Goal: Information Seeking & Learning: Learn about a topic

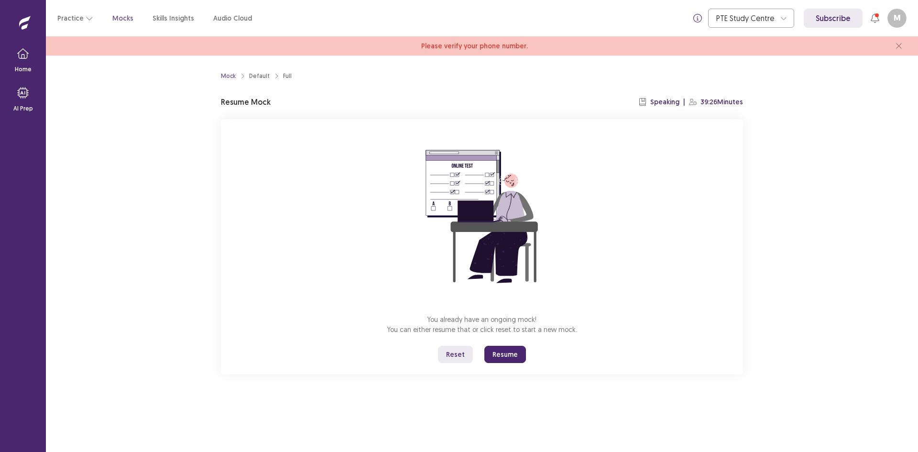
click at [458, 359] on button "Reset" at bounding box center [455, 354] width 35 height 17
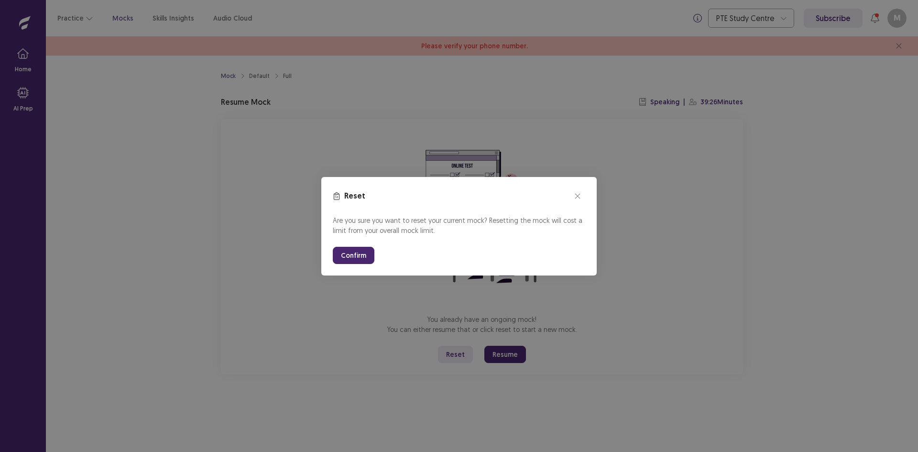
click at [341, 252] on button "Confirm" at bounding box center [354, 255] width 42 height 17
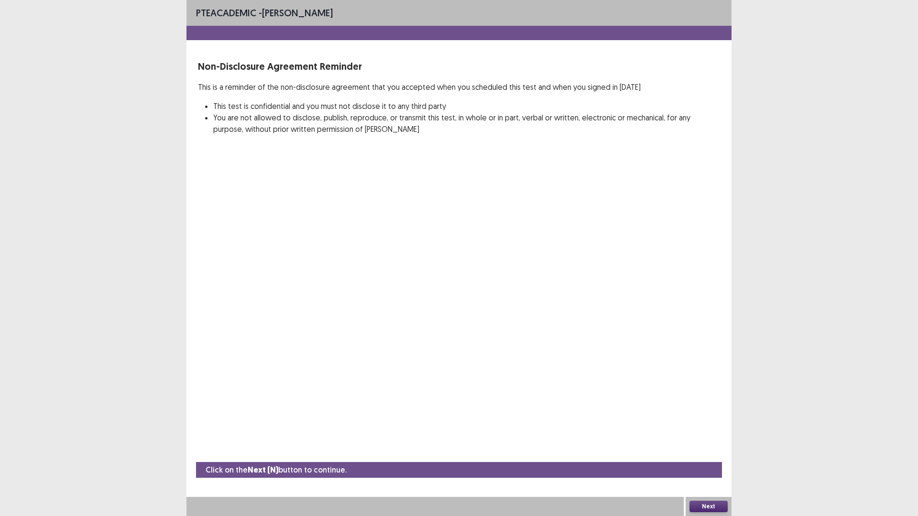
click at [700, 451] on button "Next" at bounding box center [708, 506] width 38 height 11
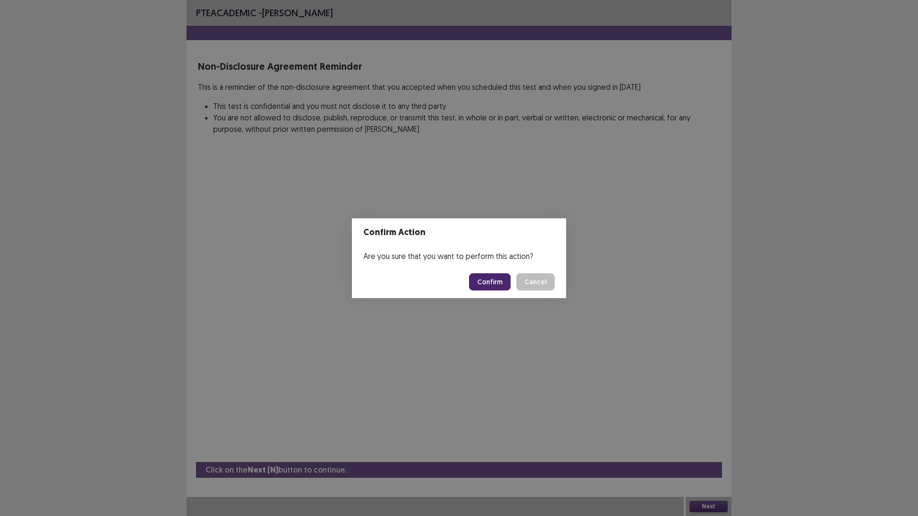
click at [487, 282] on button "Confirm" at bounding box center [490, 281] width 42 height 17
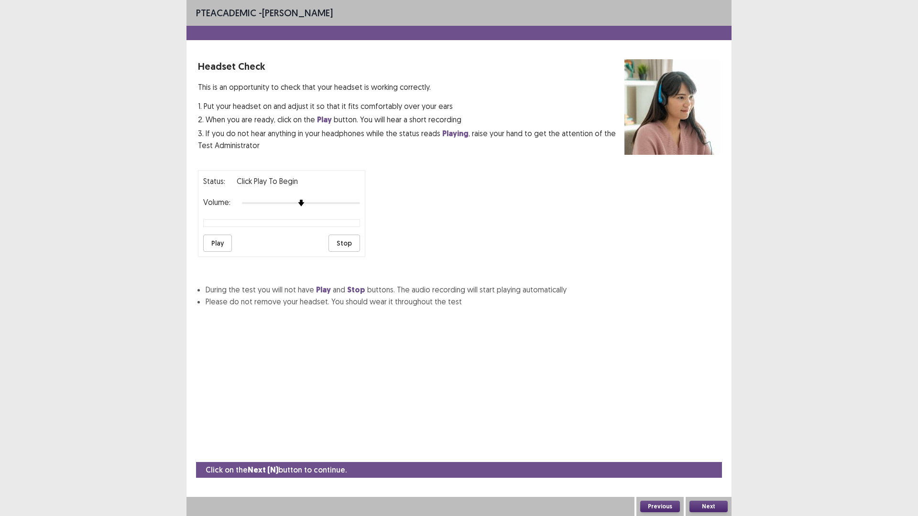
click at [705, 451] on button "Next" at bounding box center [708, 506] width 38 height 11
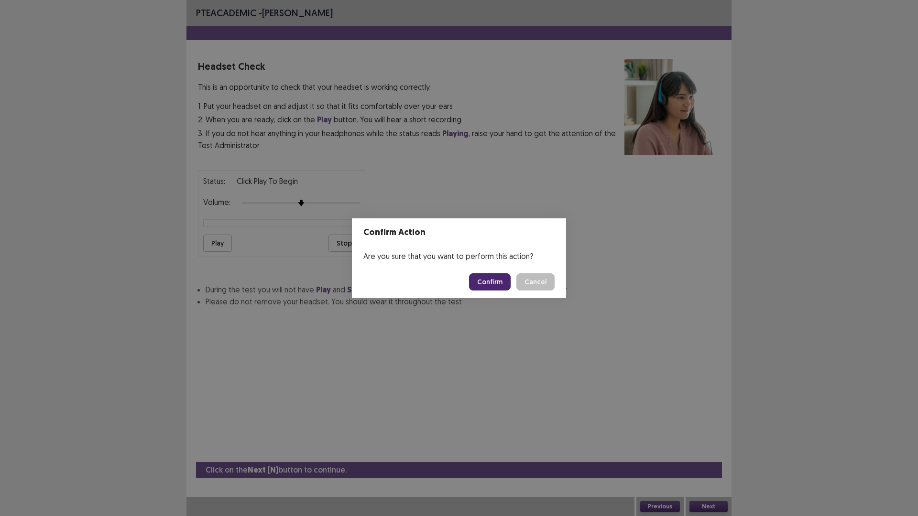
click at [490, 284] on button "Confirm" at bounding box center [490, 281] width 42 height 17
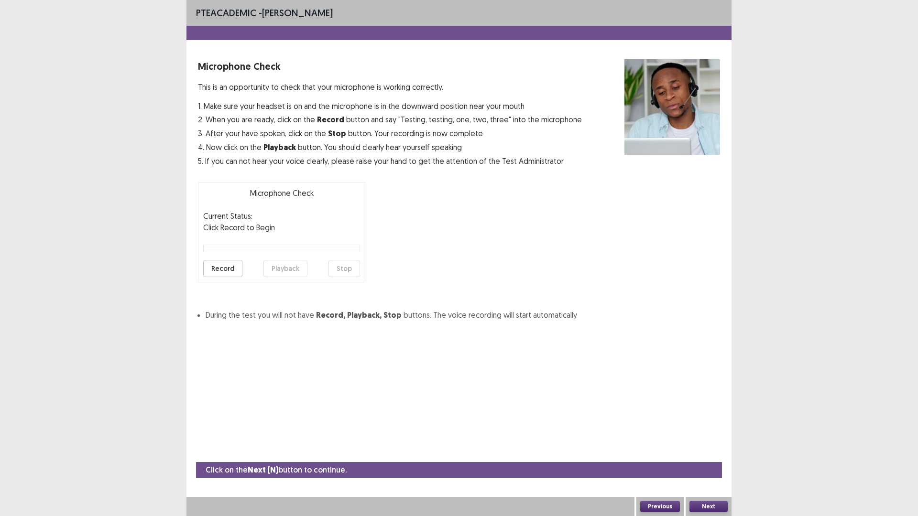
click at [709, 451] on button "Next" at bounding box center [708, 506] width 38 height 11
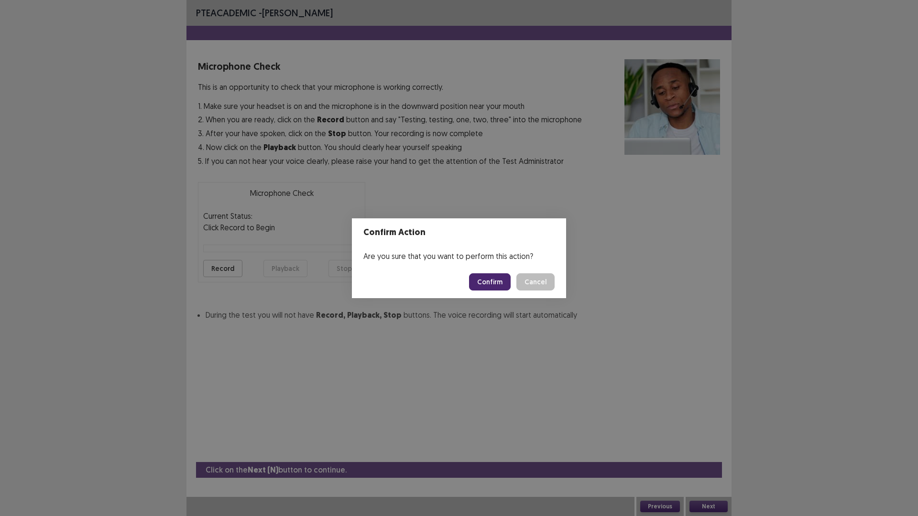
click at [542, 282] on button "Cancel" at bounding box center [535, 281] width 38 height 17
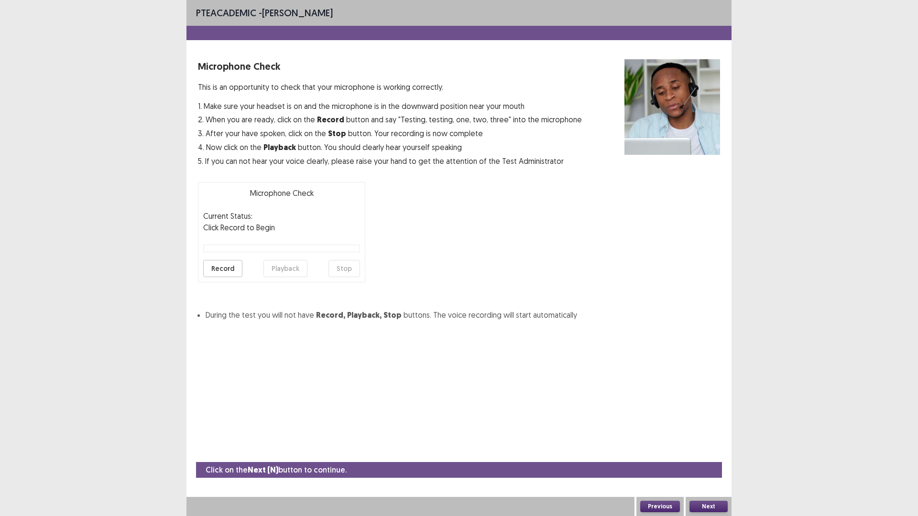
click at [221, 268] on button "Record" at bounding box center [222, 268] width 39 height 17
click at [282, 267] on button "Playback" at bounding box center [285, 268] width 44 height 17
click at [702, 451] on button "Next" at bounding box center [708, 506] width 38 height 11
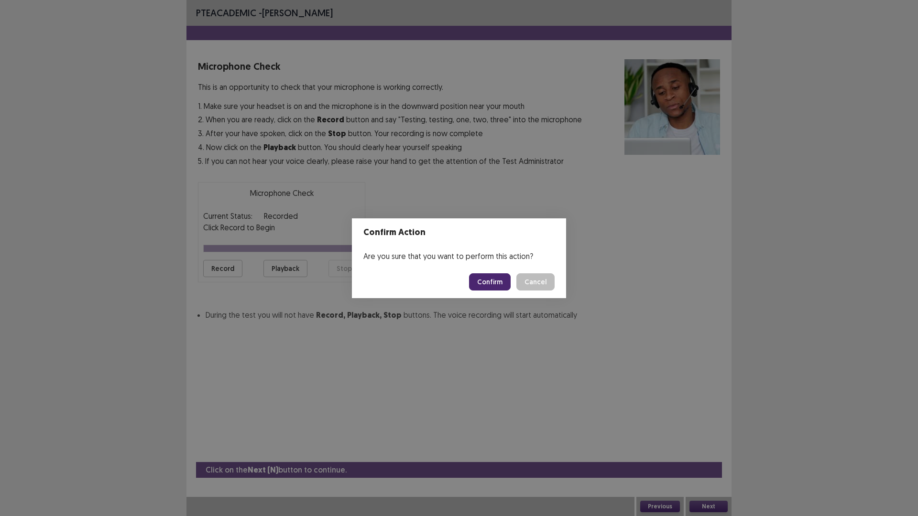
click at [495, 276] on button "Confirm" at bounding box center [490, 281] width 42 height 17
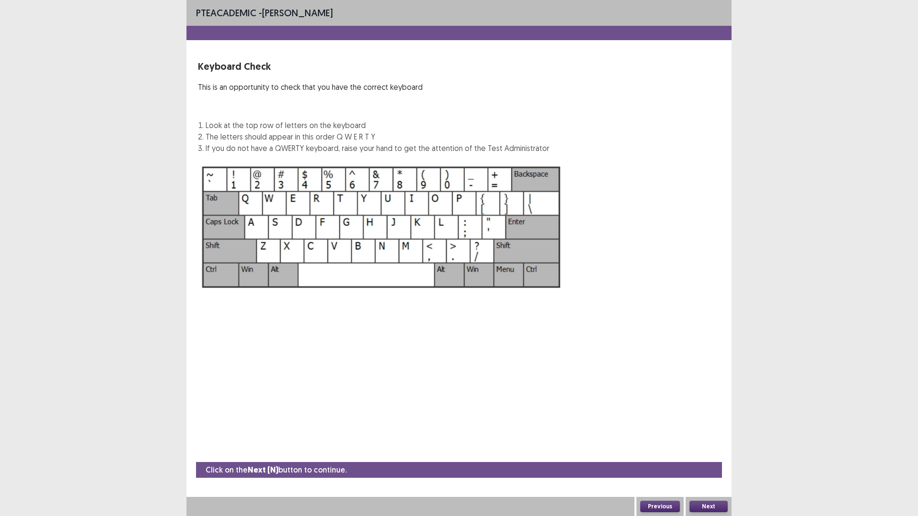
click at [713, 451] on button "Next" at bounding box center [708, 506] width 38 height 11
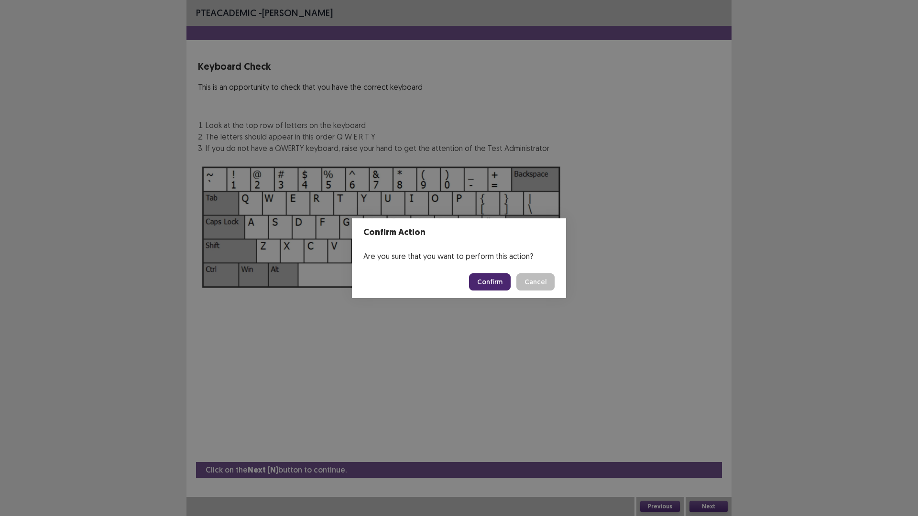
click at [484, 284] on button "Confirm" at bounding box center [490, 281] width 42 height 17
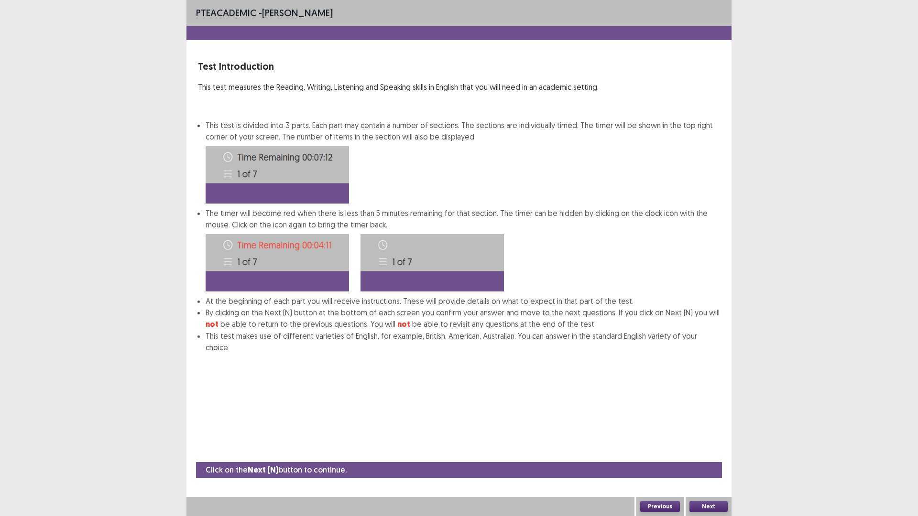
click at [715, 451] on button "Next" at bounding box center [708, 506] width 38 height 11
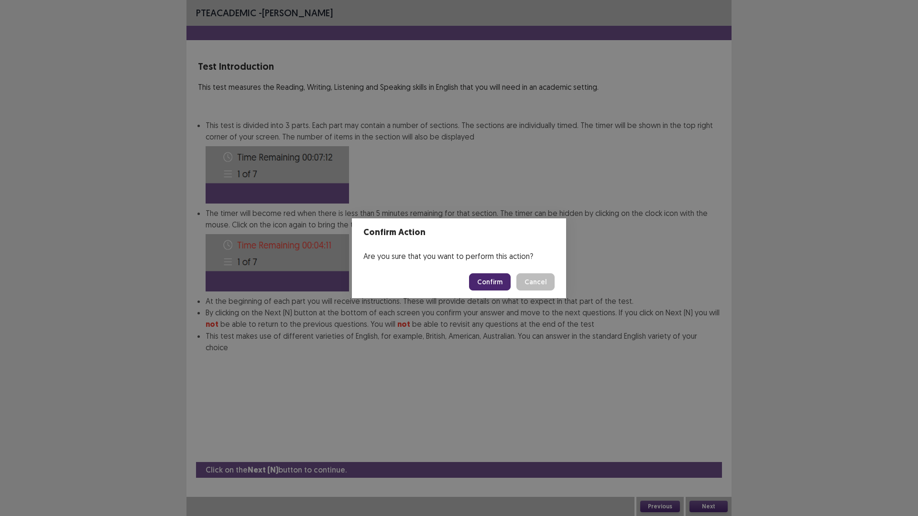
click at [491, 278] on button "Confirm" at bounding box center [490, 281] width 42 height 17
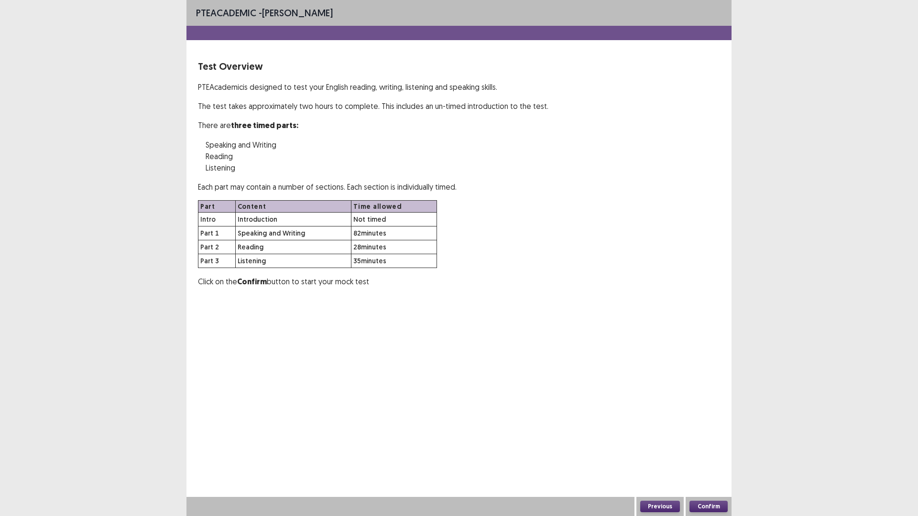
click at [702, 451] on button "Confirm" at bounding box center [708, 506] width 38 height 11
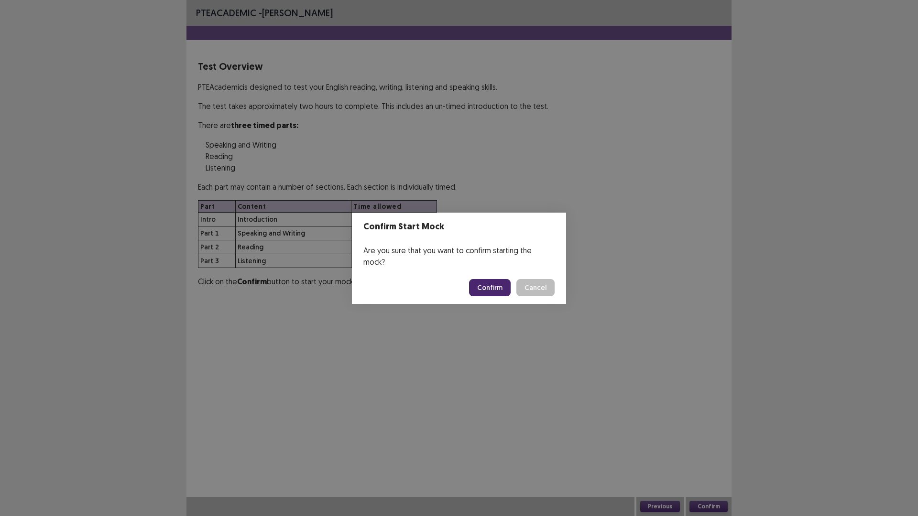
click at [496, 279] on button "Confirm" at bounding box center [490, 287] width 42 height 17
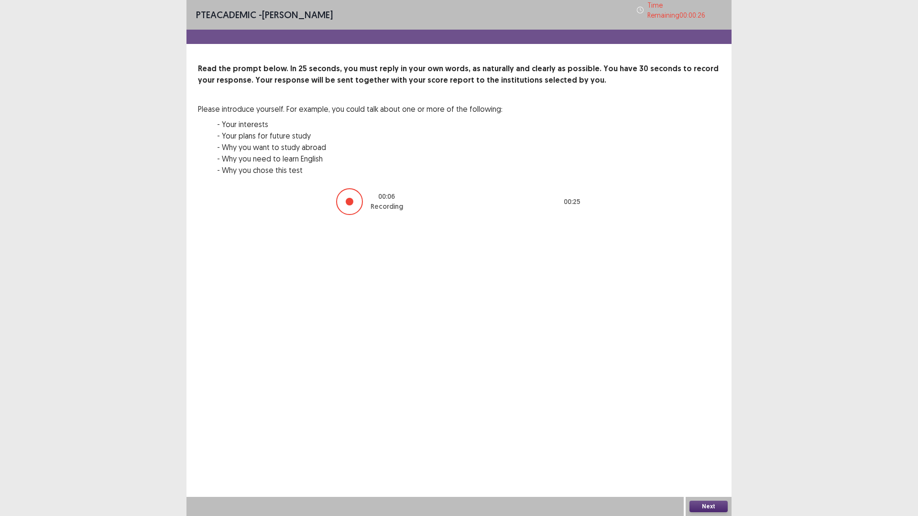
click at [709, 451] on button "Next" at bounding box center [708, 506] width 38 height 11
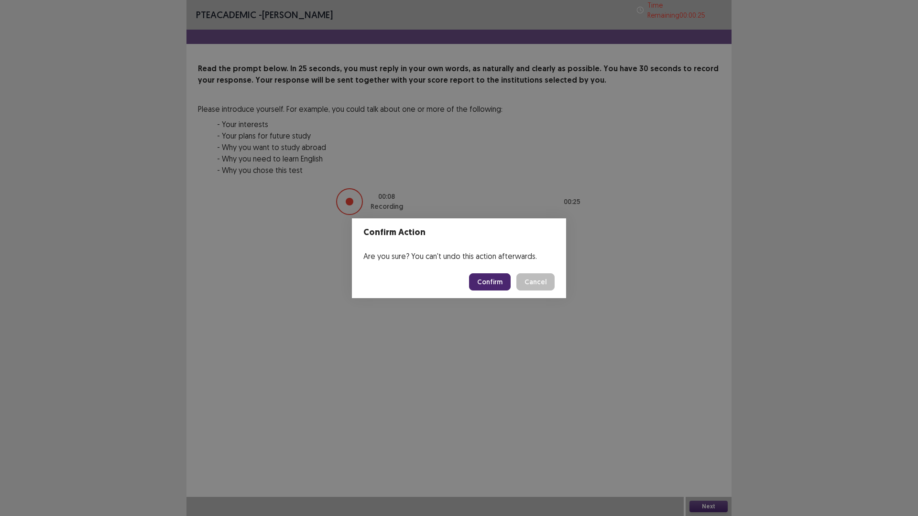
click at [486, 277] on button "Confirm" at bounding box center [490, 281] width 42 height 17
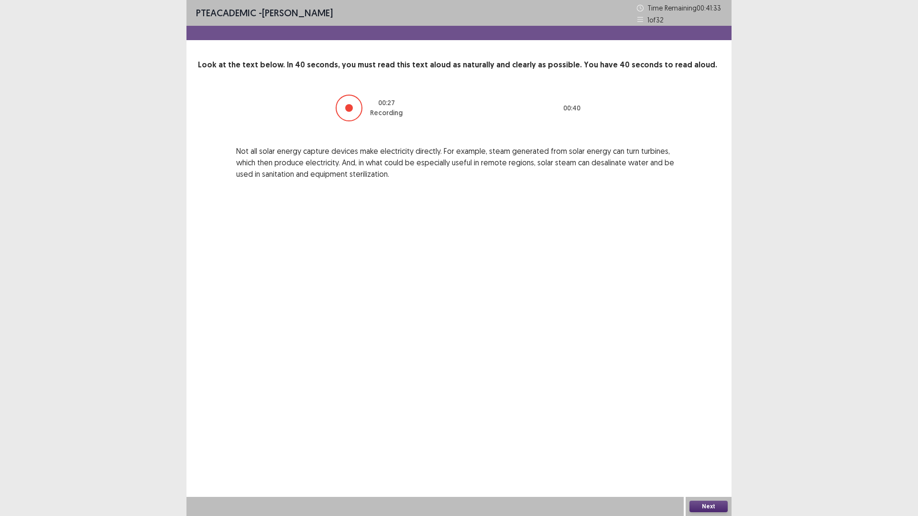
click at [711, 451] on button "Next" at bounding box center [708, 506] width 38 height 11
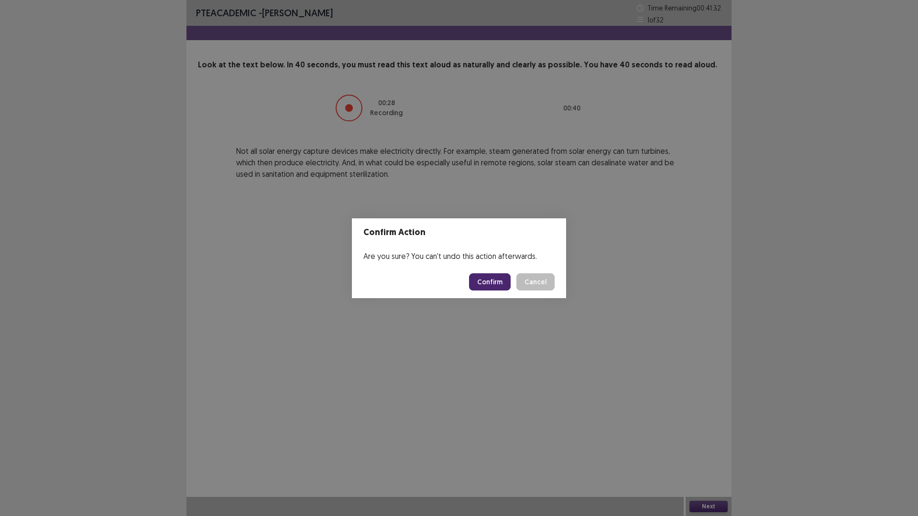
click at [495, 279] on button "Confirm" at bounding box center [490, 281] width 42 height 17
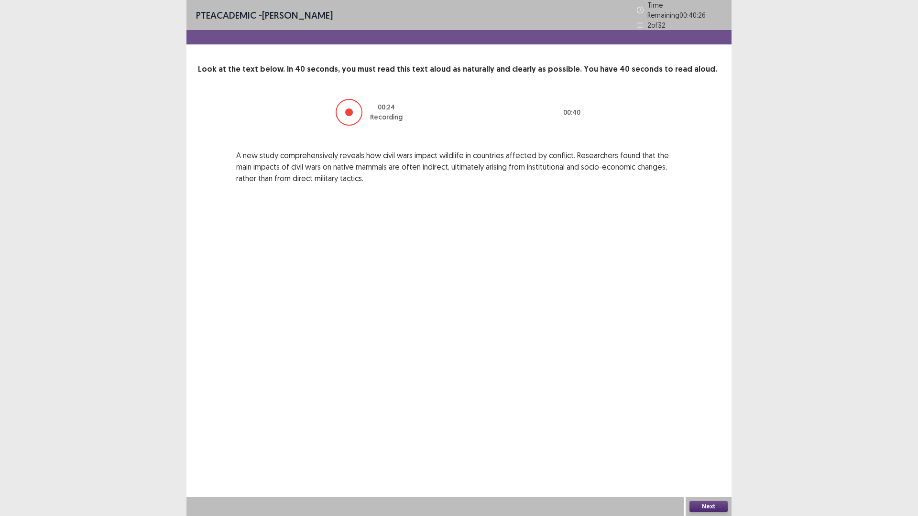
click at [707, 451] on button "Next" at bounding box center [708, 506] width 38 height 11
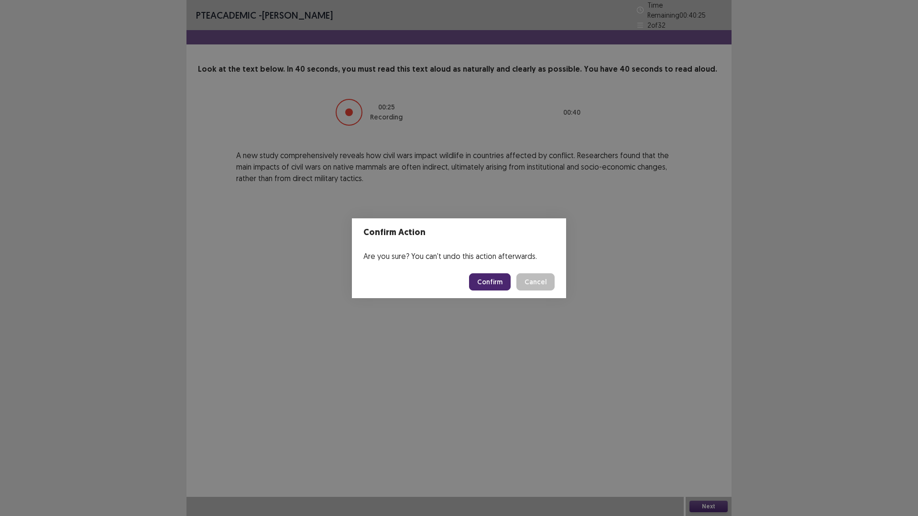
click at [496, 282] on button "Confirm" at bounding box center [490, 281] width 42 height 17
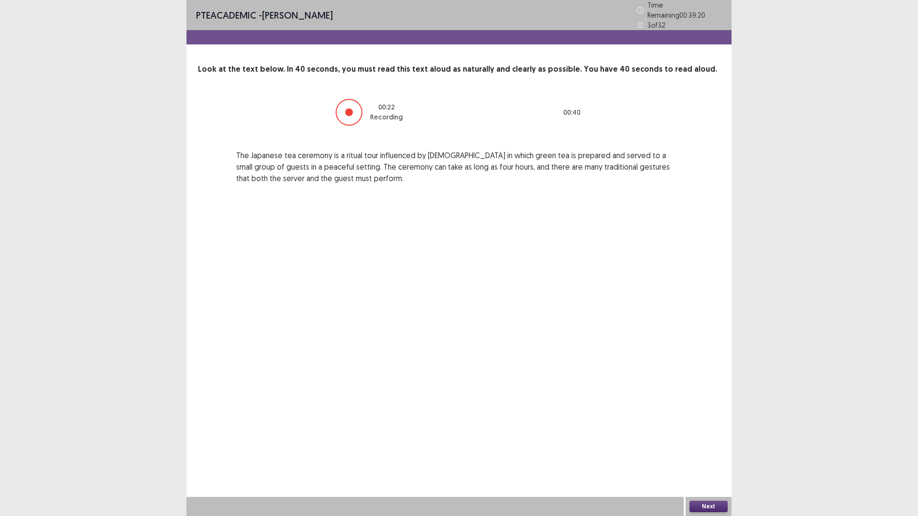
click at [707, 451] on button "Next" at bounding box center [708, 506] width 38 height 11
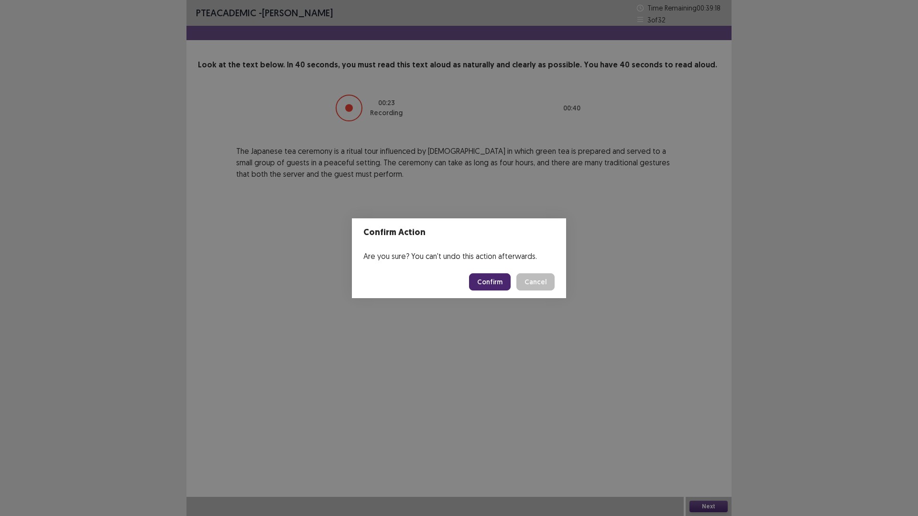
click at [493, 284] on button "Confirm" at bounding box center [490, 281] width 42 height 17
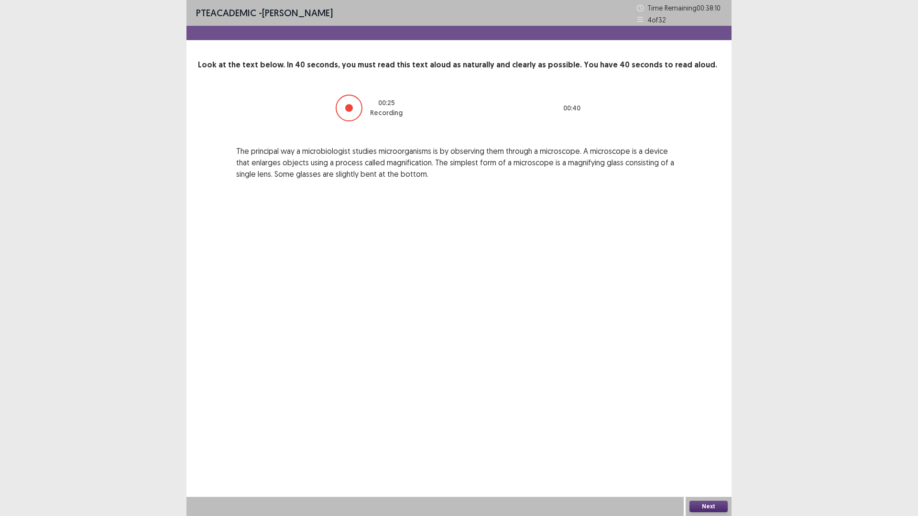
click at [700, 451] on button "Next" at bounding box center [708, 506] width 38 height 11
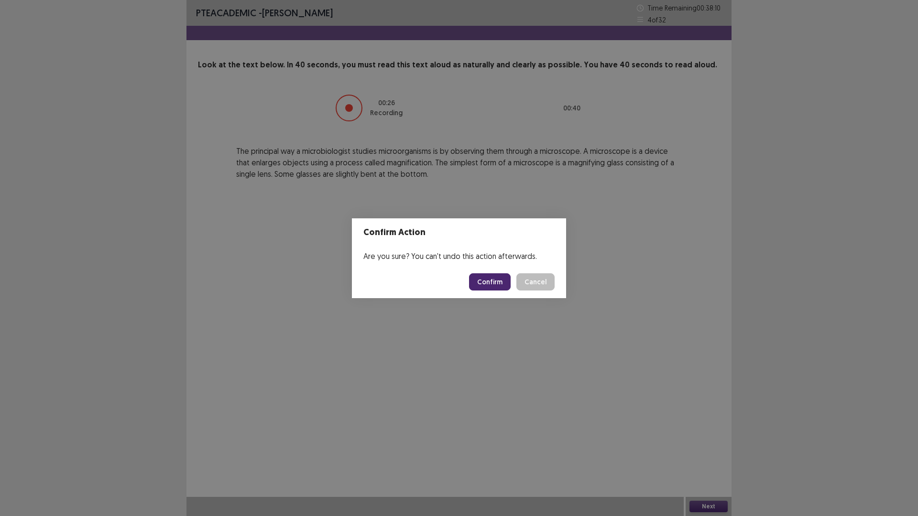
click at [491, 276] on button "Confirm" at bounding box center [490, 281] width 42 height 17
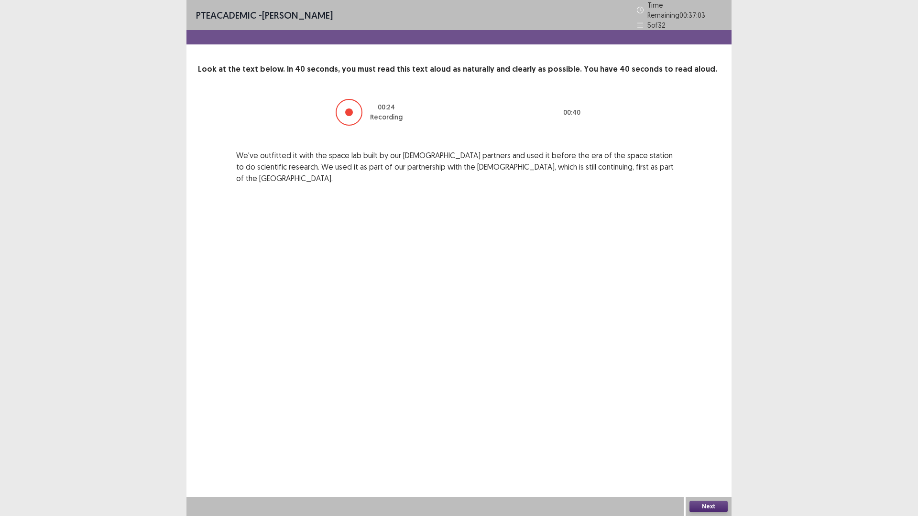
click at [713, 451] on button "Next" at bounding box center [708, 506] width 38 height 11
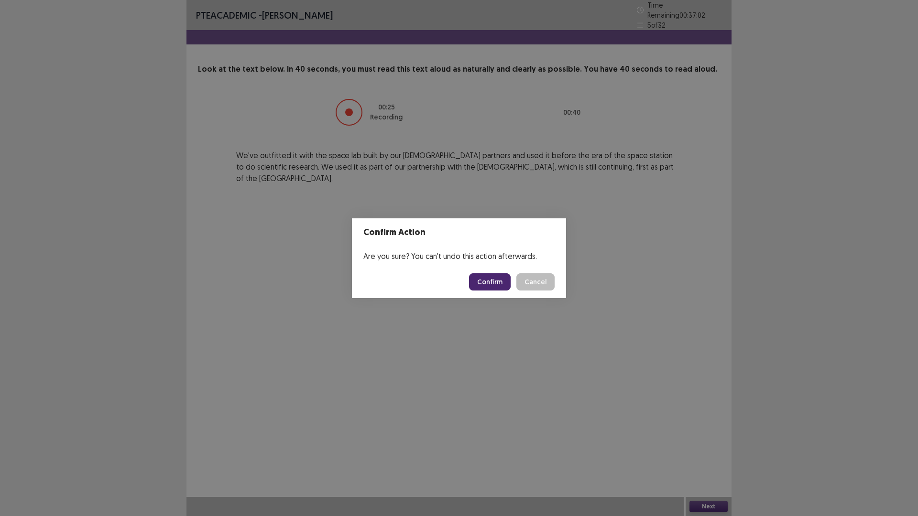
click at [492, 283] on button "Confirm" at bounding box center [490, 281] width 42 height 17
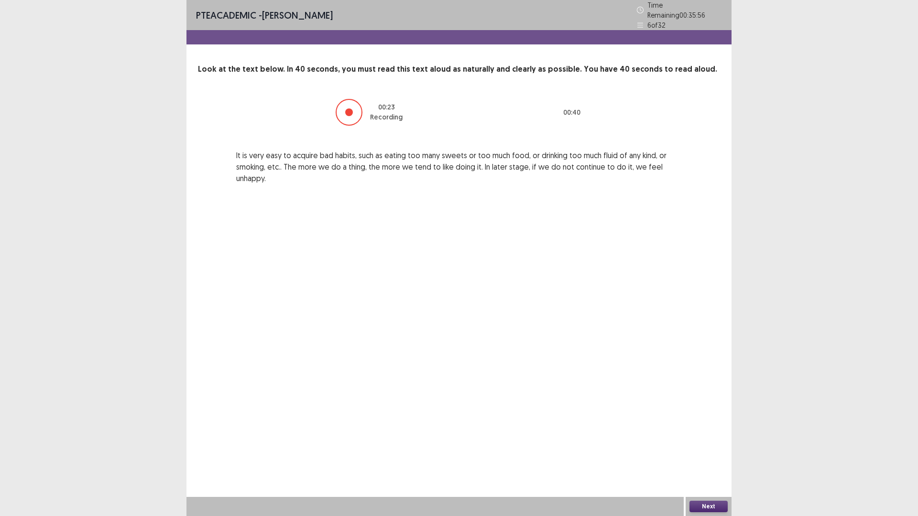
click at [720, 451] on button "Next" at bounding box center [708, 506] width 38 height 11
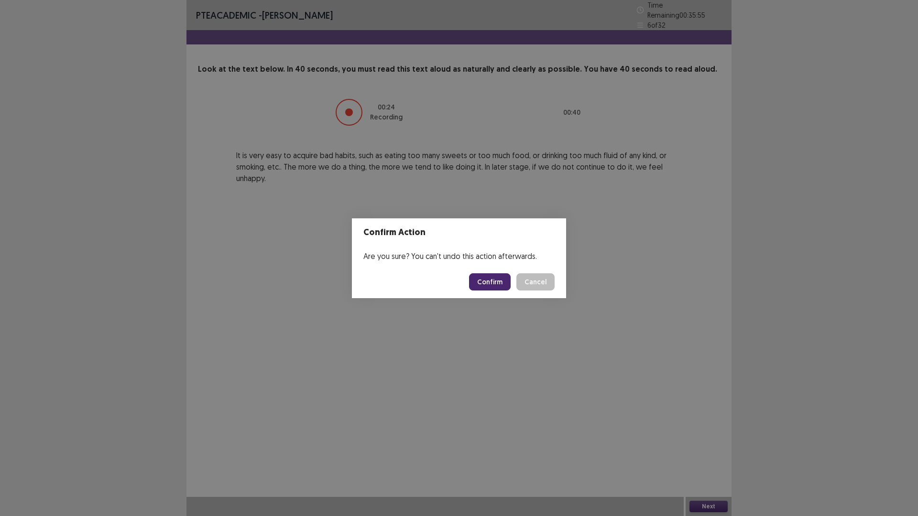
click at [488, 280] on button "Confirm" at bounding box center [490, 281] width 42 height 17
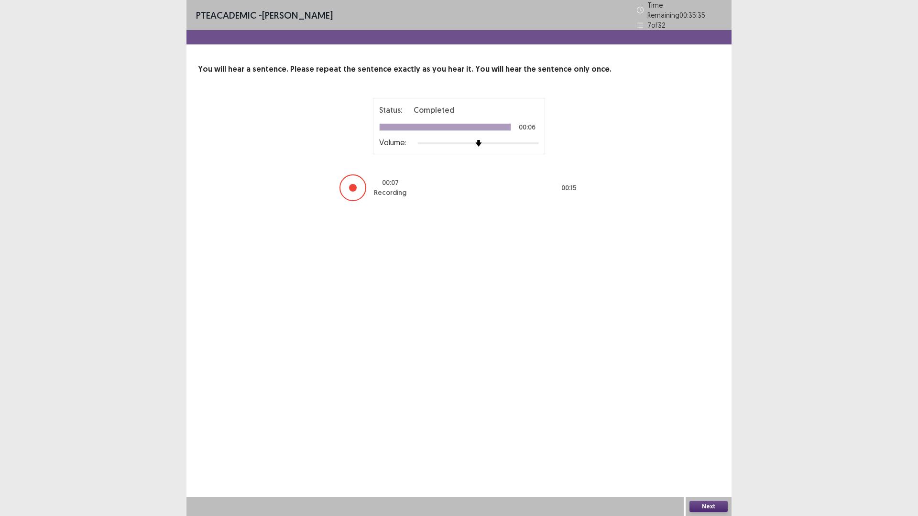
click at [712, 451] on button "Next" at bounding box center [708, 506] width 38 height 11
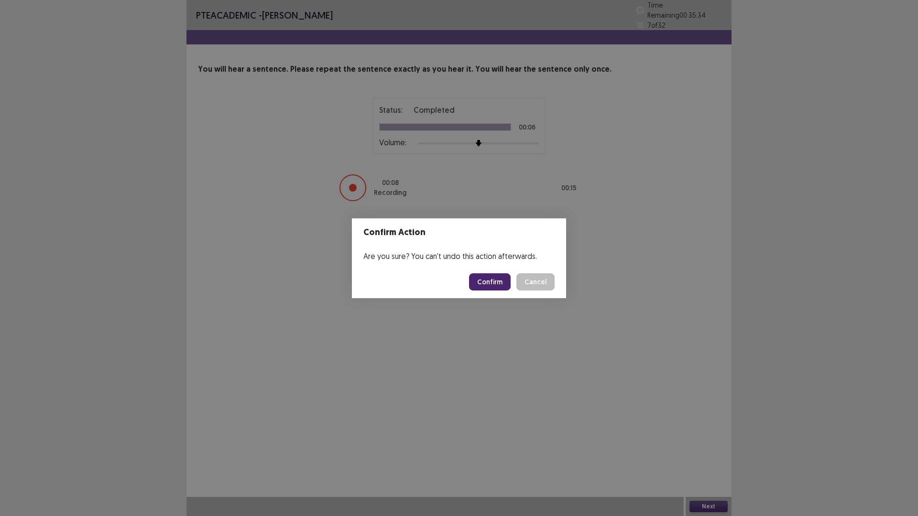
click at [486, 276] on button "Confirm" at bounding box center [490, 281] width 42 height 17
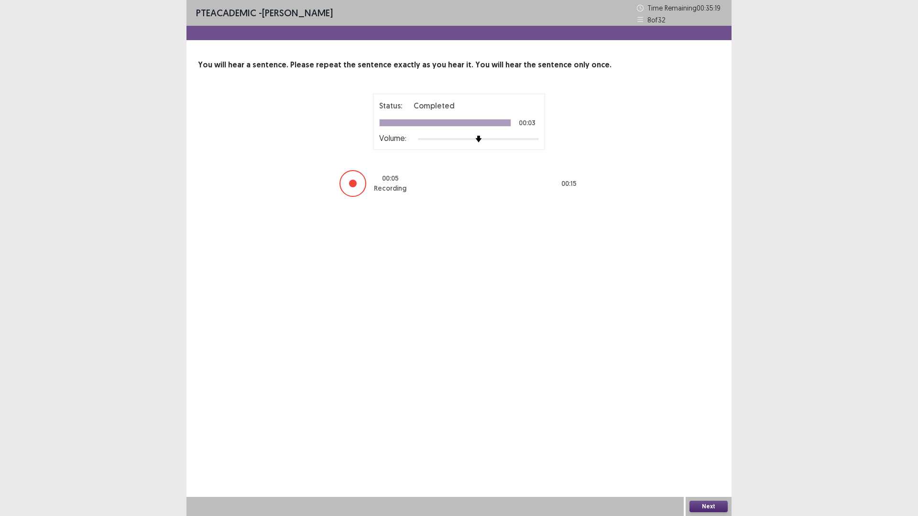
click at [706, 451] on button "Next" at bounding box center [708, 506] width 38 height 11
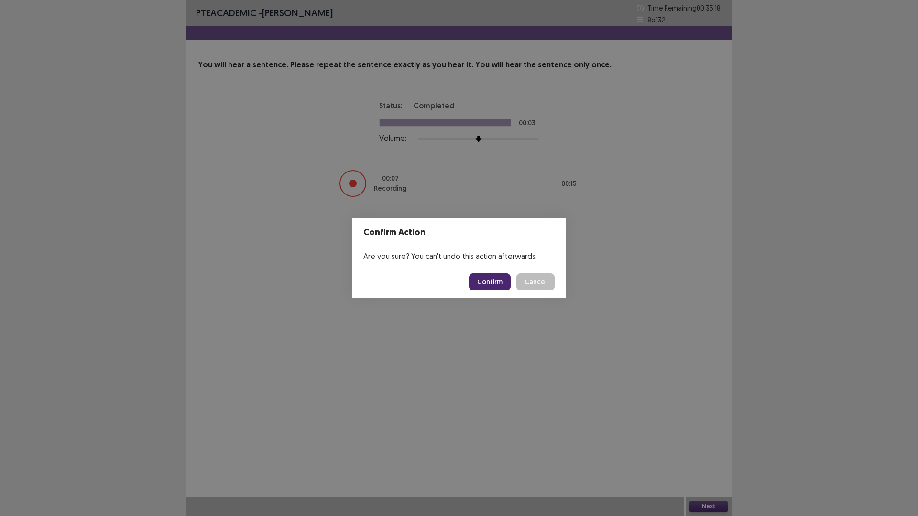
click at [501, 284] on button "Confirm" at bounding box center [490, 281] width 42 height 17
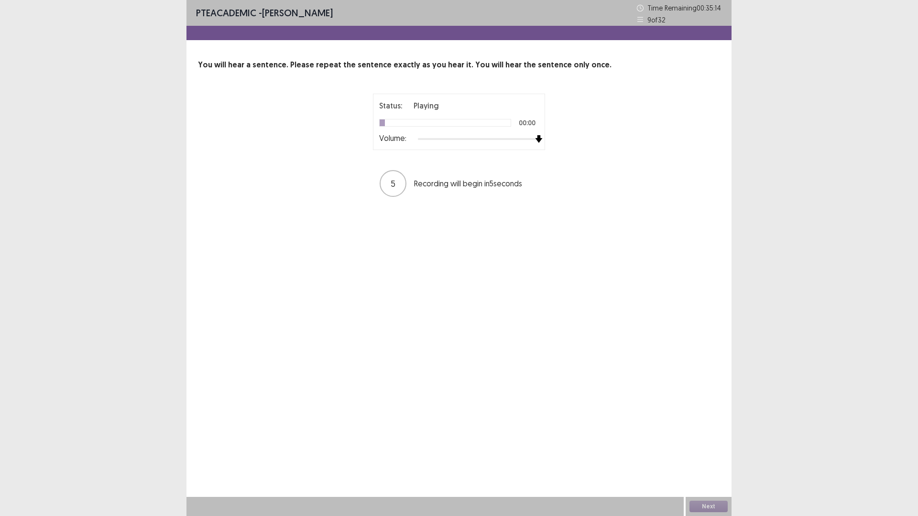
click at [535, 126] on div "Status: Playing 00:00 Volume:" at bounding box center [459, 122] width 160 height 44
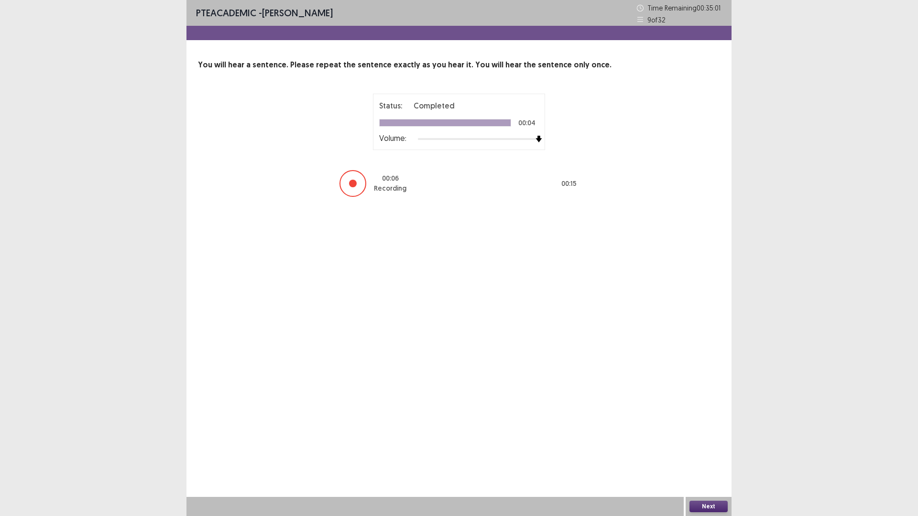
click at [711, 451] on button "Next" at bounding box center [708, 506] width 38 height 11
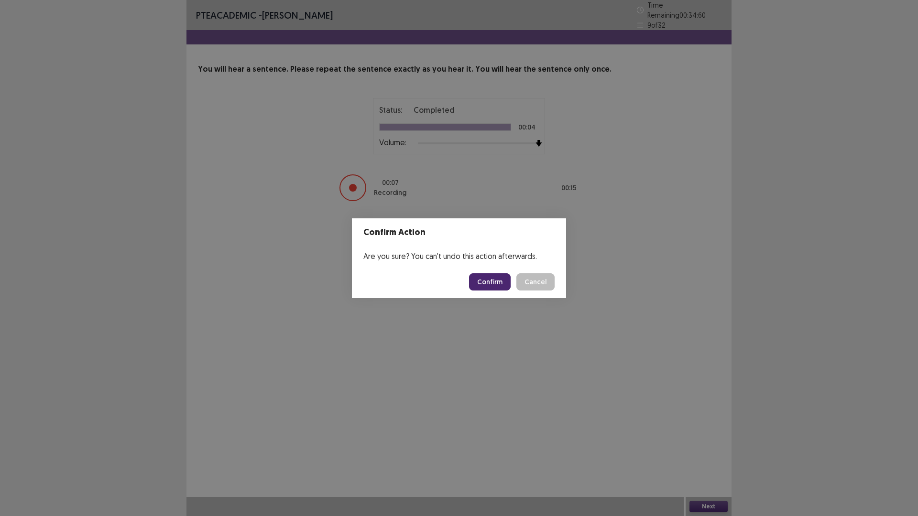
click at [496, 282] on button "Confirm" at bounding box center [490, 281] width 42 height 17
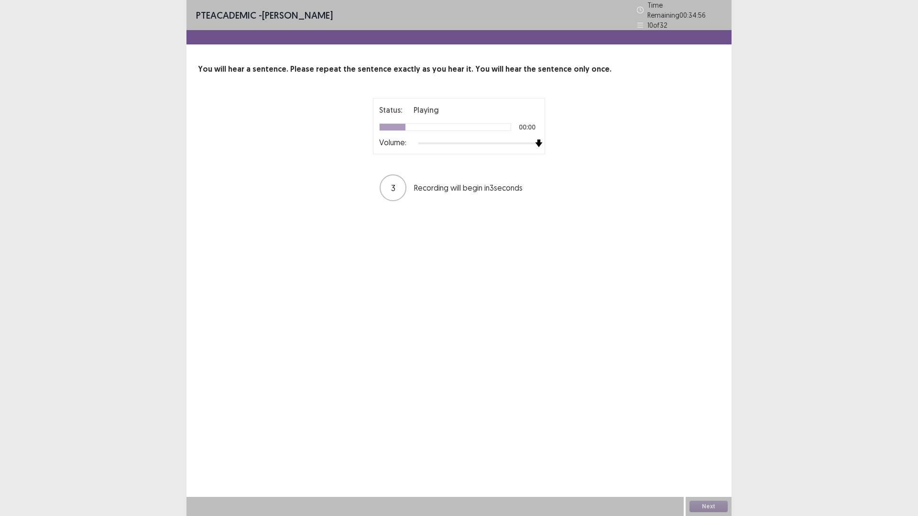
click at [580, 144] on div "Status: Playing 00:00 Volume: 3 Recording will begin in 3 seconds" at bounding box center [459, 150] width 522 height 104
click at [702, 451] on button "Next" at bounding box center [708, 506] width 38 height 11
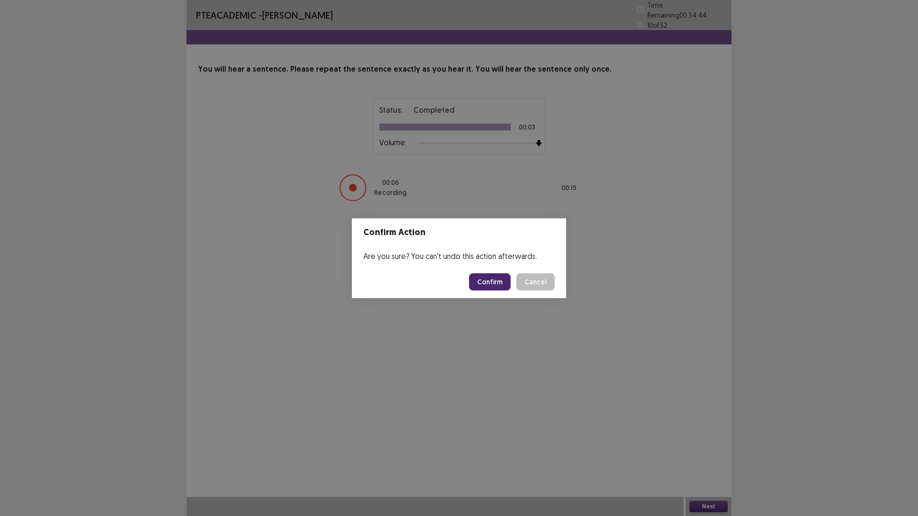
click at [496, 277] on button "Confirm" at bounding box center [490, 281] width 42 height 17
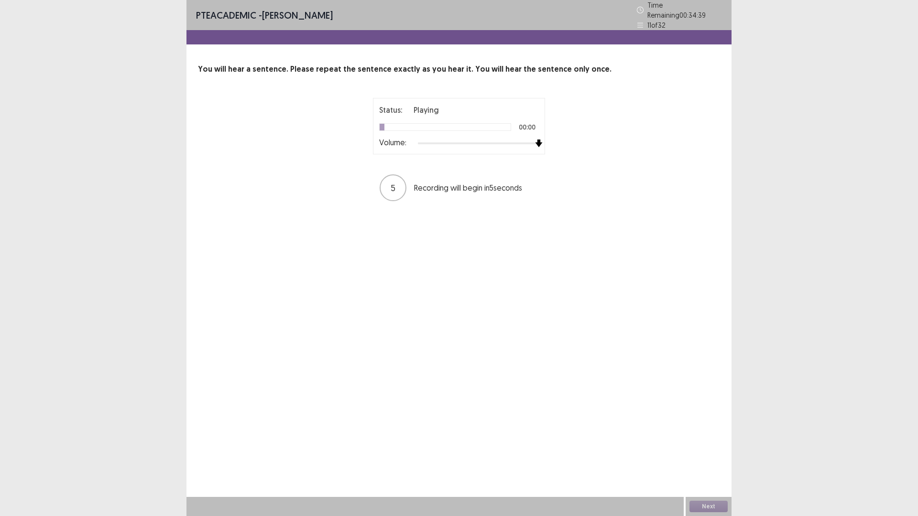
click at [696, 140] on div "Status: Playing 00:00 Volume: 5 Recording will begin in 5 seconds" at bounding box center [459, 150] width 522 height 104
click at [709, 451] on button "Next" at bounding box center [708, 506] width 38 height 11
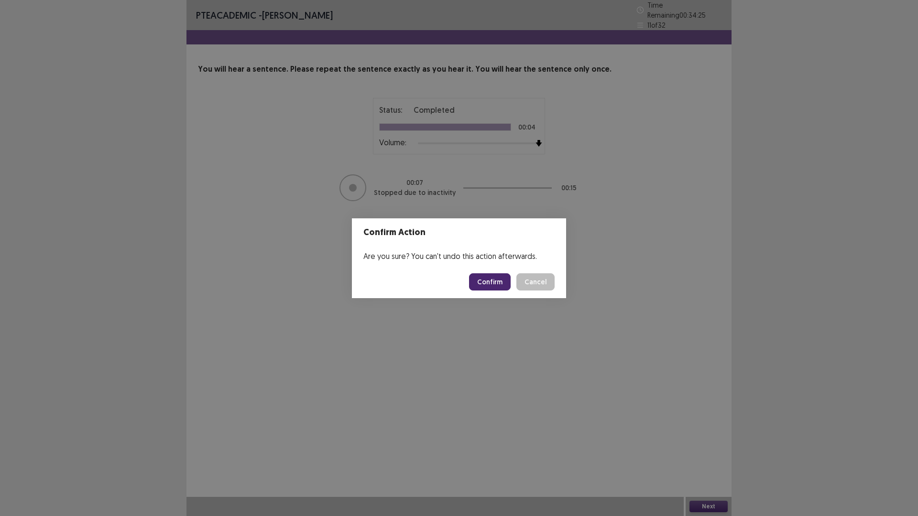
click at [492, 278] on button "Confirm" at bounding box center [490, 281] width 42 height 17
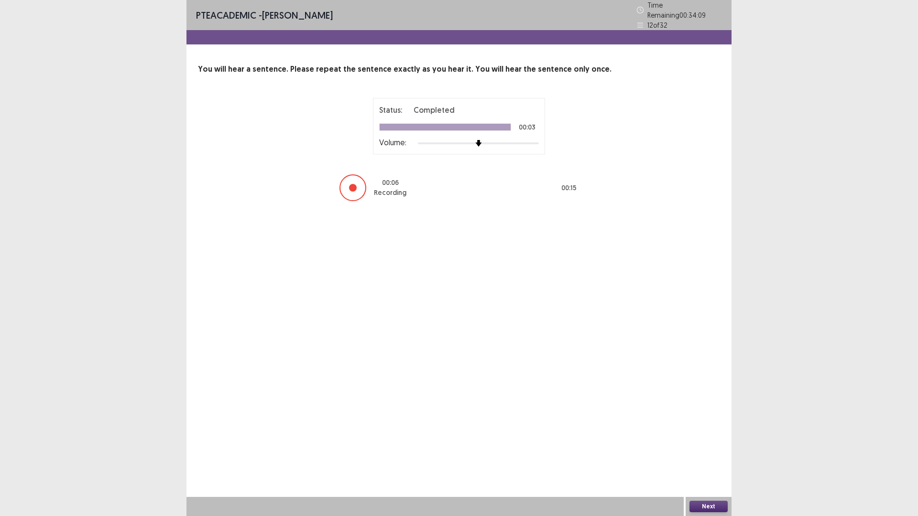
click at [715, 451] on button "Next" at bounding box center [708, 506] width 38 height 11
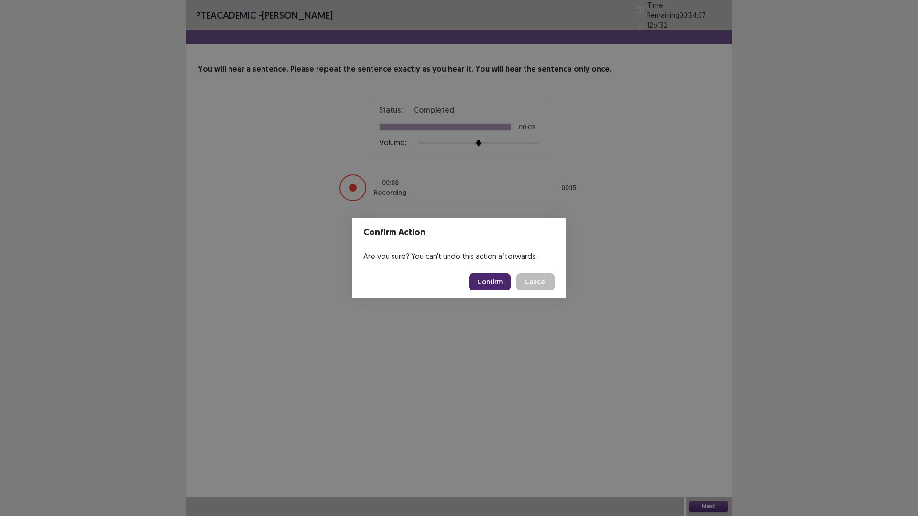
click at [491, 283] on button "Confirm" at bounding box center [490, 281] width 42 height 17
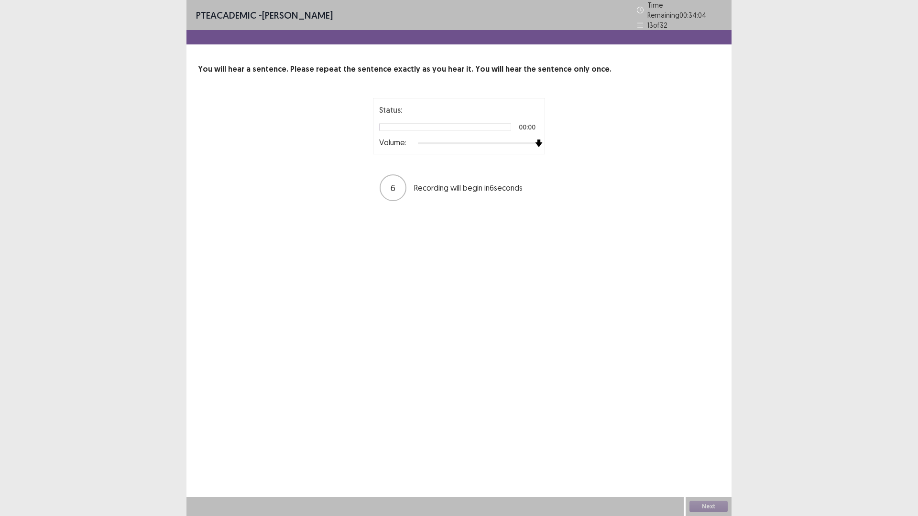
click at [681, 129] on div "Status: 00:00 Volume: 6 Recording will begin in 6 seconds" at bounding box center [459, 150] width 522 height 104
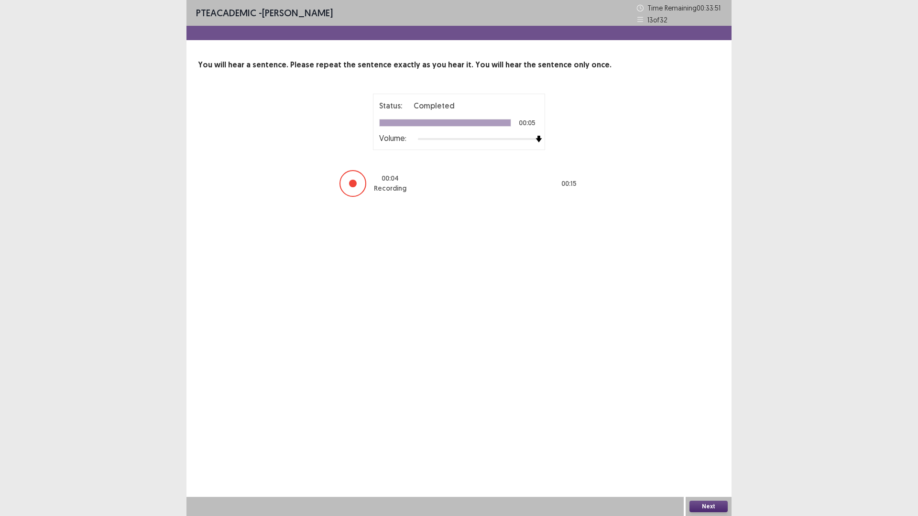
click at [702, 451] on button "Next" at bounding box center [708, 506] width 38 height 11
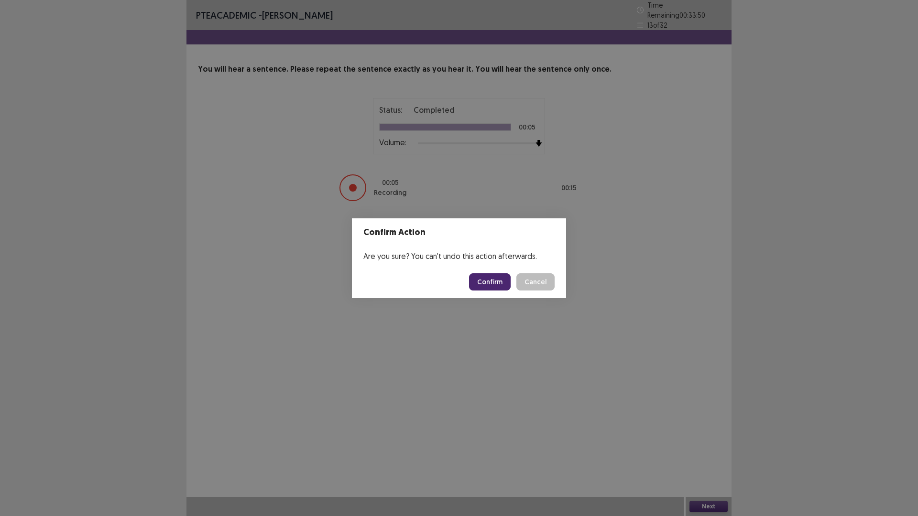
click at [489, 283] on button "Confirm" at bounding box center [490, 281] width 42 height 17
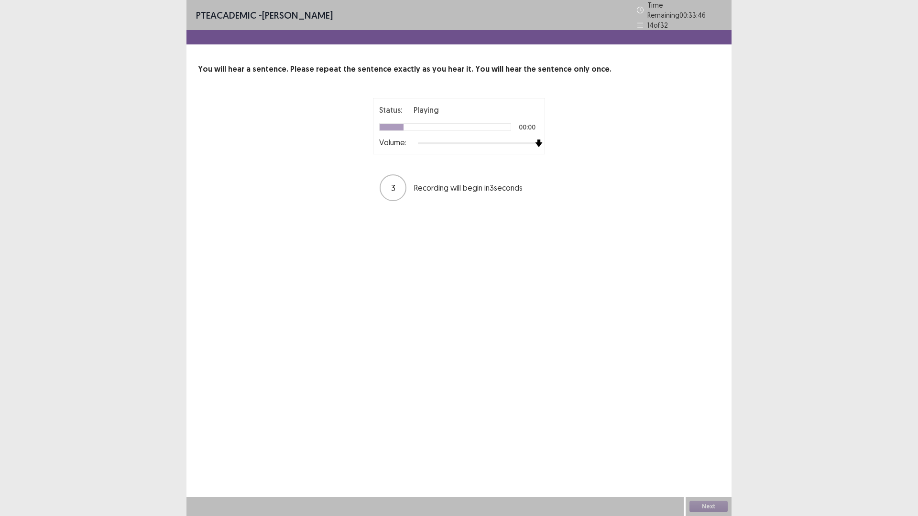
click at [581, 144] on div "Status: Playing 00:00 Volume: 3 Recording will begin in 3 seconds" at bounding box center [459, 150] width 522 height 104
click at [698, 451] on button "Next" at bounding box center [708, 506] width 38 height 11
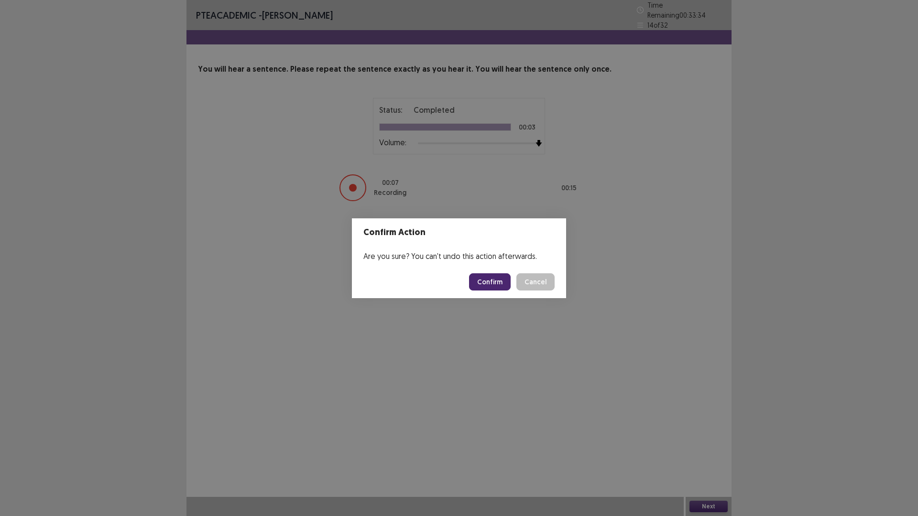
click at [490, 279] on button "Confirm" at bounding box center [490, 281] width 42 height 17
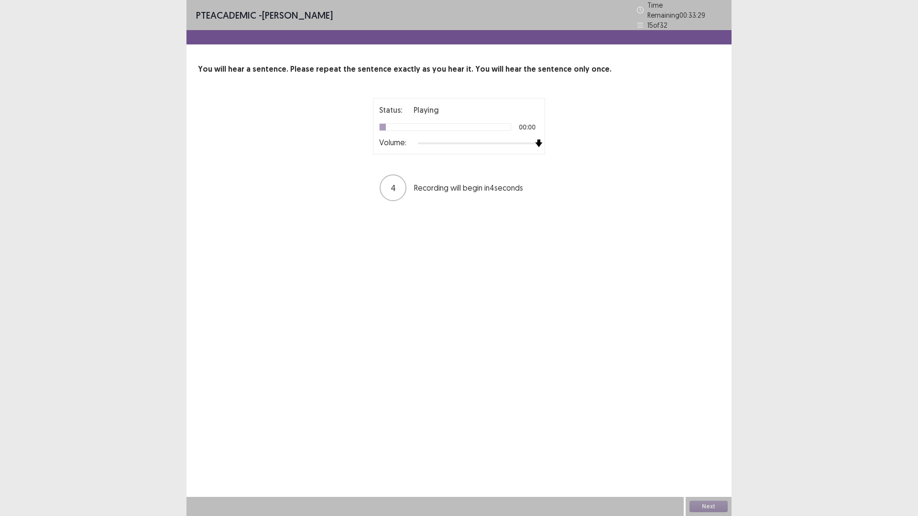
click at [713, 138] on div "Status: Playing 00:00 Volume: 4 Recording will begin in 4 seconds" at bounding box center [459, 150] width 522 height 104
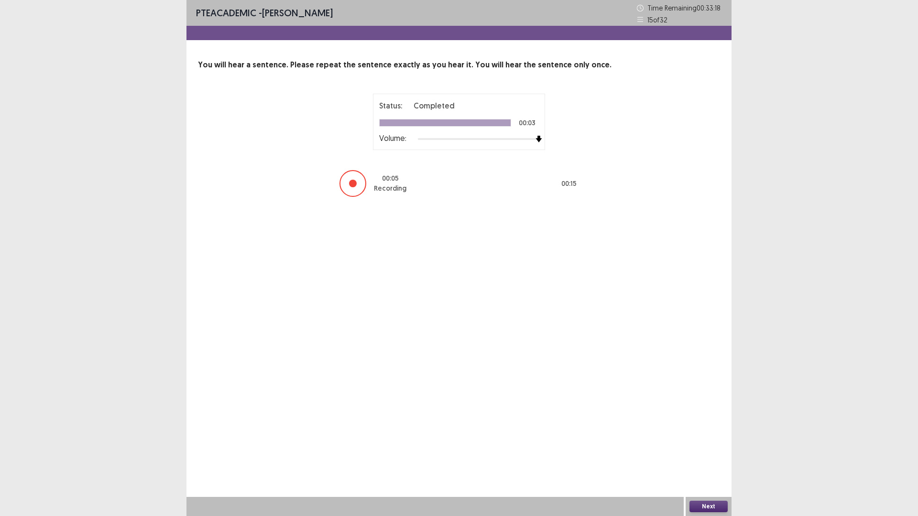
click at [711, 451] on button "Next" at bounding box center [708, 506] width 38 height 11
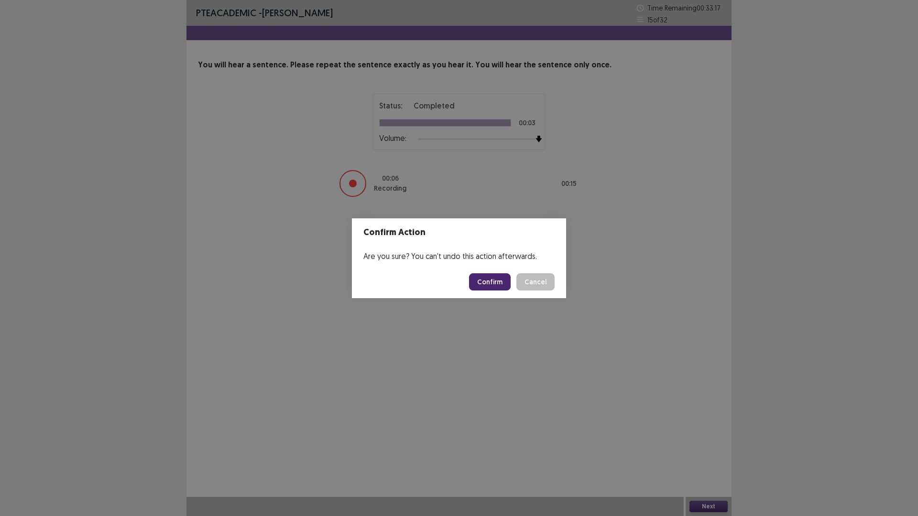
click at [494, 283] on button "Confirm" at bounding box center [490, 281] width 42 height 17
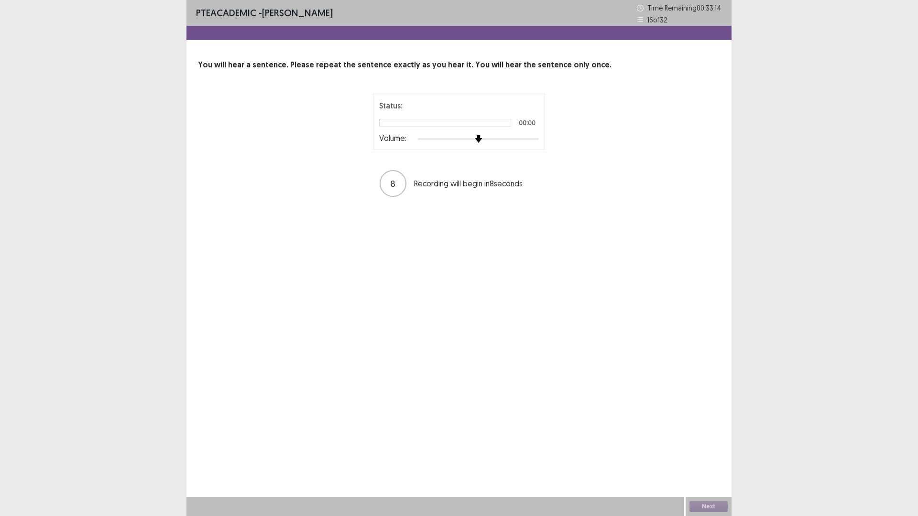
click at [733, 139] on div "PTE academic - [PERSON_NAME] Time Remaining 00 : 33 : 14 16 of 32 You will hear…" at bounding box center [459, 258] width 918 height 516
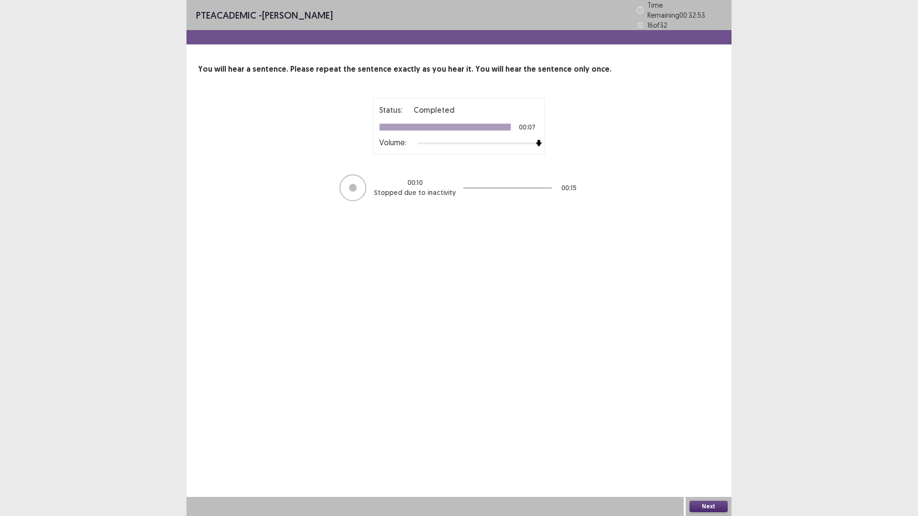
click at [706, 451] on button "Next" at bounding box center [708, 506] width 38 height 11
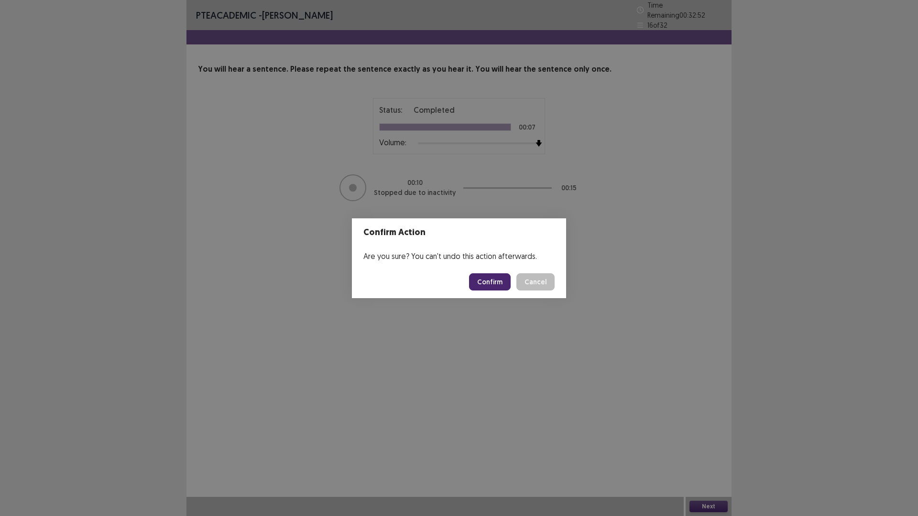
click at [498, 280] on button "Confirm" at bounding box center [490, 281] width 42 height 17
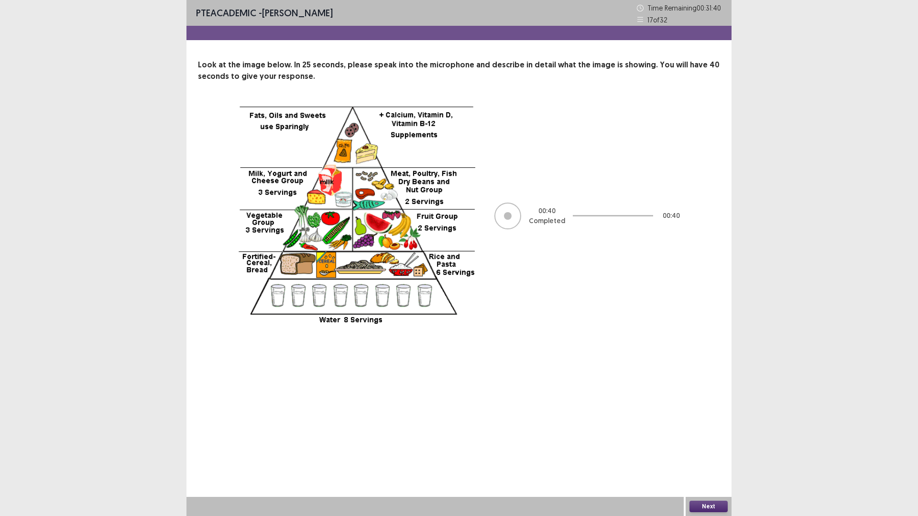
click at [708, 451] on button "Next" at bounding box center [708, 506] width 38 height 11
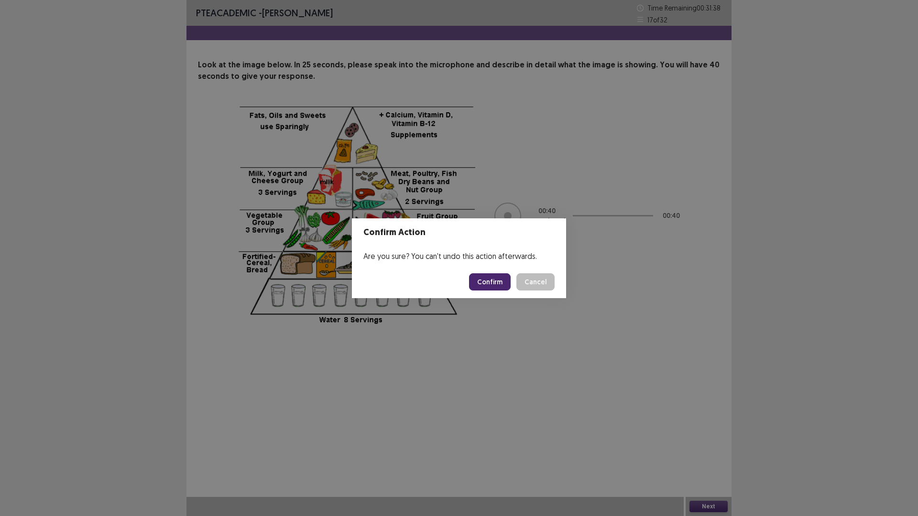
click at [496, 281] on button "Confirm" at bounding box center [490, 281] width 42 height 17
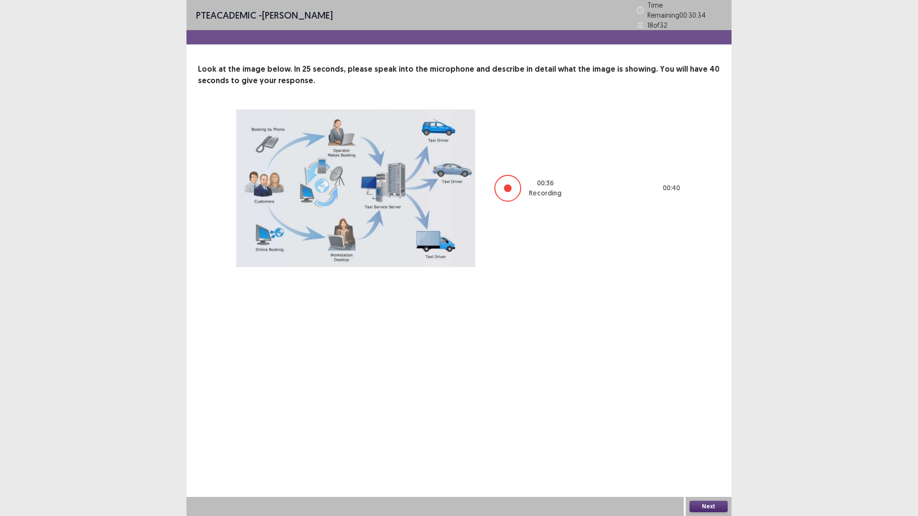
click at [707, 451] on button "Next" at bounding box center [708, 506] width 38 height 11
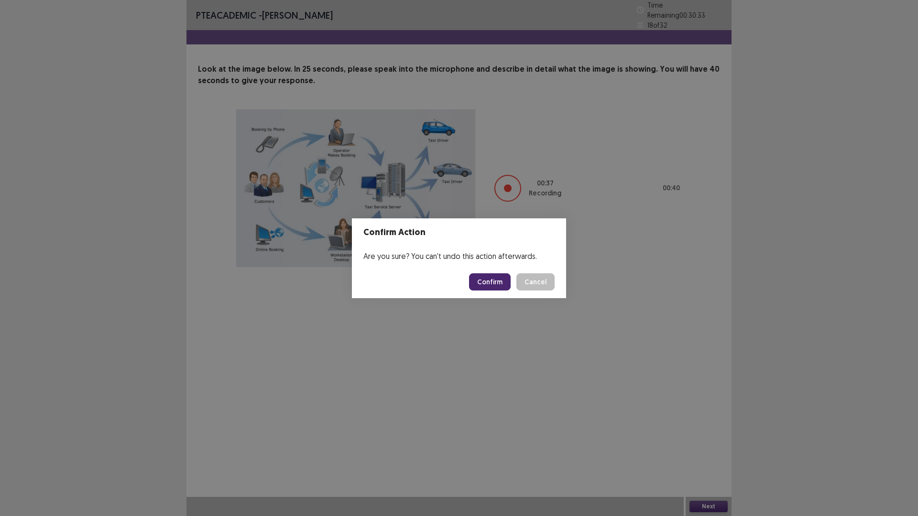
click at [490, 284] on button "Confirm" at bounding box center [490, 281] width 42 height 17
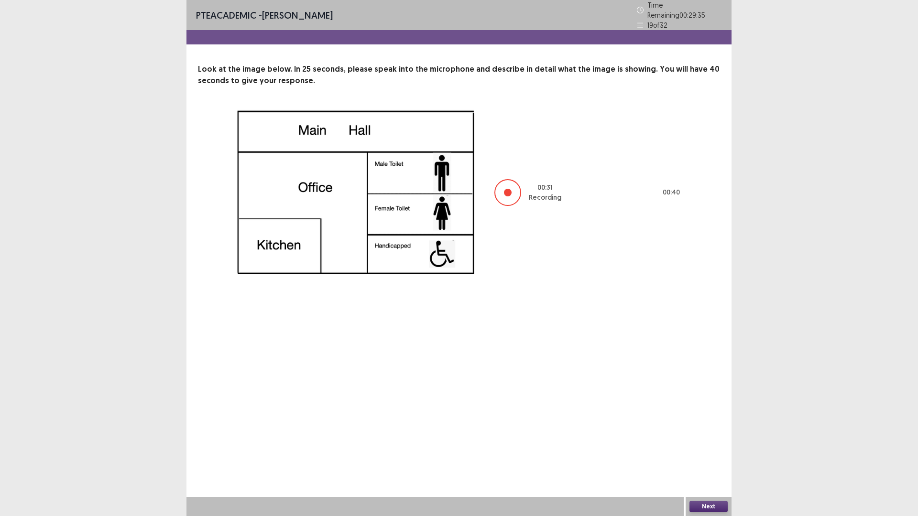
click at [708, 451] on button "Next" at bounding box center [708, 506] width 38 height 11
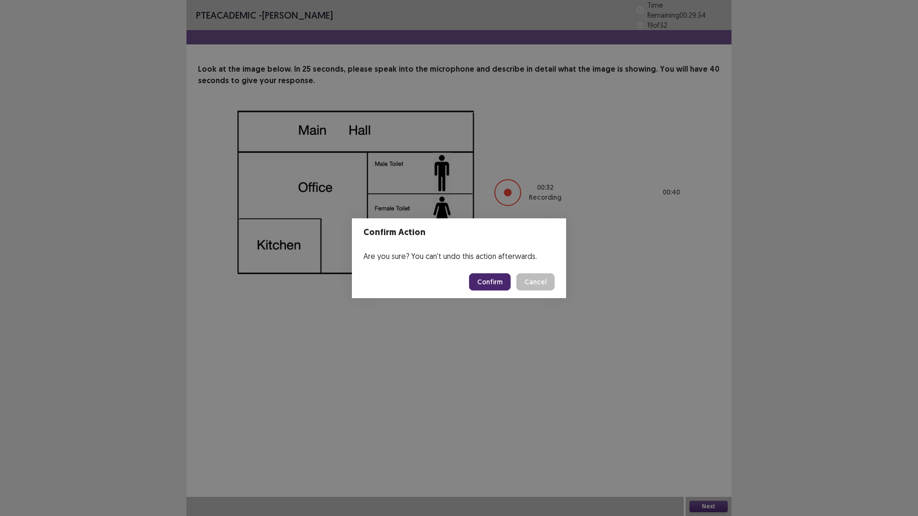
click at [500, 282] on button "Confirm" at bounding box center [490, 281] width 42 height 17
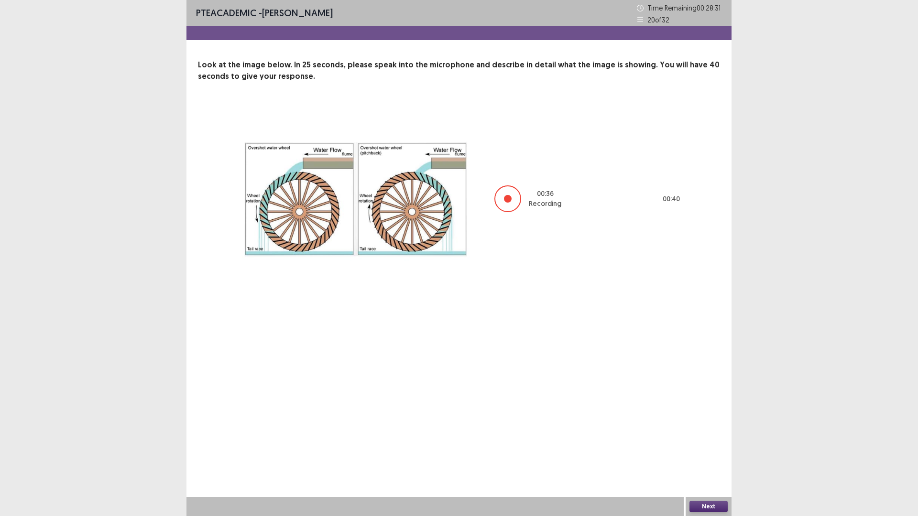
click at [707, 451] on button "Next" at bounding box center [708, 506] width 38 height 11
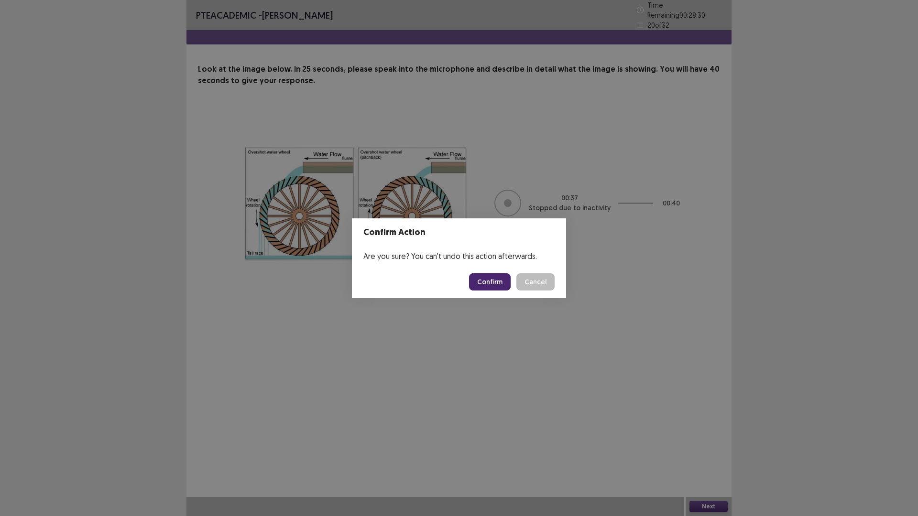
click at [494, 282] on button "Confirm" at bounding box center [490, 281] width 42 height 17
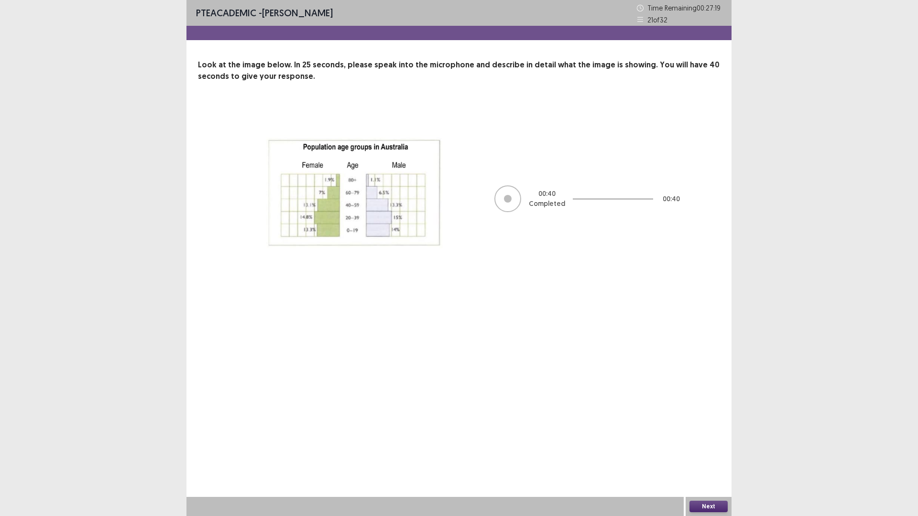
click at [709, 451] on button "Next" at bounding box center [708, 506] width 38 height 11
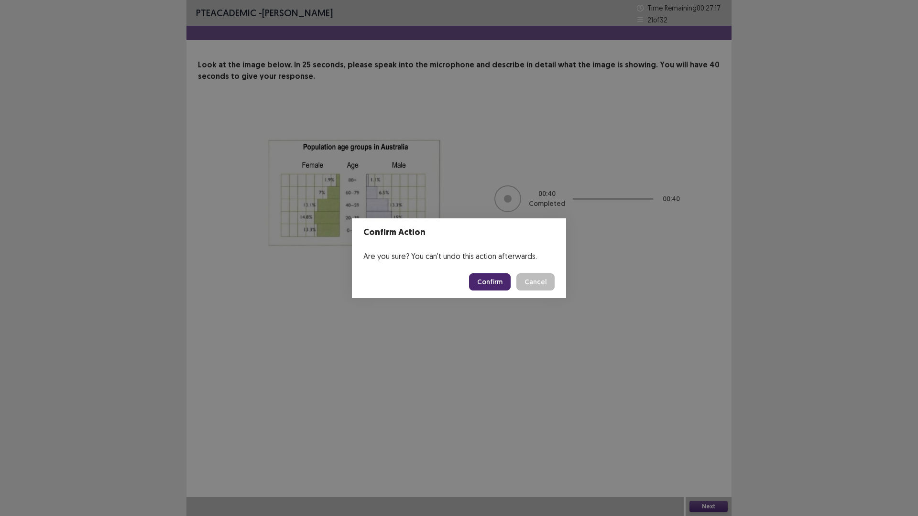
click at [495, 280] on button "Confirm" at bounding box center [490, 281] width 42 height 17
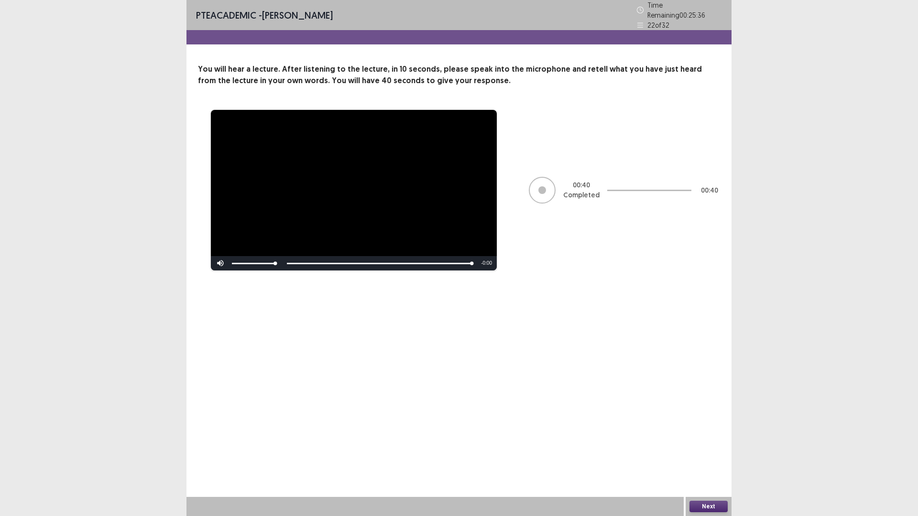
click at [701, 451] on button "Next" at bounding box center [708, 506] width 38 height 11
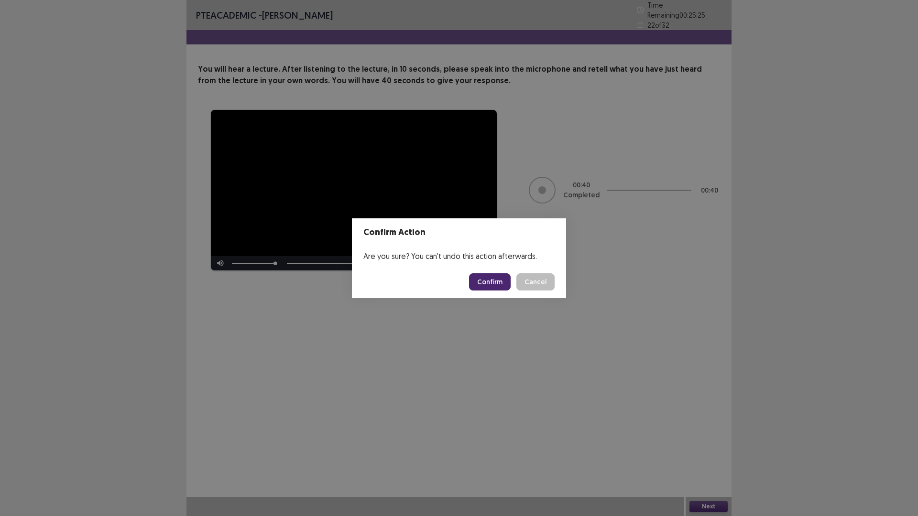
click at [496, 280] on button "Confirm" at bounding box center [490, 281] width 42 height 17
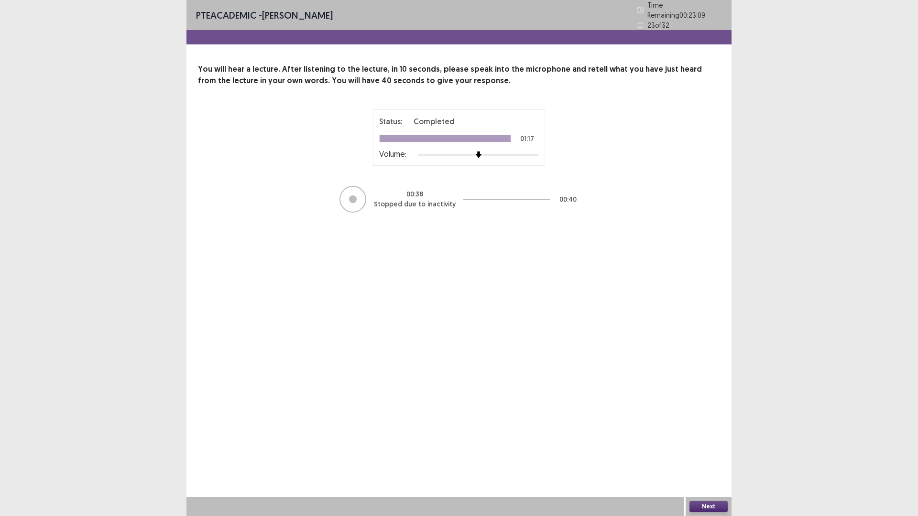
click at [718, 451] on button "Next" at bounding box center [708, 506] width 38 height 11
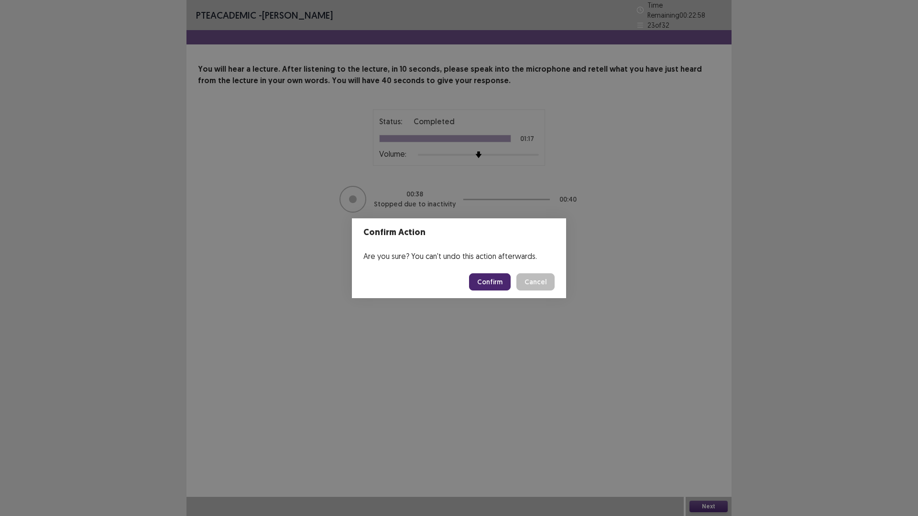
click at [487, 284] on button "Confirm" at bounding box center [490, 281] width 42 height 17
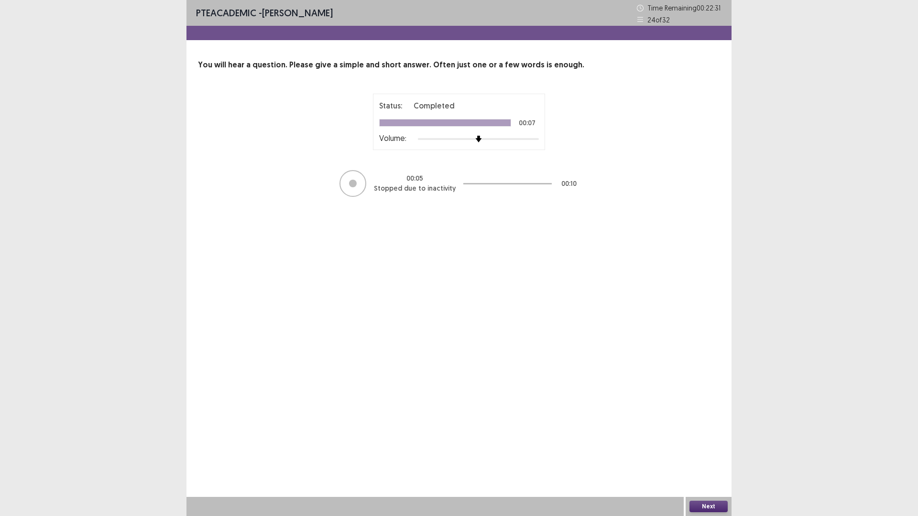
click at [705, 451] on button "Next" at bounding box center [708, 506] width 38 height 11
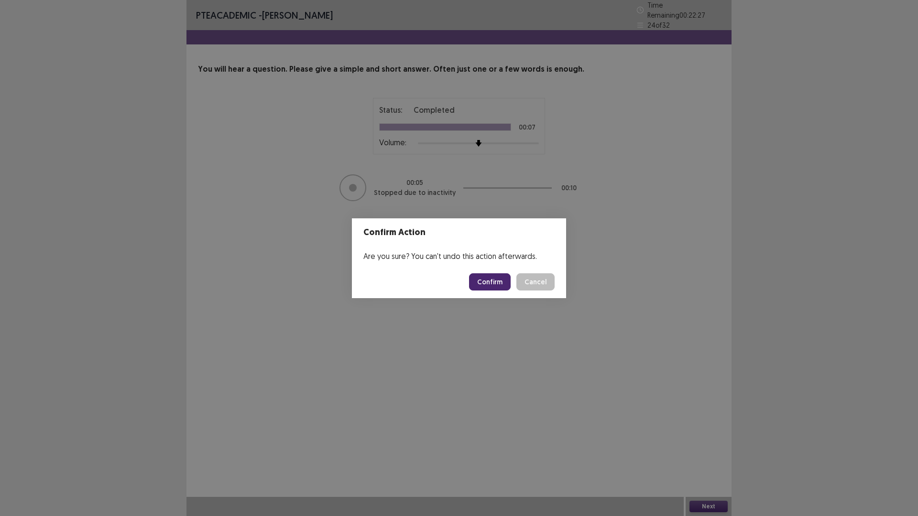
click at [489, 282] on button "Confirm" at bounding box center [490, 281] width 42 height 17
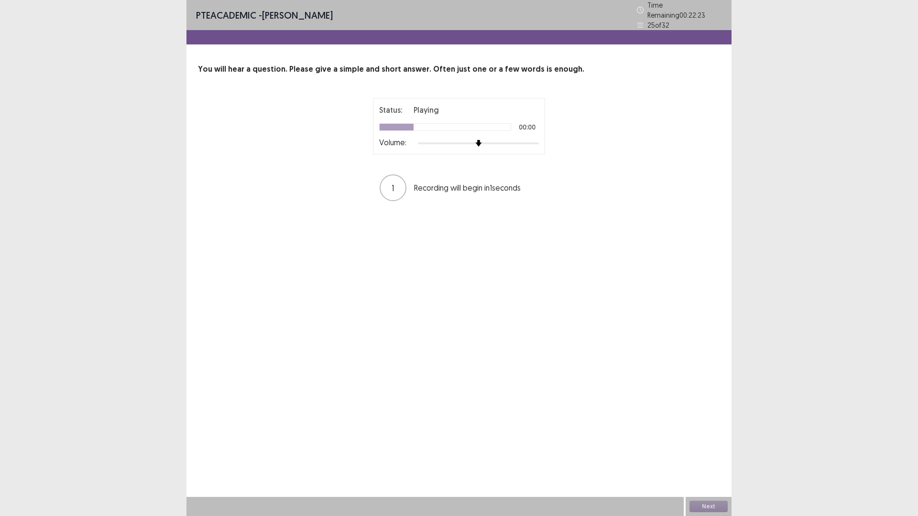
click at [530, 140] on div at bounding box center [478, 144] width 121 height 8
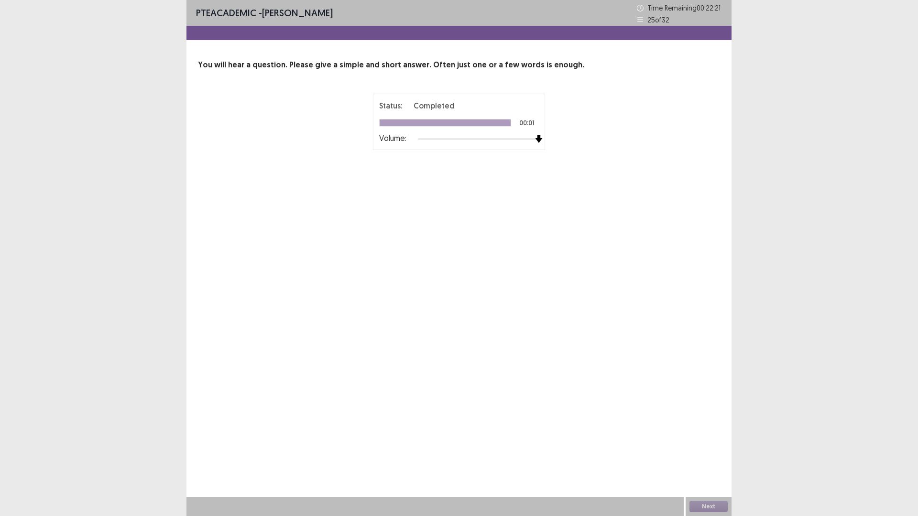
click at [535, 140] on div at bounding box center [478, 139] width 121 height 8
click at [707, 451] on button "Next" at bounding box center [708, 506] width 38 height 11
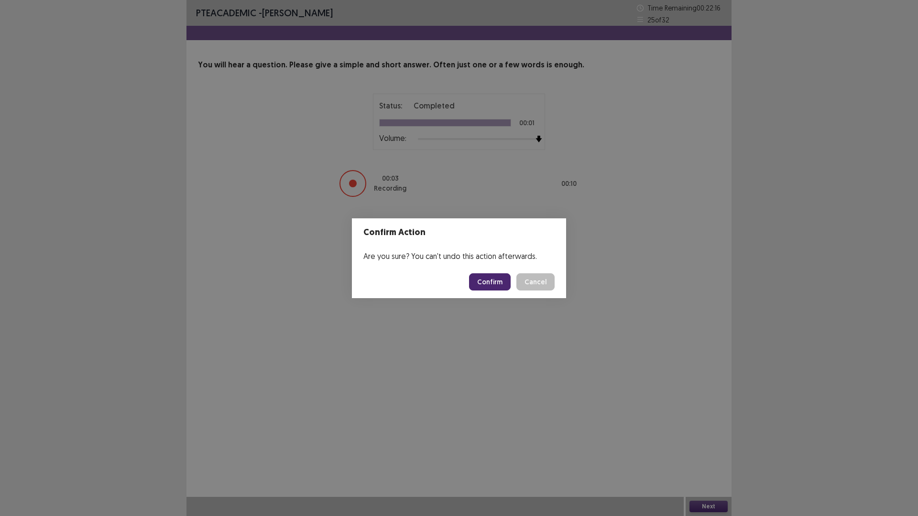
click at [492, 280] on button "Confirm" at bounding box center [490, 281] width 42 height 17
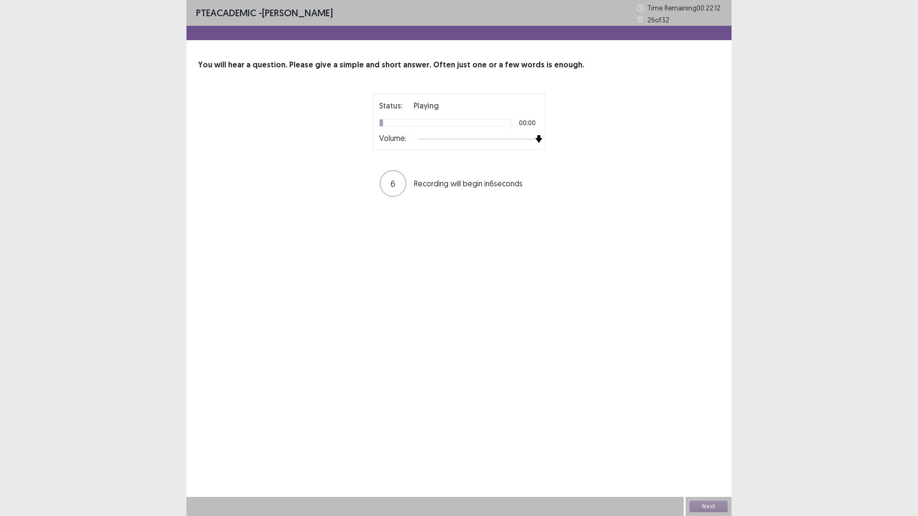
click at [587, 139] on div "Status: Playing 00:00 Volume: 6 Recording will begin in 6 seconds" at bounding box center [459, 146] width 522 height 104
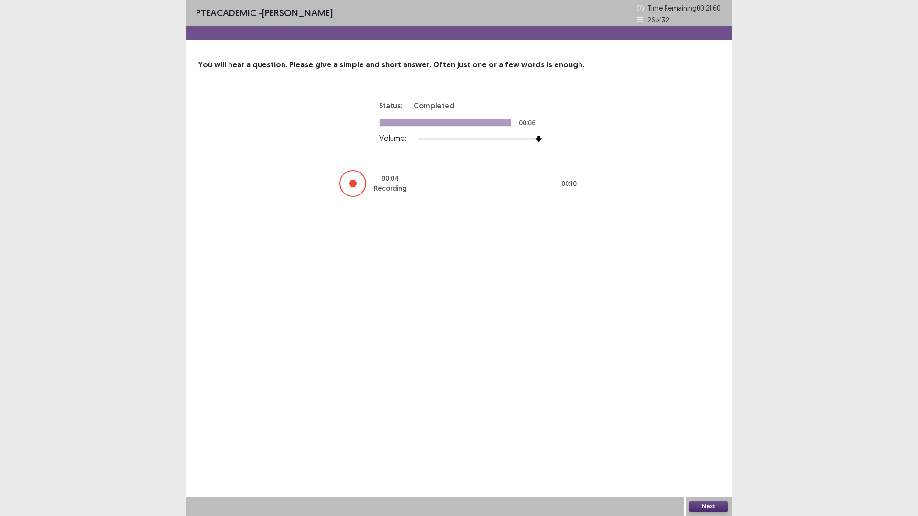
click at [701, 451] on button "Next" at bounding box center [708, 506] width 38 height 11
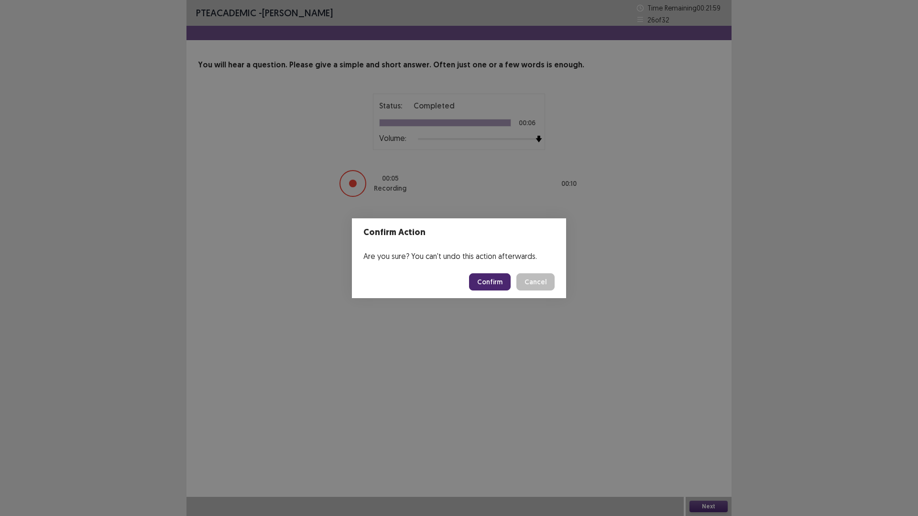
click at [493, 284] on button "Confirm" at bounding box center [490, 281] width 42 height 17
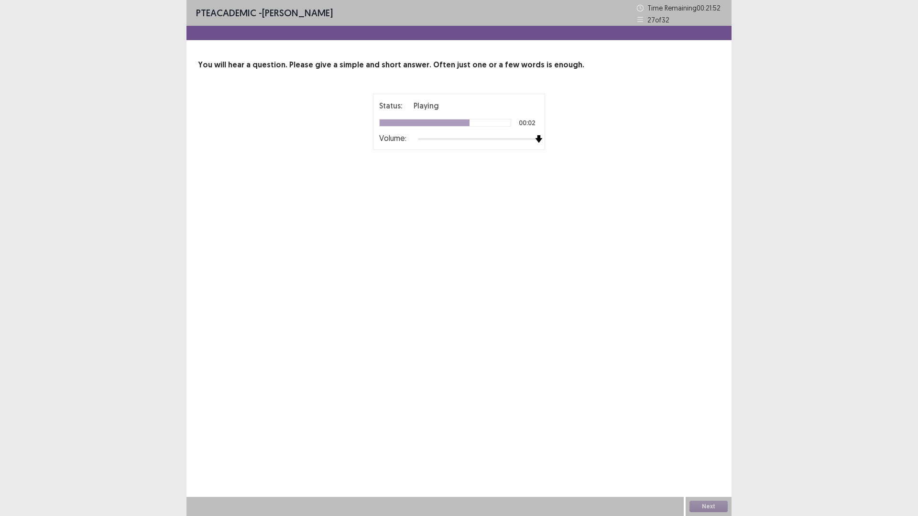
click at [569, 139] on div "Status: Playing 00:02 Volume: 00 : 00 00 : 10" at bounding box center [458, 146] width 239 height 104
click at [710, 451] on button "Next" at bounding box center [708, 506] width 38 height 11
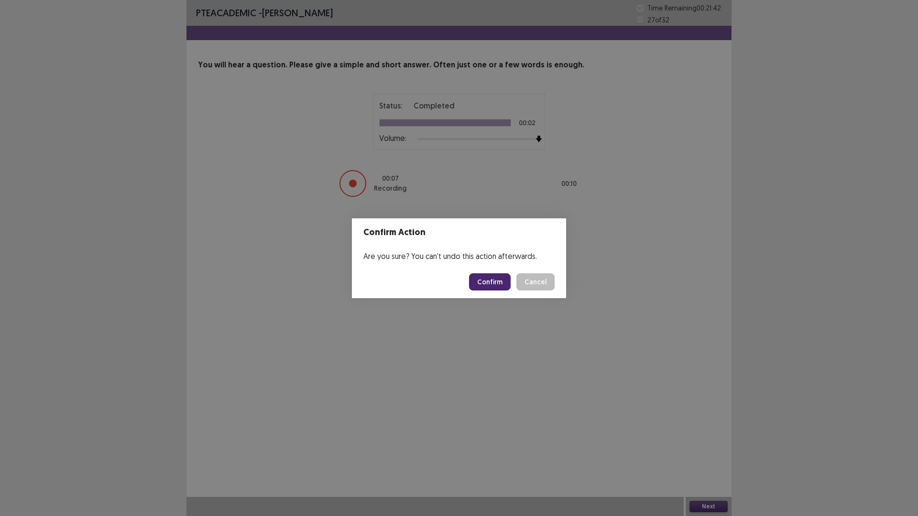
click at [487, 279] on button "Confirm" at bounding box center [490, 281] width 42 height 17
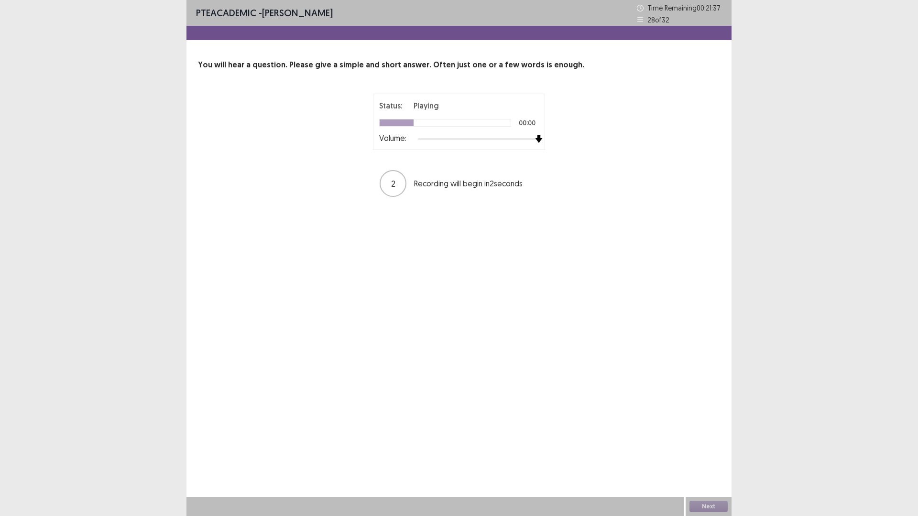
click at [535, 137] on div at bounding box center [478, 139] width 121 height 8
click at [711, 451] on button "Next" at bounding box center [708, 506] width 38 height 11
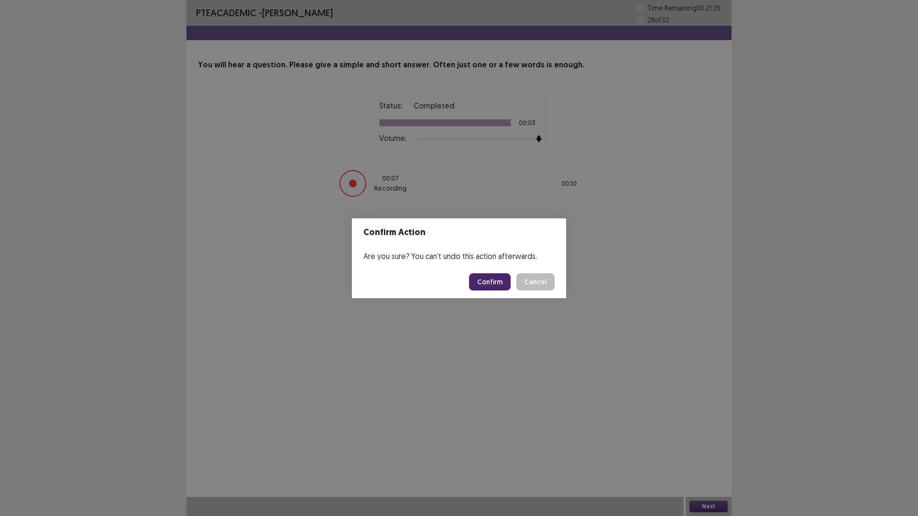
click at [486, 285] on button "Confirm" at bounding box center [490, 281] width 42 height 17
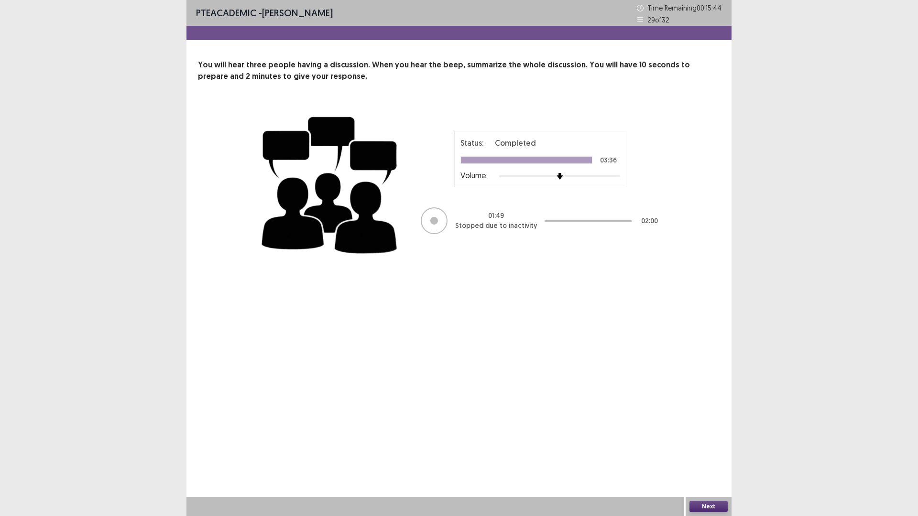
click at [713, 451] on button "Next" at bounding box center [708, 506] width 38 height 11
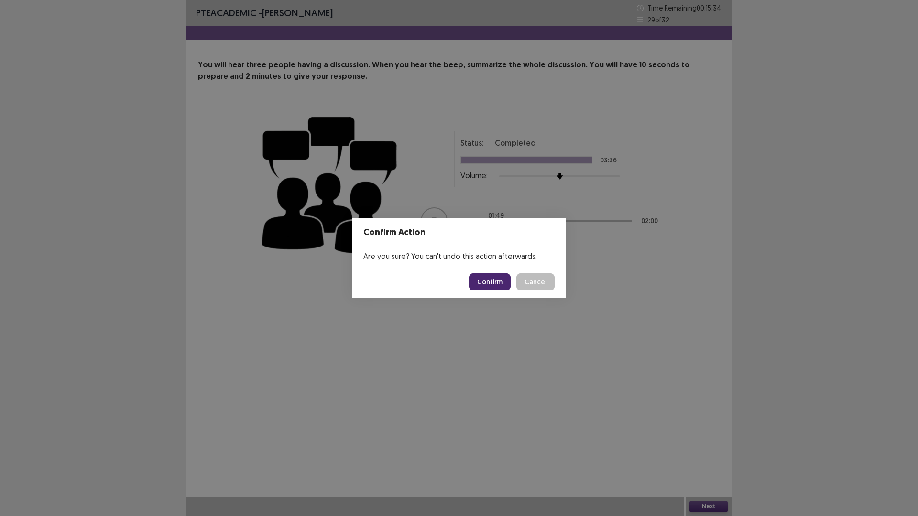
click at [496, 284] on button "Confirm" at bounding box center [490, 281] width 42 height 17
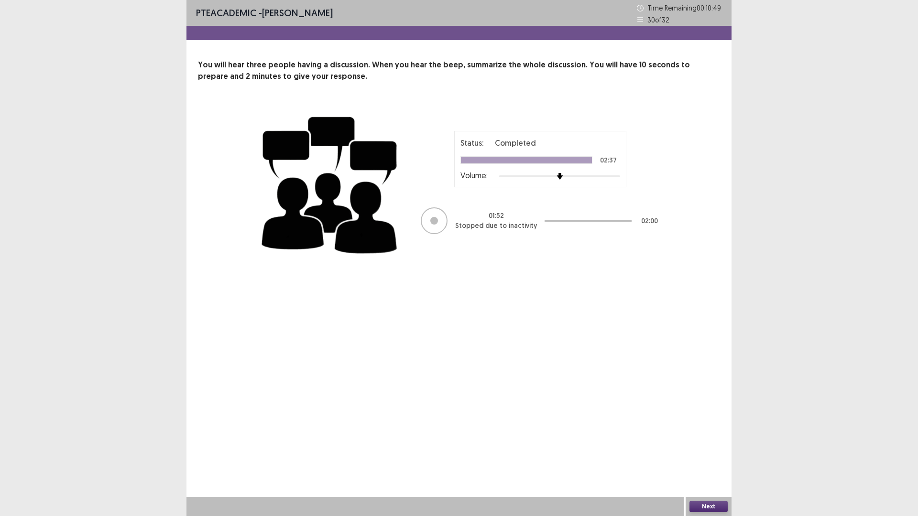
click at [705, 451] on button "Next" at bounding box center [708, 506] width 38 height 11
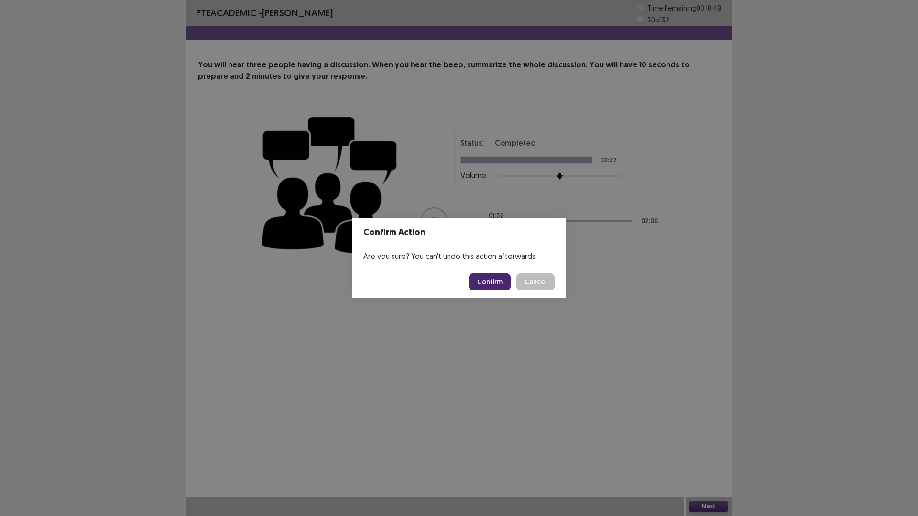
click at [485, 282] on button "Confirm" at bounding box center [490, 281] width 42 height 17
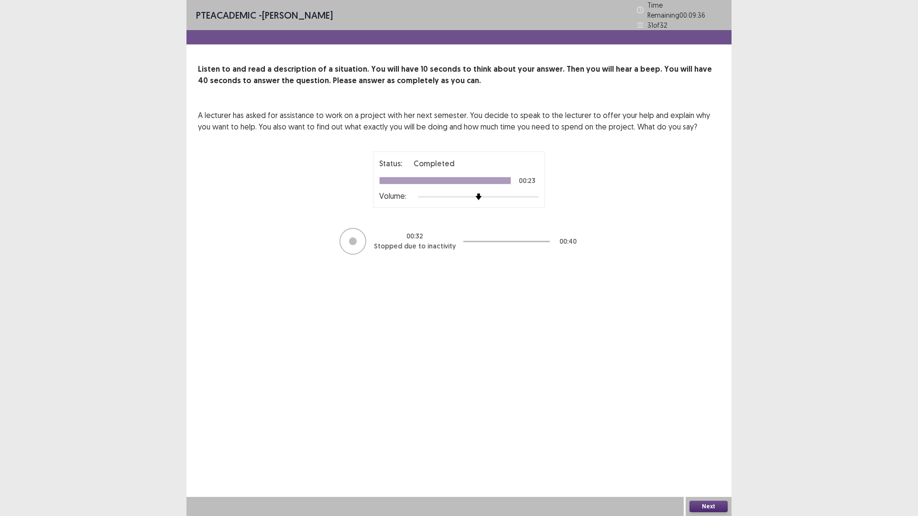
click at [702, 451] on button "Next" at bounding box center [708, 506] width 38 height 11
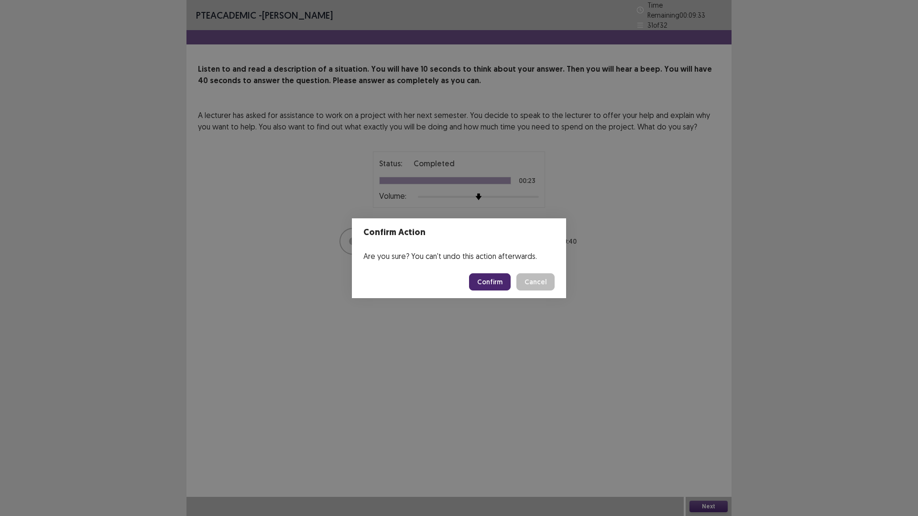
click at [493, 284] on button "Confirm" at bounding box center [490, 281] width 42 height 17
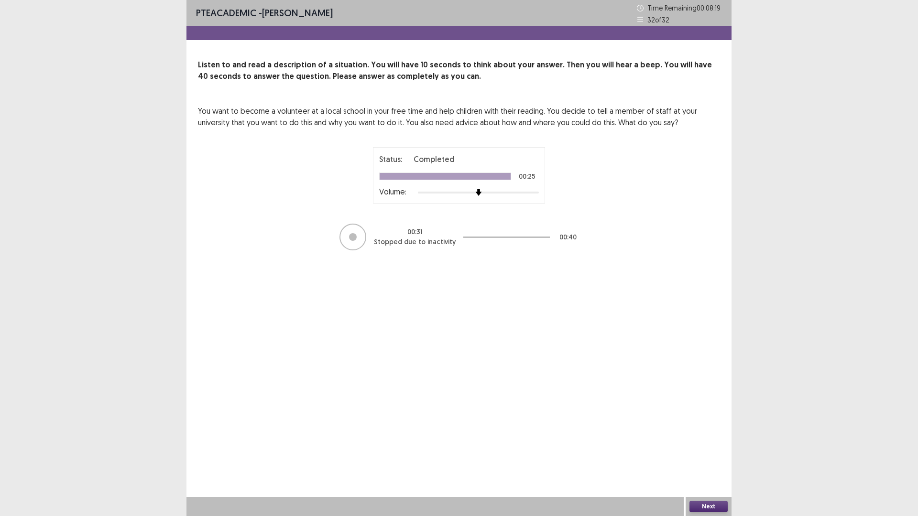
click at [692, 451] on button "Next" at bounding box center [708, 506] width 38 height 11
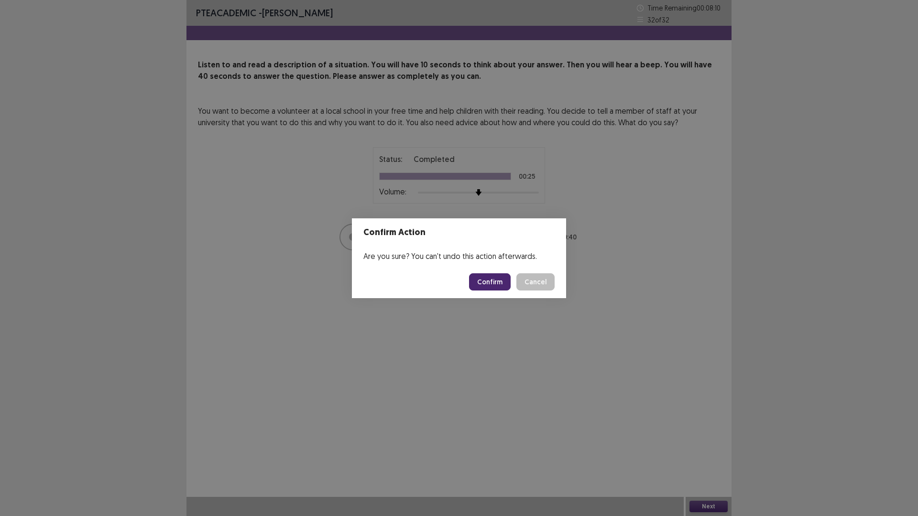
click at [495, 280] on button "Confirm" at bounding box center [490, 281] width 42 height 17
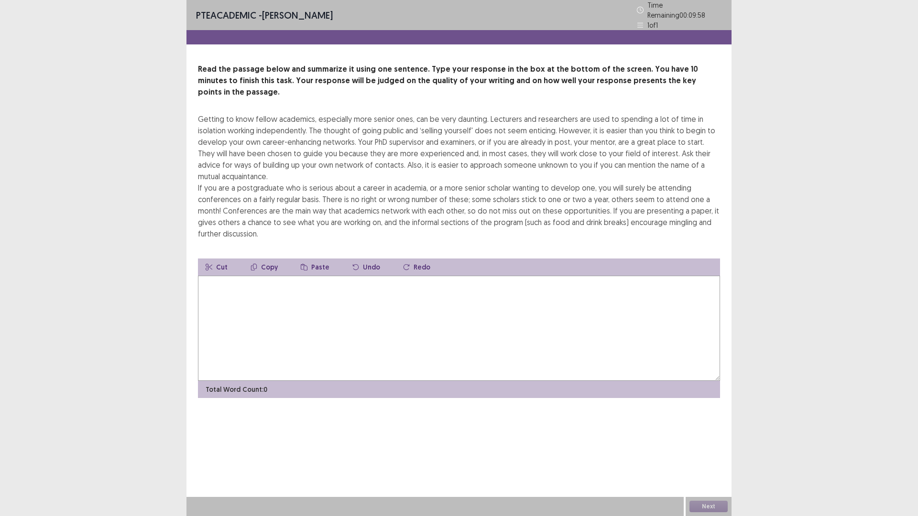
click at [362, 300] on textarea at bounding box center [459, 328] width 522 height 105
click at [248, 317] on textarea at bounding box center [459, 328] width 522 height 105
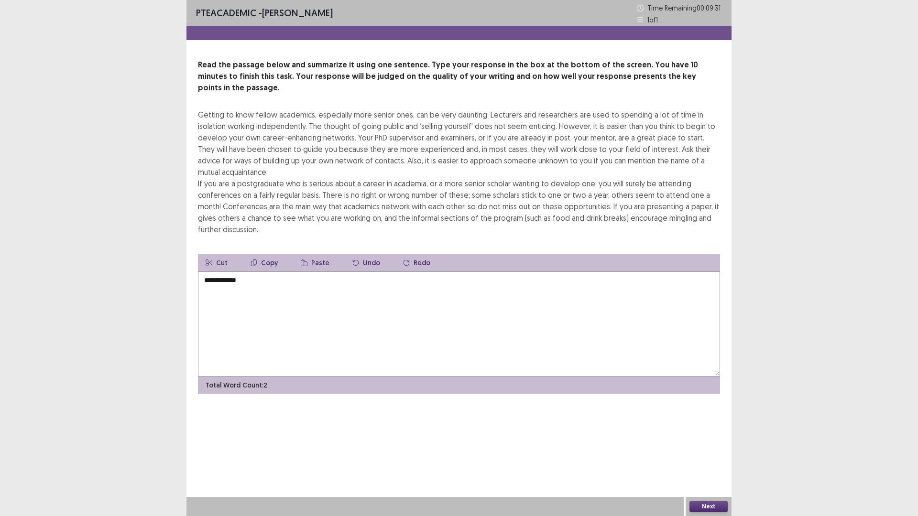
click at [222, 271] on textarea "**********" at bounding box center [459, 323] width 522 height 105
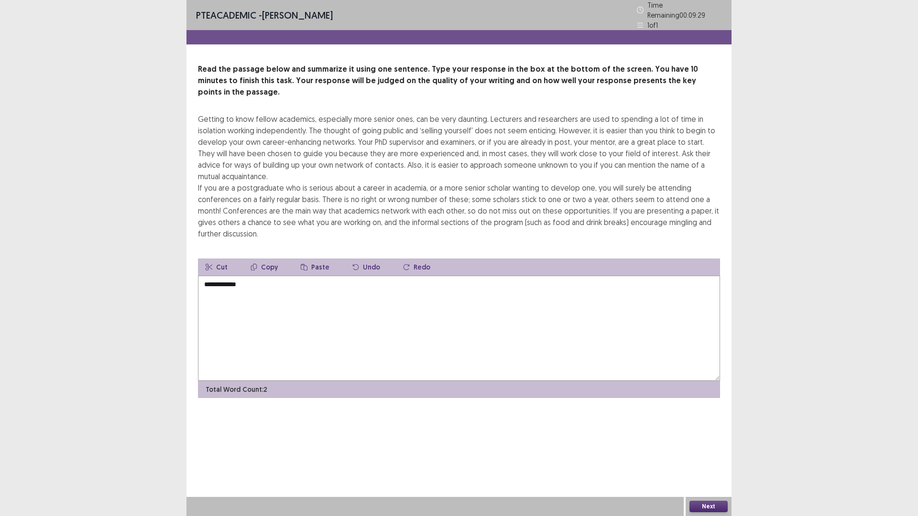
click at [231, 276] on textarea "**********" at bounding box center [459, 328] width 522 height 105
click at [223, 276] on textarea "**********" at bounding box center [459, 328] width 522 height 105
click at [226, 276] on textarea "**********" at bounding box center [459, 328] width 522 height 105
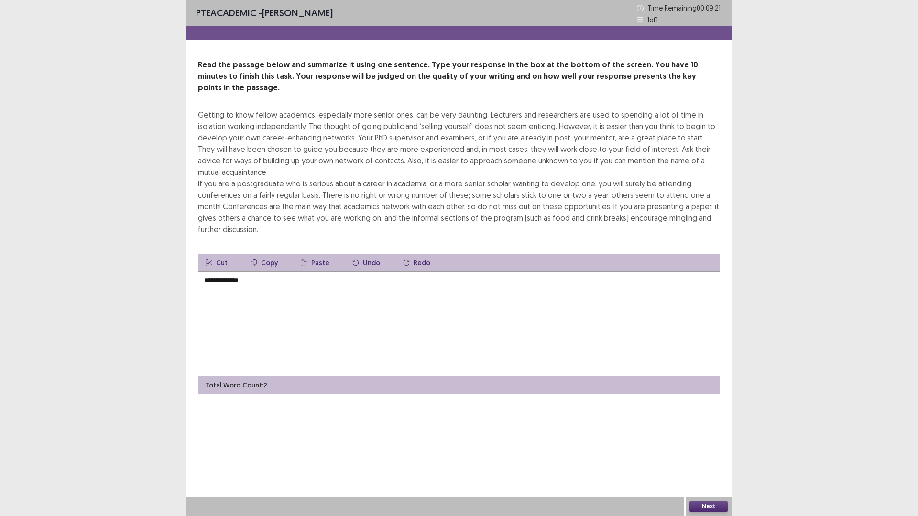
click at [252, 271] on textarea "**********" at bounding box center [459, 323] width 522 height 105
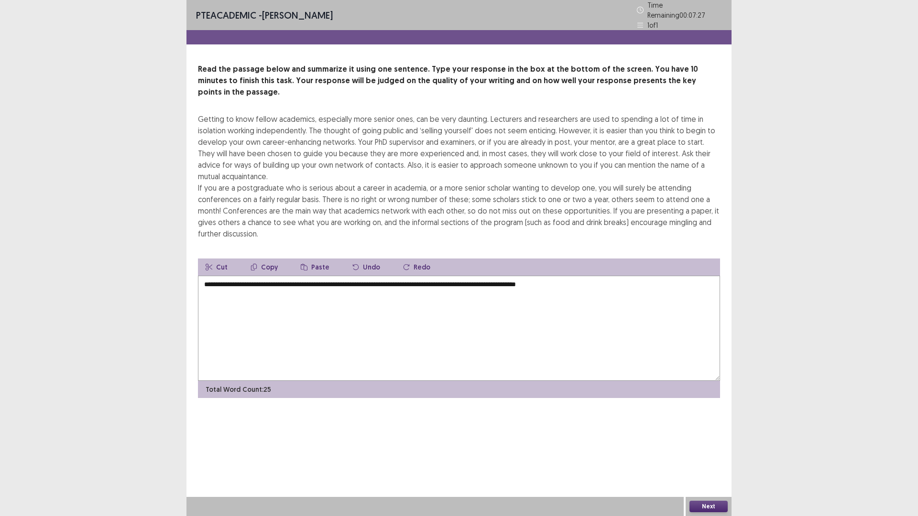
drag, startPoint x: 577, startPoint y: 270, endPoint x: 556, endPoint y: 271, distance: 21.6
click at [553, 276] on textarea "**********" at bounding box center [459, 328] width 522 height 105
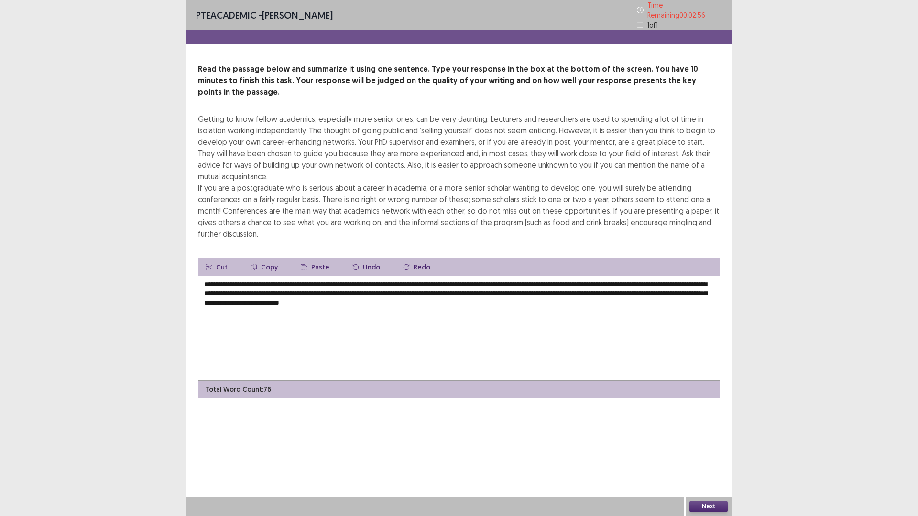
drag, startPoint x: 276, startPoint y: 290, endPoint x: 615, endPoint y: 280, distance: 339.9
click at [615, 280] on textarea "**********" at bounding box center [459, 328] width 522 height 105
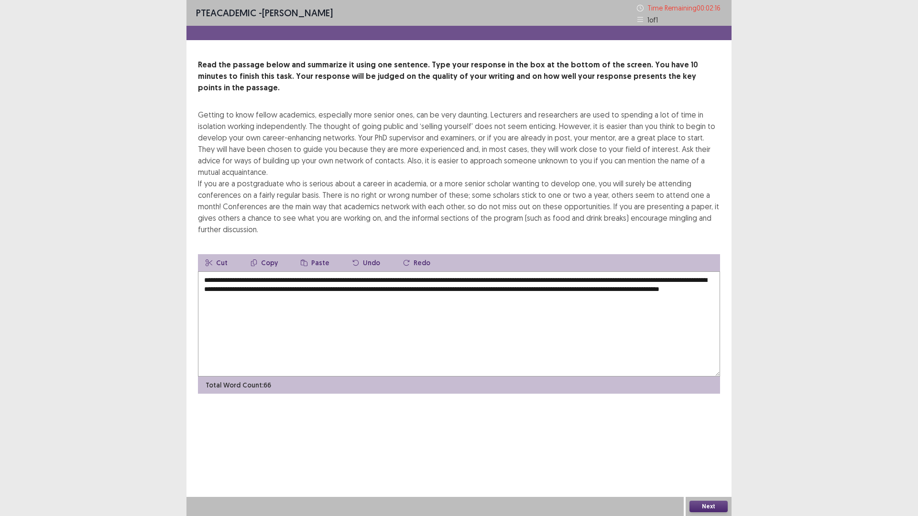
drag, startPoint x: 342, startPoint y: 270, endPoint x: 270, endPoint y: 277, distance: 72.0
click at [281, 271] on textarea "**********" at bounding box center [459, 323] width 522 height 105
click at [627, 271] on textarea "**********" at bounding box center [459, 323] width 522 height 105
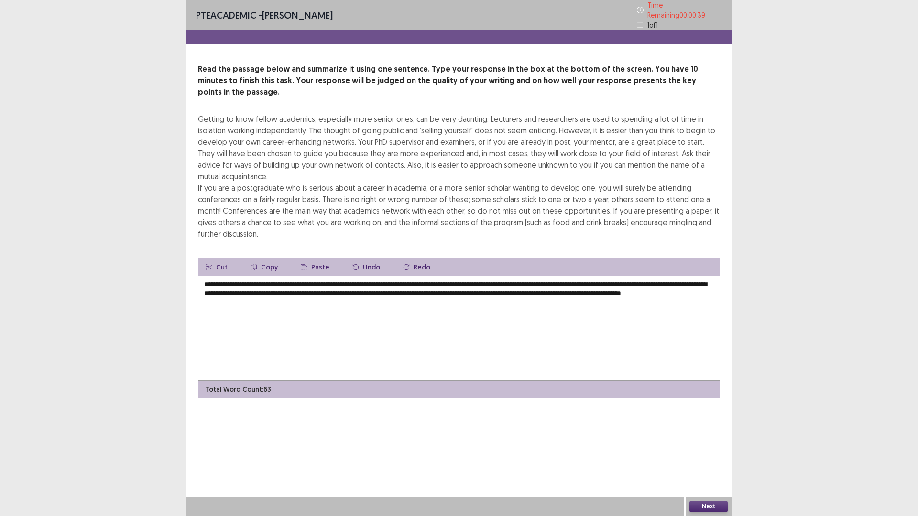
click at [645, 296] on textarea "**********" at bounding box center [459, 328] width 522 height 105
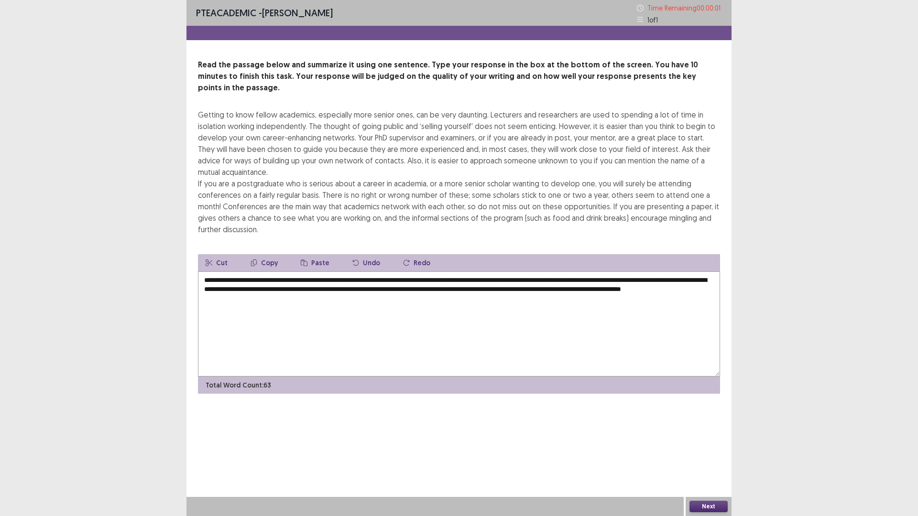
type textarea "**********"
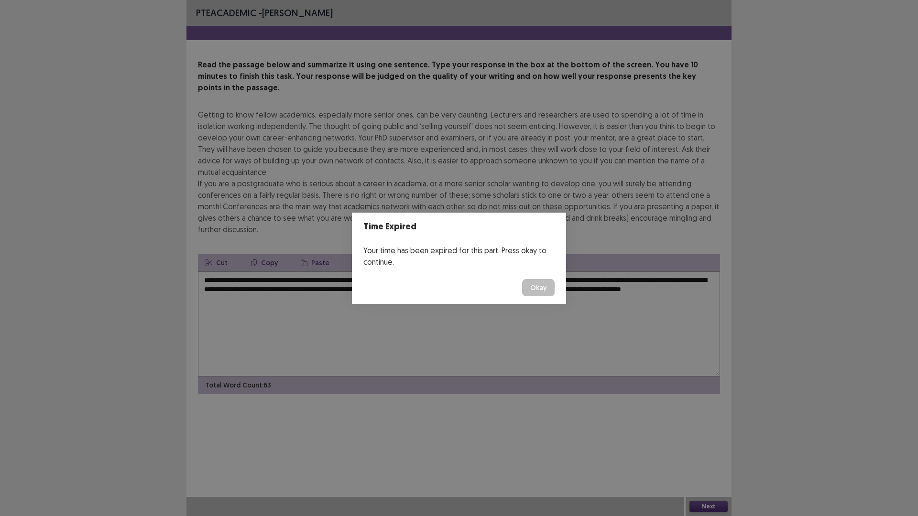
click at [535, 289] on button "Okay" at bounding box center [538, 287] width 32 height 17
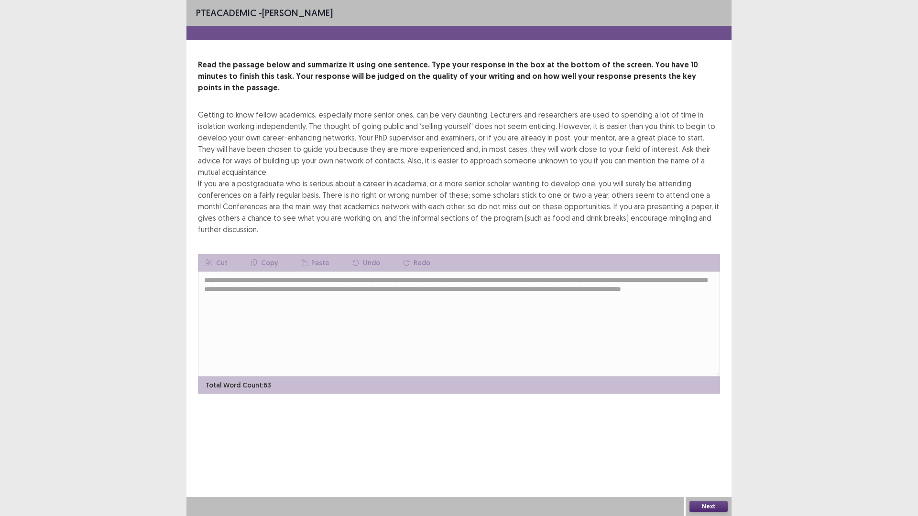
click at [696, 451] on button "Next" at bounding box center [708, 506] width 38 height 11
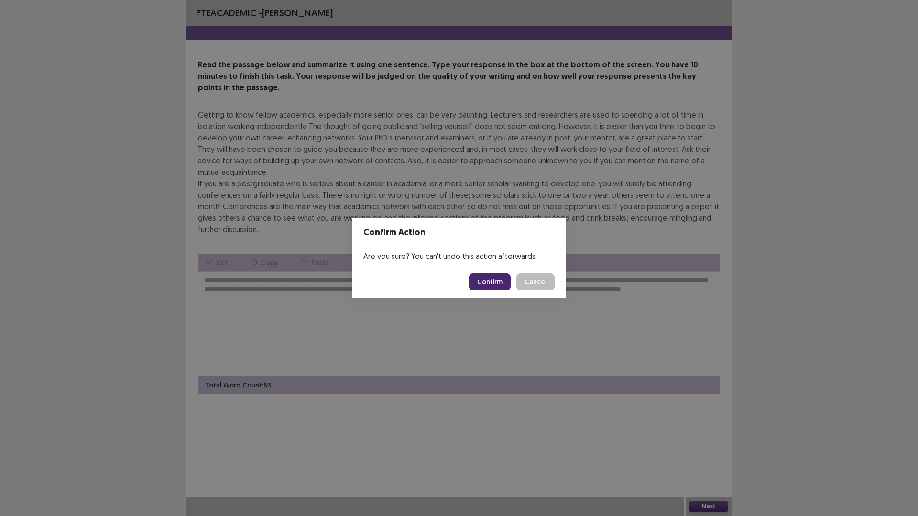
click at [483, 282] on button "Confirm" at bounding box center [490, 281] width 42 height 17
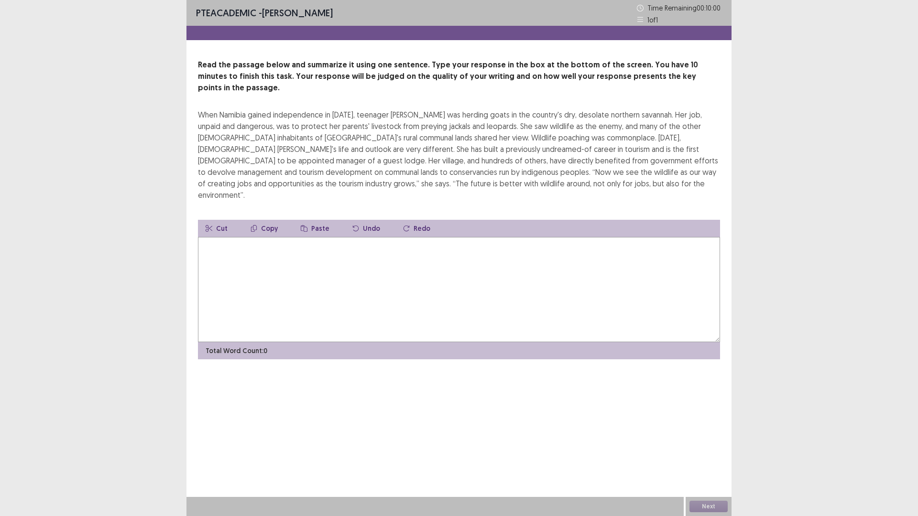
click at [358, 283] on textarea at bounding box center [459, 289] width 522 height 105
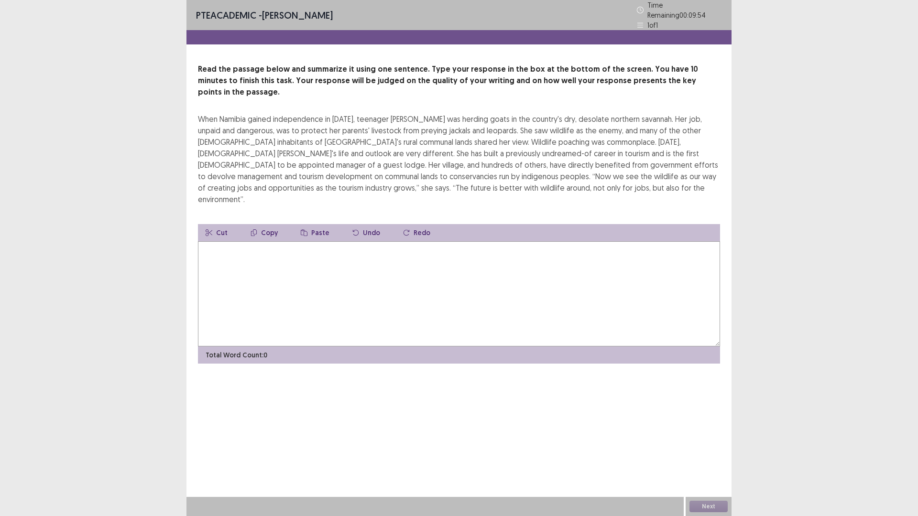
click at [351, 250] on textarea at bounding box center [459, 293] width 522 height 105
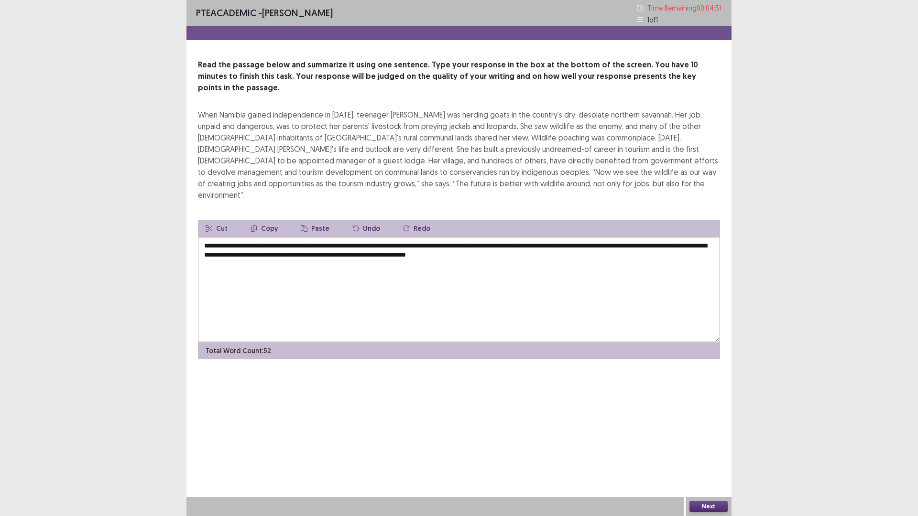
click at [669, 237] on textarea "**********" at bounding box center [459, 289] width 522 height 105
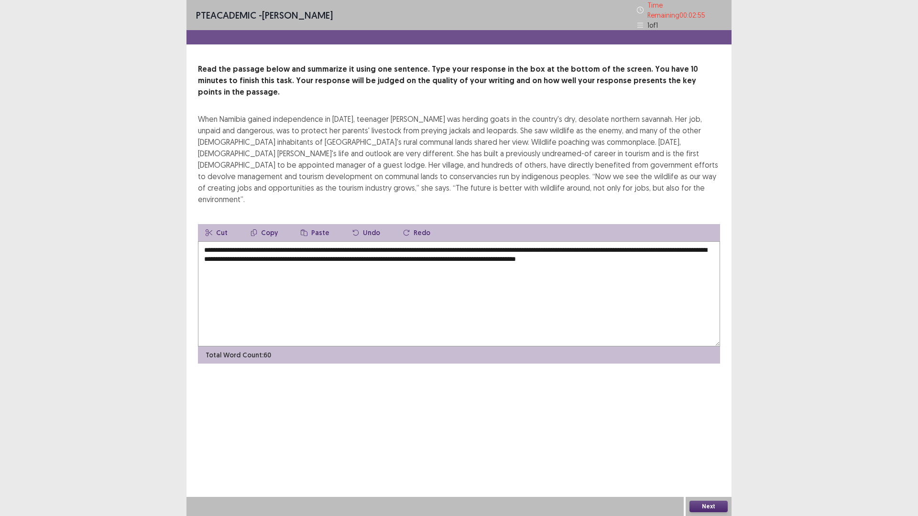
click at [310, 241] on textarea "**********" at bounding box center [459, 293] width 522 height 105
type textarea "**********"
click at [706, 451] on button "Next" at bounding box center [708, 506] width 38 height 11
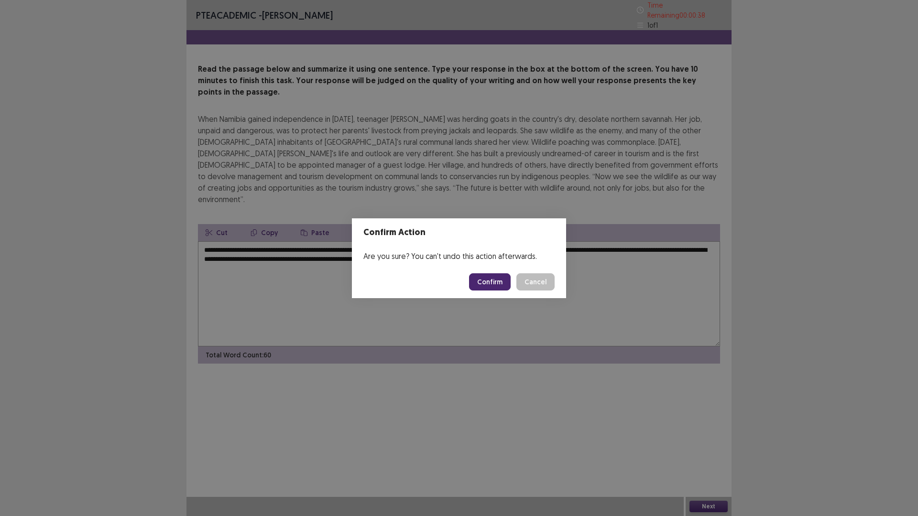
click at [491, 281] on button "Confirm" at bounding box center [490, 281] width 42 height 17
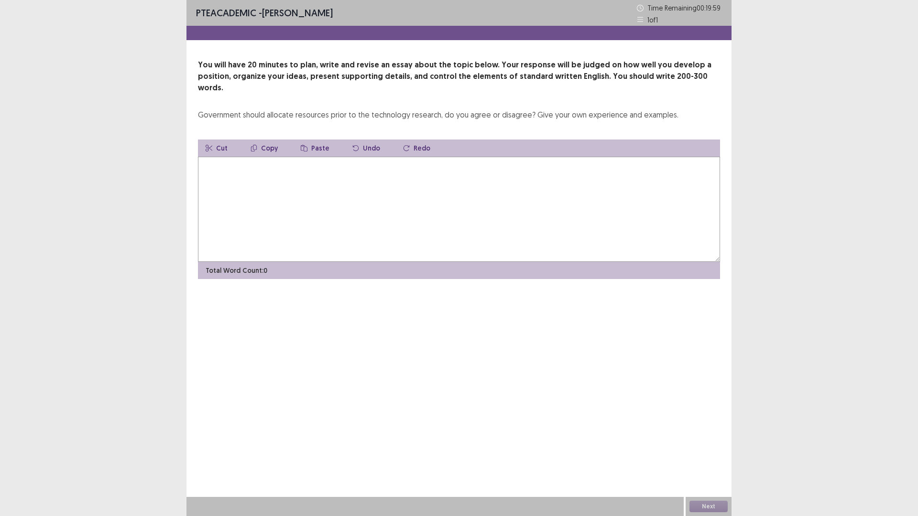
click at [367, 212] on textarea at bounding box center [459, 209] width 522 height 105
click at [421, 180] on textarea at bounding box center [459, 209] width 522 height 105
click at [250, 157] on textarea "**********" at bounding box center [459, 209] width 522 height 105
click at [301, 157] on textarea "**********" at bounding box center [459, 209] width 522 height 105
click at [433, 157] on textarea "**********" at bounding box center [459, 209] width 522 height 105
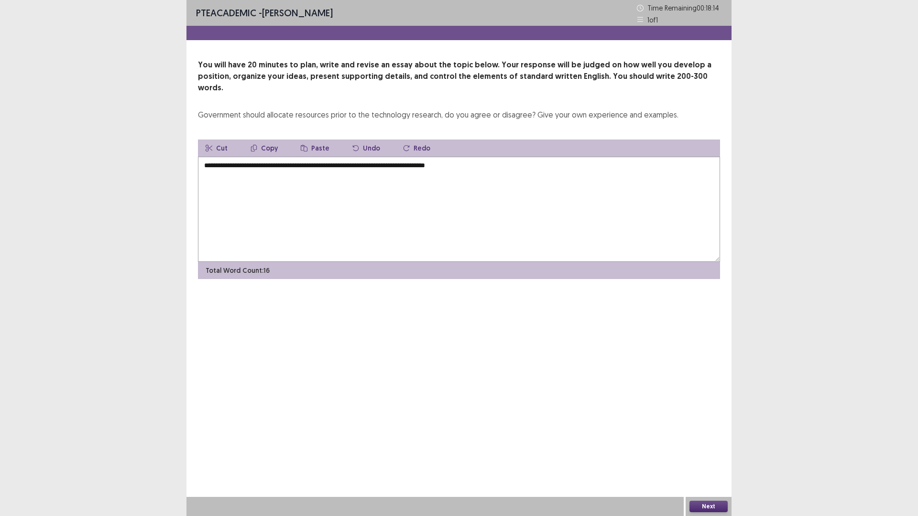
click at [483, 157] on textarea "**********" at bounding box center [459, 209] width 522 height 105
click at [561, 157] on textarea "**********" at bounding box center [459, 209] width 522 height 105
click at [640, 157] on textarea "**********" at bounding box center [459, 209] width 522 height 105
click at [632, 157] on textarea "**********" at bounding box center [459, 209] width 522 height 105
click at [633, 157] on textarea "**********" at bounding box center [459, 209] width 522 height 105
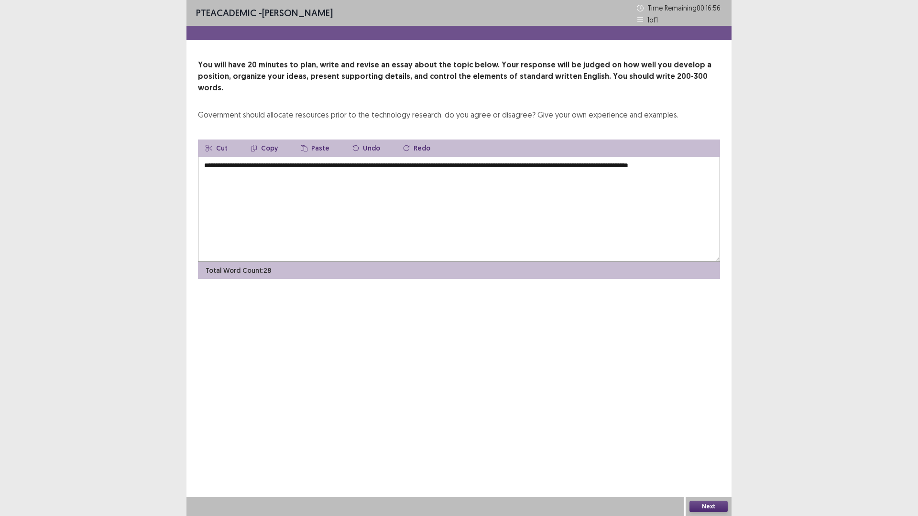
click at [676, 157] on textarea "**********" at bounding box center [459, 209] width 522 height 105
click at [712, 157] on textarea "**********" at bounding box center [459, 209] width 522 height 105
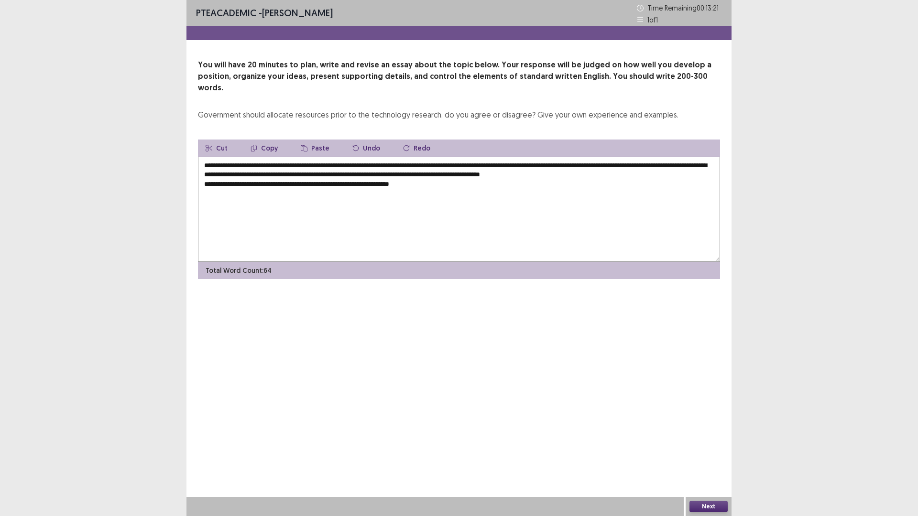
click at [352, 173] on textarea "**********" at bounding box center [459, 209] width 522 height 105
click at [438, 173] on textarea "**********" at bounding box center [459, 209] width 522 height 105
drag, startPoint x: 577, startPoint y: 174, endPoint x: 494, endPoint y: 179, distance: 83.7
click at [494, 179] on textarea "**********" at bounding box center [459, 209] width 522 height 105
drag, startPoint x: 475, startPoint y: 173, endPoint x: 580, endPoint y: 176, distance: 104.7
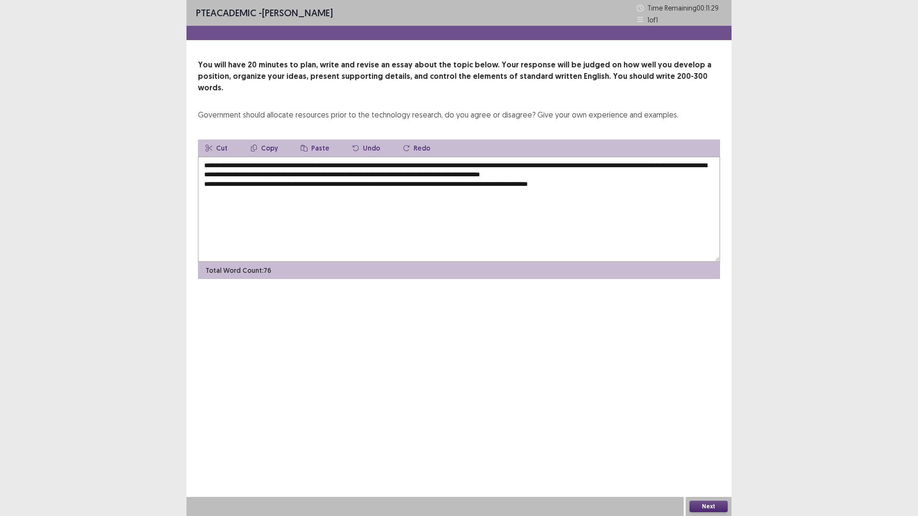
click at [580, 176] on textarea "**********" at bounding box center [459, 209] width 522 height 105
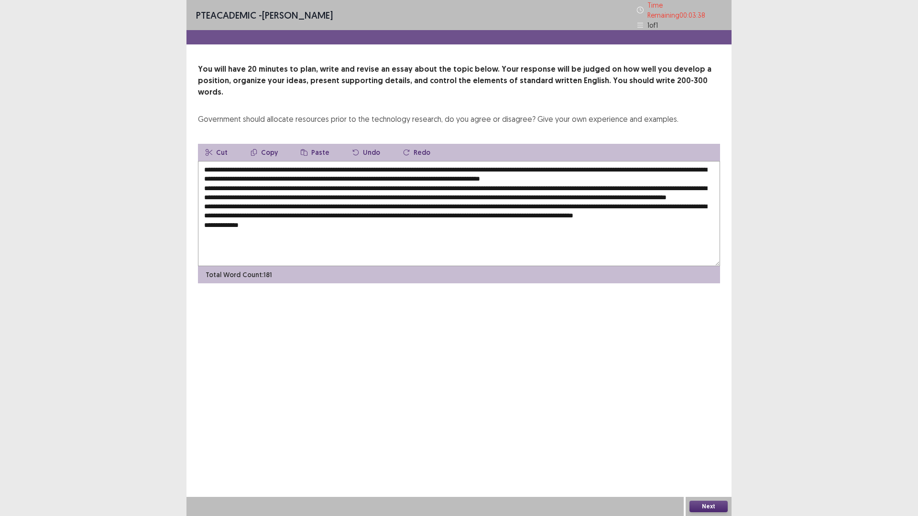
click at [308, 173] on textarea at bounding box center [459, 213] width 522 height 105
click at [261, 233] on textarea at bounding box center [459, 213] width 522 height 105
drag, startPoint x: 247, startPoint y: 172, endPoint x: 406, endPoint y: 175, distance: 159.2
click at [406, 175] on textarea at bounding box center [459, 213] width 522 height 105
click at [248, 230] on textarea at bounding box center [459, 213] width 522 height 105
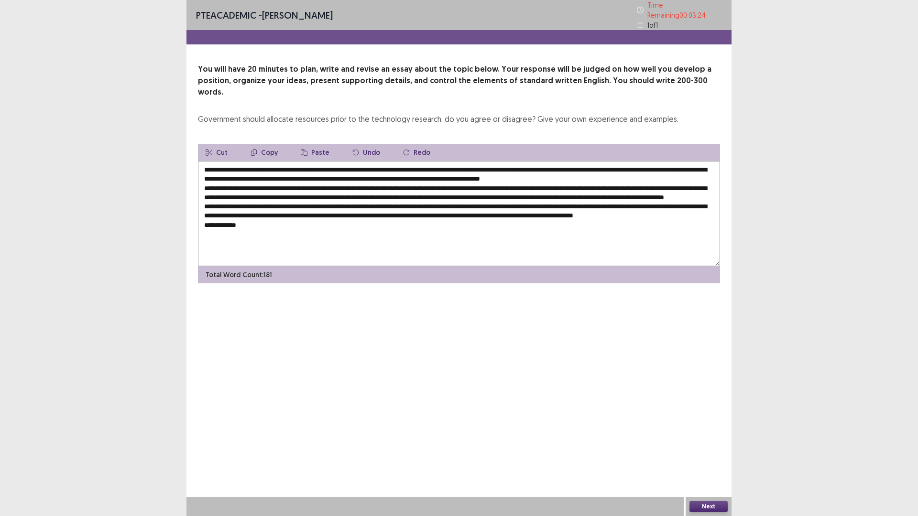
paste textarea "**********"
click at [464, 228] on textarea at bounding box center [459, 213] width 522 height 105
click at [572, 233] on textarea at bounding box center [459, 213] width 522 height 105
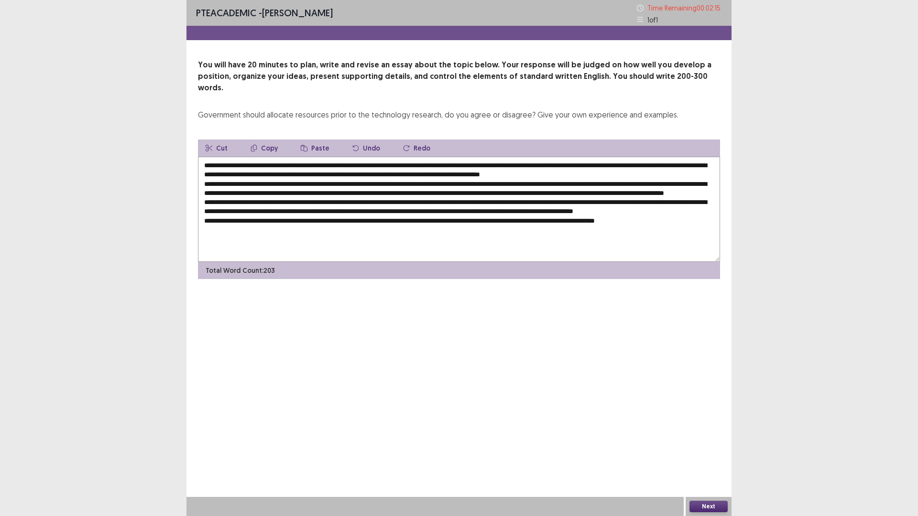
drag, startPoint x: 625, startPoint y: 228, endPoint x: 613, endPoint y: 228, distance: 11.9
click at [625, 228] on textarea at bounding box center [459, 209] width 522 height 105
click at [624, 227] on textarea at bounding box center [459, 209] width 522 height 105
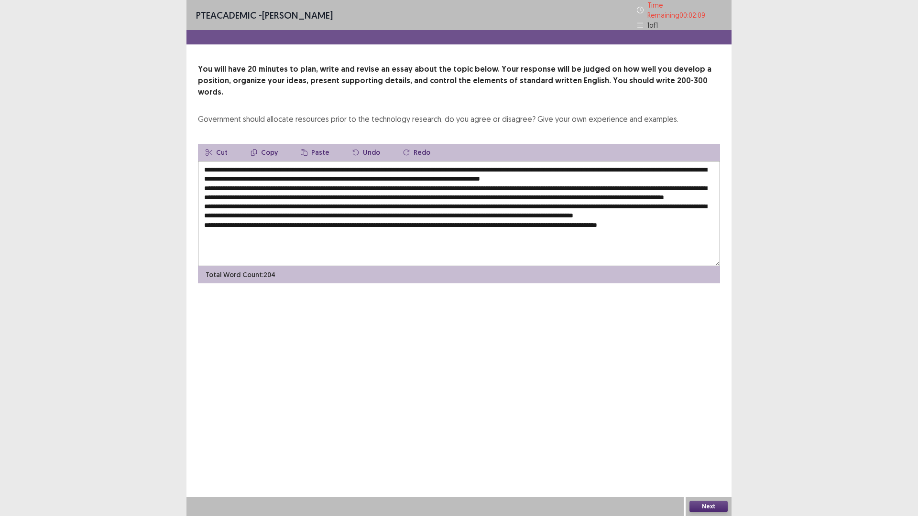
drag, startPoint x: 633, startPoint y: 227, endPoint x: 644, endPoint y: 227, distance: 11.0
click at [634, 227] on textarea at bounding box center [459, 213] width 522 height 105
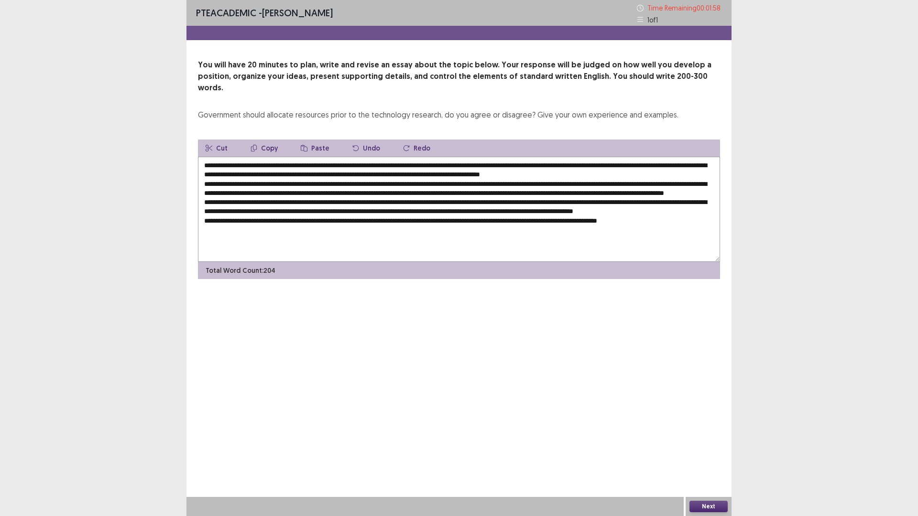
click at [649, 162] on textarea at bounding box center [459, 209] width 522 height 105
drag, startPoint x: 481, startPoint y: 228, endPoint x: 570, endPoint y: 226, distance: 88.9
click at [570, 226] on textarea at bounding box center [459, 209] width 522 height 105
click at [682, 171] on textarea at bounding box center [459, 209] width 522 height 105
click at [698, 164] on textarea at bounding box center [459, 209] width 522 height 105
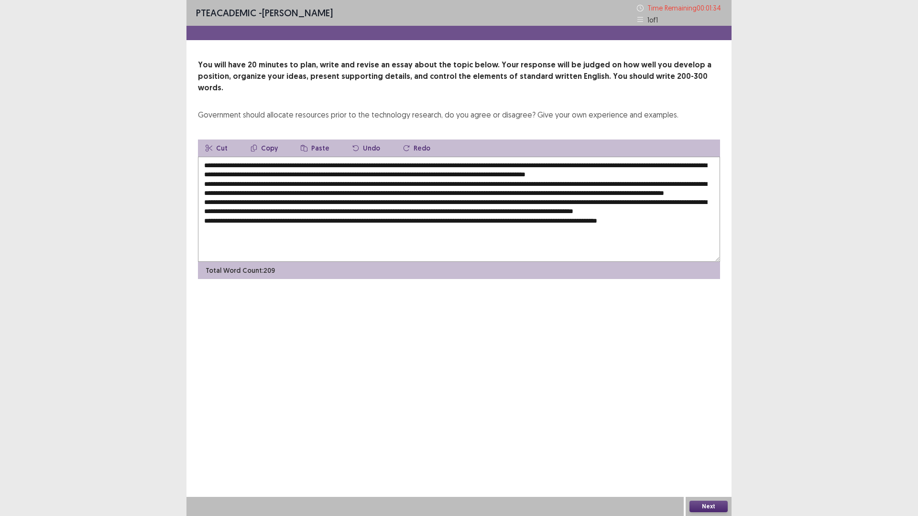
paste textarea "**********"
drag, startPoint x: 581, startPoint y: 237, endPoint x: 677, endPoint y: 237, distance: 95.6
click at [677, 237] on textarea at bounding box center [459, 209] width 522 height 105
click at [313, 173] on textarea at bounding box center [459, 209] width 522 height 105
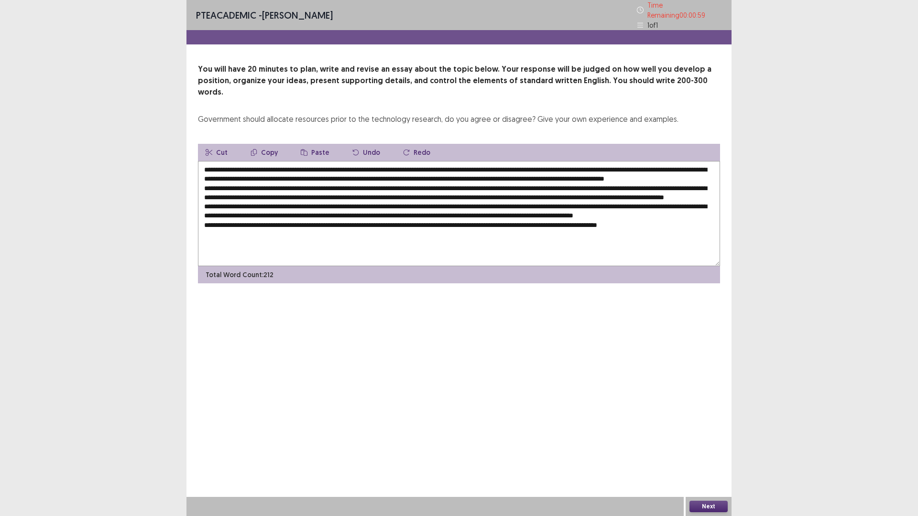
paste textarea "**********"
drag, startPoint x: 317, startPoint y: 175, endPoint x: 338, endPoint y: 173, distance: 21.1
click at [338, 173] on textarea at bounding box center [459, 213] width 522 height 105
click at [315, 173] on textarea at bounding box center [459, 213] width 522 height 105
click at [288, 173] on textarea at bounding box center [459, 213] width 522 height 105
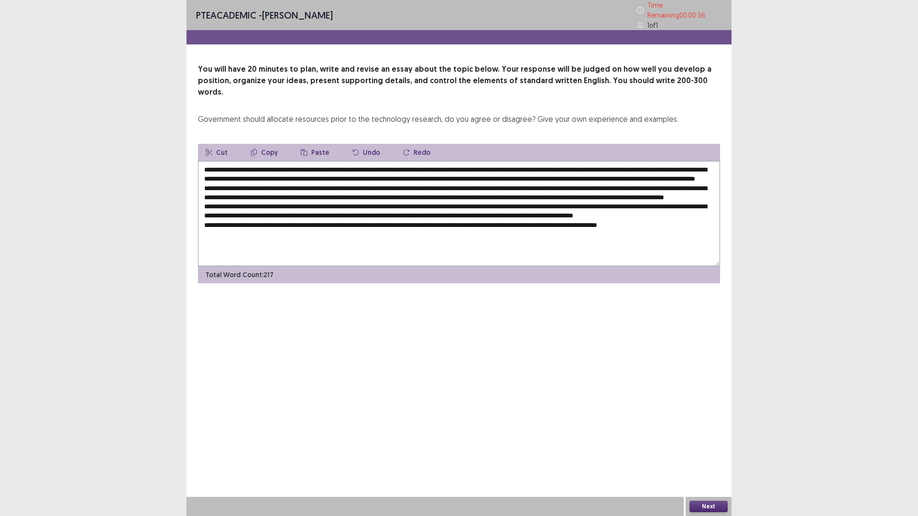
click at [311, 231] on textarea at bounding box center [459, 213] width 522 height 105
click at [446, 164] on textarea at bounding box center [459, 213] width 522 height 105
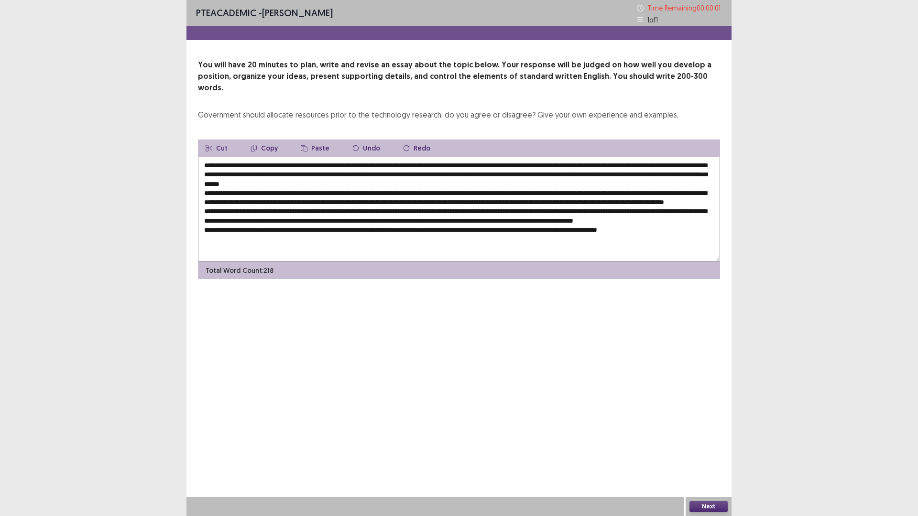
type textarea "**********"
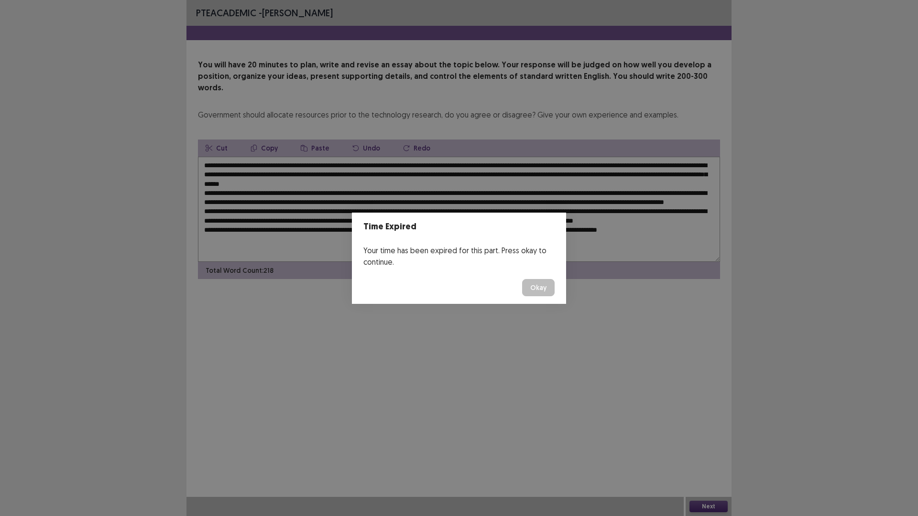
click at [536, 288] on button "Okay" at bounding box center [538, 287] width 32 height 17
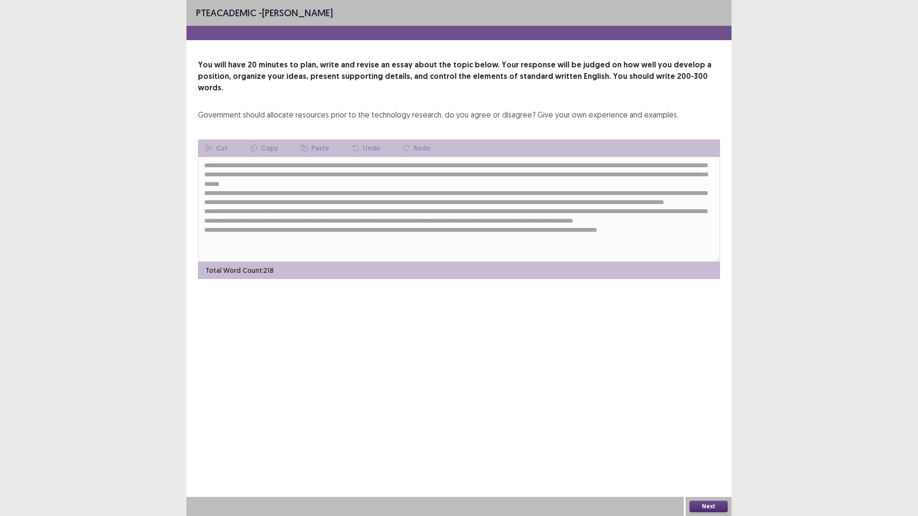
click at [705, 451] on button "Next" at bounding box center [708, 506] width 38 height 11
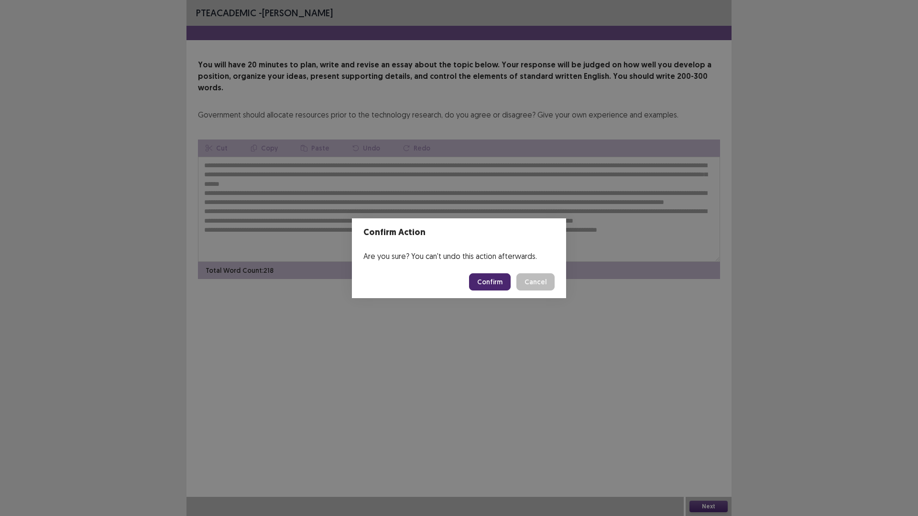
click at [493, 285] on button "Confirm" at bounding box center [490, 281] width 42 height 17
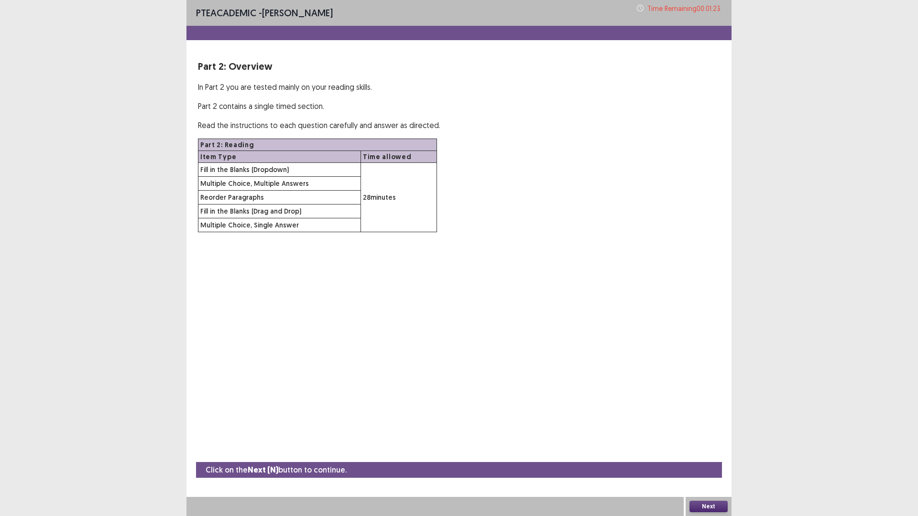
click at [705, 451] on button "Next" at bounding box center [708, 506] width 38 height 11
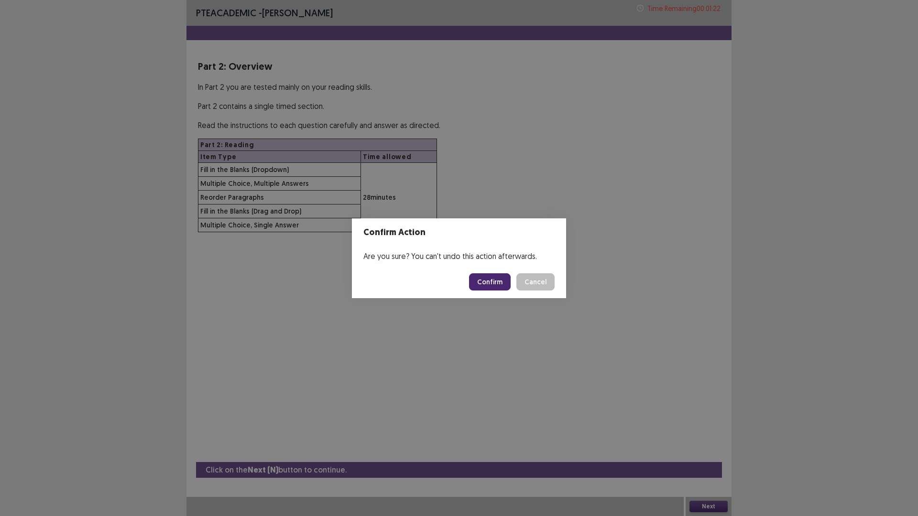
click at [498, 279] on button "Confirm" at bounding box center [490, 281] width 42 height 17
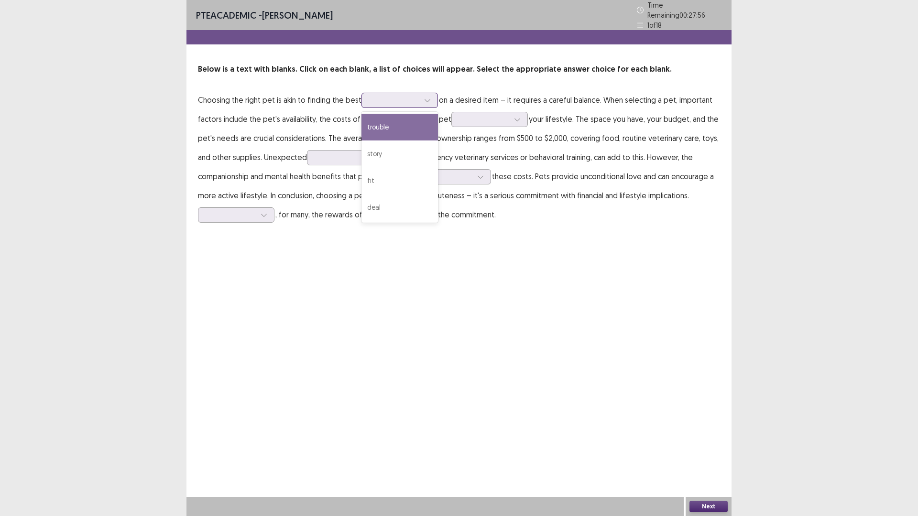
click at [425, 97] on icon at bounding box center [427, 100] width 7 height 7
click at [392, 171] on div "fit" at bounding box center [399, 180] width 76 height 27
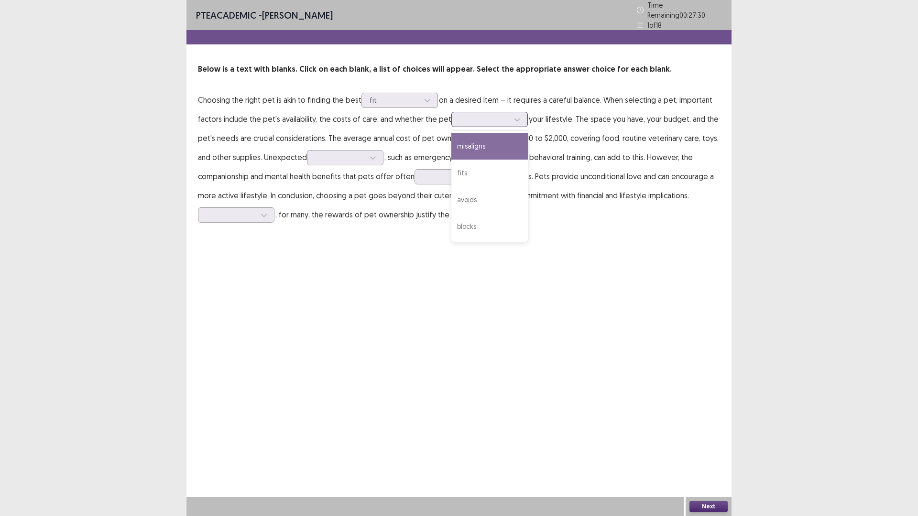
click at [514, 116] on icon at bounding box center [517, 119] width 7 height 7
click at [469, 162] on div "fits" at bounding box center [489, 173] width 76 height 27
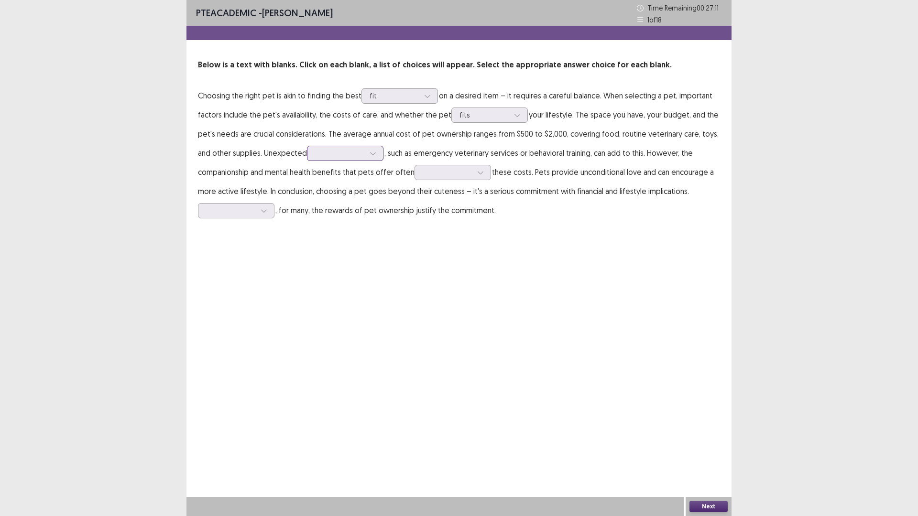
click at [371, 156] on icon at bounding box center [372, 153] width 7 height 7
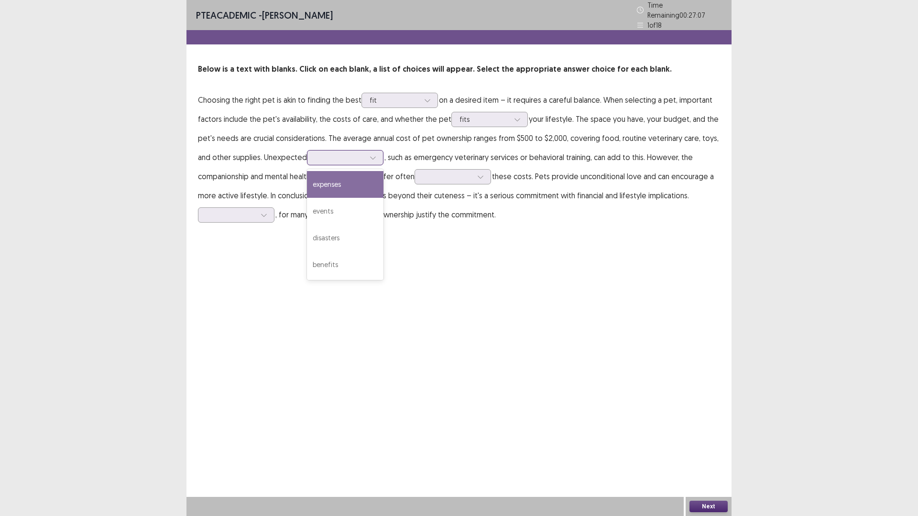
click at [356, 186] on div "expenses" at bounding box center [345, 184] width 76 height 27
click at [377, 155] on div at bounding box center [373, 158] width 14 height 14
click at [461, 255] on div "PTE academic - [PERSON_NAME] Time Remaining 00 : 27 : 03 1 of 18 Below is a tex…" at bounding box center [458, 258] width 545 height 516
click at [477, 173] on icon at bounding box center [480, 176] width 7 height 7
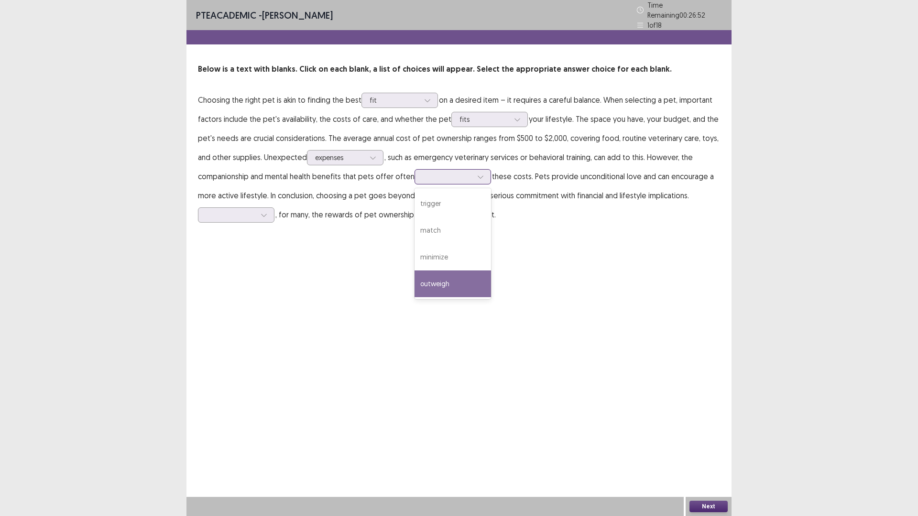
click at [456, 276] on div "outweigh" at bounding box center [452, 283] width 76 height 27
click at [262, 212] on icon at bounding box center [263, 215] width 7 height 7
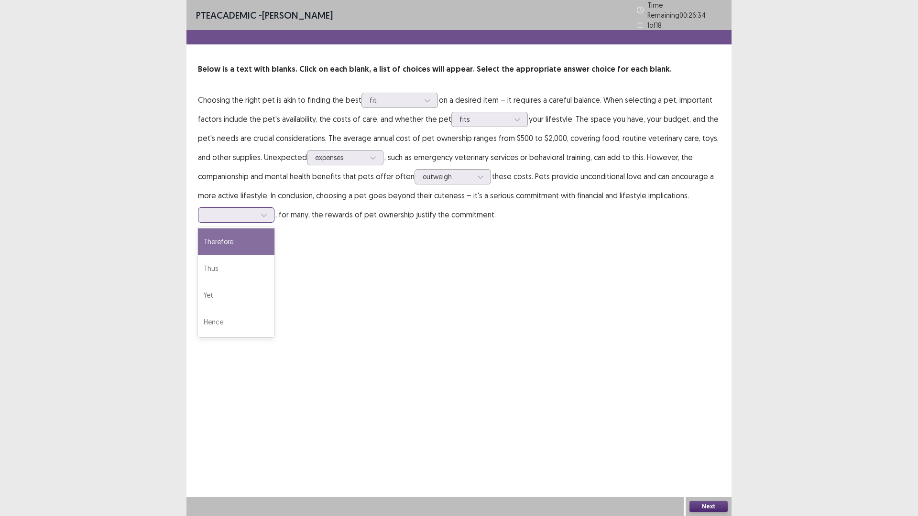
click at [247, 235] on div "Therefore" at bounding box center [236, 241] width 76 height 27
click at [707, 451] on button "Next" at bounding box center [708, 506] width 38 height 11
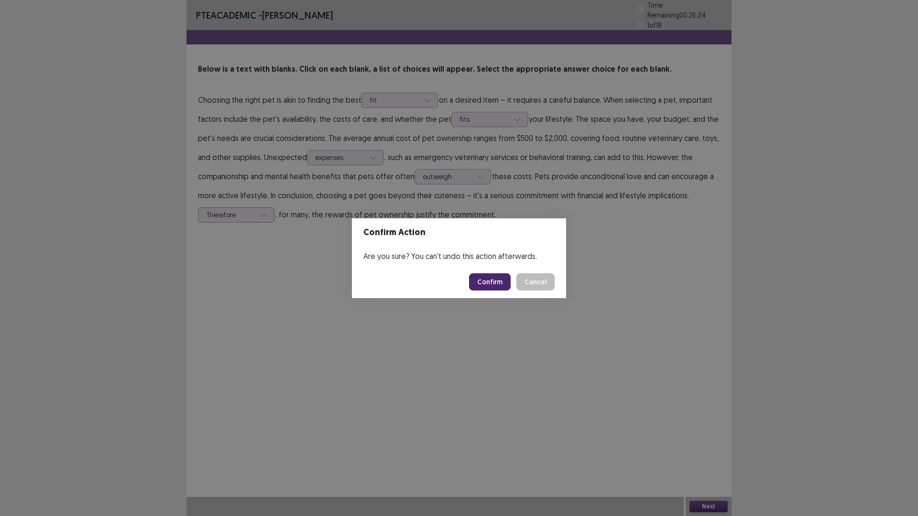
click at [496, 267] on footer "Confirm Cancel" at bounding box center [459, 282] width 214 height 32
click at [488, 285] on button "Confirm" at bounding box center [490, 281] width 42 height 17
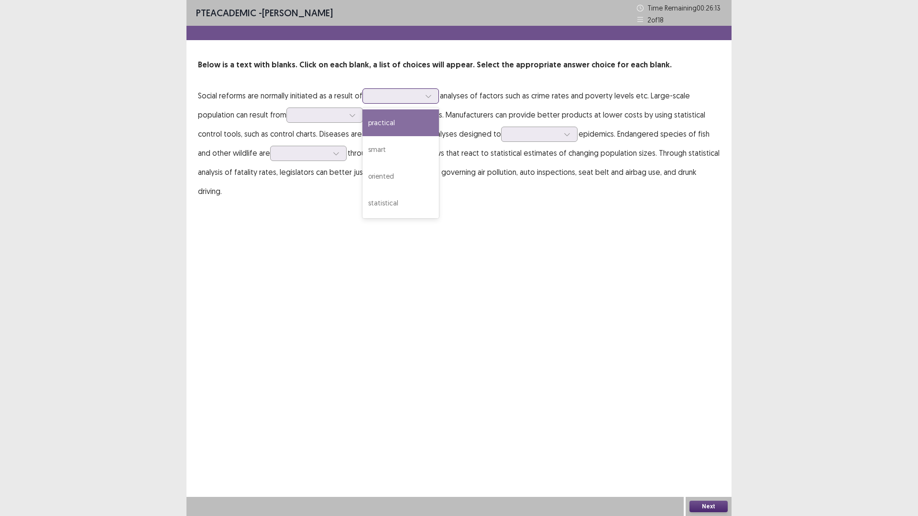
click at [427, 96] on icon at bounding box center [428, 96] width 7 height 7
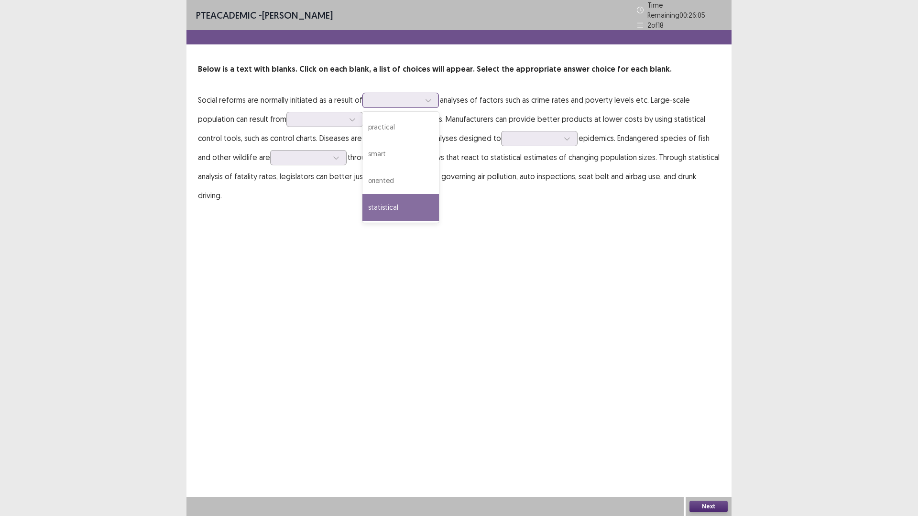
click at [407, 197] on div "statistical" at bounding box center [400, 207] width 76 height 27
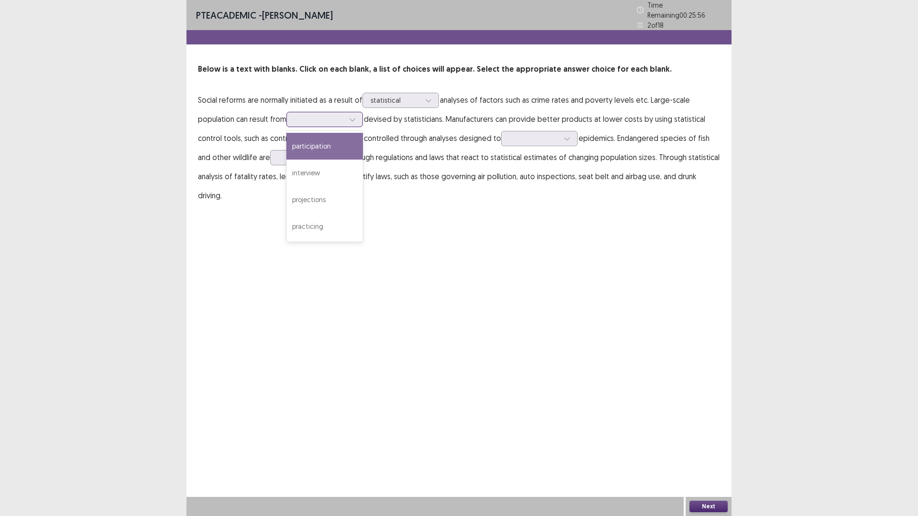
click at [353, 117] on icon at bounding box center [352, 119] width 7 height 7
click at [331, 198] on div "projections" at bounding box center [324, 199] width 76 height 27
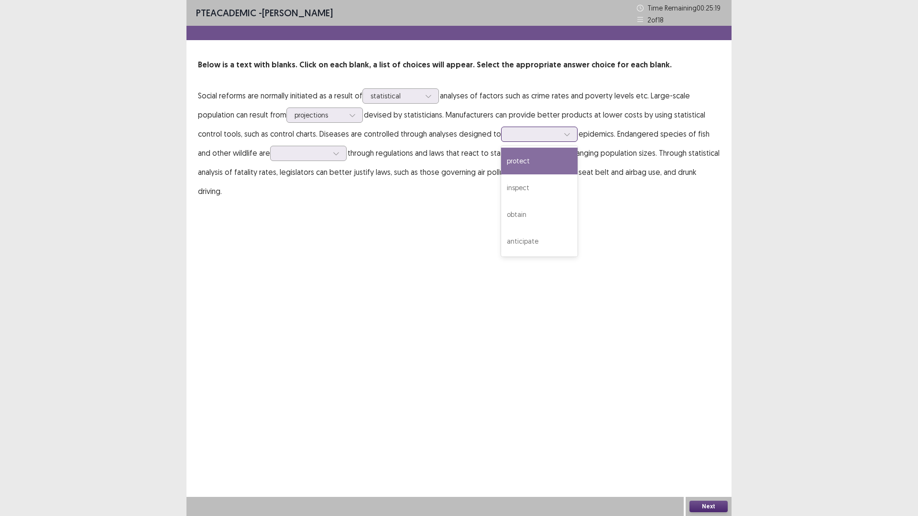
click at [569, 131] on icon at bounding box center [566, 134] width 7 height 7
click at [528, 161] on div "protect" at bounding box center [539, 161] width 76 height 27
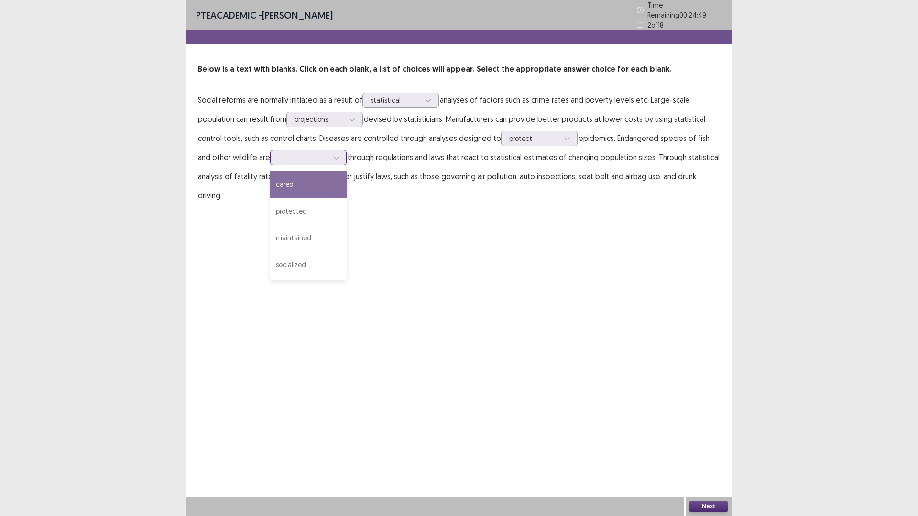
click at [335, 151] on div at bounding box center [336, 158] width 14 height 14
click at [310, 201] on div "protected" at bounding box center [308, 211] width 76 height 27
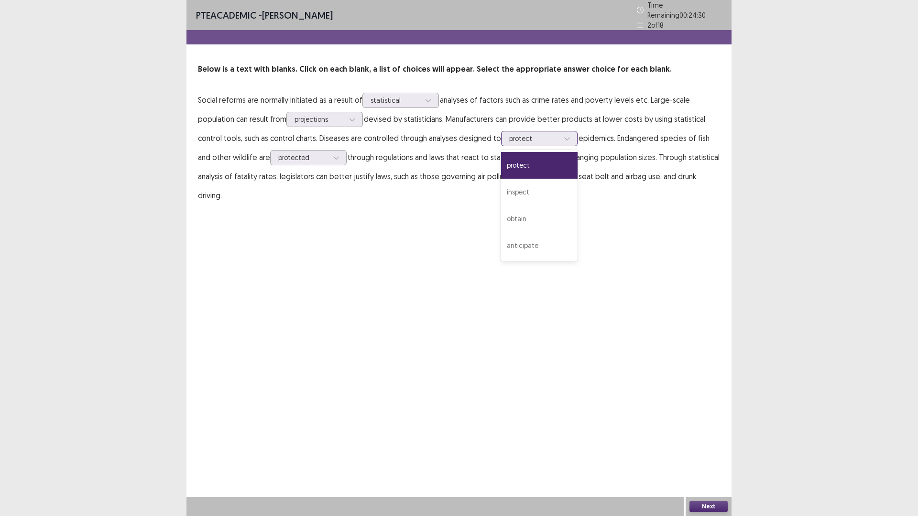
click at [563, 135] on icon at bounding box center [566, 138] width 7 height 7
click at [627, 209] on div "PTE academic - [PERSON_NAME] Time Remaining 00 : 24 : 25 2 of 18 Below is a tex…" at bounding box center [458, 258] width 545 height 516
click at [704, 451] on button "Next" at bounding box center [708, 506] width 38 height 11
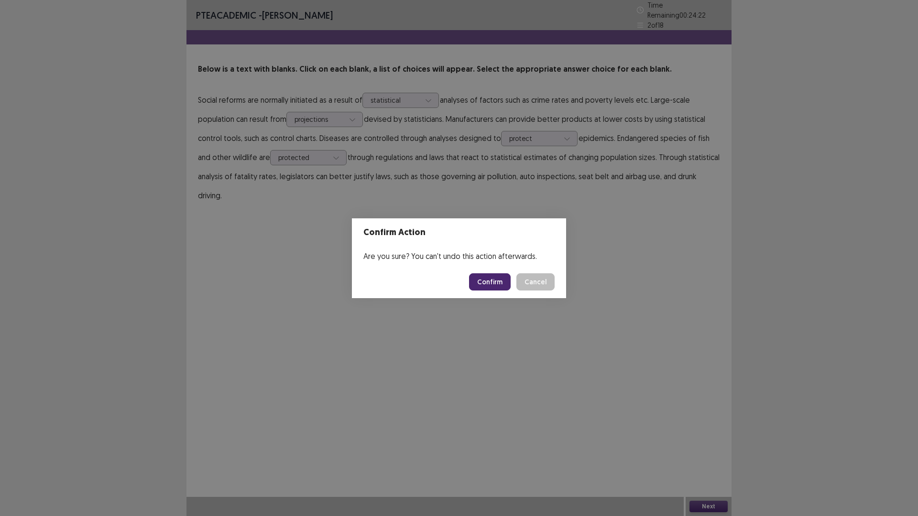
click at [487, 278] on button "Confirm" at bounding box center [490, 281] width 42 height 17
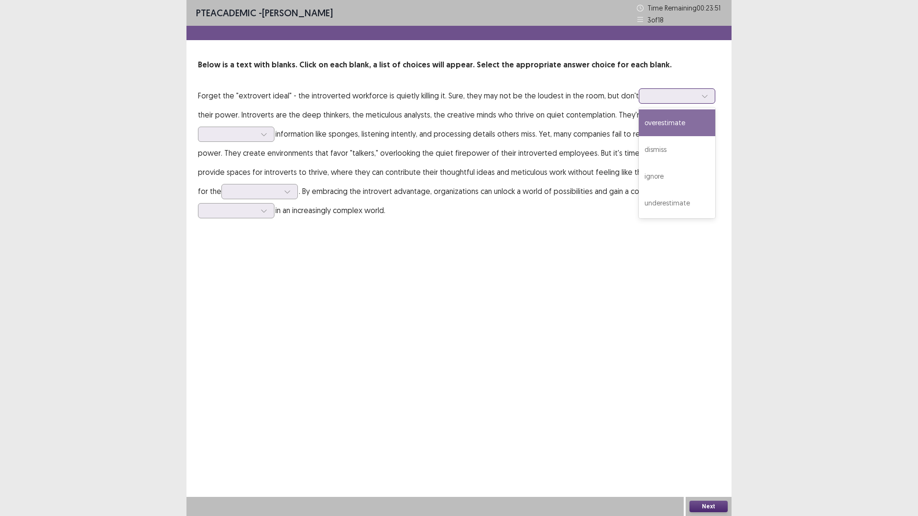
click at [701, 95] on icon at bounding box center [704, 96] width 7 height 7
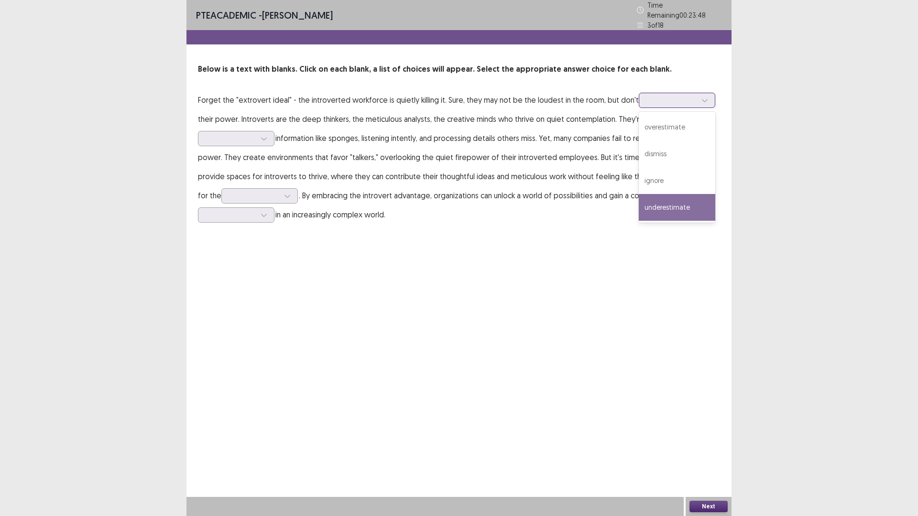
click at [669, 205] on div "underestimate" at bounding box center [676, 207] width 76 height 27
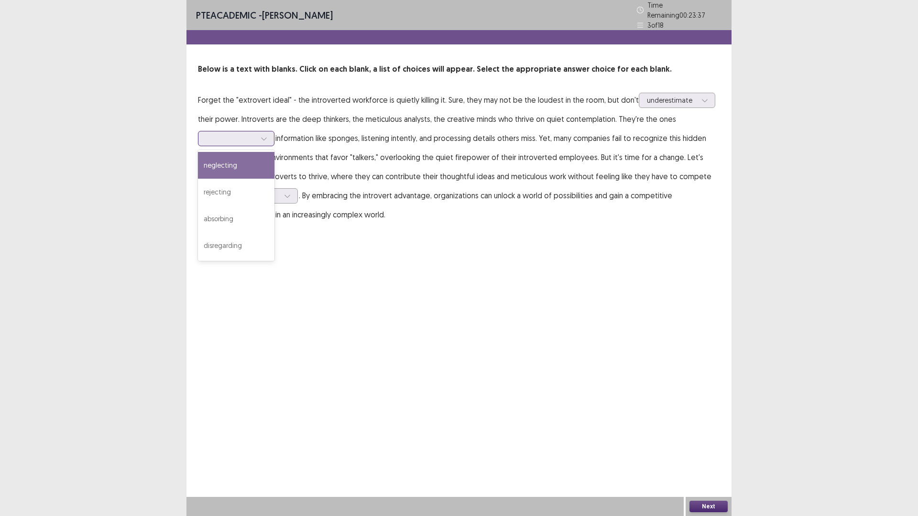
click at [266, 138] on div at bounding box center [264, 138] width 14 height 14
click at [255, 212] on div "absorbing" at bounding box center [236, 218] width 76 height 27
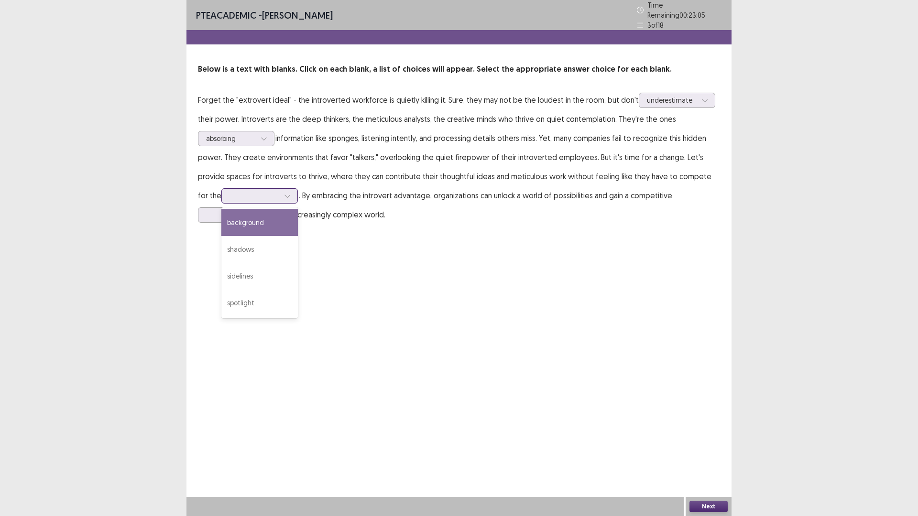
click at [280, 189] on div at bounding box center [287, 196] width 14 height 14
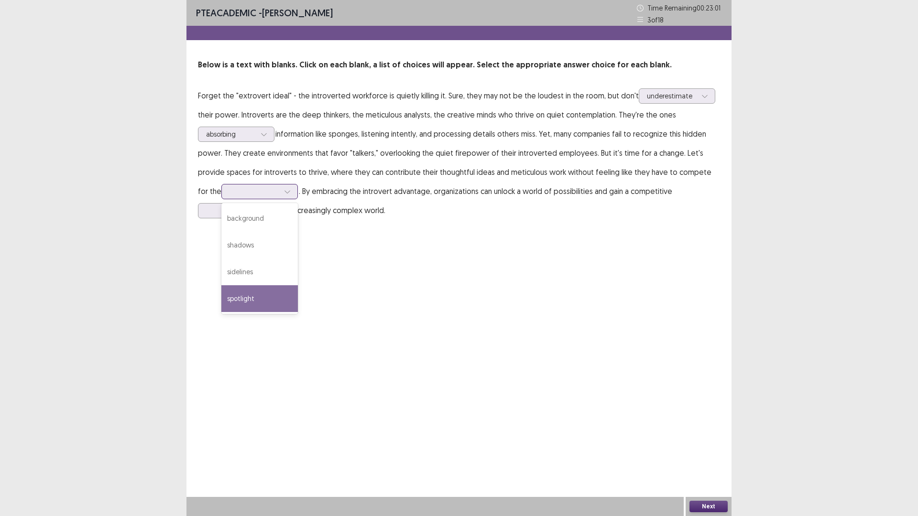
click at [236, 293] on div "spotlight" at bounding box center [259, 298] width 76 height 27
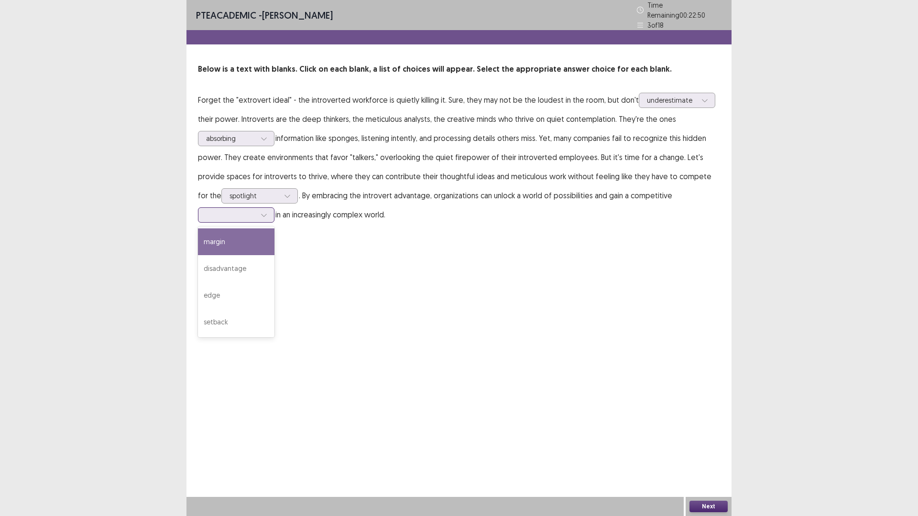
click at [265, 212] on icon at bounding box center [263, 215] width 7 height 7
click at [216, 289] on div "edge" at bounding box center [236, 295] width 76 height 27
click at [701, 451] on button "Next" at bounding box center [708, 506] width 38 height 11
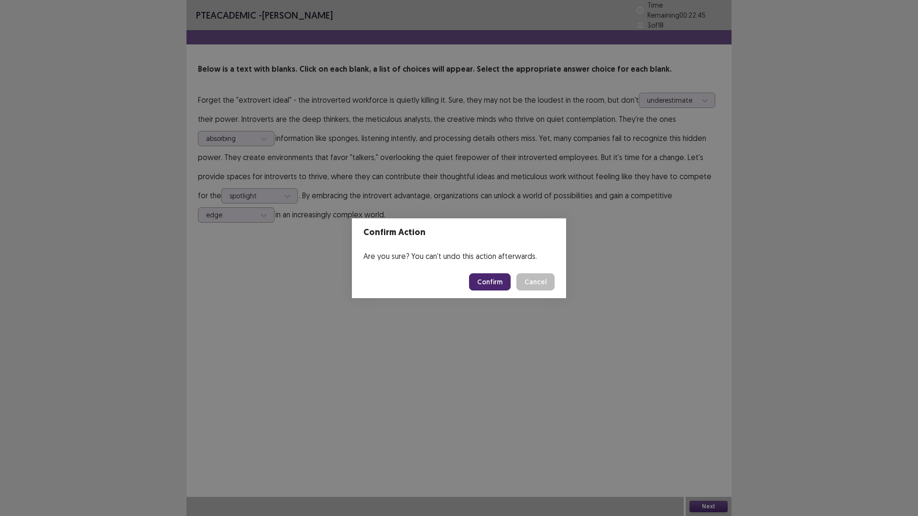
click at [488, 286] on button "Confirm" at bounding box center [490, 281] width 42 height 17
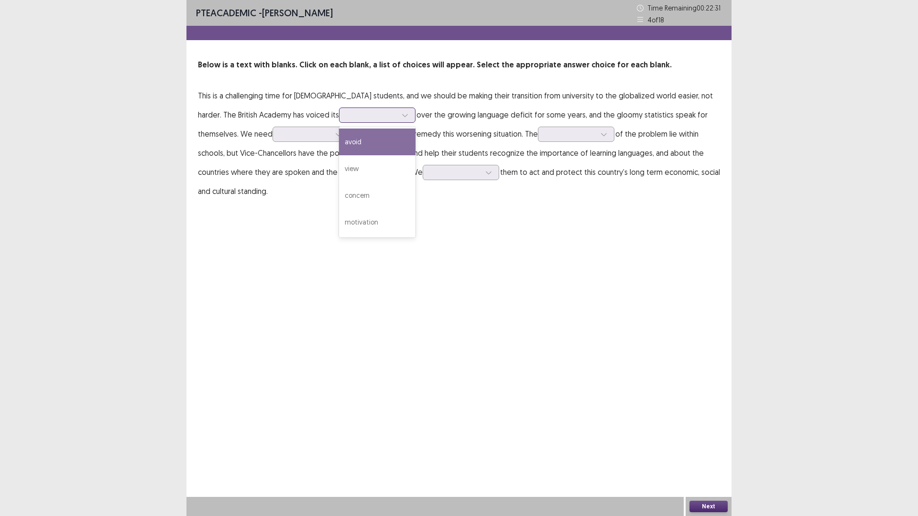
click at [401, 115] on icon at bounding box center [404, 115] width 7 height 7
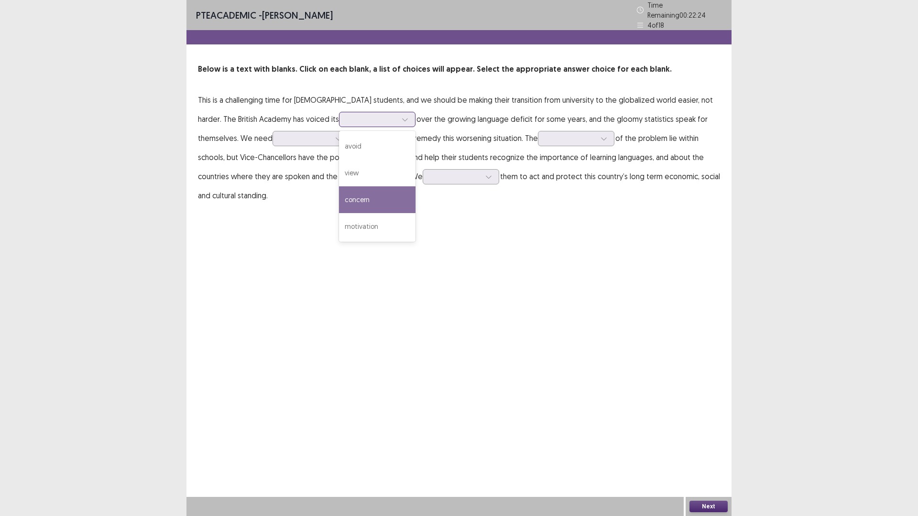
click at [339, 195] on div "concern" at bounding box center [377, 199] width 76 height 27
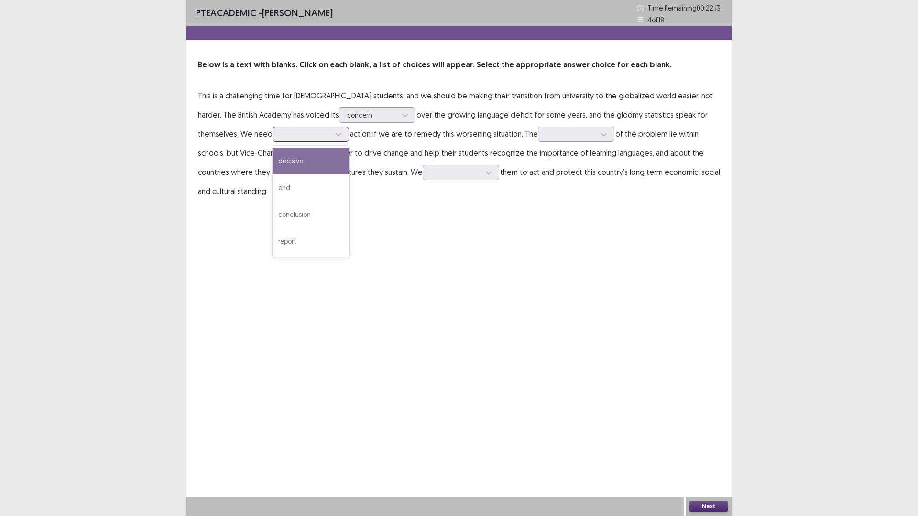
click at [273, 134] on div at bounding box center [310, 134] width 76 height 15
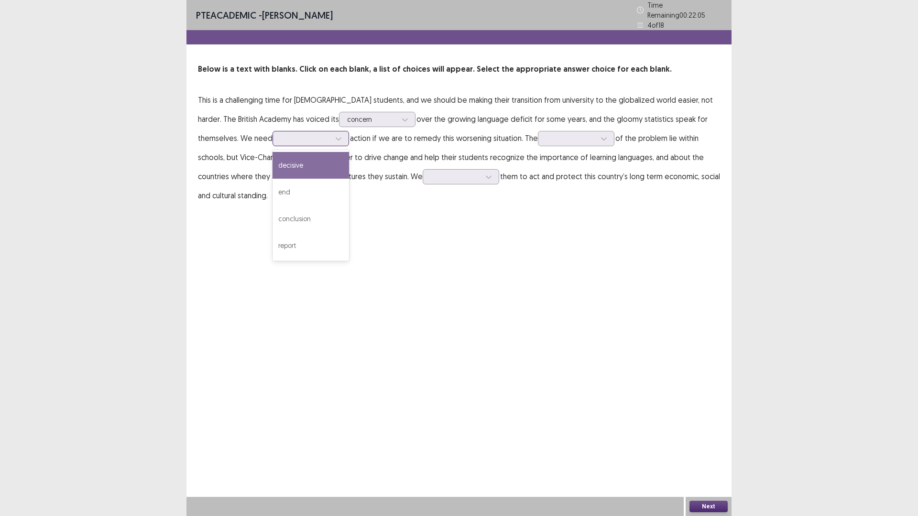
click at [272, 158] on div "decisive" at bounding box center [310, 165] width 76 height 27
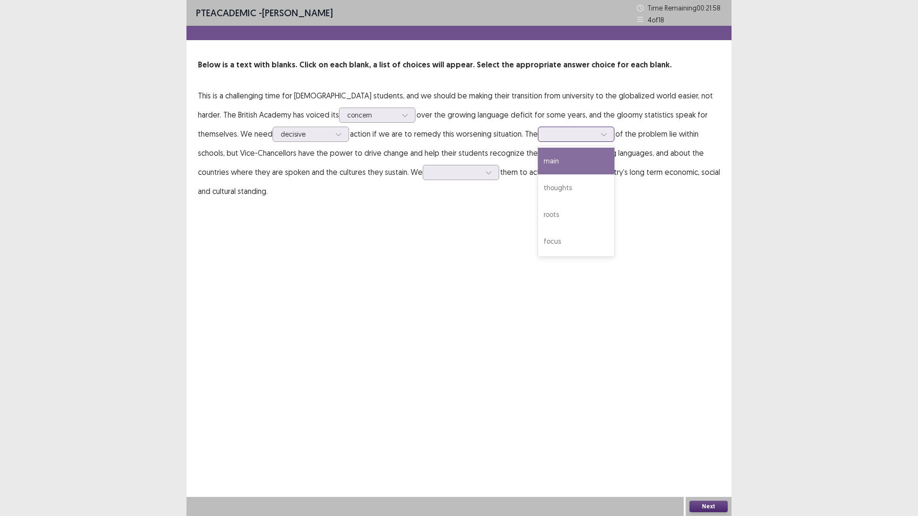
click at [600, 134] on icon at bounding box center [603, 134] width 7 height 7
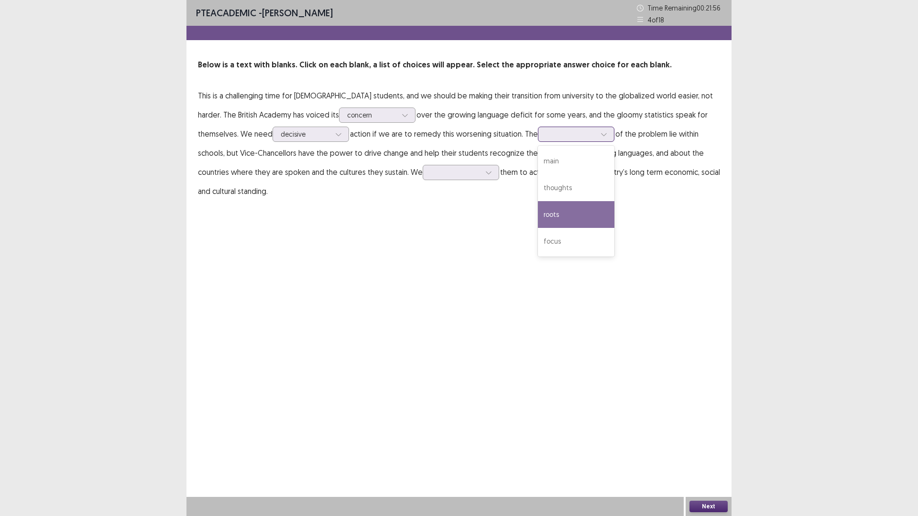
click at [538, 211] on div "roots" at bounding box center [576, 214] width 76 height 27
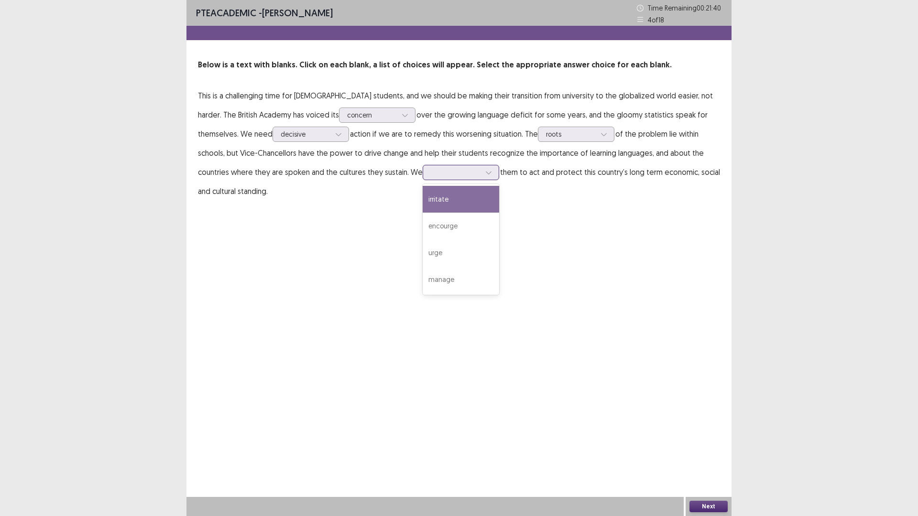
click at [423, 172] on div at bounding box center [460, 172] width 76 height 15
click at [422, 228] on div "encourge" at bounding box center [460, 226] width 76 height 27
click at [702, 451] on button "Next" at bounding box center [708, 506] width 38 height 11
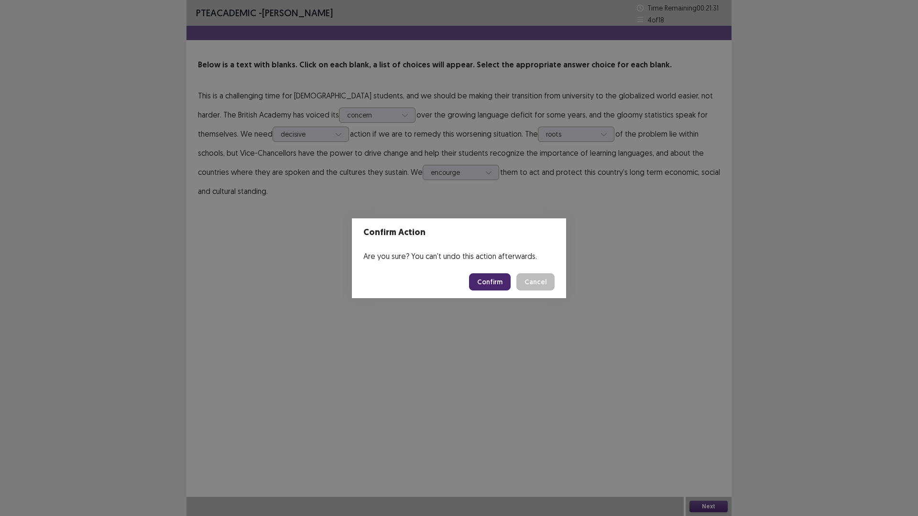
click at [489, 277] on button "Confirm" at bounding box center [490, 281] width 42 height 17
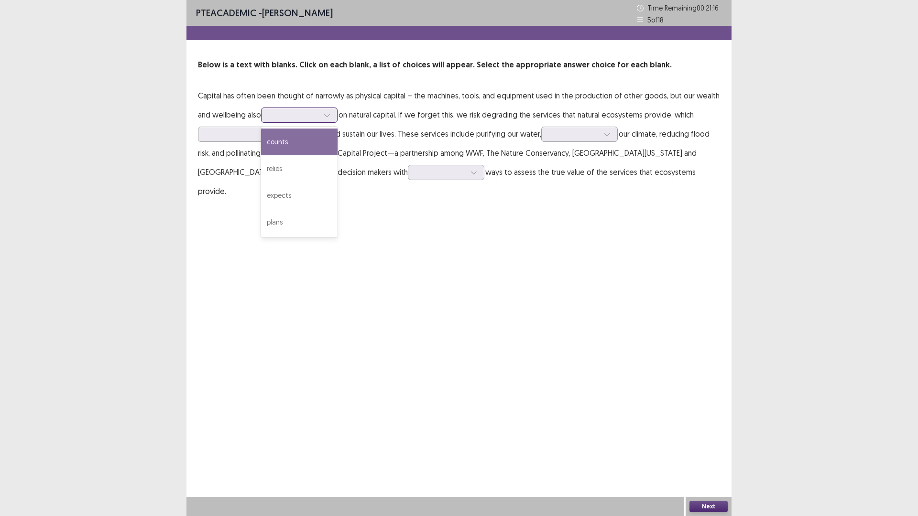
click at [330, 115] on icon at bounding box center [327, 115] width 7 height 7
click at [313, 160] on div "relies" at bounding box center [299, 168] width 76 height 27
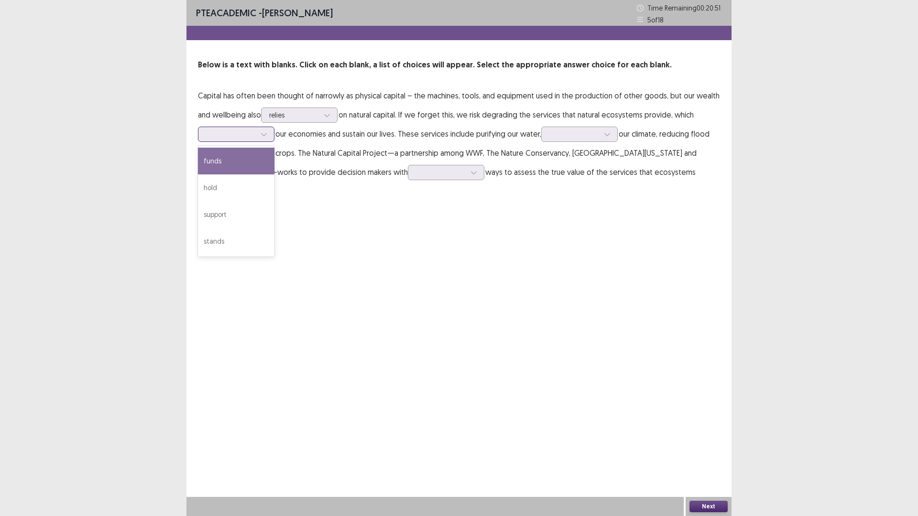
click at [265, 131] on icon at bounding box center [263, 134] width 7 height 7
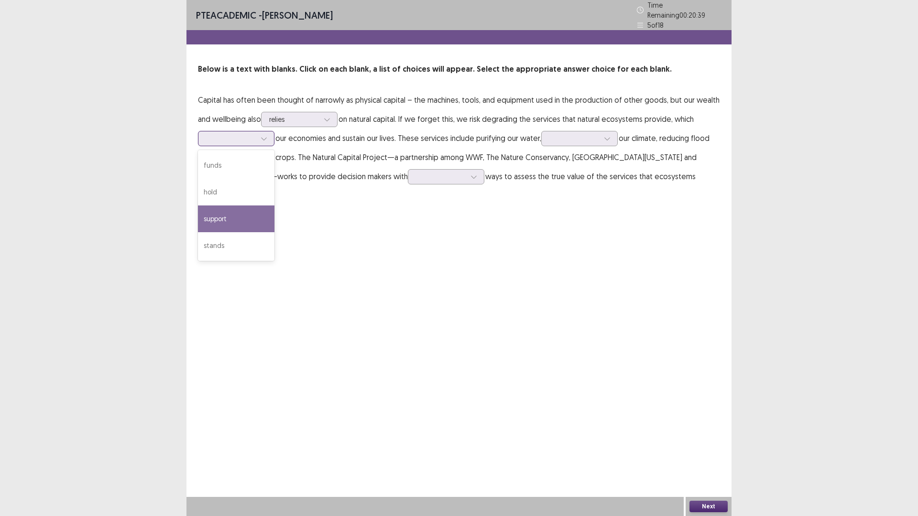
click at [241, 211] on div "support" at bounding box center [236, 218] width 76 height 27
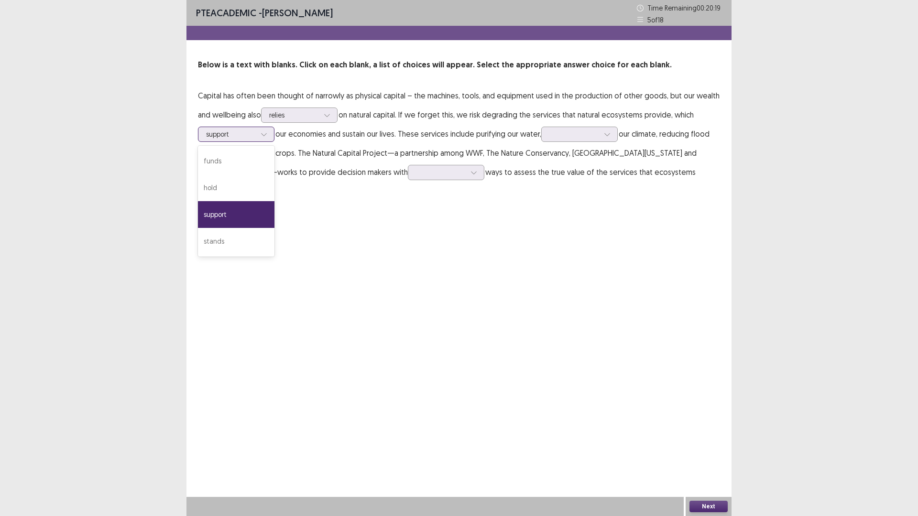
click at [262, 134] on icon at bounding box center [263, 134] width 5 height 3
click at [334, 261] on div "PTE academic - [PERSON_NAME] Time Remaining 00 : 20 : 14 5 of 18 Below is a tex…" at bounding box center [458, 258] width 545 height 516
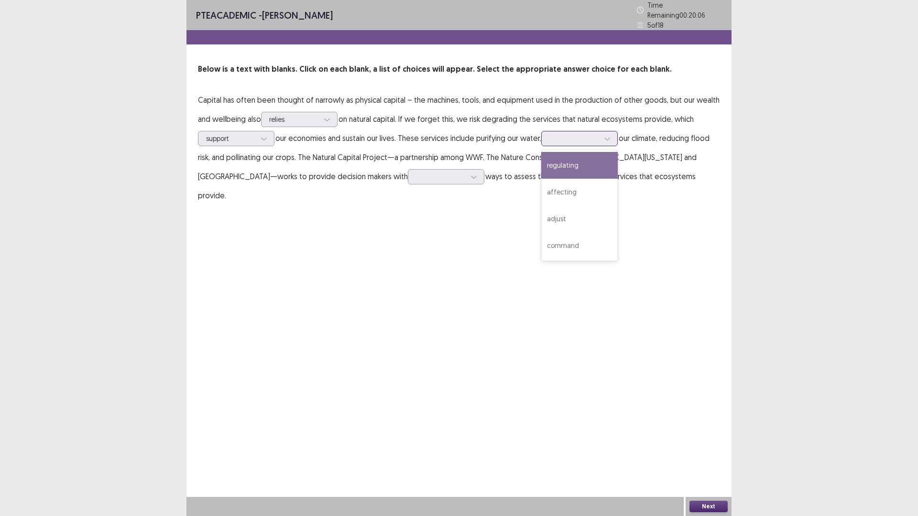
click at [607, 135] on icon at bounding box center [607, 138] width 7 height 7
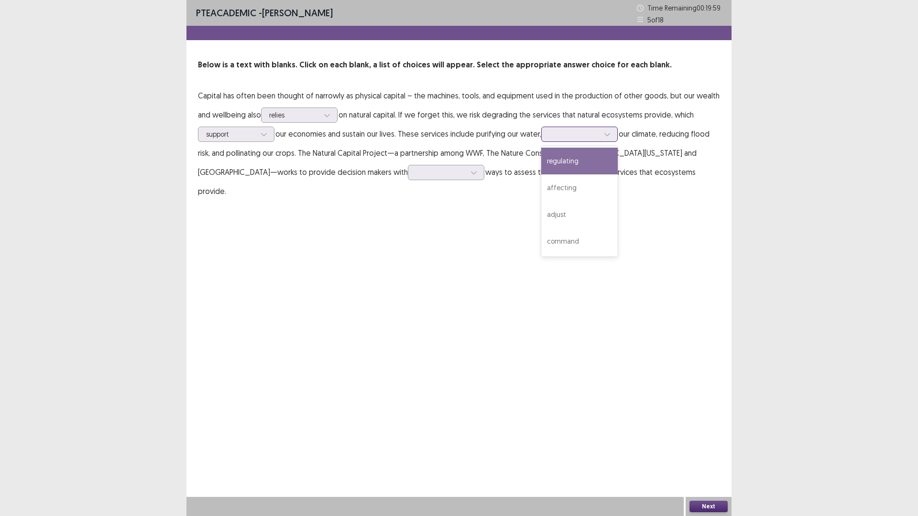
click at [573, 157] on div "regulating" at bounding box center [579, 161] width 76 height 27
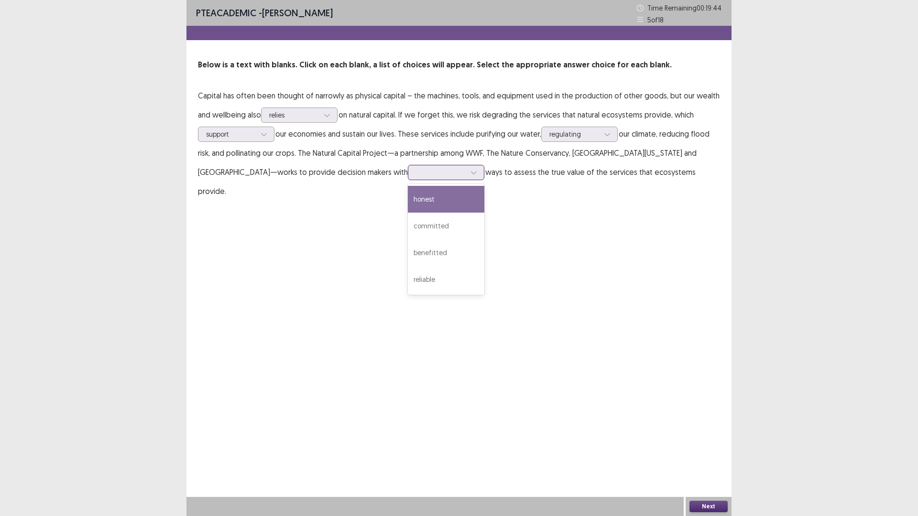
click at [466, 173] on div at bounding box center [473, 172] width 14 height 14
click at [409, 280] on div "reliable" at bounding box center [446, 279] width 76 height 27
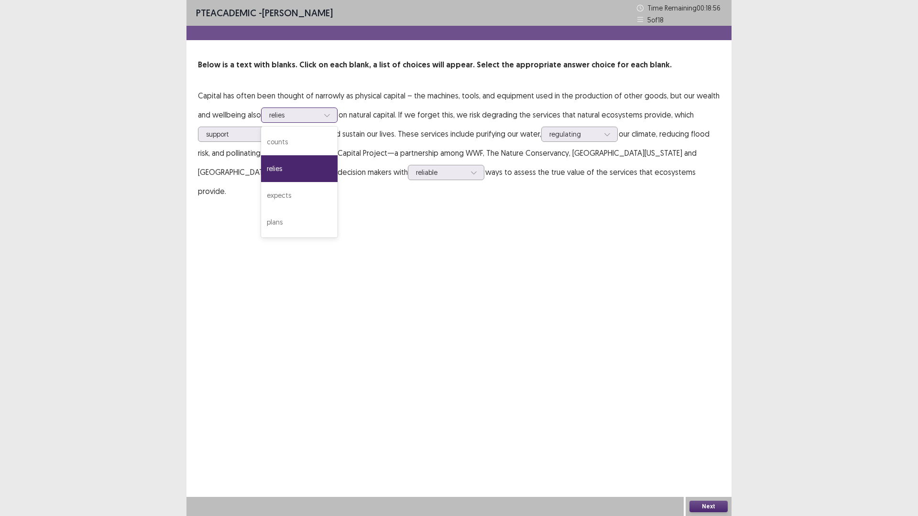
click at [333, 114] on div at bounding box center [327, 115] width 14 height 14
click at [405, 274] on div "PTE academic - [PERSON_NAME] Time Remaining 00 : 18 : 54 5 of 18 Below is a tex…" at bounding box center [458, 258] width 545 height 516
click at [697, 451] on button "Next" at bounding box center [708, 506] width 38 height 11
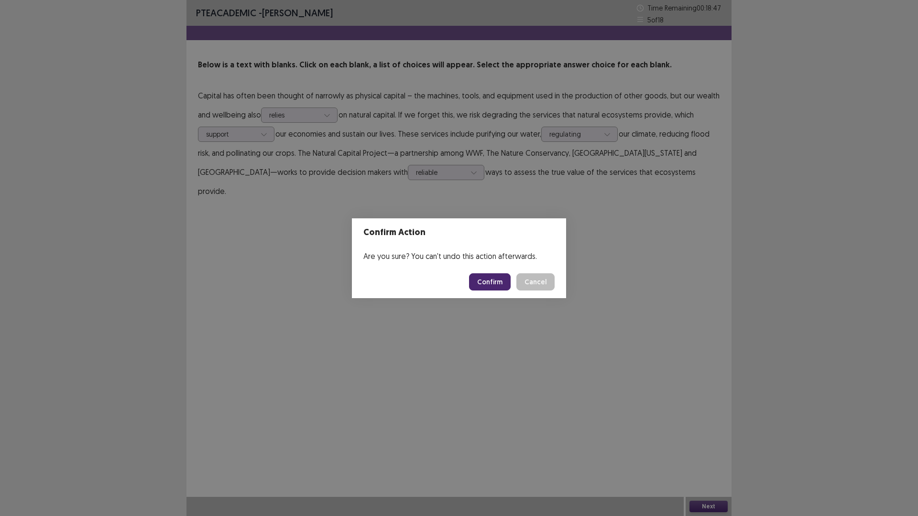
click at [476, 278] on button "Confirm" at bounding box center [490, 281] width 42 height 17
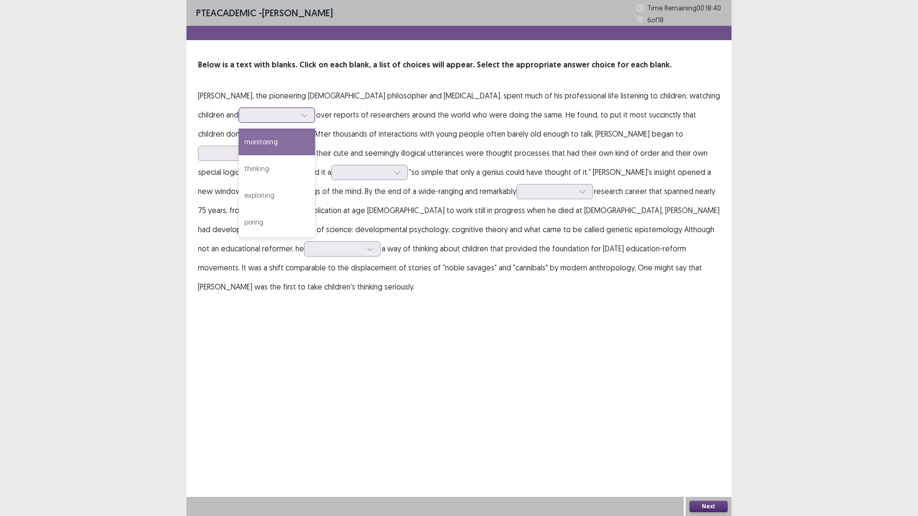
click at [297, 112] on div at bounding box center [304, 115] width 14 height 14
click at [245, 141] on div "monitoring" at bounding box center [276, 142] width 76 height 27
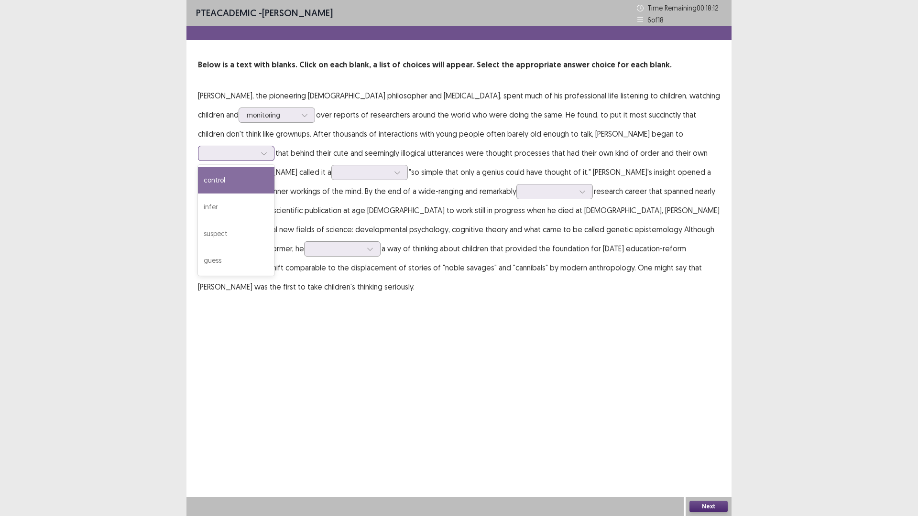
click at [266, 152] on icon at bounding box center [263, 153] width 5 height 3
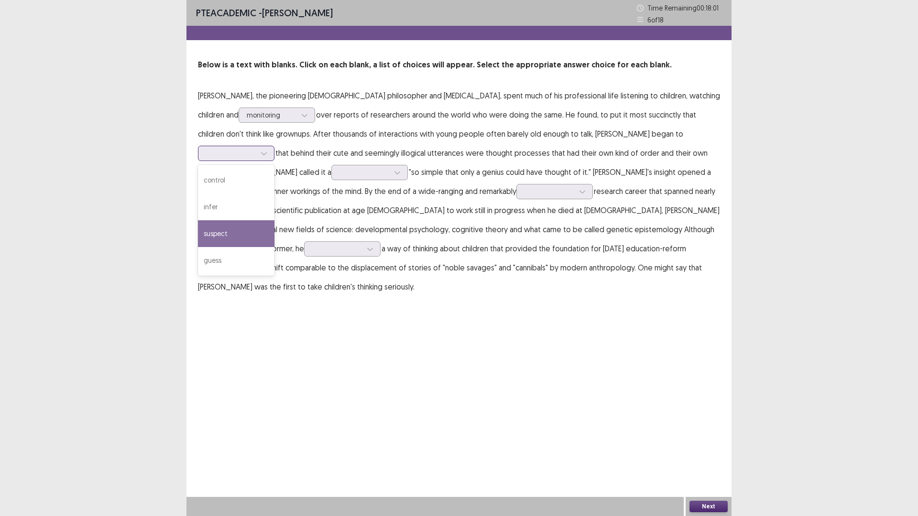
click at [274, 220] on div "suspect" at bounding box center [236, 233] width 76 height 27
click at [271, 146] on div at bounding box center [264, 153] width 14 height 14
click at [621, 321] on div "PTE academic - [PERSON_NAME] Time Remaining 00 : 17 : 50 6 of 18 Below is a tex…" at bounding box center [458, 258] width 545 height 516
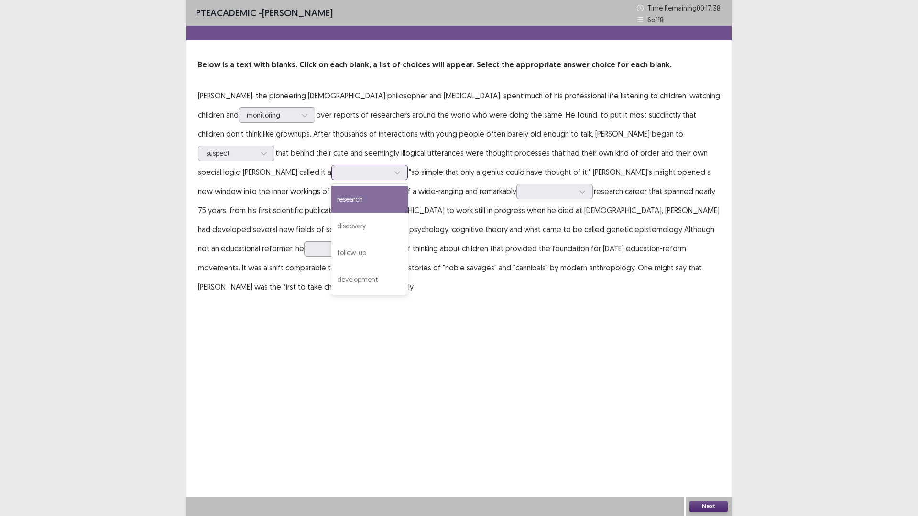
click at [390, 170] on div at bounding box center [397, 172] width 14 height 14
click at [331, 273] on div "development" at bounding box center [369, 279] width 76 height 27
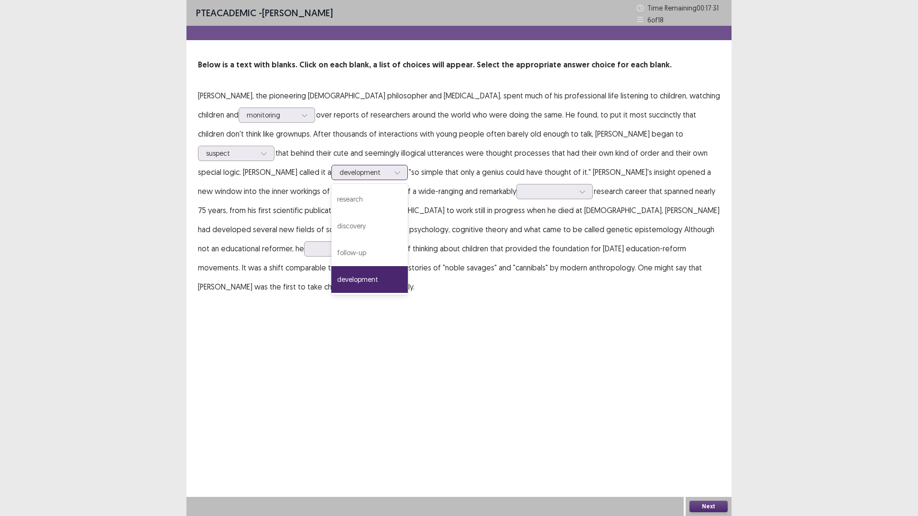
click at [394, 171] on icon at bounding box center [397, 172] width 7 height 7
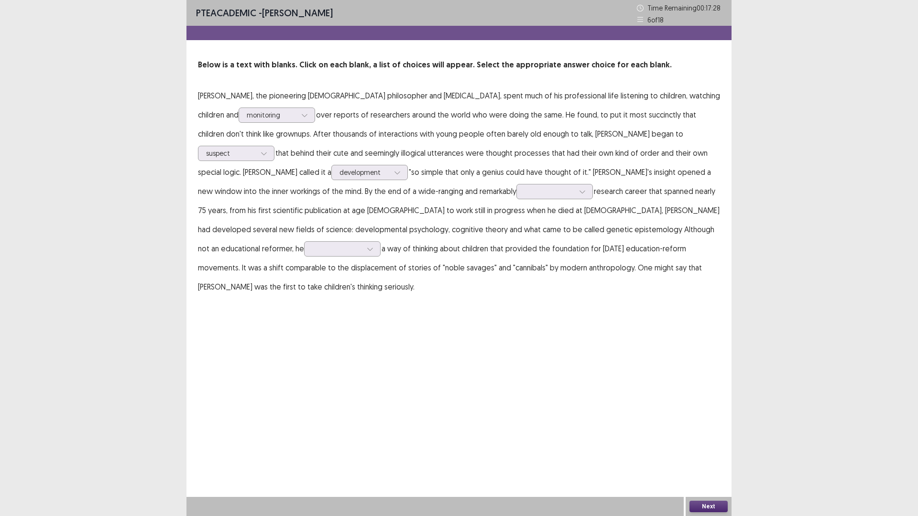
click at [353, 298] on div "PTE academic - [PERSON_NAME] Time Remaining 00 : 17 : 28 6 of 18 Below is a tex…" at bounding box center [458, 258] width 545 height 516
click at [516, 192] on div at bounding box center [554, 191] width 76 height 15
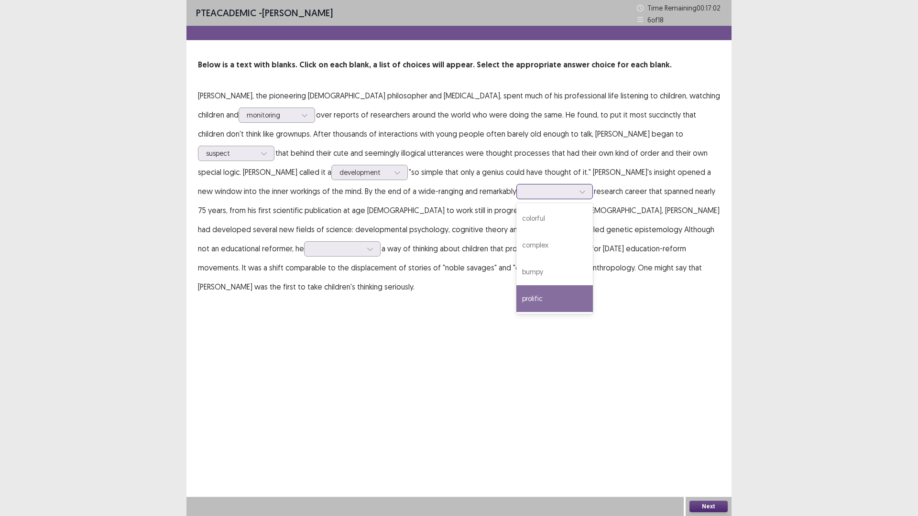
click at [516, 293] on div "prolific" at bounding box center [554, 298] width 76 height 27
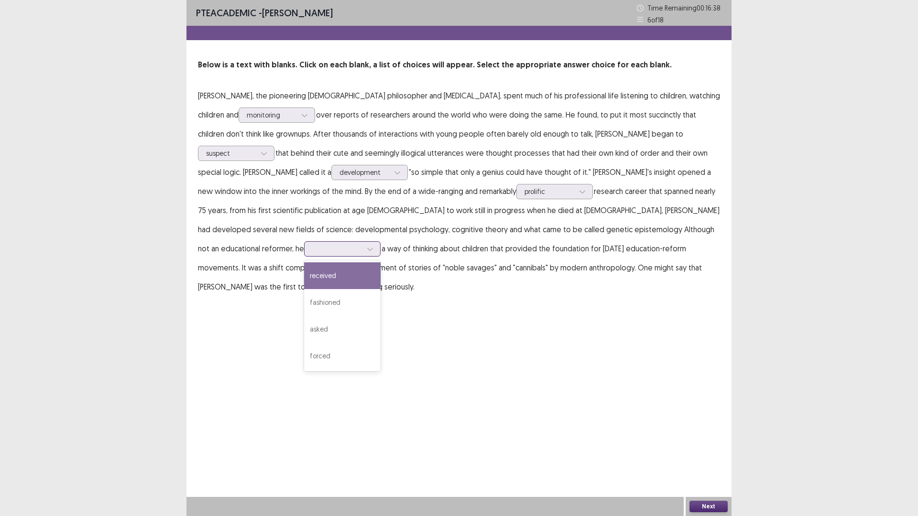
click at [373, 246] on icon at bounding box center [370, 249] width 7 height 7
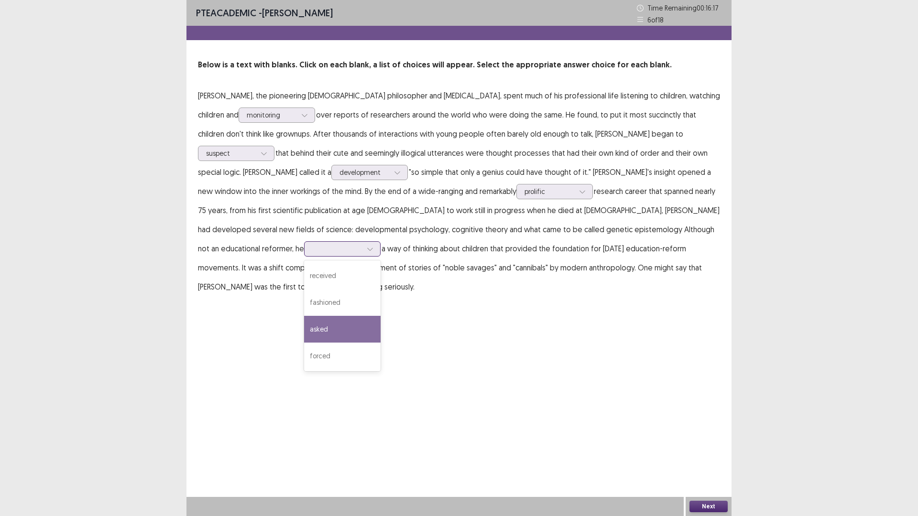
click at [380, 316] on div "asked" at bounding box center [342, 329] width 76 height 27
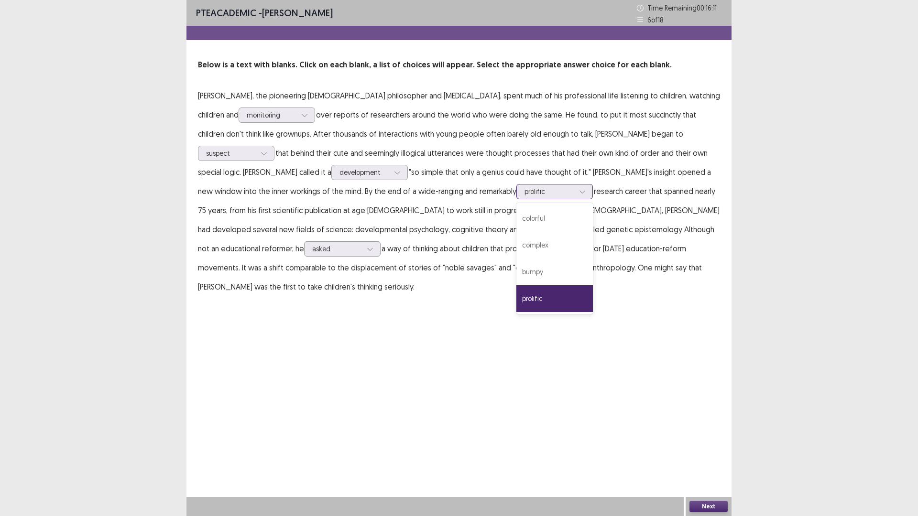
click at [579, 194] on icon at bounding box center [582, 191] width 7 height 7
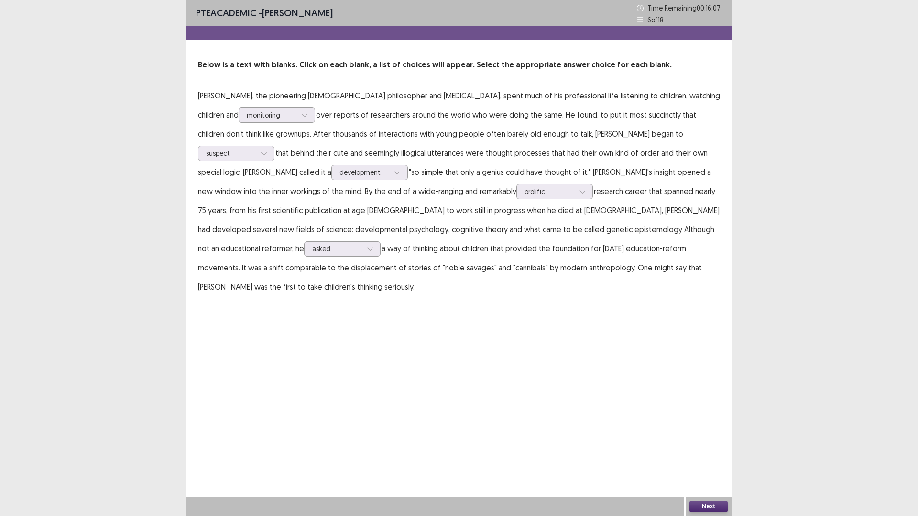
click at [575, 413] on div "PTE academic - [PERSON_NAME] Time Remaining 00 : 16 : 07 6 of 18 Below is a tex…" at bounding box center [458, 258] width 545 height 516
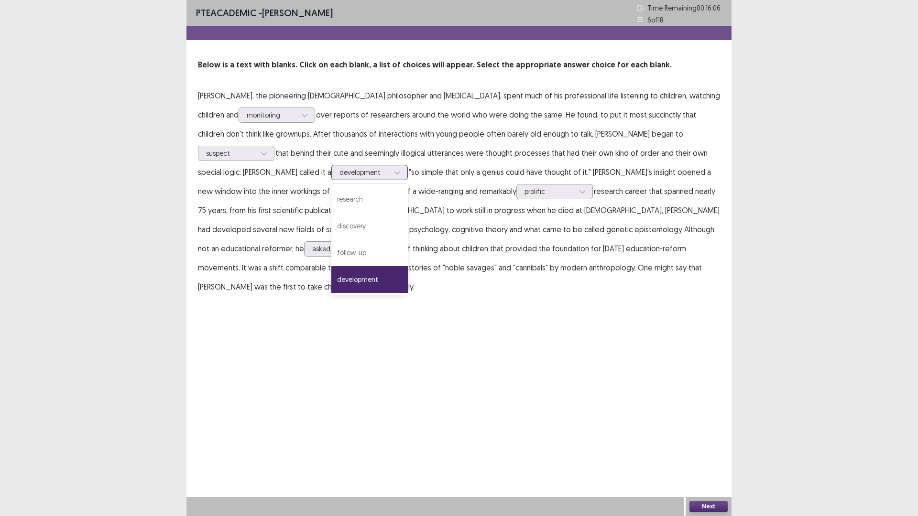
click at [390, 172] on div at bounding box center [397, 172] width 14 height 14
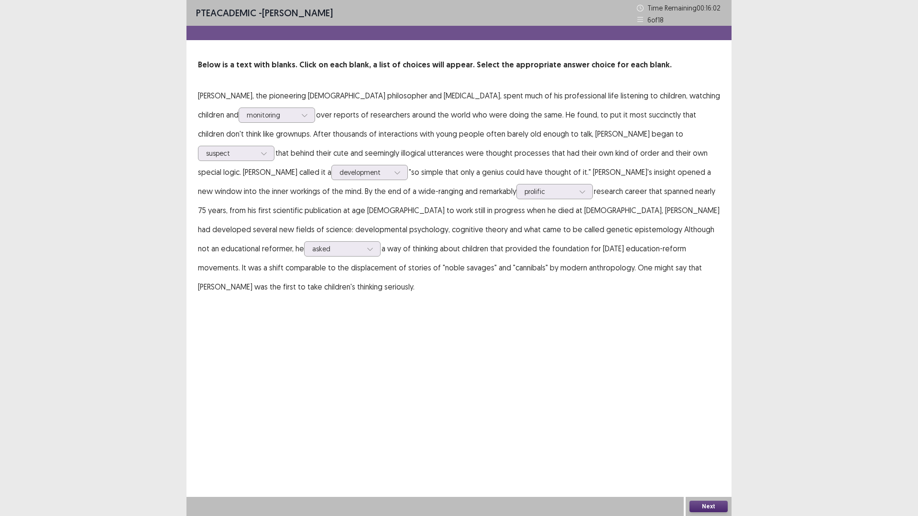
click at [418, 343] on div "PTE academic - [PERSON_NAME] Time Remaining 00 : 16 : 02 6 of 18 Below is a tex…" at bounding box center [458, 258] width 545 height 516
click at [274, 146] on div "suspect" at bounding box center [236, 153] width 76 height 15
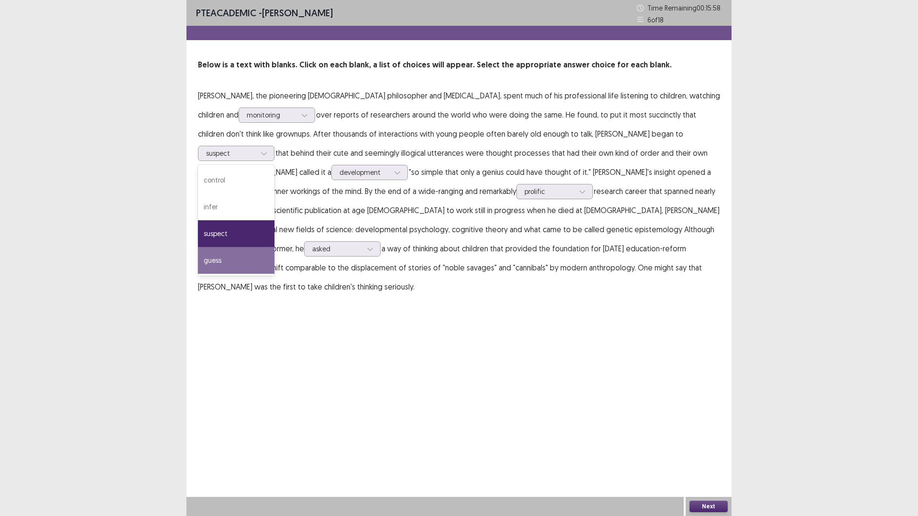
click at [657, 331] on div "PTE academic - [PERSON_NAME] Time Remaining 00 : 15 : 58 6 of 18 Below is a tex…" at bounding box center [458, 258] width 545 height 516
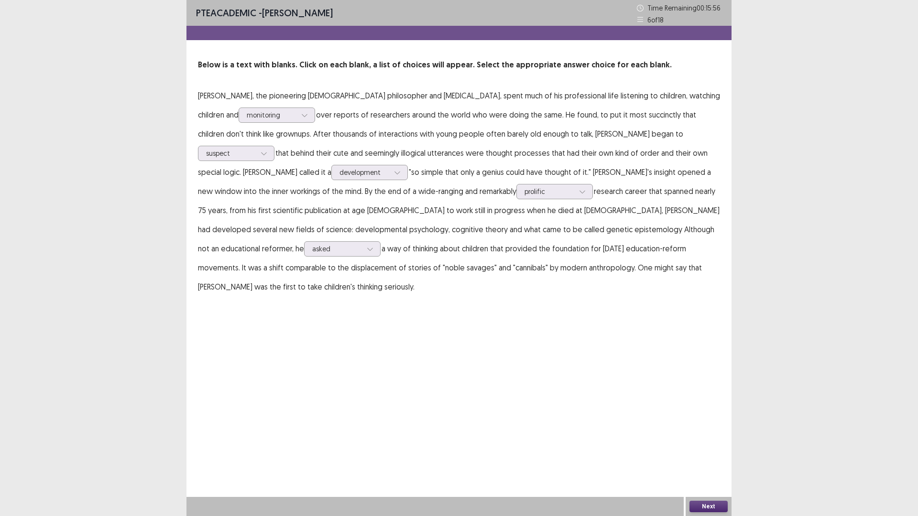
click at [700, 451] on button "Next" at bounding box center [708, 506] width 38 height 11
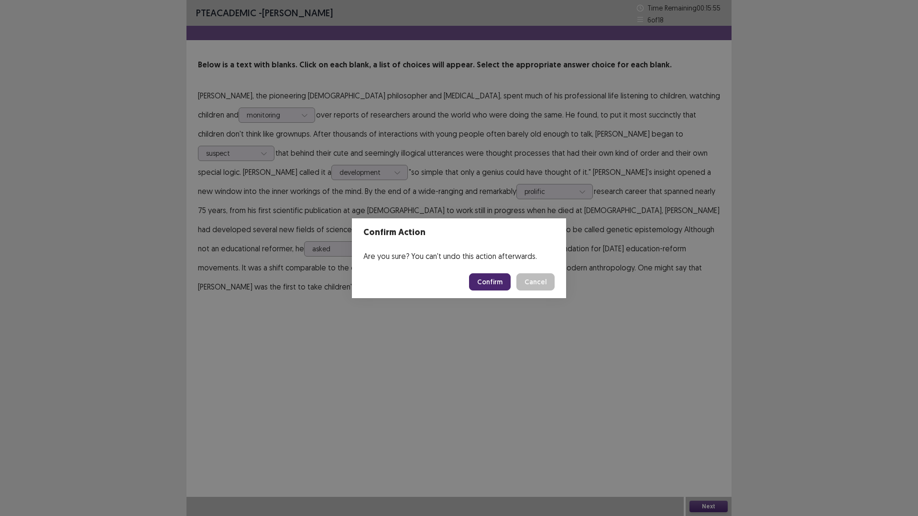
click at [488, 281] on button "Confirm" at bounding box center [490, 281] width 42 height 17
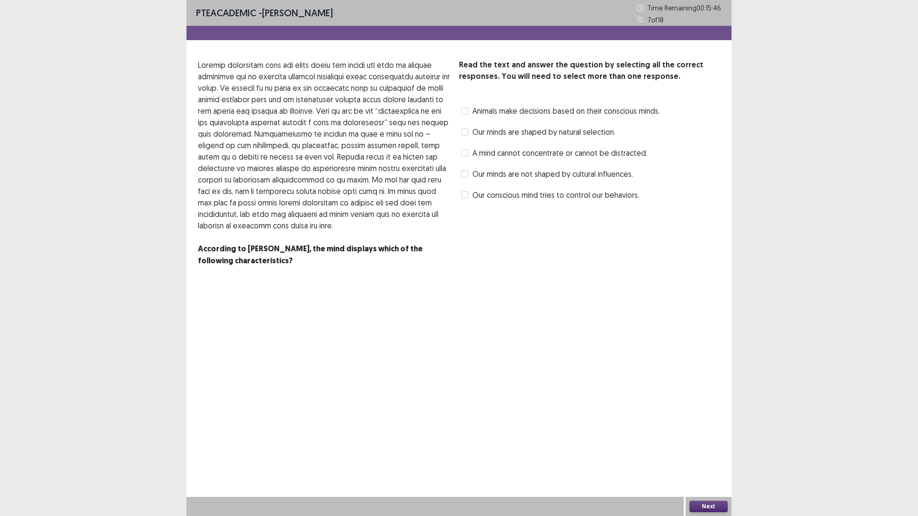
click at [489, 154] on span "A mind cannot concentrate or cannot be distracted." at bounding box center [559, 152] width 175 height 11
click at [717, 451] on button "Next" at bounding box center [708, 506] width 38 height 11
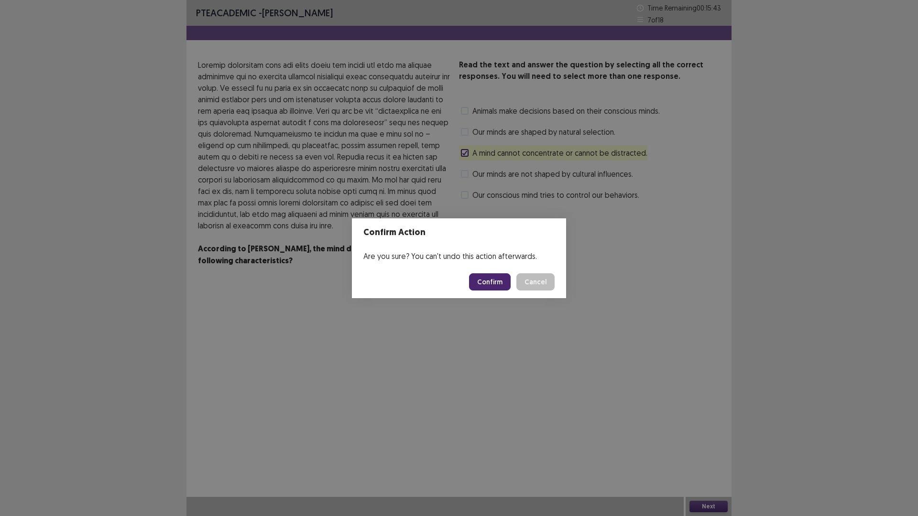
click at [497, 280] on button "Confirm" at bounding box center [490, 281] width 42 height 17
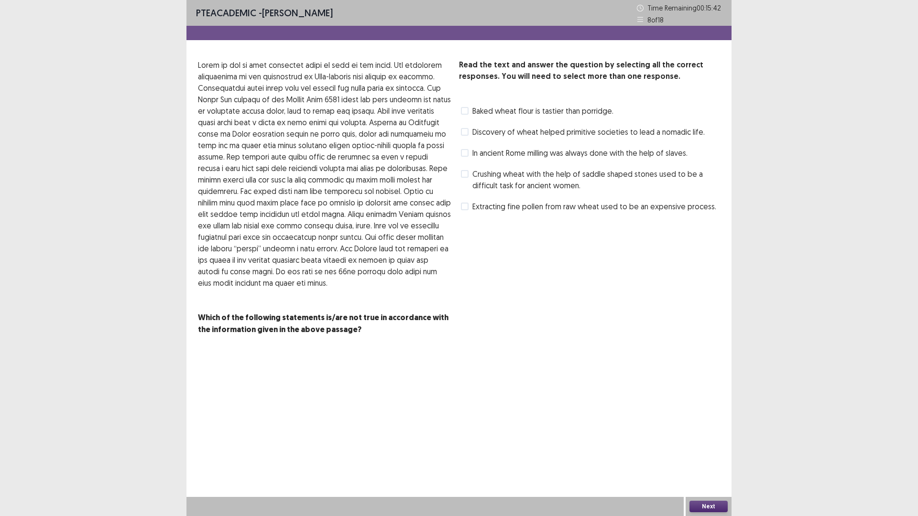
click at [482, 173] on span "Crushing wheat with the help of saddle shaped stones used to be a difficult tas…" at bounding box center [596, 179] width 248 height 23
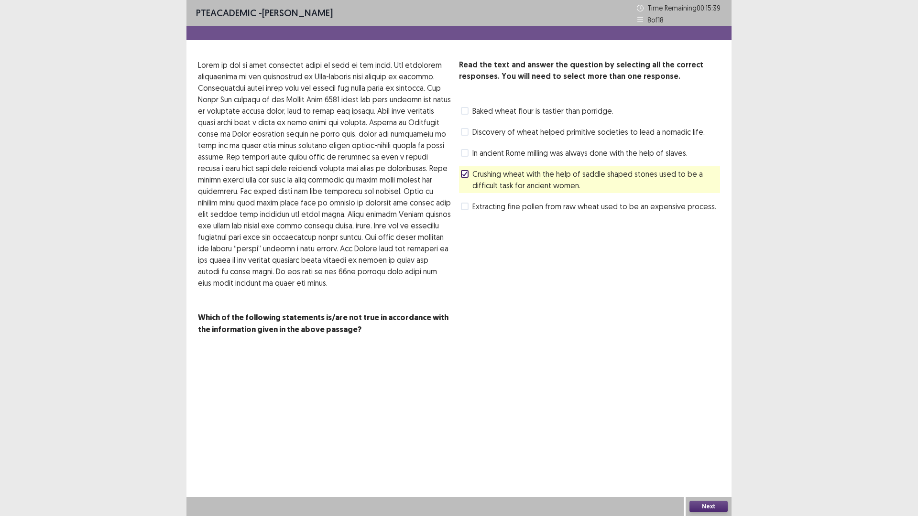
click at [464, 181] on label "Crushing wheat with the help of saddle shaped stones used to be a difficult tas…" at bounding box center [590, 179] width 259 height 23
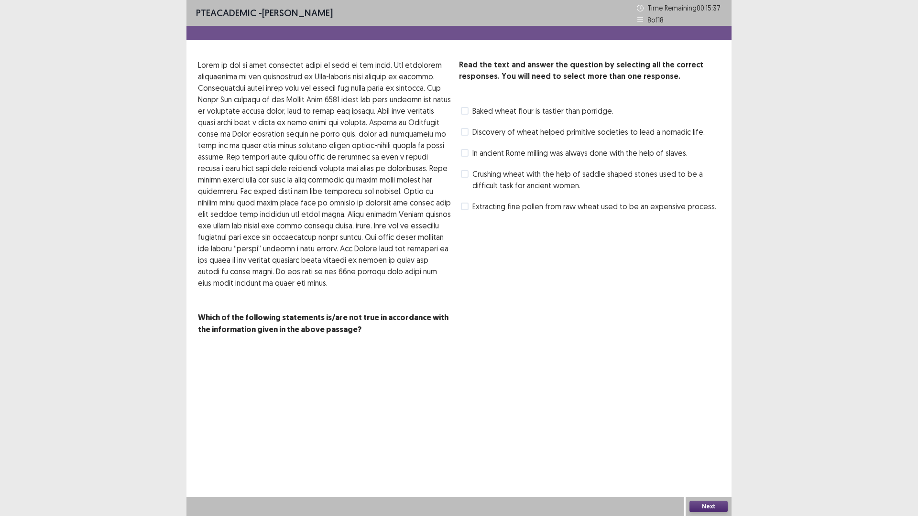
click at [465, 208] on span at bounding box center [465, 207] width 8 height 8
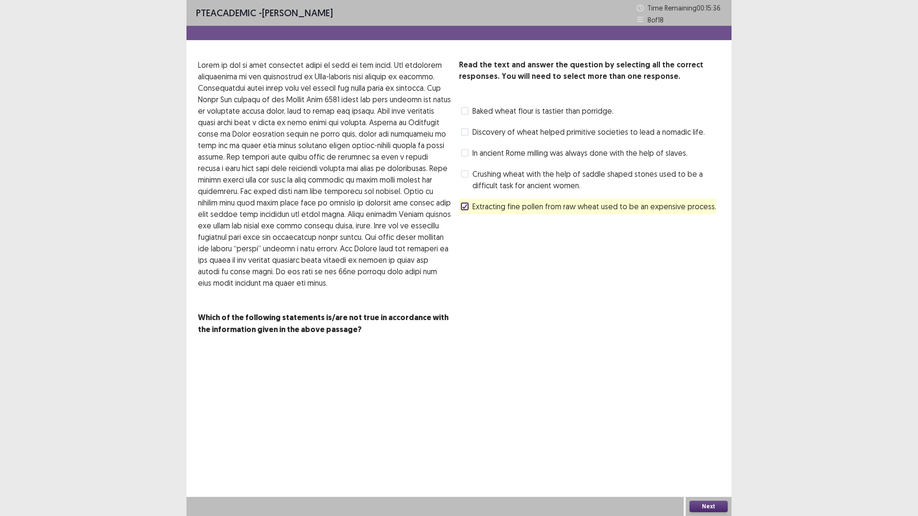
click at [697, 451] on button "Next" at bounding box center [708, 506] width 38 height 11
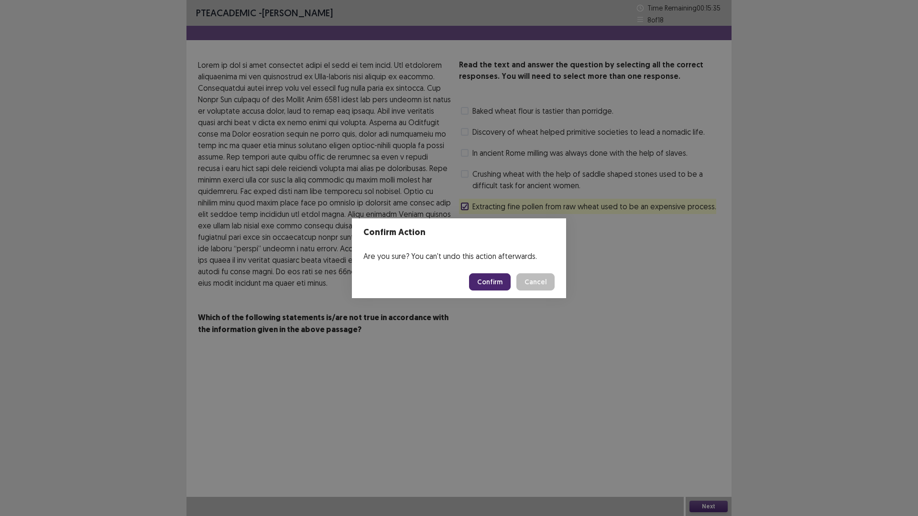
click at [498, 284] on button "Confirm" at bounding box center [490, 281] width 42 height 17
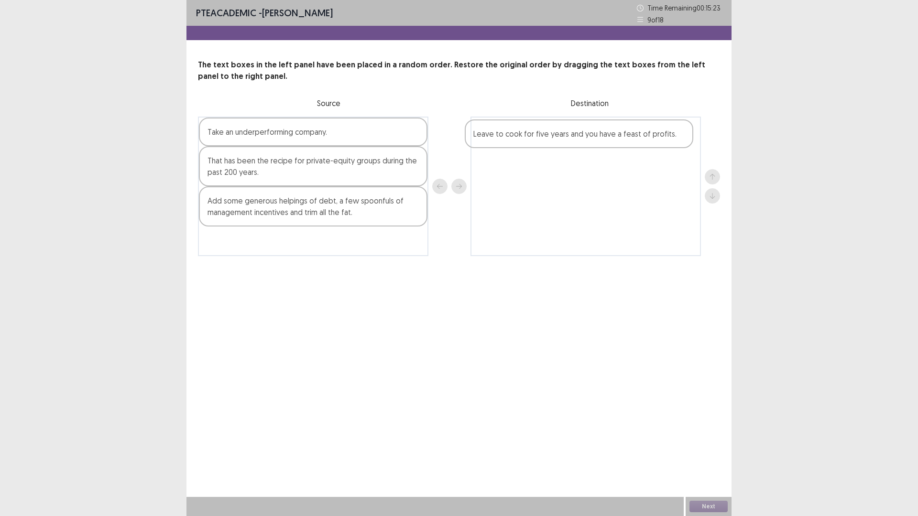
drag, startPoint x: 258, startPoint y: 209, endPoint x: 529, endPoint y: 140, distance: 279.7
click at [529, 140] on div "Take an underperforming company. That has been the recipe for private-equity gr…" at bounding box center [459, 187] width 522 height 140
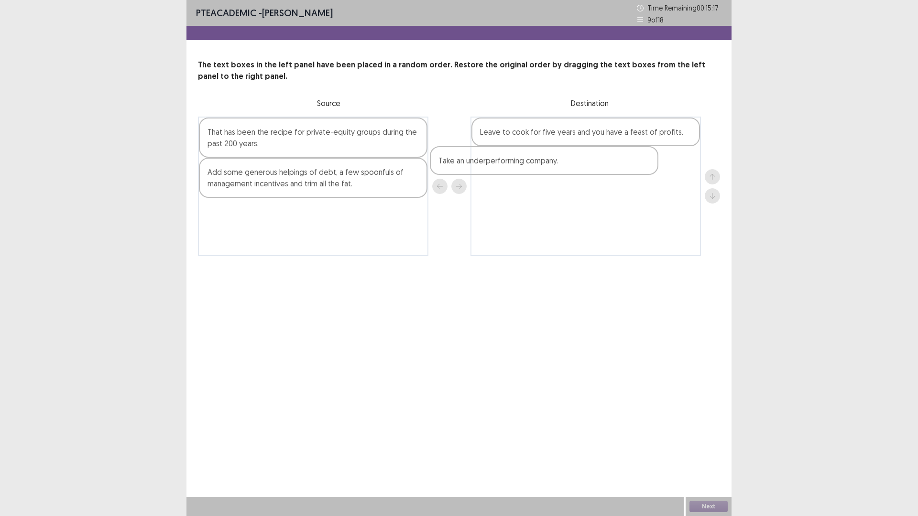
drag, startPoint x: 284, startPoint y: 140, endPoint x: 523, endPoint y: 180, distance: 242.2
click at [523, 180] on div "Take an underperforming company. That has been the recipe for private-equity gr…" at bounding box center [459, 187] width 522 height 140
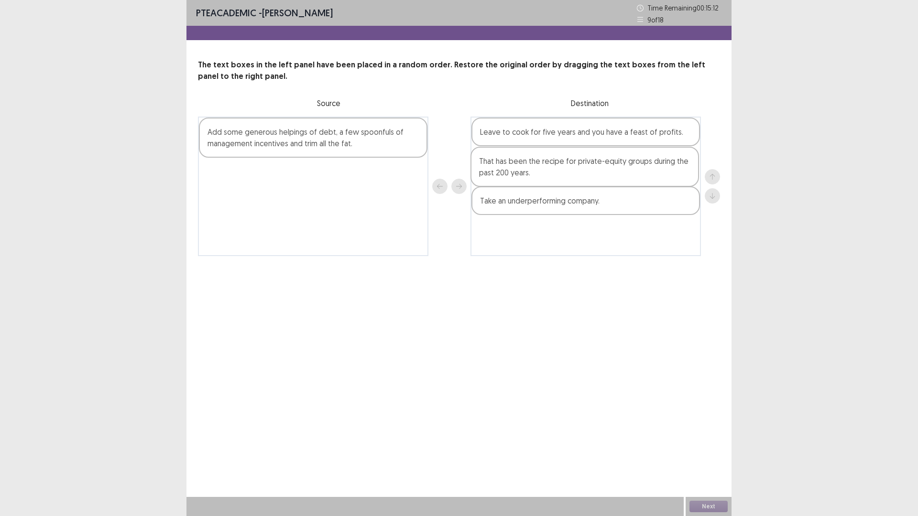
drag, startPoint x: 265, startPoint y: 146, endPoint x: 539, endPoint y: 181, distance: 276.0
click at [539, 181] on div "That has been the recipe for private-equity groups during the past 200 years. A…" at bounding box center [459, 187] width 522 height 140
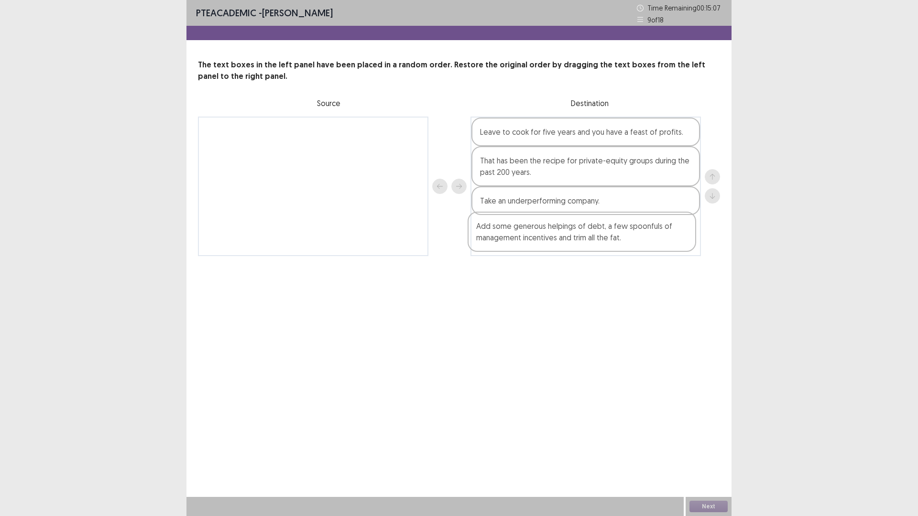
drag, startPoint x: 260, startPoint y: 144, endPoint x: 529, endPoint y: 243, distance: 286.9
click at [529, 243] on div "Add some generous helpings of debt, a few spoonfuls of management incentives an…" at bounding box center [459, 187] width 522 height 140
drag, startPoint x: 553, startPoint y: 171, endPoint x: 551, endPoint y: 233, distance: 61.7
click at [551, 233] on div "Leave to cook for five years and you have a feast of profits. That has been the…" at bounding box center [585, 187] width 230 height 140
drag, startPoint x: 533, startPoint y: 135, endPoint x: 528, endPoint y: 234, distance: 98.6
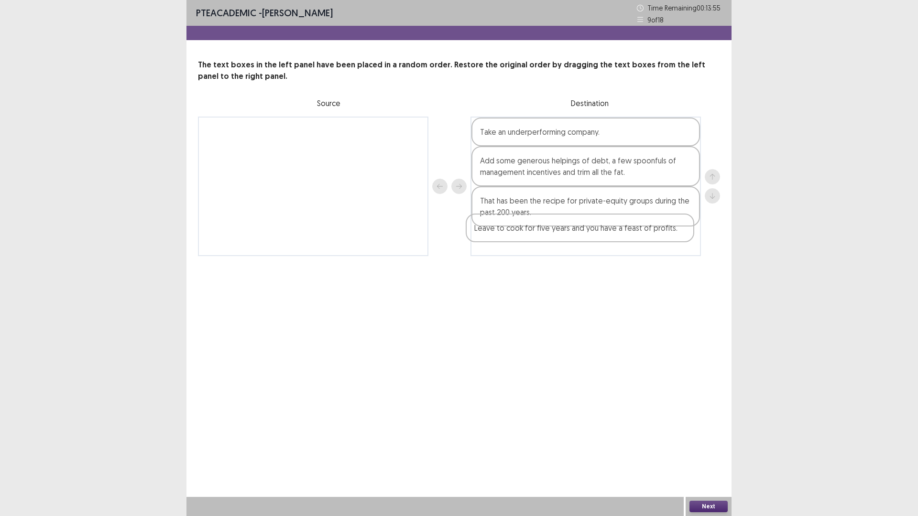
click at [528, 234] on div "Leave to cook for five years and you have a feast of profits. Take an underperf…" at bounding box center [585, 187] width 230 height 140
drag, startPoint x: 594, startPoint y: 214, endPoint x: 594, endPoint y: 236, distance: 22.5
click at [594, 236] on div "Take an underperforming company. Add some generous helpings of debt, a few spoo…" at bounding box center [585, 187] width 230 height 140
drag, startPoint x: 712, startPoint y: 505, endPoint x: 538, endPoint y: 346, distance: 235.4
click at [705, 451] on div "Next" at bounding box center [708, 506] width 46 height 19
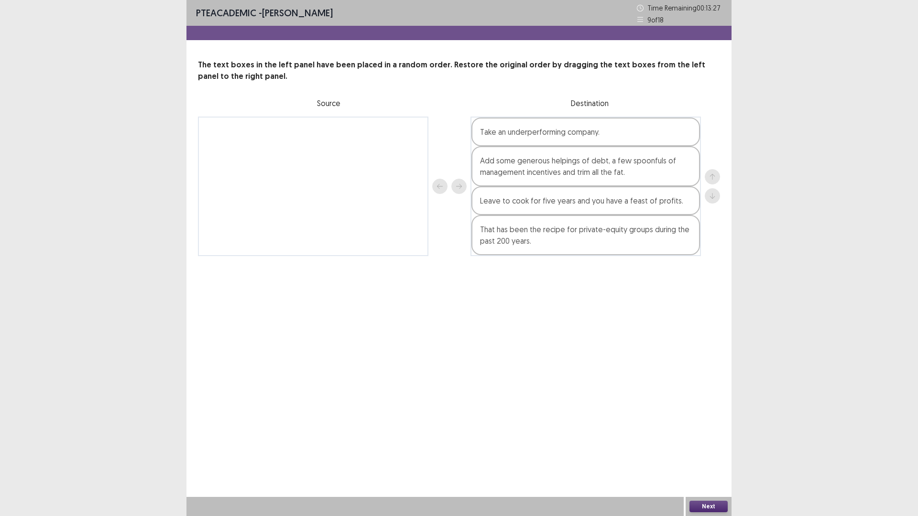
click at [697, 451] on button "Next" at bounding box center [708, 506] width 38 height 11
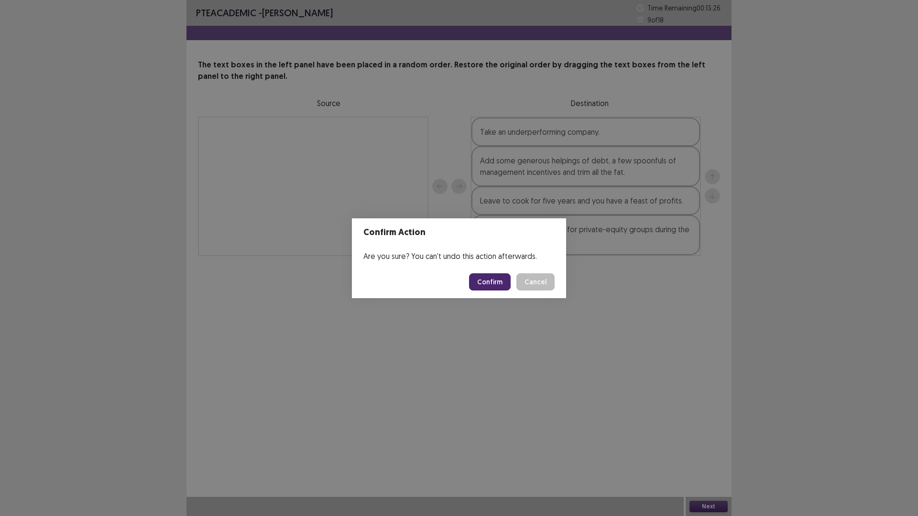
click at [495, 272] on footer "Confirm Cancel" at bounding box center [459, 282] width 214 height 32
click at [491, 284] on button "Confirm" at bounding box center [490, 281] width 42 height 17
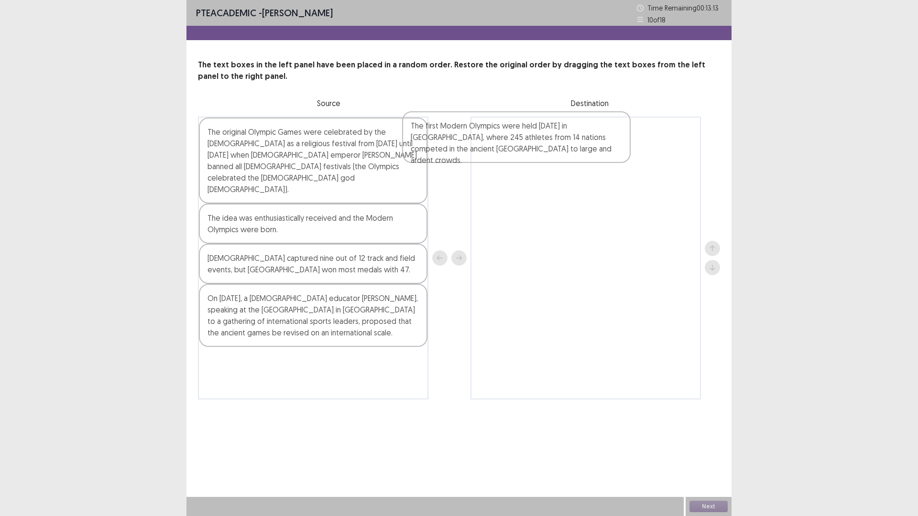
drag, startPoint x: 282, startPoint y: 250, endPoint x: 504, endPoint y: 136, distance: 249.0
click at [504, 136] on div "The original Olympic Games were celebrated by the [DEMOGRAPHIC_DATA] as a relig…" at bounding box center [459, 258] width 522 height 283
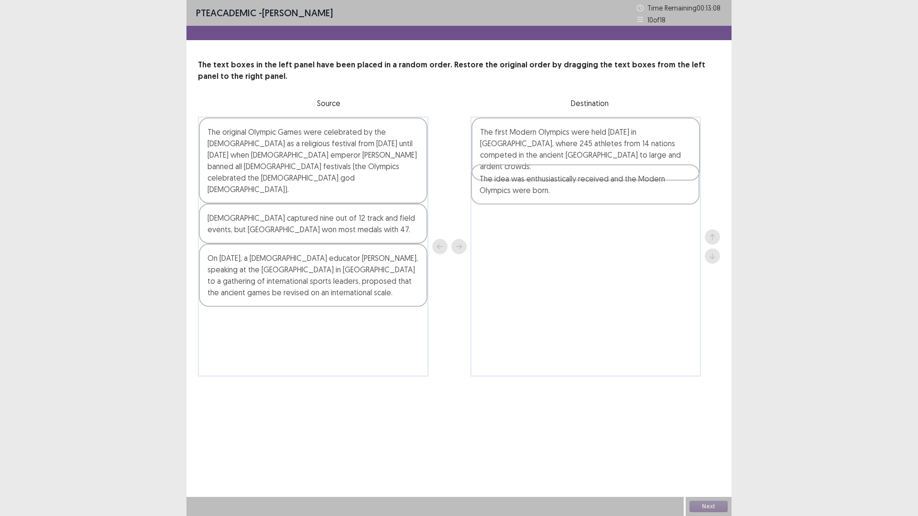
drag, startPoint x: 232, startPoint y: 210, endPoint x: 508, endPoint y: 194, distance: 276.7
click at [508, 194] on div "The original Olympic Games were celebrated by the [DEMOGRAPHIC_DATA] as a relig…" at bounding box center [459, 247] width 522 height 260
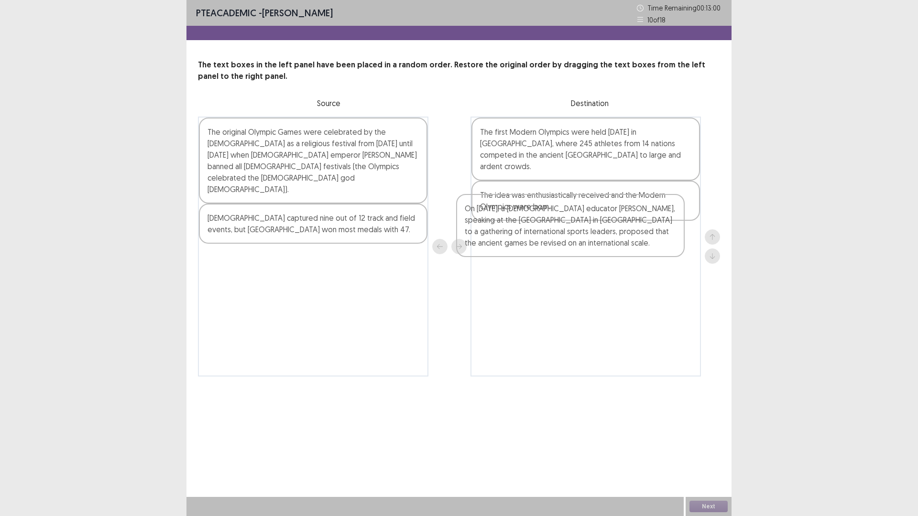
drag, startPoint x: 265, startPoint y: 263, endPoint x: 531, endPoint y: 240, distance: 267.6
click at [531, 240] on div "The original Olympic Games were celebrated by the [DEMOGRAPHIC_DATA] as a relig…" at bounding box center [459, 247] width 522 height 260
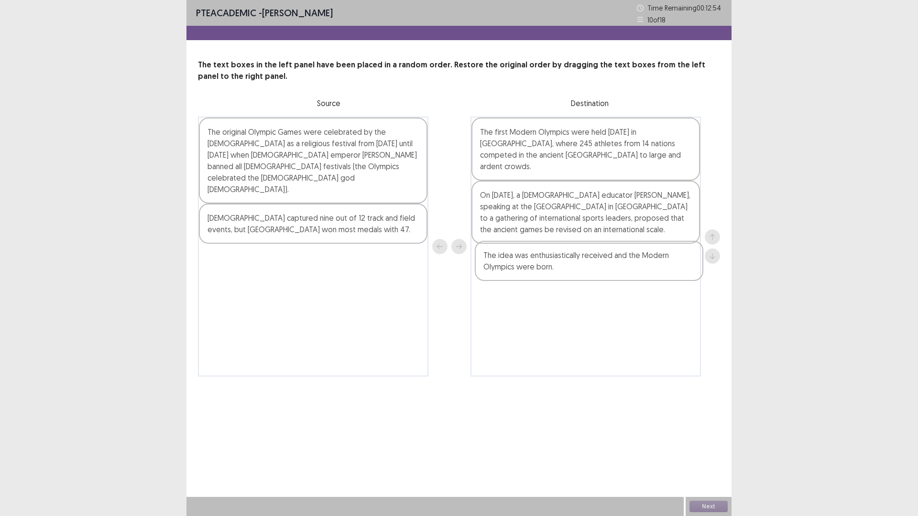
drag, startPoint x: 549, startPoint y: 197, endPoint x: 553, endPoint y: 262, distance: 65.6
click at [553, 262] on div "The first Modern Olympics were held [DATE] in [GEOGRAPHIC_DATA], where 245 athl…" at bounding box center [585, 247] width 230 height 260
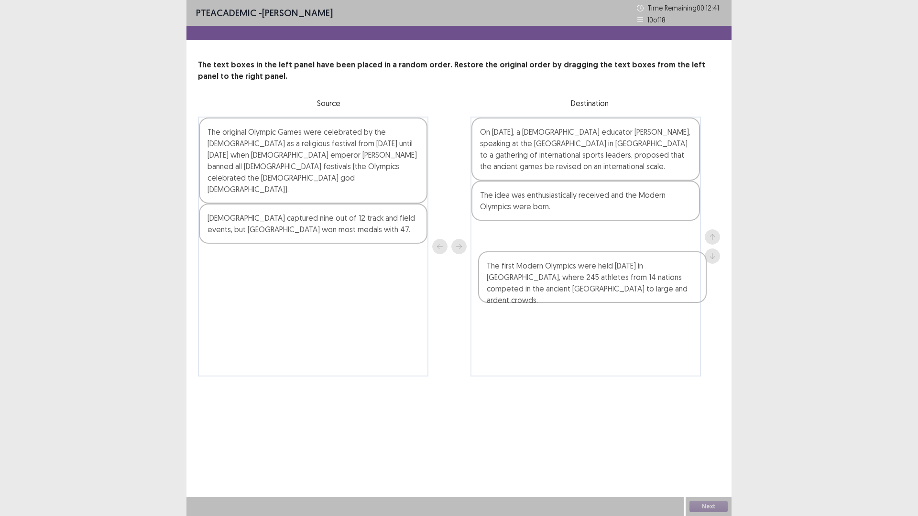
drag, startPoint x: 525, startPoint y: 158, endPoint x: 524, endPoint y: 292, distance: 133.8
click at [524, 292] on div "The first Modern Olympics were held [DATE] in [GEOGRAPHIC_DATA], where 245 athl…" at bounding box center [585, 247] width 230 height 260
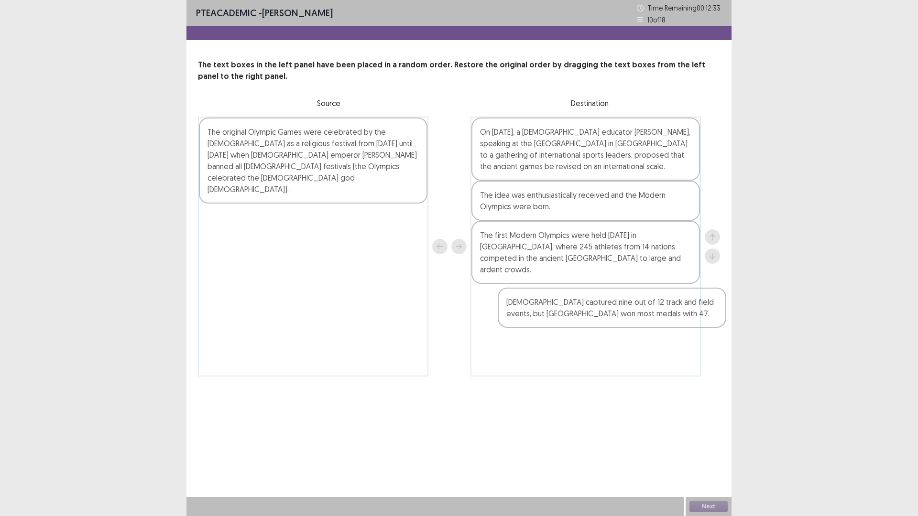
drag, startPoint x: 267, startPoint y: 209, endPoint x: 564, endPoint y: 322, distance: 318.1
click at [564, 322] on div "The original Olympic Games were celebrated by the [DEMOGRAPHIC_DATA] as a relig…" at bounding box center [459, 247] width 522 height 260
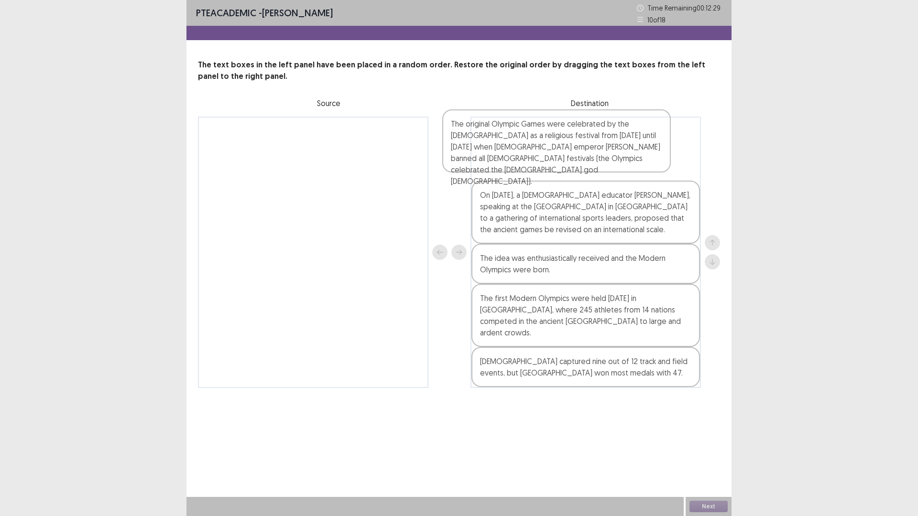
drag, startPoint x: 326, startPoint y: 160, endPoint x: 574, endPoint y: 151, distance: 248.1
click at [574, 151] on div "The original Olympic Games were celebrated by the [DEMOGRAPHIC_DATA] as a relig…" at bounding box center [459, 252] width 522 height 271
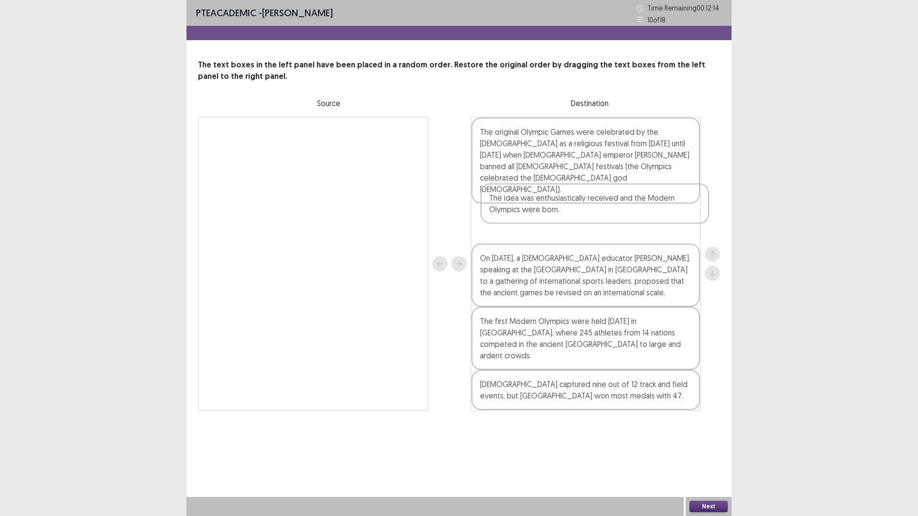
drag, startPoint x: 561, startPoint y: 277, endPoint x: 569, endPoint y: 212, distance: 65.6
click at [569, 212] on div "The original Olympic Games were celebrated by the [DEMOGRAPHIC_DATA] as a relig…" at bounding box center [585, 264] width 230 height 294
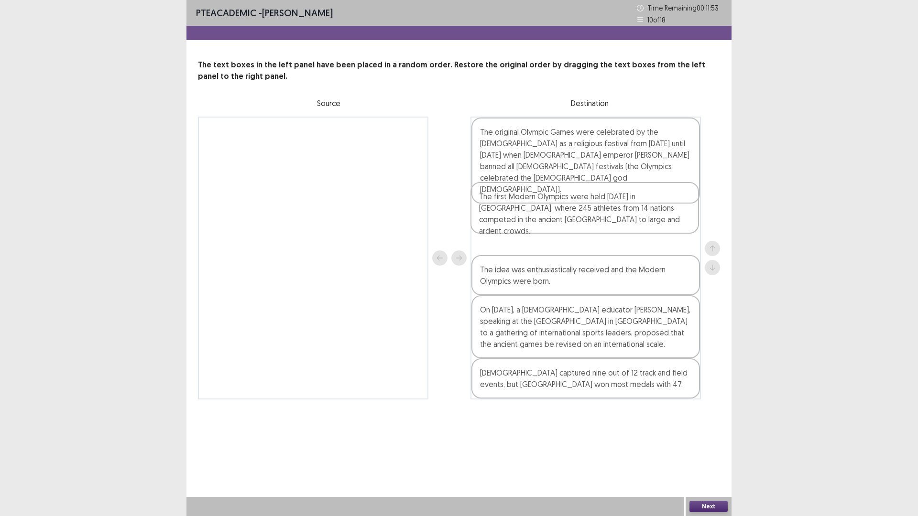
drag, startPoint x: 597, startPoint y: 319, endPoint x: 595, endPoint y: 213, distance: 106.6
click at [595, 213] on div "The original Olympic Games were celebrated by the [DEMOGRAPHIC_DATA] as a relig…" at bounding box center [585, 258] width 230 height 283
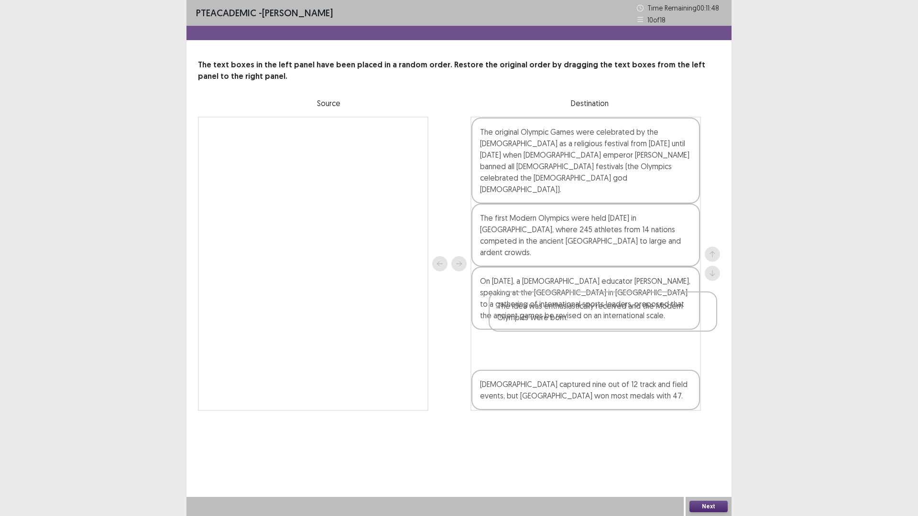
drag, startPoint x: 563, startPoint y: 257, endPoint x: 556, endPoint y: 330, distance: 73.5
click at [556, 330] on div "The original Olympic Games were celebrated by the [DEMOGRAPHIC_DATA] as a relig…" at bounding box center [585, 264] width 230 height 294
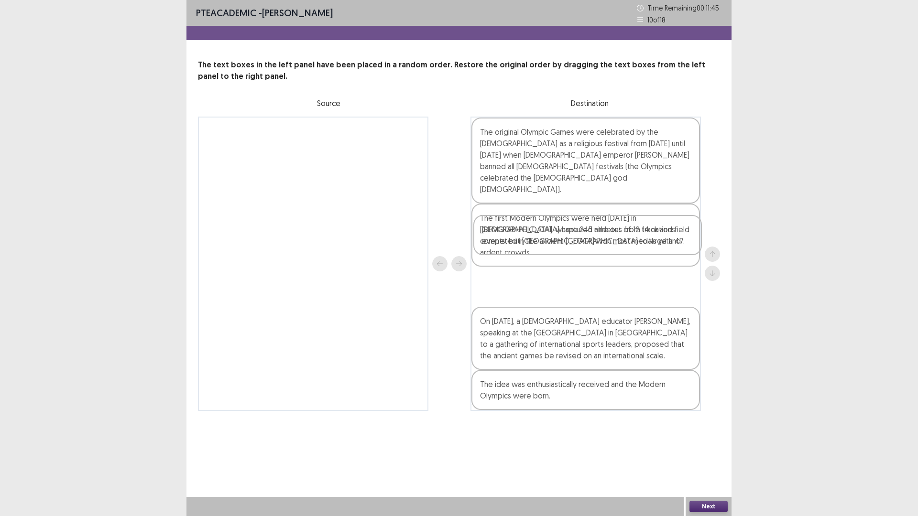
drag, startPoint x: 586, startPoint y: 367, endPoint x: 592, endPoint y: 251, distance: 116.3
click at [592, 251] on div "The original Olympic Games were celebrated by the [DEMOGRAPHIC_DATA] as a relig…" at bounding box center [585, 264] width 230 height 294
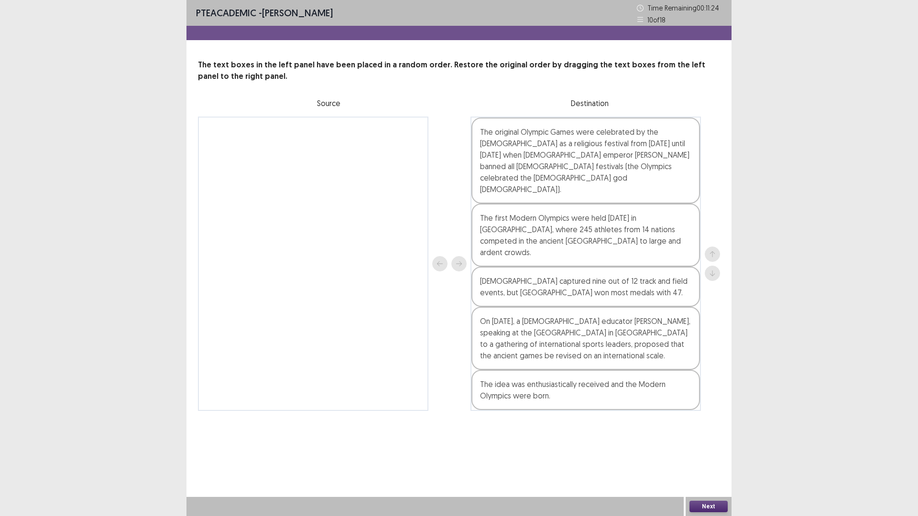
drag, startPoint x: 576, startPoint y: 516, endPoint x: 662, endPoint y: 516, distance: 86.0
click at [620, 451] on div at bounding box center [434, 506] width 497 height 19
click at [702, 451] on button "Next" at bounding box center [708, 506] width 38 height 11
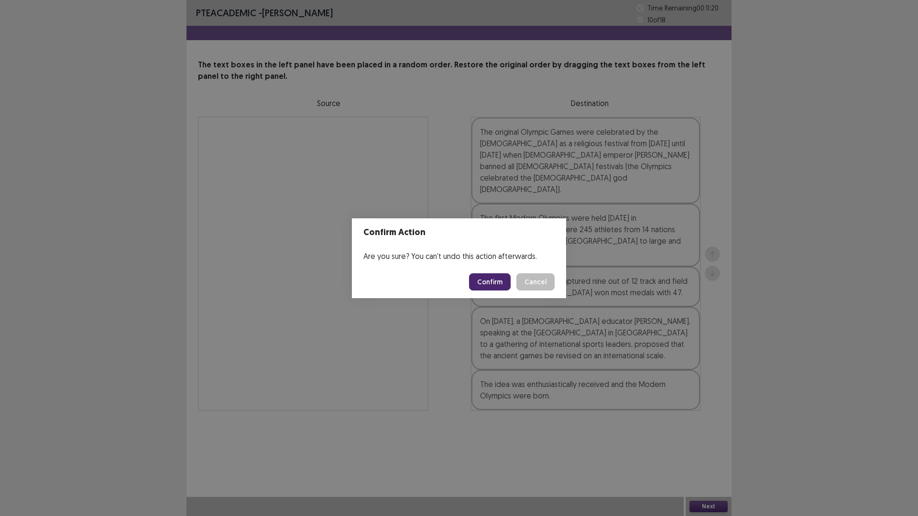
click at [490, 285] on button "Confirm" at bounding box center [490, 281] width 42 height 17
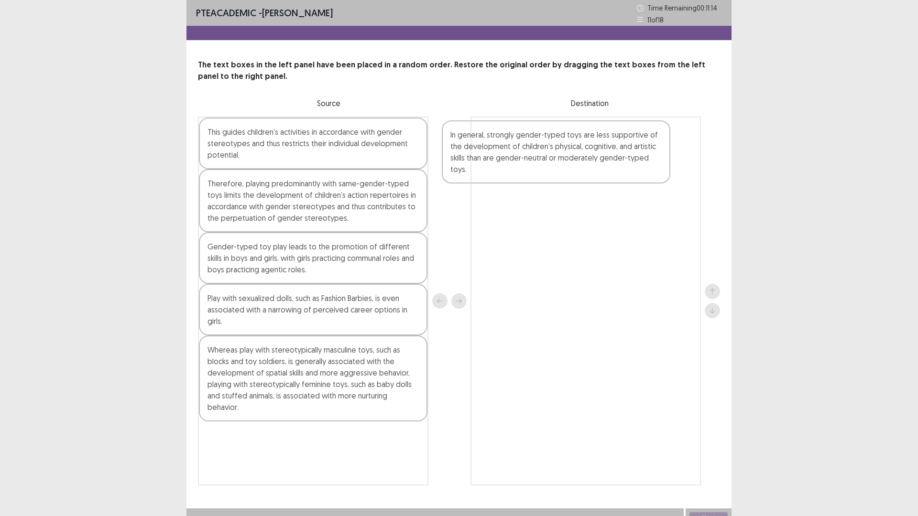
drag, startPoint x: 302, startPoint y: 164, endPoint x: 548, endPoint y: 167, distance: 245.6
click at [548, 167] on div "In general, strongly gender-typed toys are less supportive of the development o…" at bounding box center [459, 301] width 522 height 369
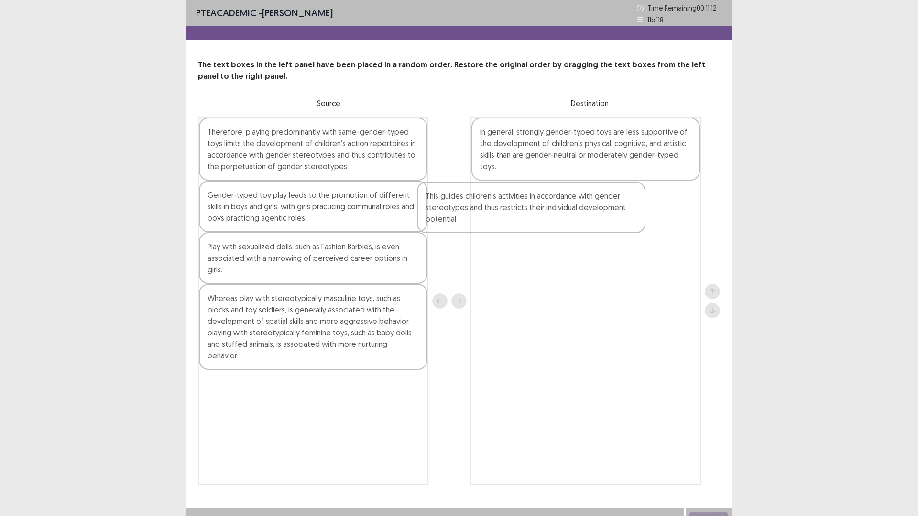
drag, startPoint x: 349, startPoint y: 148, endPoint x: 607, endPoint y: 208, distance: 265.4
click at [607, 208] on div "This guides children’s activities in accordance with gender stereotypes and thu…" at bounding box center [459, 301] width 522 height 369
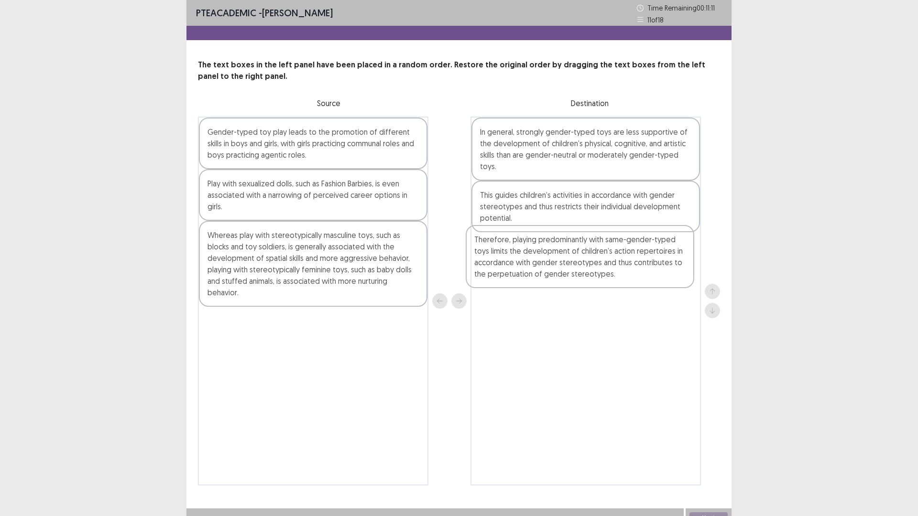
drag, startPoint x: 296, startPoint y: 161, endPoint x: 565, endPoint y: 273, distance: 291.7
click at [565, 273] on div "Therefore, playing predominantly with same-gender-typed toys limits the develop…" at bounding box center [459, 301] width 522 height 369
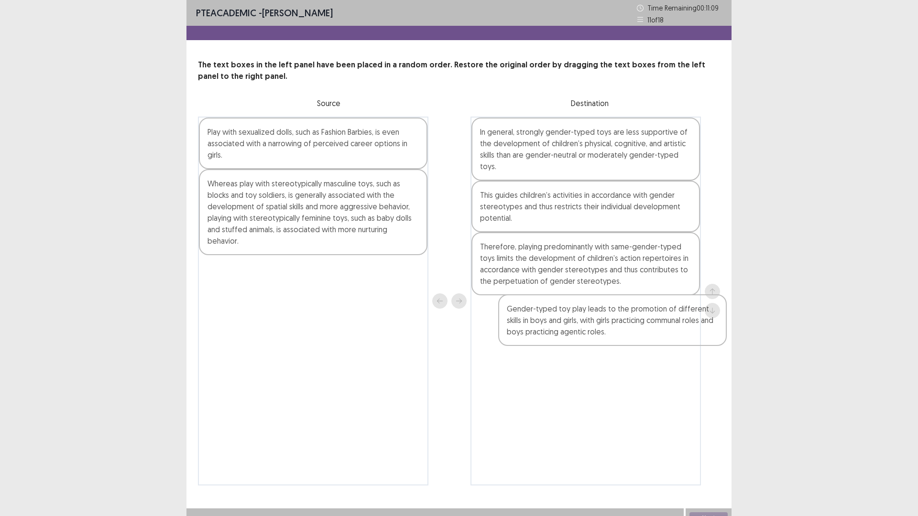
drag, startPoint x: 279, startPoint y: 143, endPoint x: 578, endPoint y: 324, distance: 349.5
click at [578, 324] on div "Gender-typed toy play leads to the promotion of different skills in boys and gi…" at bounding box center [459, 301] width 522 height 369
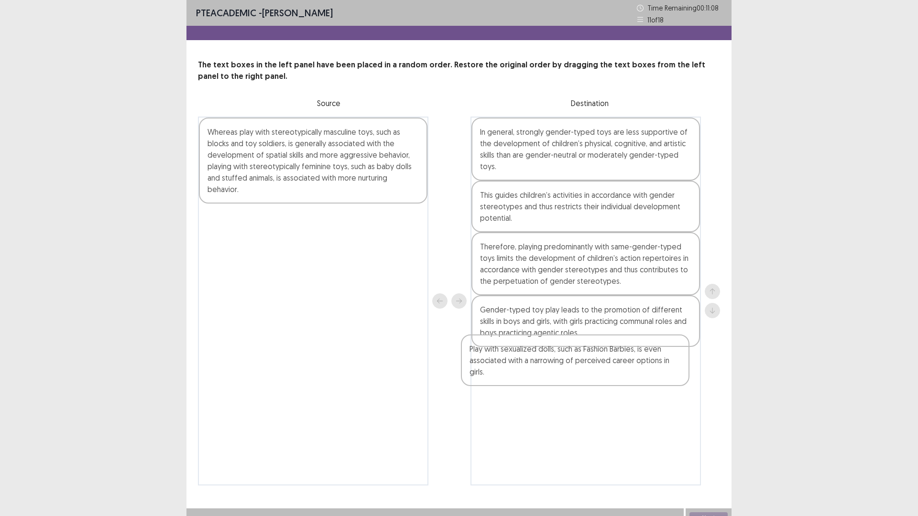
drag, startPoint x: 253, startPoint y: 158, endPoint x: 513, endPoint y: 378, distance: 341.1
click at [515, 378] on div "Play with sexualized dolls, such as Fashion Barbies, is even associated with a …" at bounding box center [459, 301] width 522 height 369
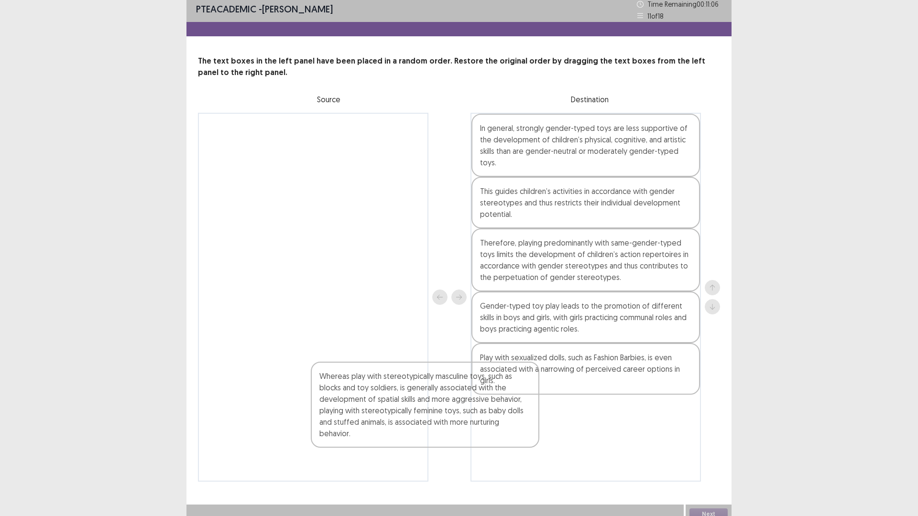
scroll to position [11, 0]
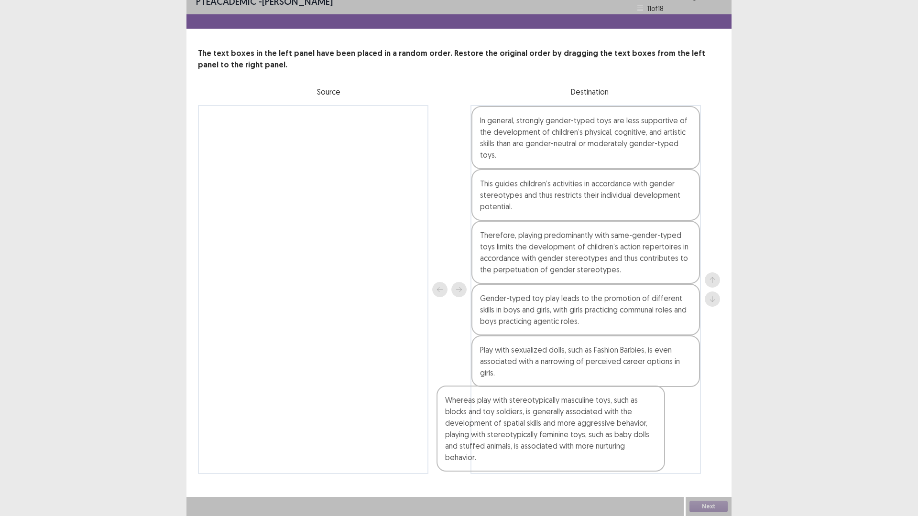
drag, startPoint x: 239, startPoint y: 151, endPoint x: 477, endPoint y: 425, distance: 362.4
click at [477, 425] on div "Whereas play with stereotypically masculine toys, such as blocks and toy soldie…" at bounding box center [459, 289] width 522 height 369
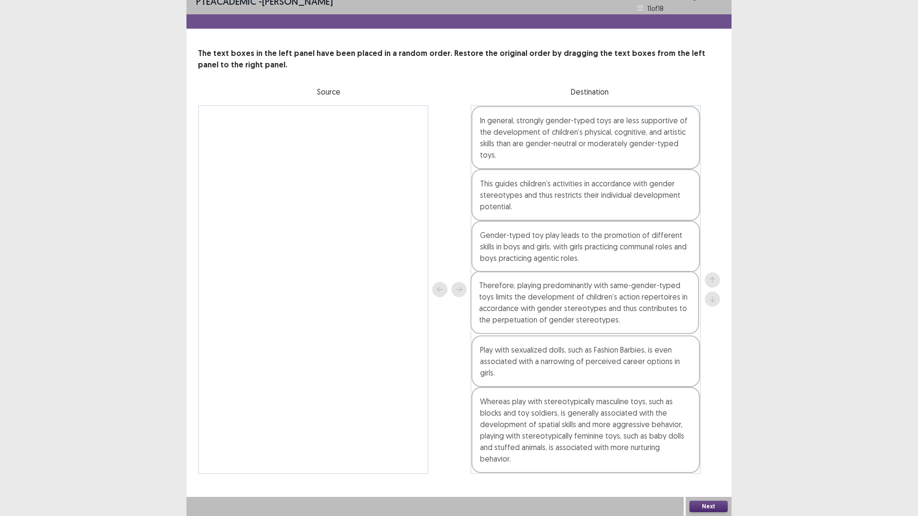
drag, startPoint x: 571, startPoint y: 263, endPoint x: 570, endPoint y: 325, distance: 62.1
click at [570, 325] on div "In general, strongly gender-typed toys are less supportive of the development o…" at bounding box center [585, 289] width 230 height 369
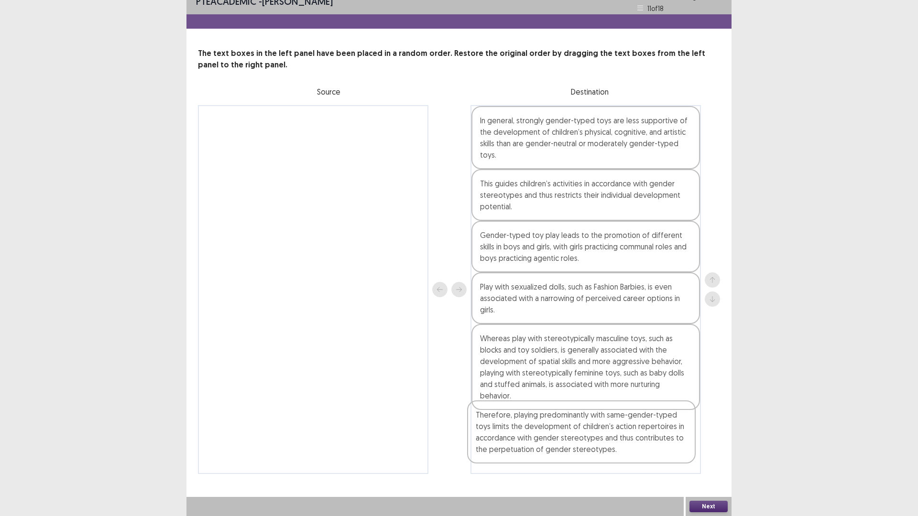
drag, startPoint x: 638, startPoint y: 325, endPoint x: 639, endPoint y: 454, distance: 129.0
click at [637, 451] on div "In general, strongly gender-typed toys are less supportive of the development o…" at bounding box center [585, 289] width 230 height 369
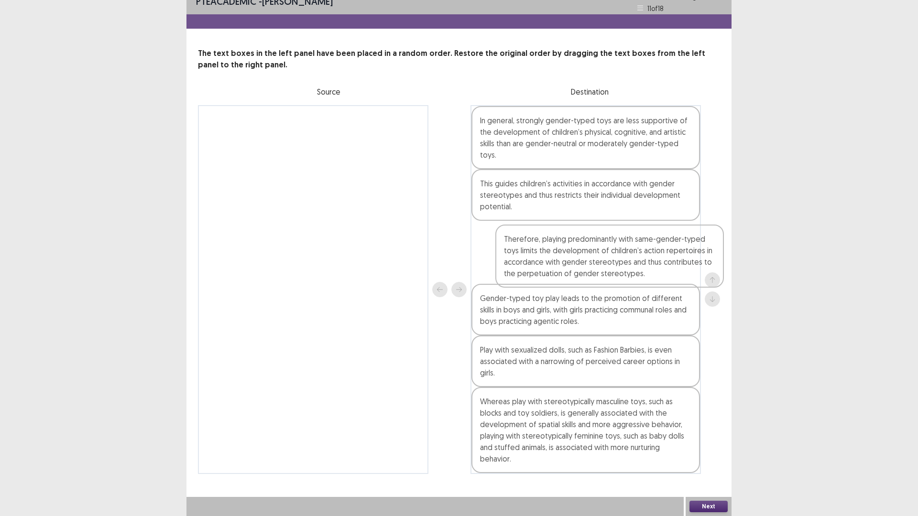
drag, startPoint x: 575, startPoint y: 452, endPoint x: 584, endPoint y: 248, distance: 203.8
click at [584, 248] on div "In general, strongly gender-typed toys are less supportive of the development o…" at bounding box center [585, 289] width 230 height 369
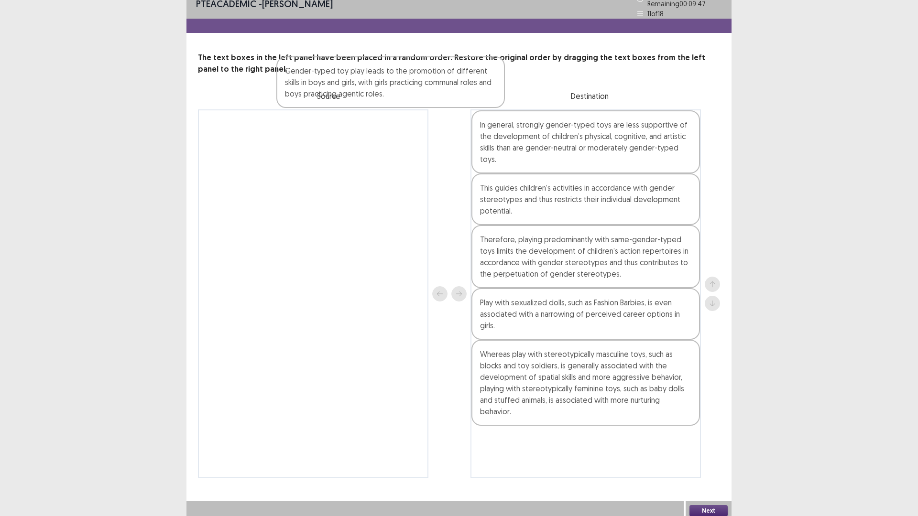
scroll to position [0, 0]
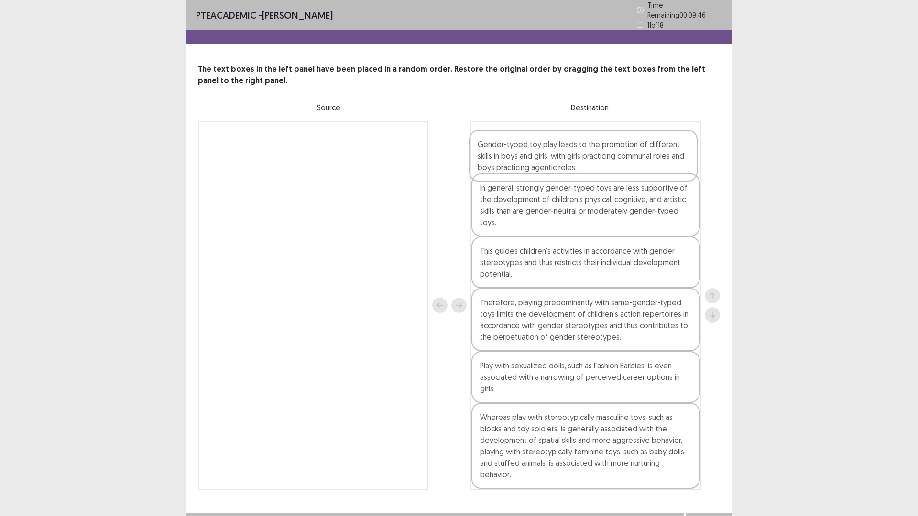
drag, startPoint x: 613, startPoint y: 327, endPoint x: 583, endPoint y: 141, distance: 188.3
click at [583, 152] on div "In general, strongly gender-typed toys are less supportive of the development o…" at bounding box center [585, 305] width 230 height 369
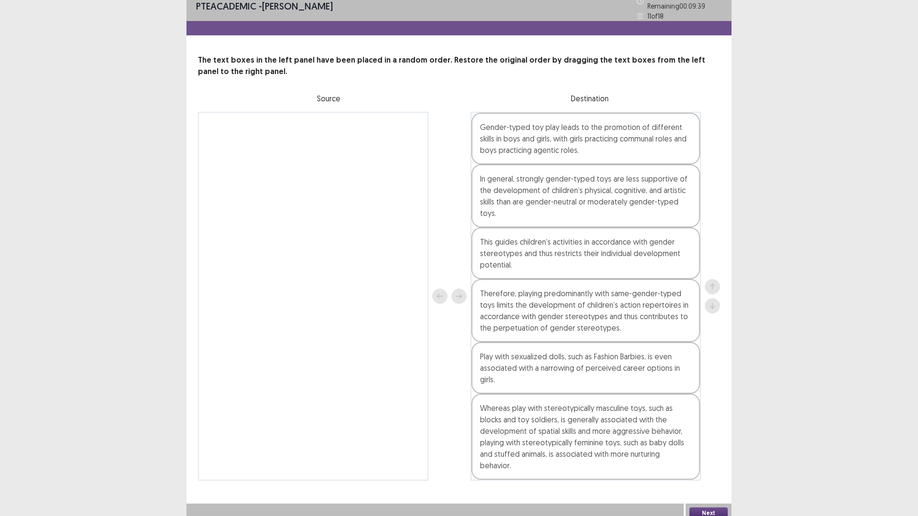
scroll to position [11, 0]
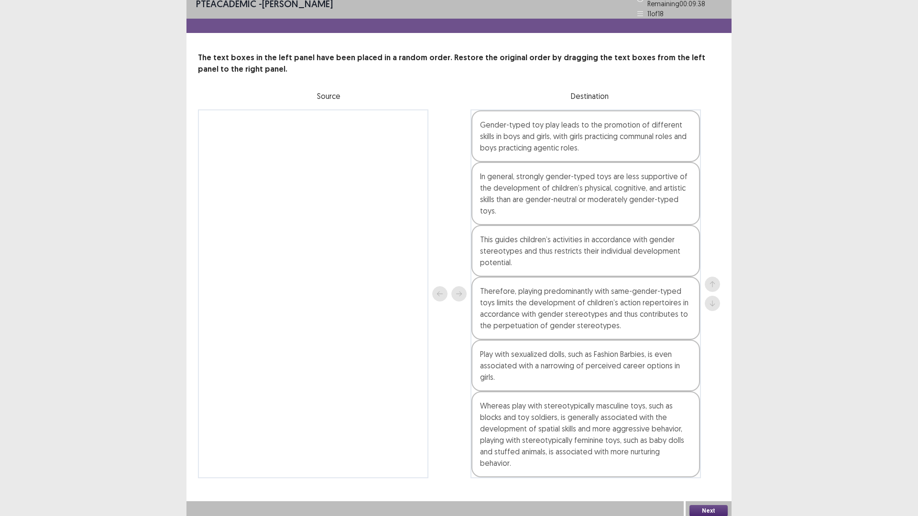
click at [710, 451] on button "Next" at bounding box center [708, 510] width 38 height 11
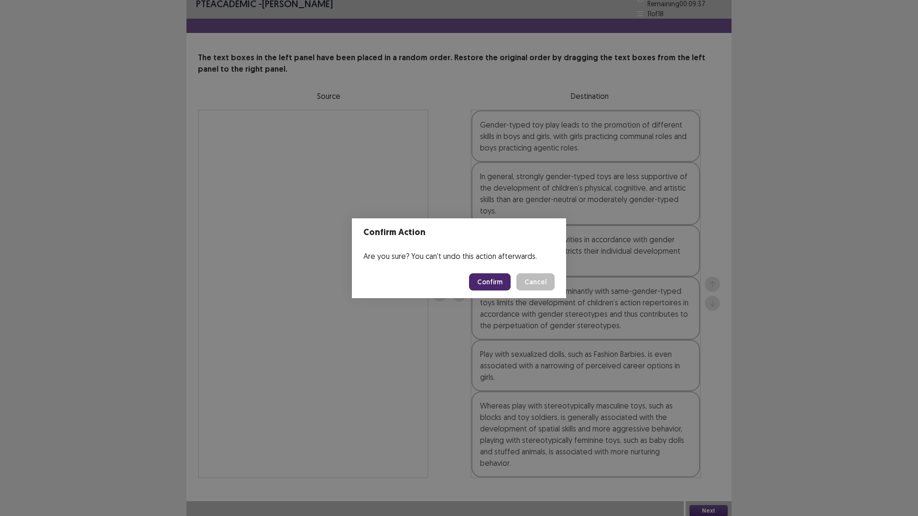
click at [493, 278] on button "Confirm" at bounding box center [490, 281] width 42 height 17
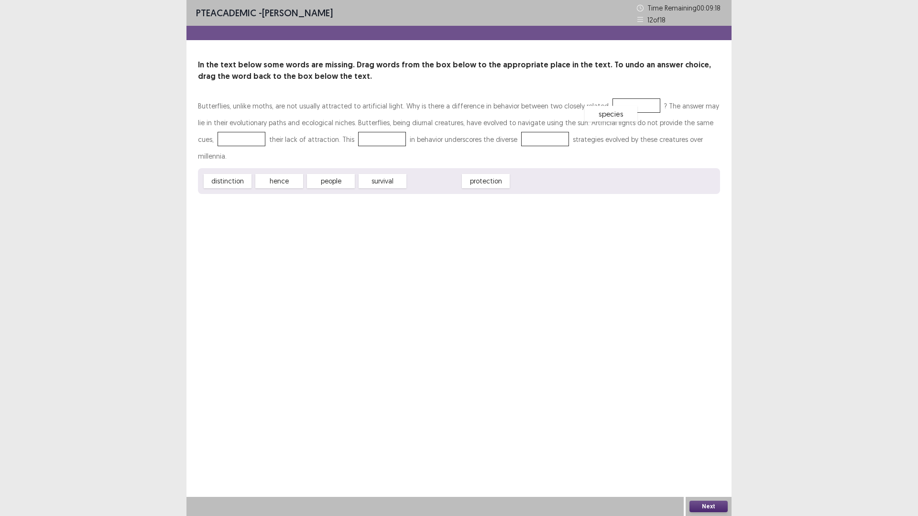
drag, startPoint x: 433, startPoint y: 164, endPoint x: 614, endPoint y: 98, distance: 192.3
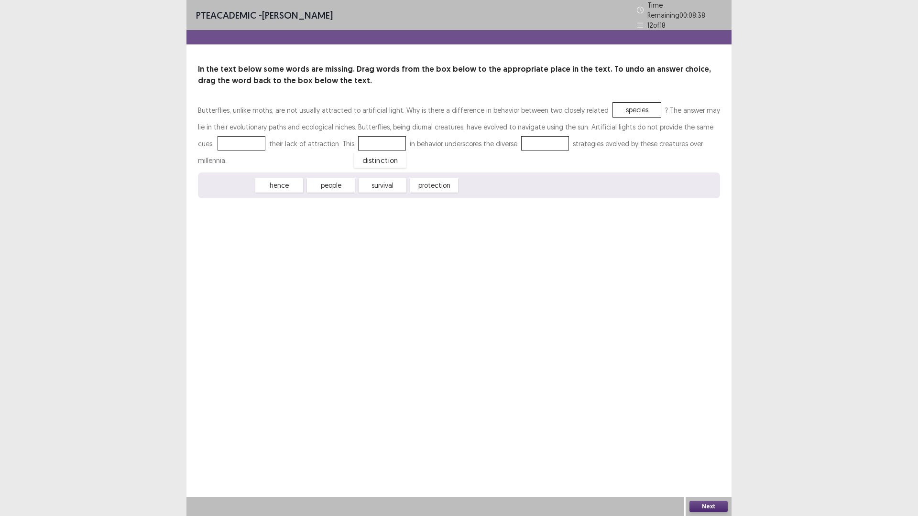
drag, startPoint x: 215, startPoint y: 164, endPoint x: 356, endPoint y: 138, distance: 143.3
drag, startPoint x: 326, startPoint y: 165, endPoint x: 522, endPoint y: 139, distance: 197.7
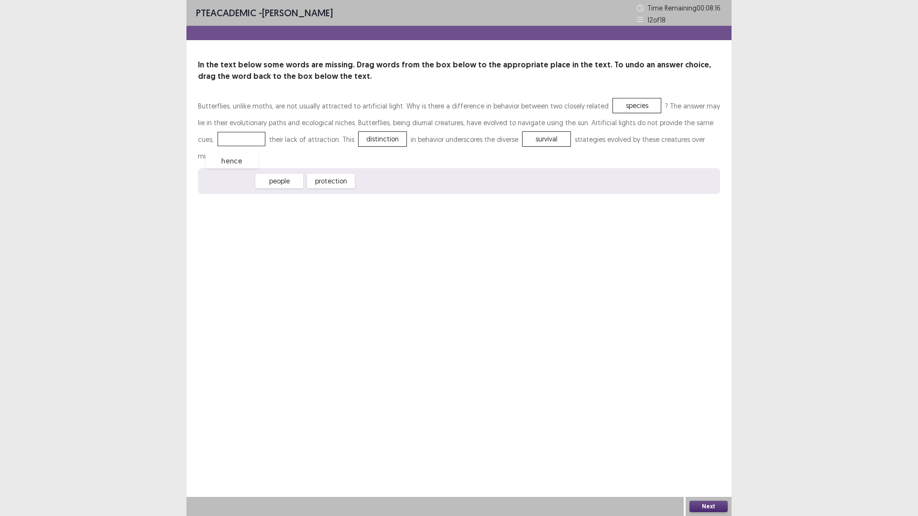
drag, startPoint x: 221, startPoint y: 164, endPoint x: 224, endPoint y: 141, distance: 22.7
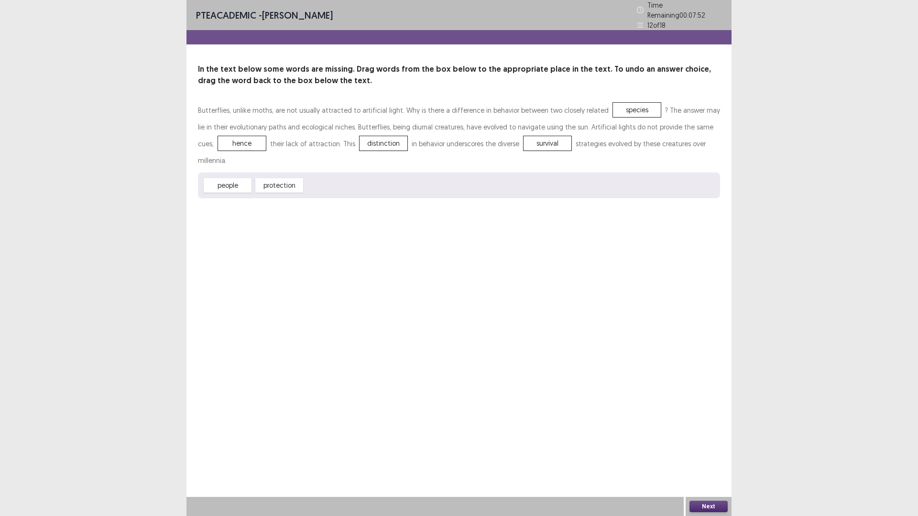
click at [702, 451] on button "Next" at bounding box center [708, 506] width 38 height 11
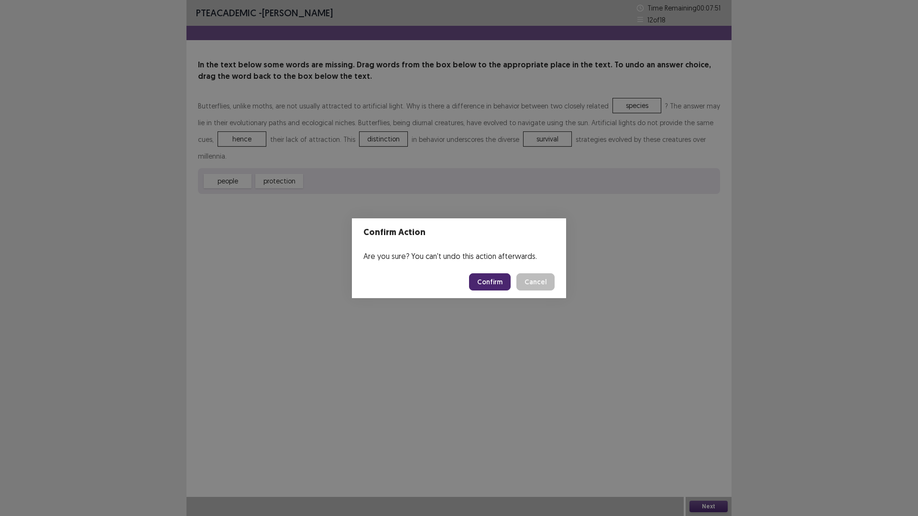
drag, startPoint x: 498, startPoint y: 278, endPoint x: 511, endPoint y: 278, distance: 13.4
click at [508, 278] on button "Confirm" at bounding box center [490, 281] width 42 height 17
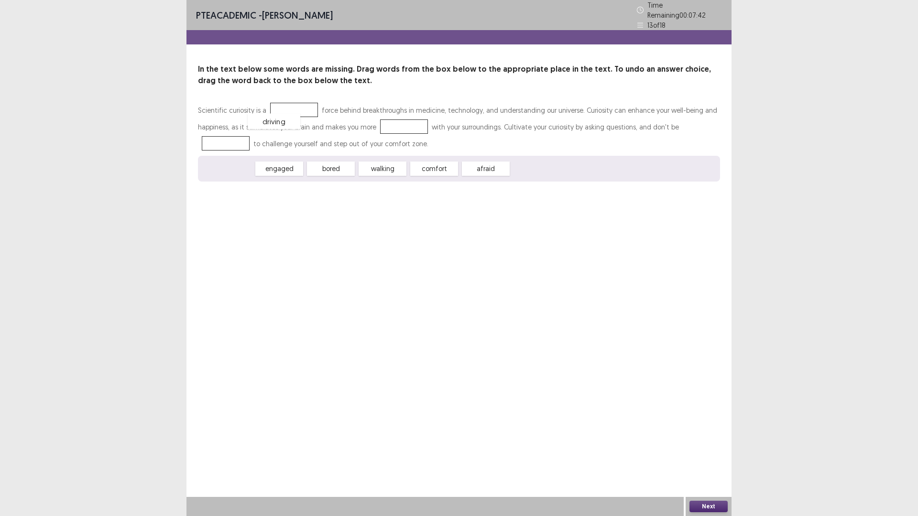
drag, startPoint x: 216, startPoint y: 167, endPoint x: 264, endPoint y: 110, distance: 74.9
drag, startPoint x: 225, startPoint y: 165, endPoint x: 391, endPoint y: 120, distance: 172.4
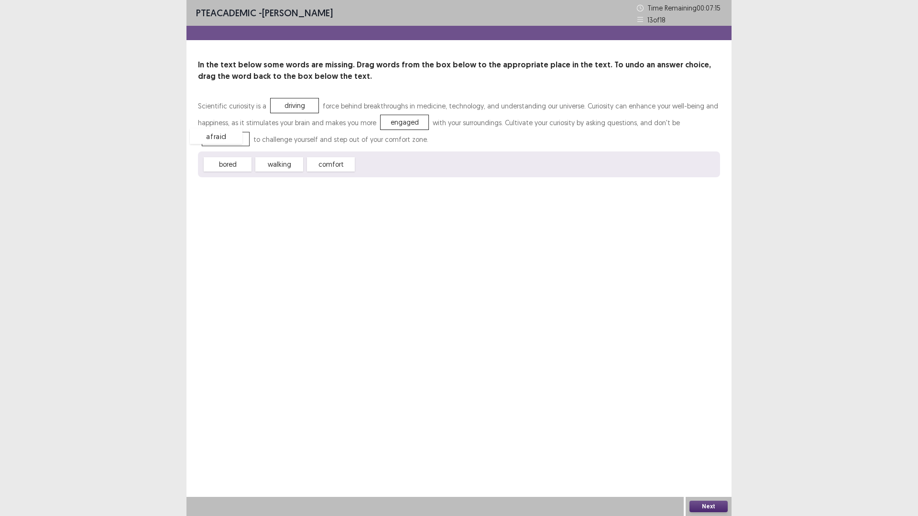
drag, startPoint x: 388, startPoint y: 165, endPoint x: 223, endPoint y: 137, distance: 167.2
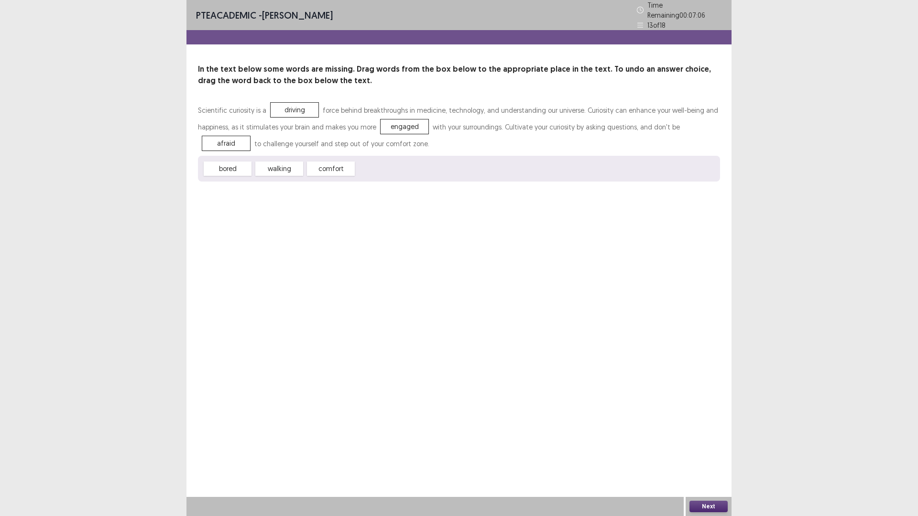
click at [704, 451] on button "Next" at bounding box center [708, 506] width 38 height 11
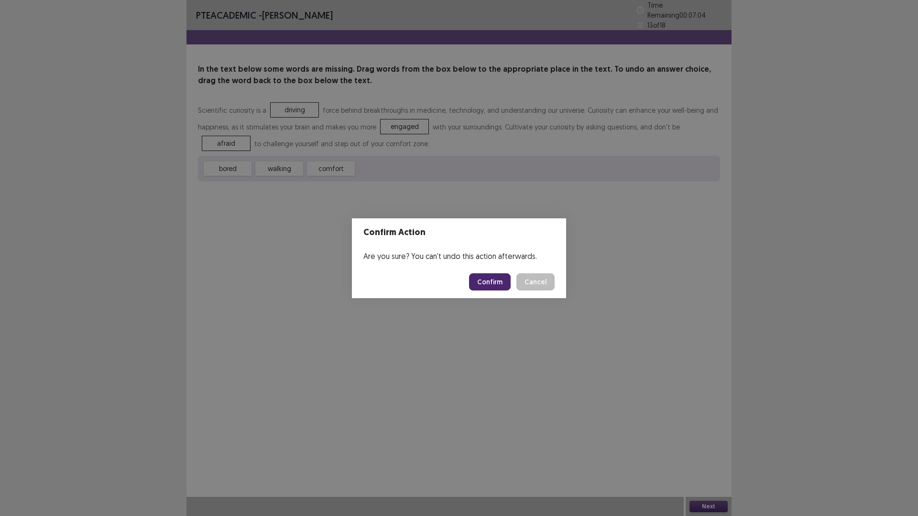
click at [480, 278] on button "Confirm" at bounding box center [490, 281] width 42 height 17
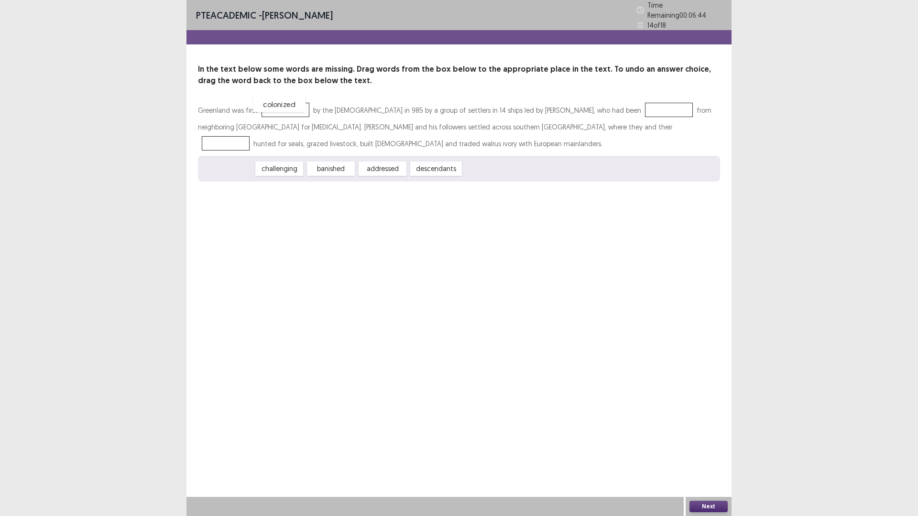
drag, startPoint x: 238, startPoint y: 166, endPoint x: 289, endPoint y: 101, distance: 83.0
drag, startPoint x: 393, startPoint y: 166, endPoint x: 622, endPoint y: 107, distance: 236.4
drag, startPoint x: 590, startPoint y: 107, endPoint x: 582, endPoint y: 106, distance: 7.7
click at [646, 106] on div "descendants" at bounding box center [672, 110] width 52 height 14
drag, startPoint x: 583, startPoint y: 105, endPoint x: 475, endPoint y: 120, distance: 109.1
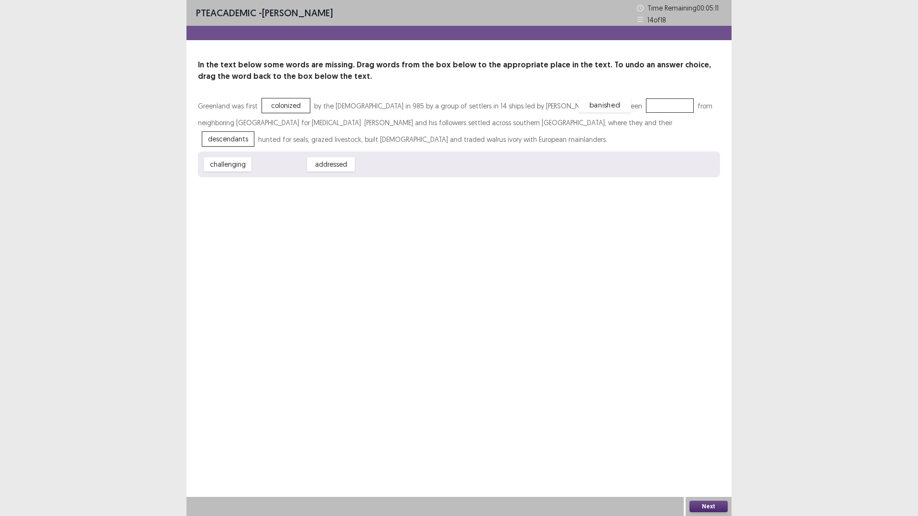
drag, startPoint x: 281, startPoint y: 166, endPoint x: 606, endPoint y: 106, distance: 330.9
click at [705, 451] on button "Next" at bounding box center [708, 506] width 38 height 11
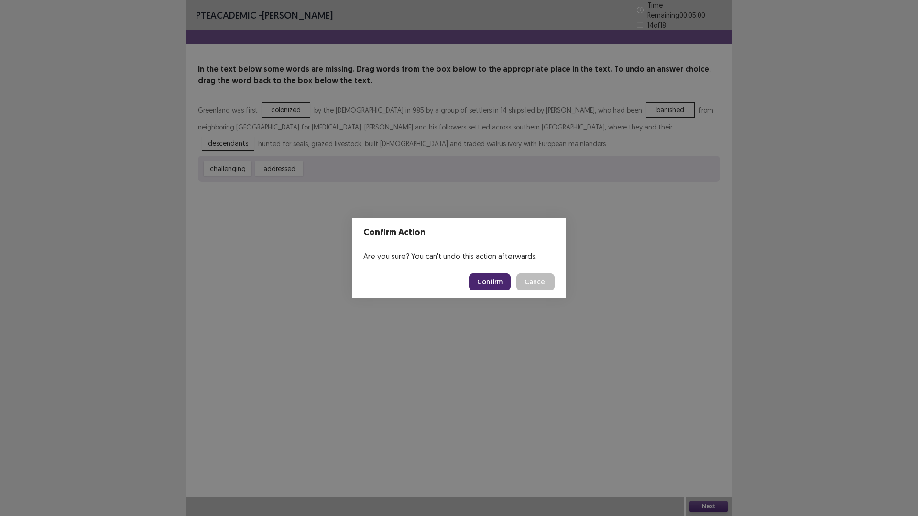
drag, startPoint x: 492, startPoint y: 281, endPoint x: 491, endPoint y: 288, distance: 6.8
click at [491, 286] on button "Confirm" at bounding box center [490, 281] width 42 height 17
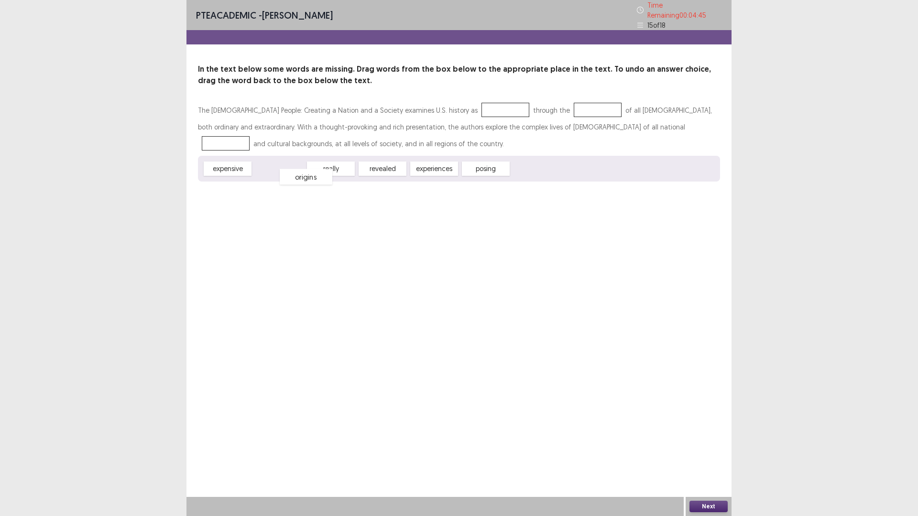
drag, startPoint x: 281, startPoint y: 163, endPoint x: 307, endPoint y: 171, distance: 28.0
click at [307, 171] on div "origins" at bounding box center [306, 177] width 53 height 16
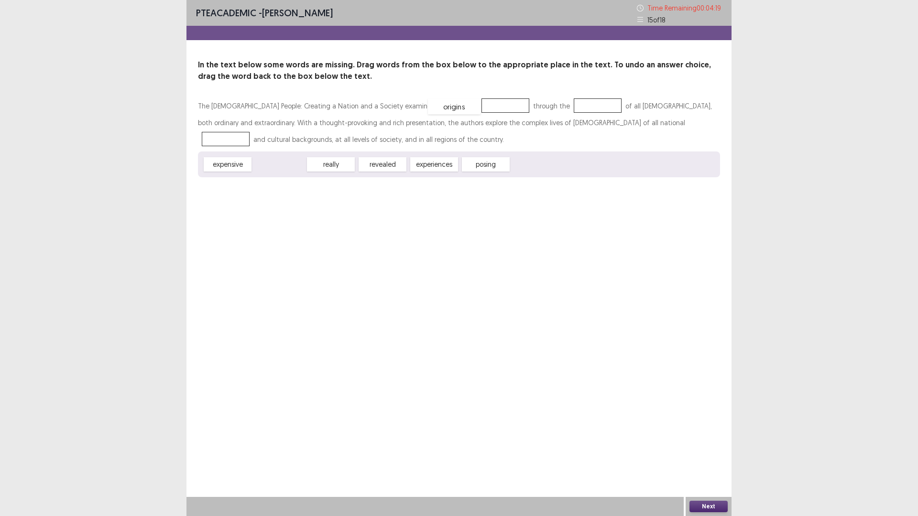
drag, startPoint x: 286, startPoint y: 163, endPoint x: 461, endPoint y: 105, distance: 184.2
drag, startPoint x: 467, startPoint y: 108, endPoint x: 504, endPoint y: 166, distance: 69.1
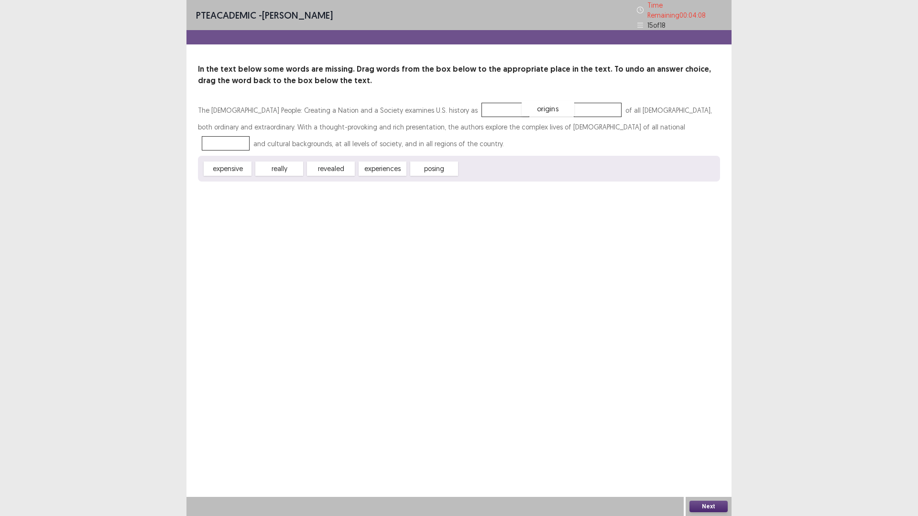
drag, startPoint x: 485, startPoint y: 168, endPoint x: 547, endPoint y: 108, distance: 86.5
drag, startPoint x: 432, startPoint y: 164, endPoint x: 331, endPoint y: 159, distance: 100.9
click at [445, 160] on div "posing" at bounding box center [447, 152] width 53 height 16
drag, startPoint x: 363, startPoint y: 161, endPoint x: 436, endPoint y: 100, distance: 94.3
drag, startPoint x: 450, startPoint y: 102, endPoint x: 586, endPoint y: 121, distance: 137.9
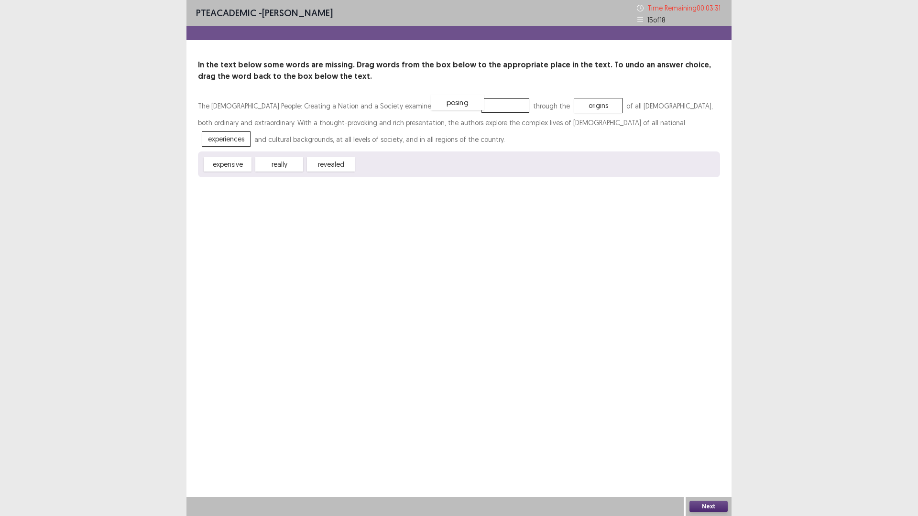
drag, startPoint x: 376, startPoint y: 164, endPoint x: 451, endPoint y: 102, distance: 97.4
drag, startPoint x: 335, startPoint y: 166, endPoint x: 466, endPoint y: 104, distance: 145.6
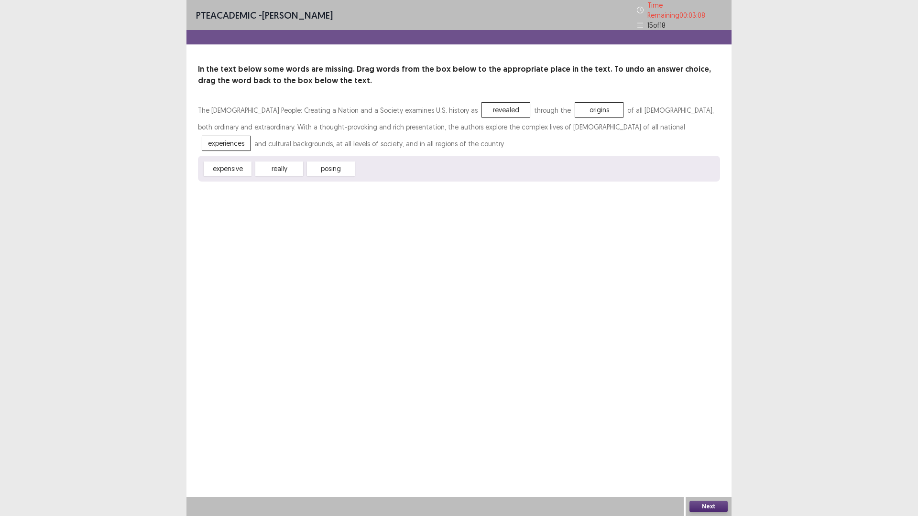
click at [710, 451] on button "Next" at bounding box center [708, 506] width 38 height 11
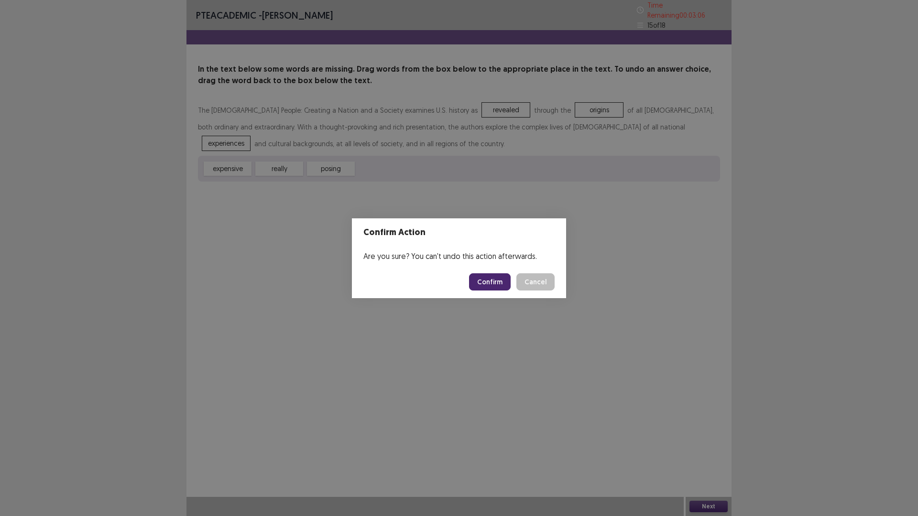
click at [498, 278] on button "Confirm" at bounding box center [490, 281] width 42 height 17
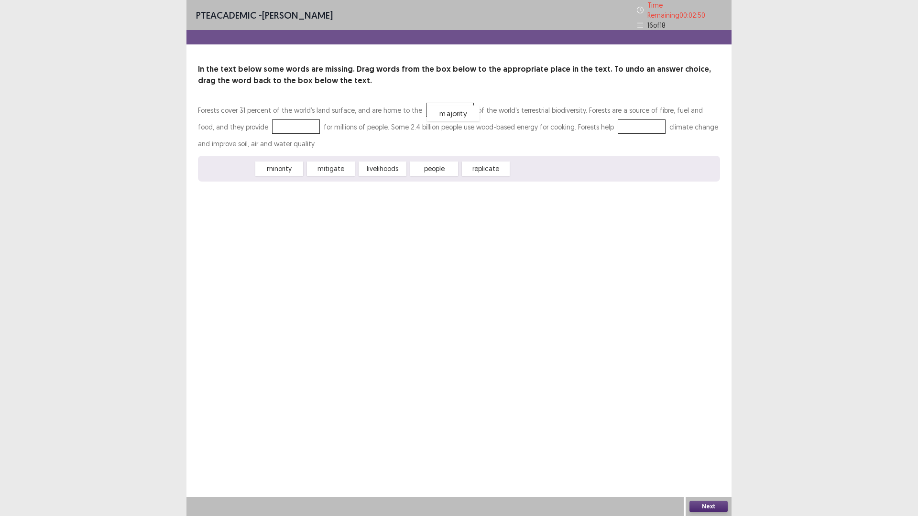
drag, startPoint x: 226, startPoint y: 165, endPoint x: 451, endPoint y: 109, distance: 232.3
drag, startPoint x: 335, startPoint y: 165, endPoint x: 258, endPoint y: 123, distance: 88.1
drag, startPoint x: 277, startPoint y: 165, endPoint x: 595, endPoint y: 122, distance: 321.7
click at [721, 451] on button "Next" at bounding box center [708, 506] width 38 height 11
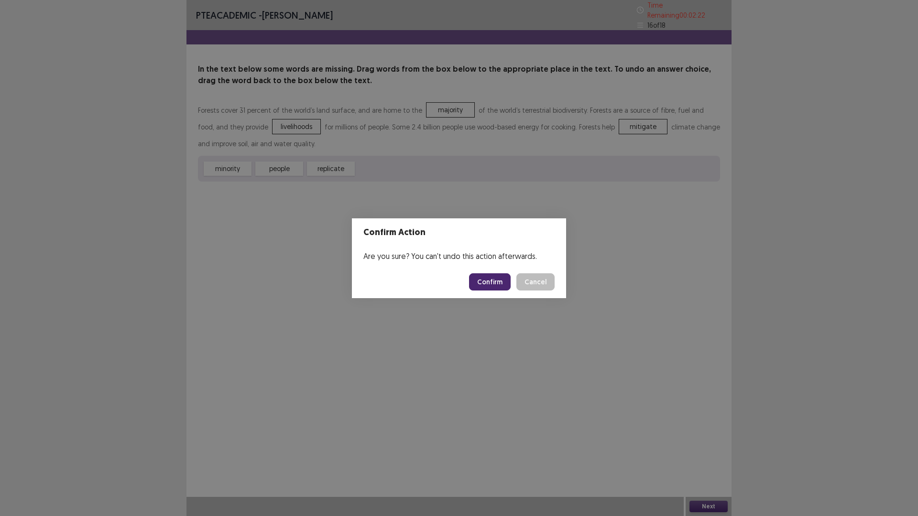
click at [495, 279] on button "Confirm" at bounding box center [490, 281] width 42 height 17
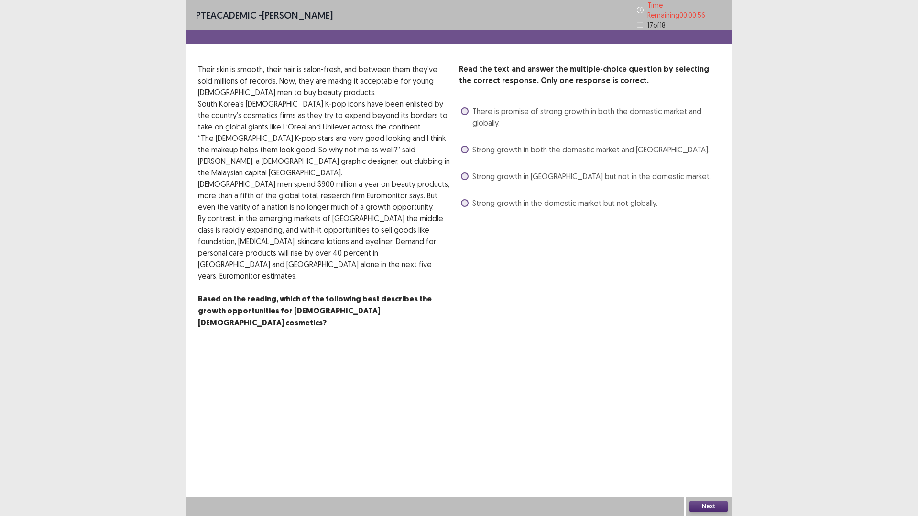
click at [462, 173] on span at bounding box center [465, 177] width 8 height 8
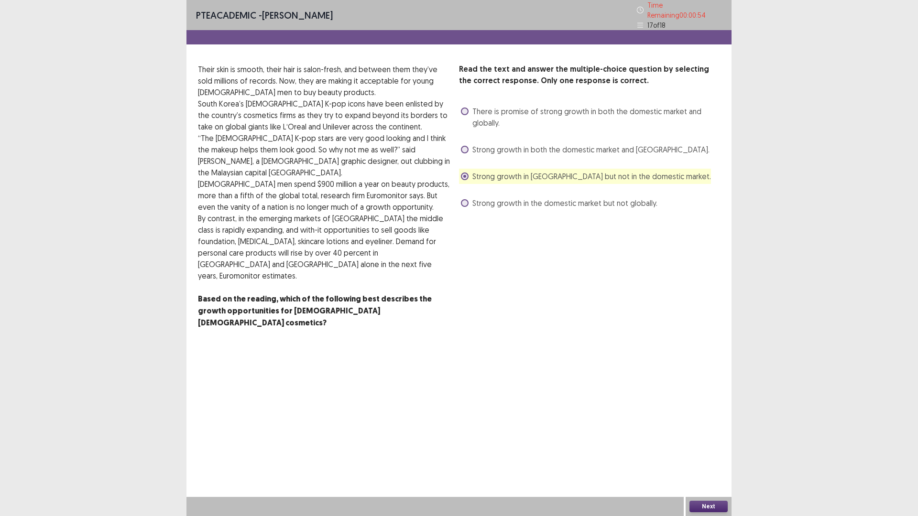
click at [704, 451] on button "Next" at bounding box center [708, 506] width 38 height 11
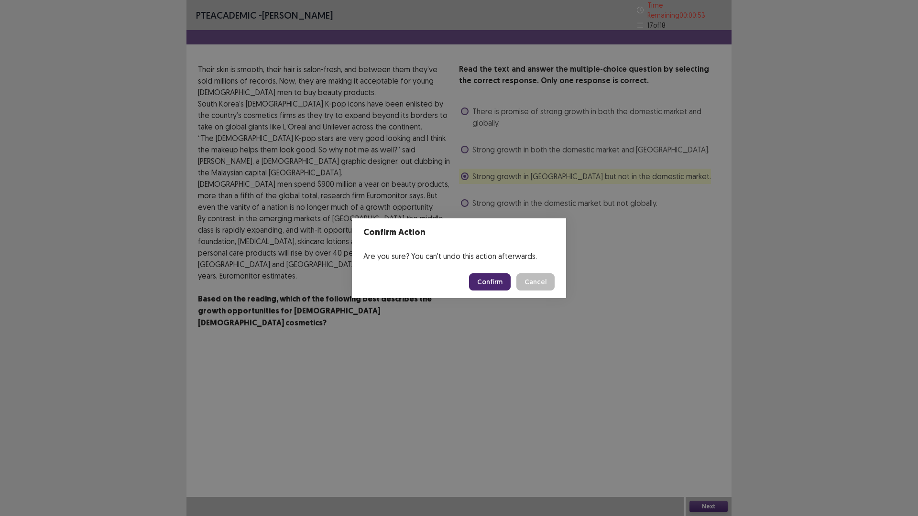
click at [501, 277] on button "Confirm" at bounding box center [490, 281] width 42 height 17
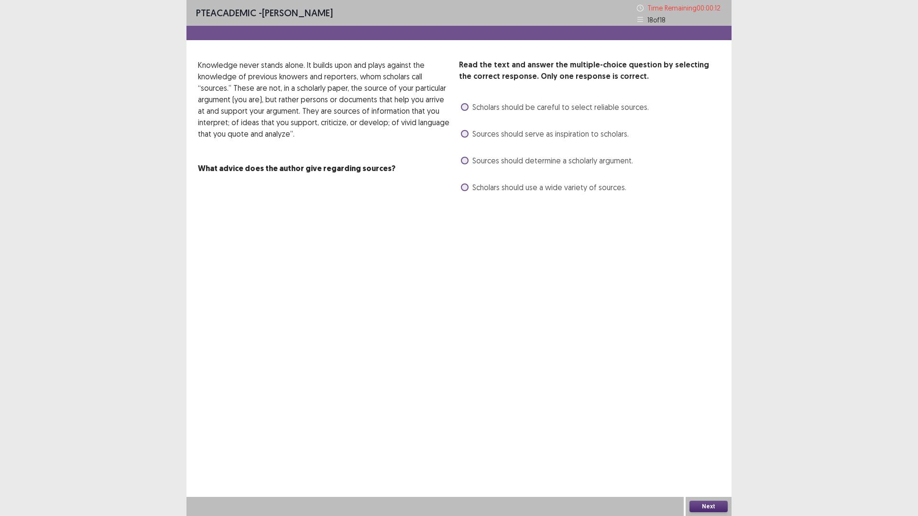
click at [468, 111] on label "Scholars should be careful to select reliable sources." at bounding box center [555, 106] width 188 height 11
click at [464, 130] on span at bounding box center [465, 134] width 8 height 8
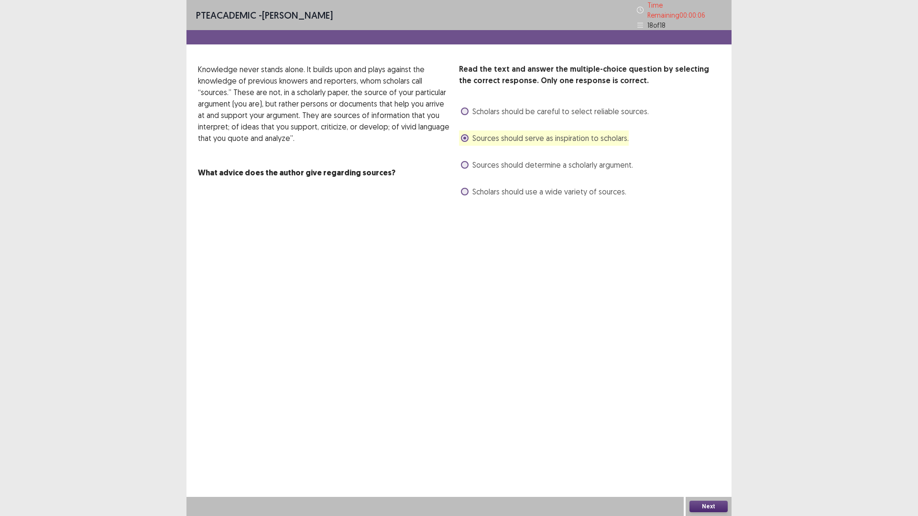
click at [718, 451] on button "Next" at bounding box center [708, 506] width 38 height 11
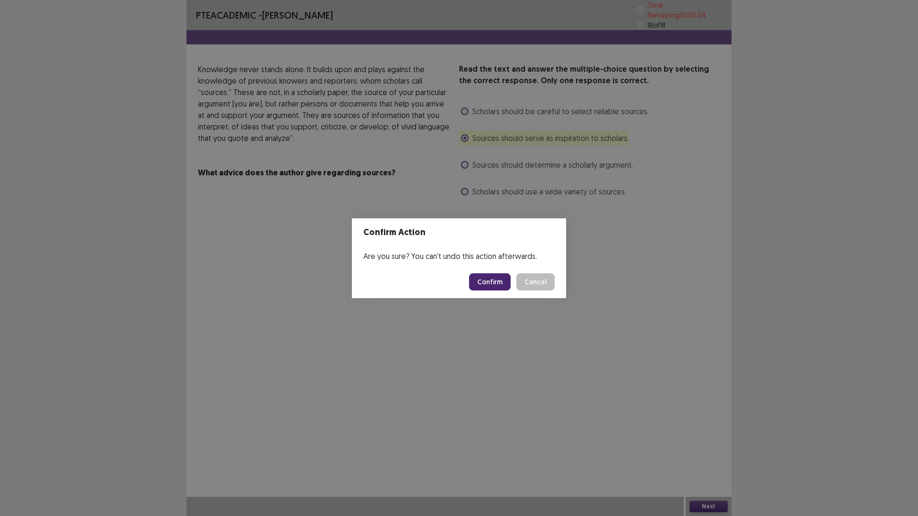
click at [486, 279] on button "Confirm" at bounding box center [490, 281] width 42 height 17
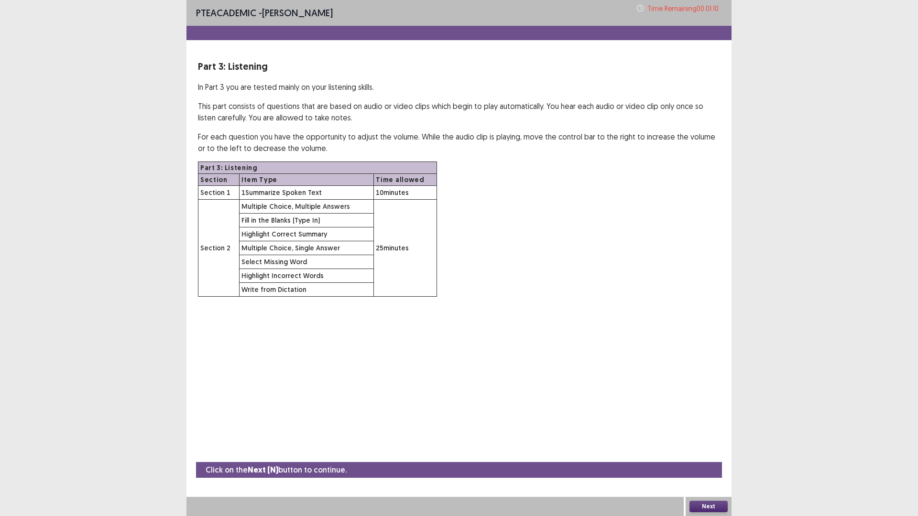
click at [703, 451] on button "Next" at bounding box center [708, 506] width 38 height 11
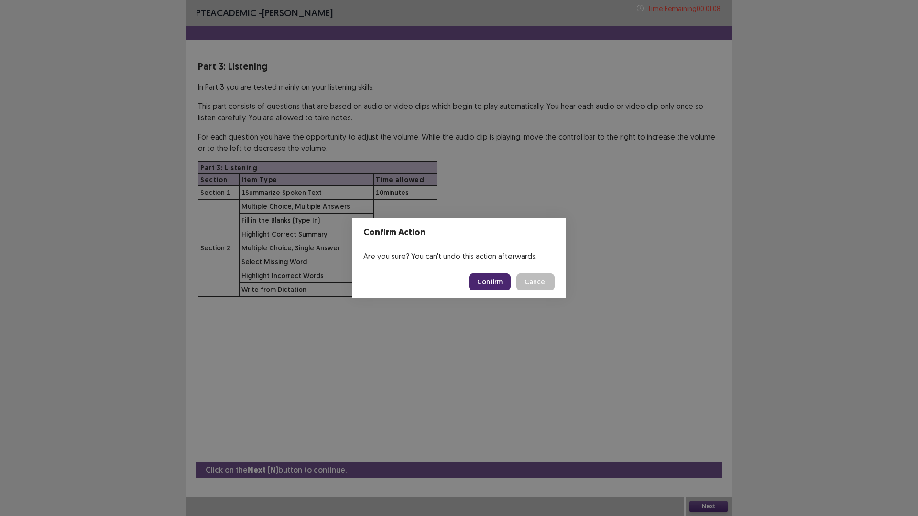
click at [488, 284] on button "Confirm" at bounding box center [490, 281] width 42 height 17
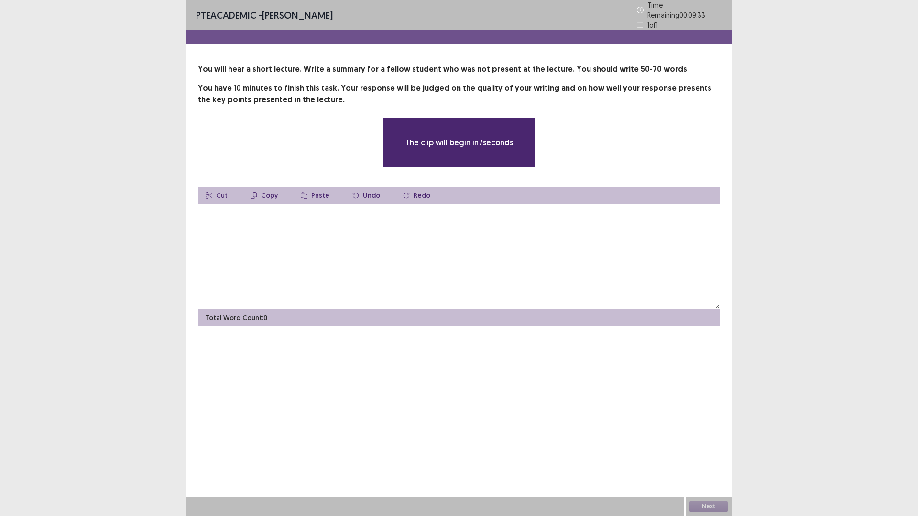
click at [373, 248] on textarea at bounding box center [459, 256] width 522 height 105
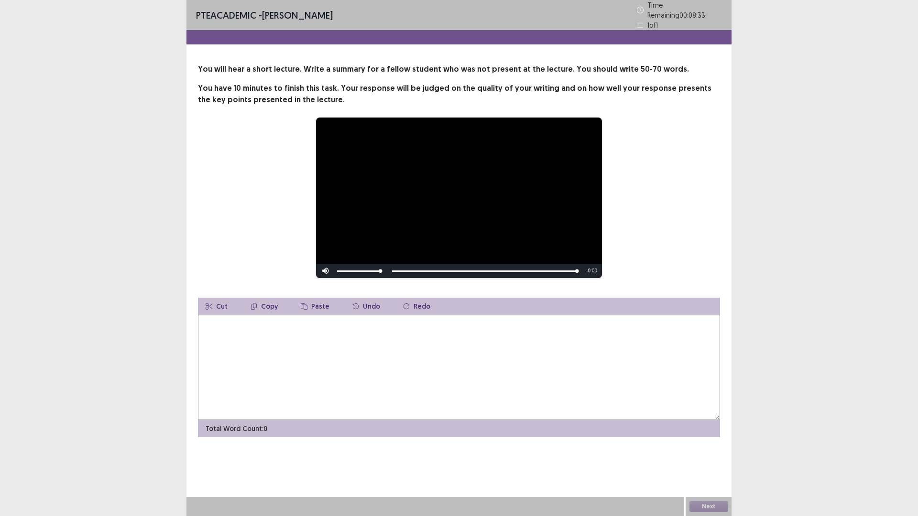
click at [296, 385] on textarea at bounding box center [459, 367] width 522 height 105
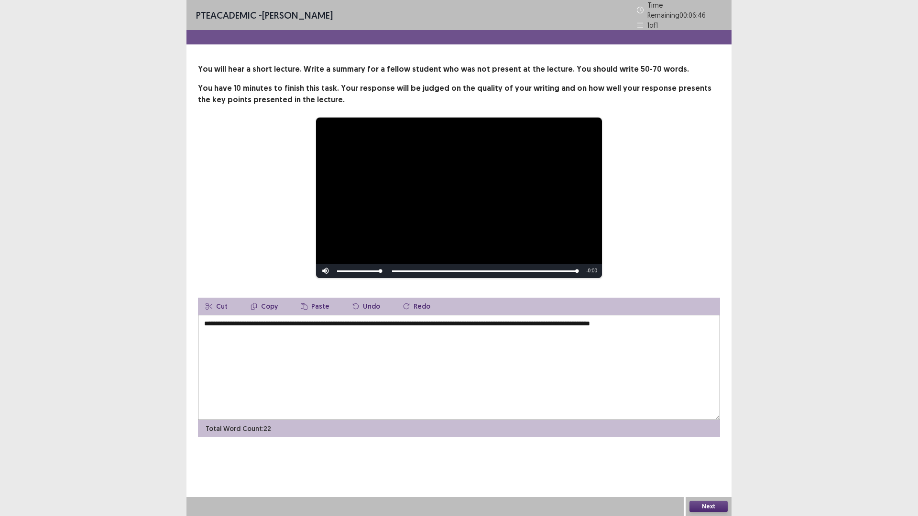
click at [646, 319] on textarea "**********" at bounding box center [459, 367] width 522 height 105
drag, startPoint x: 714, startPoint y: 320, endPoint x: 698, endPoint y: 327, distance: 17.6
click at [698, 327] on textarea "**********" at bounding box center [459, 367] width 522 height 105
click at [340, 330] on textarea "**********" at bounding box center [459, 367] width 522 height 105
click at [461, 345] on textarea "**********" at bounding box center [459, 367] width 522 height 105
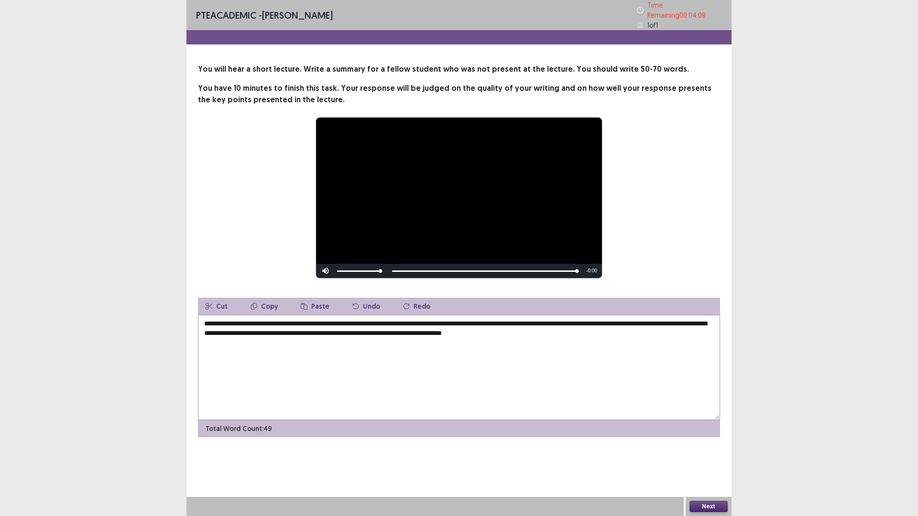
click at [602, 331] on textarea "**********" at bounding box center [459, 367] width 522 height 105
click at [629, 335] on textarea "**********" at bounding box center [459, 367] width 522 height 105
click at [655, 331] on textarea "**********" at bounding box center [459, 367] width 522 height 105
click at [654, 328] on textarea "**********" at bounding box center [459, 367] width 522 height 105
click at [674, 330] on textarea "**********" at bounding box center [459, 367] width 522 height 105
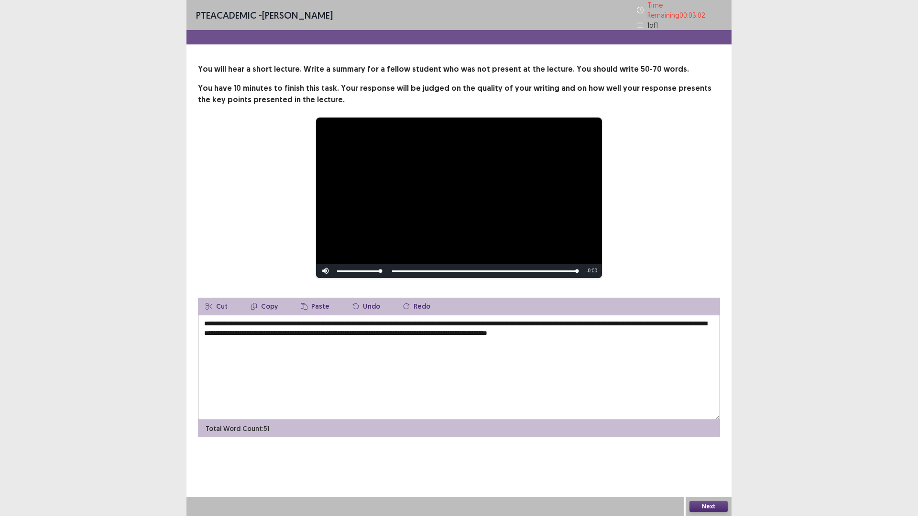
drag, startPoint x: 674, startPoint y: 330, endPoint x: 639, endPoint y: 331, distance: 34.4
click at [639, 331] on textarea "**********" at bounding box center [459, 367] width 522 height 105
click at [594, 329] on textarea "**********" at bounding box center [459, 367] width 522 height 105
click at [598, 328] on textarea "**********" at bounding box center [459, 367] width 522 height 105
click at [634, 329] on textarea "**********" at bounding box center [459, 367] width 522 height 105
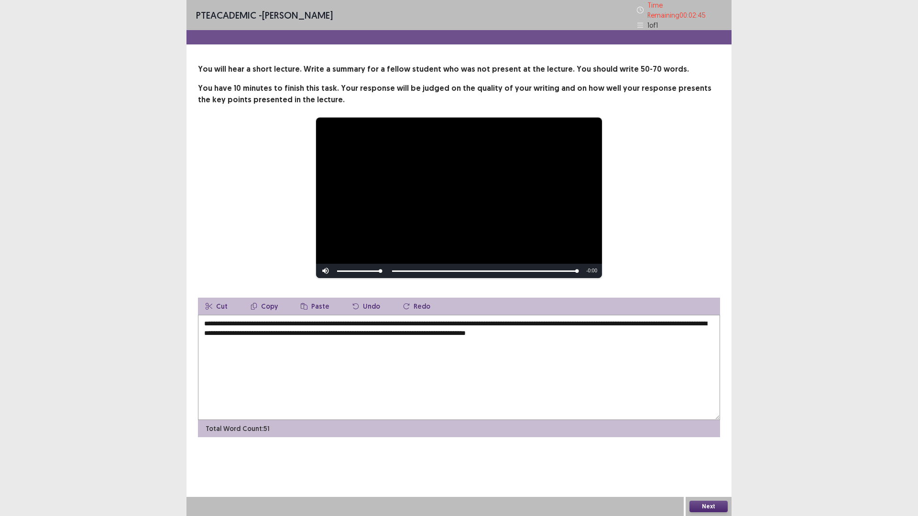
click at [608, 331] on textarea "**********" at bounding box center [459, 367] width 522 height 105
click at [639, 328] on textarea "**********" at bounding box center [459, 367] width 522 height 105
drag, startPoint x: 644, startPoint y: 321, endPoint x: 633, endPoint y: 323, distance: 11.2
click at [633, 323] on textarea "**********" at bounding box center [459, 367] width 522 height 105
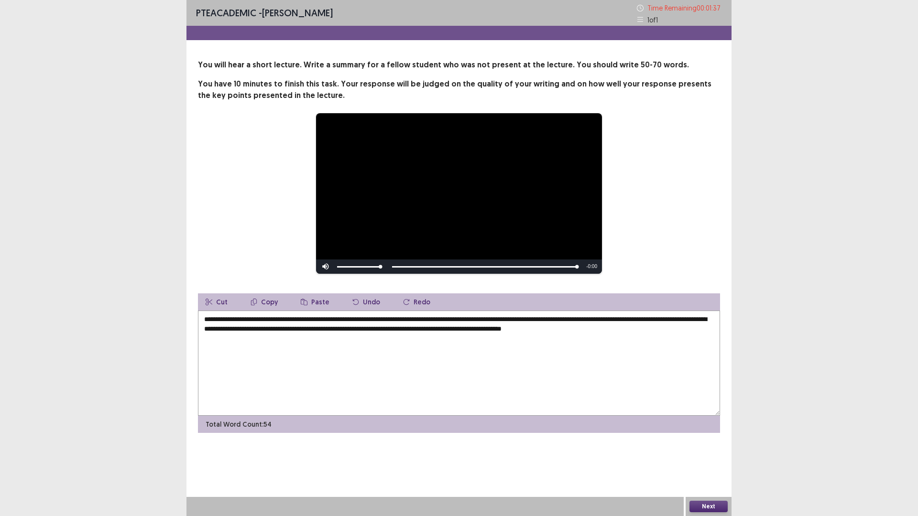
click at [338, 330] on textarea "**********" at bounding box center [459, 363] width 522 height 105
click at [408, 331] on textarea "**********" at bounding box center [459, 363] width 522 height 105
drag, startPoint x: 613, startPoint y: 330, endPoint x: 598, endPoint y: 330, distance: 15.3
click at [598, 330] on textarea "**********" at bounding box center [459, 363] width 522 height 105
click at [255, 338] on textarea "**********" at bounding box center [459, 363] width 522 height 105
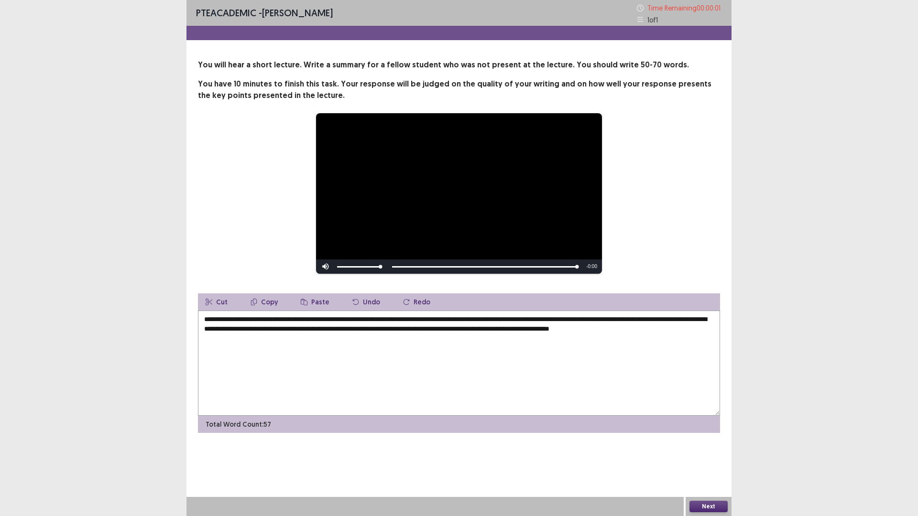
type textarea "**********"
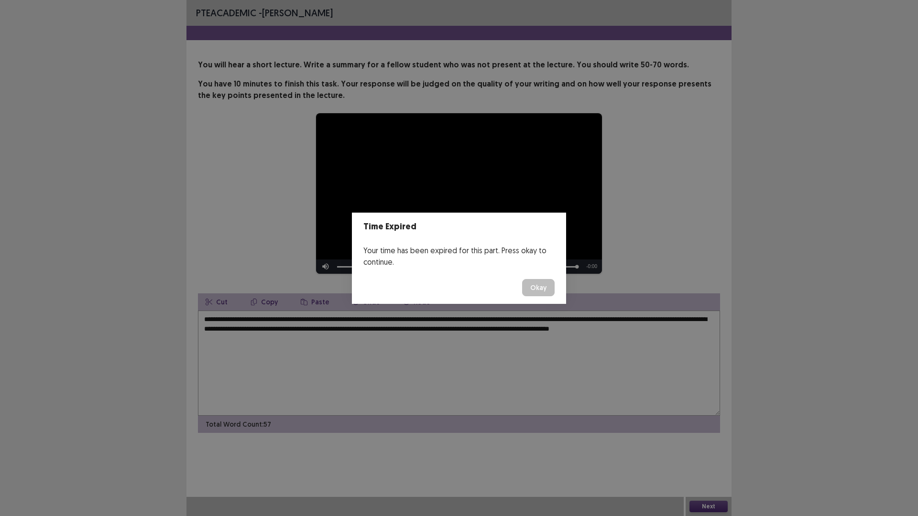
click at [536, 290] on button "Okay" at bounding box center [538, 287] width 32 height 17
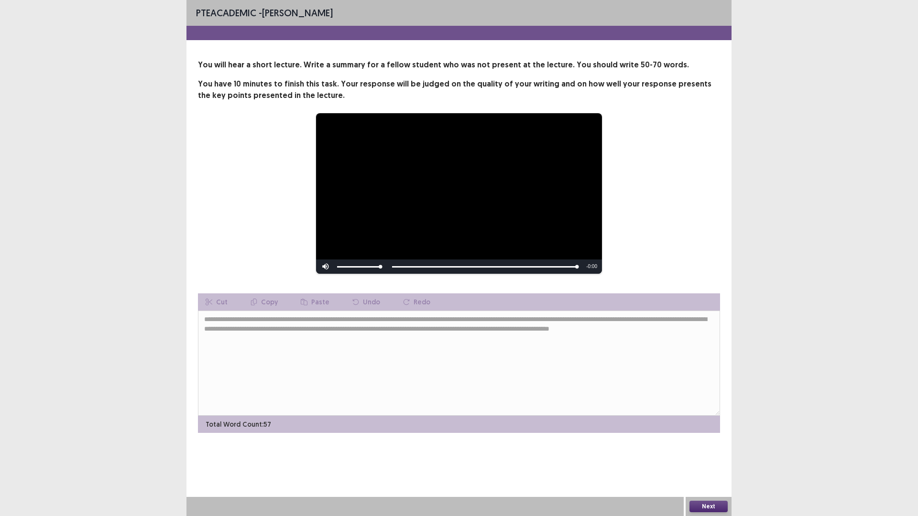
click at [703, 451] on button "Next" at bounding box center [708, 506] width 38 height 11
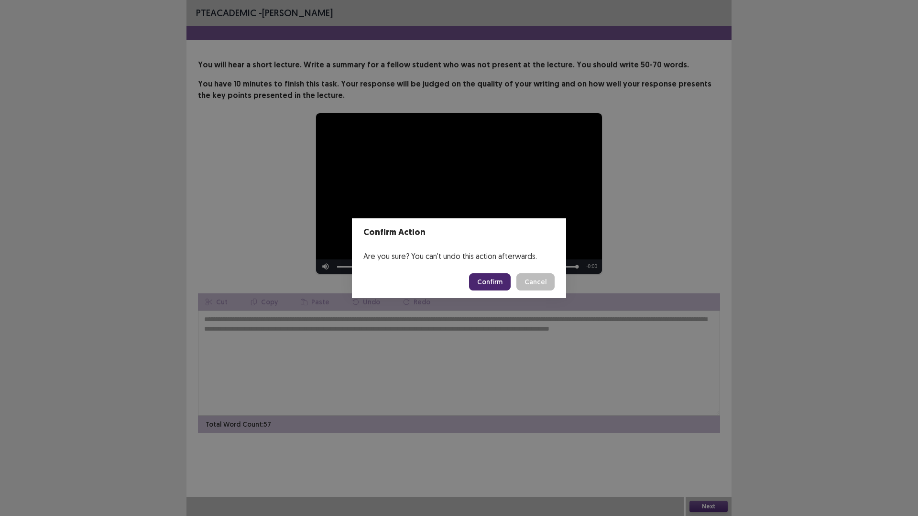
click at [495, 283] on button "Confirm" at bounding box center [490, 281] width 42 height 17
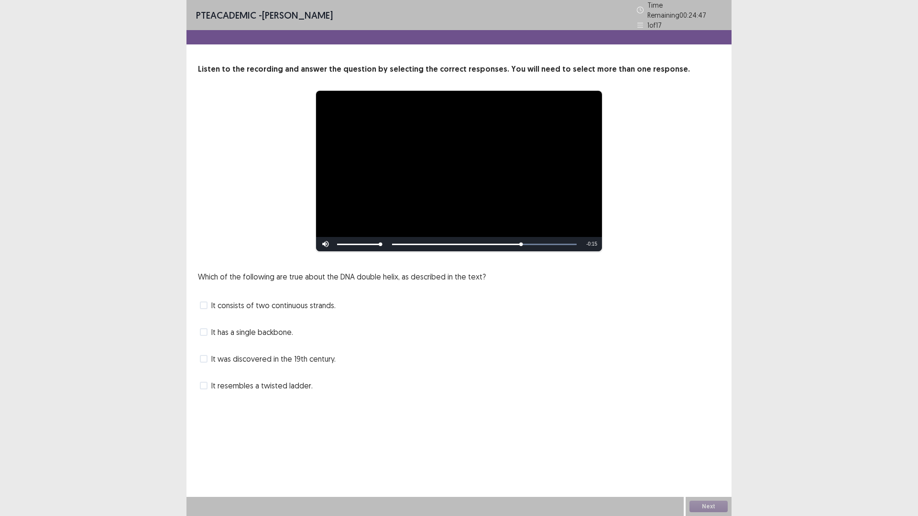
click at [244, 383] on span "It resembles a twisted ladder." at bounding box center [261, 385] width 101 height 11
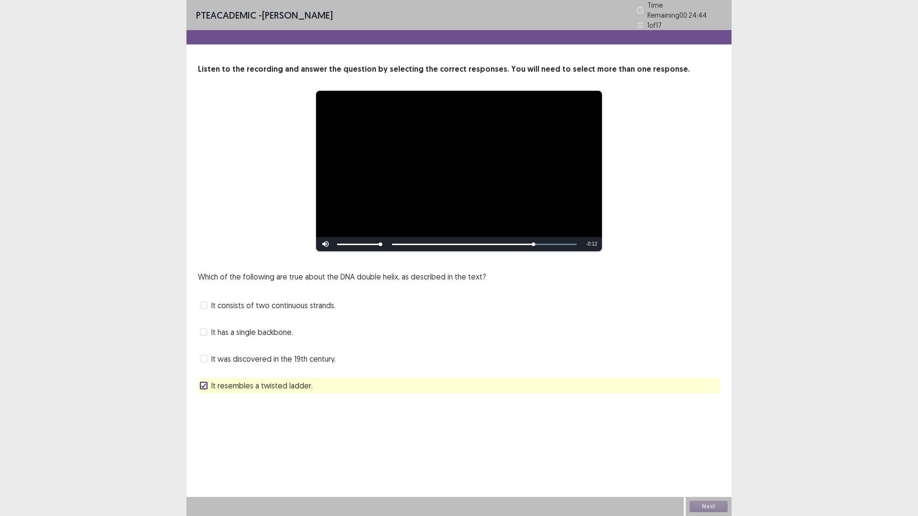
click at [259, 355] on span "It was discovered in the 19th century." at bounding box center [273, 358] width 124 height 11
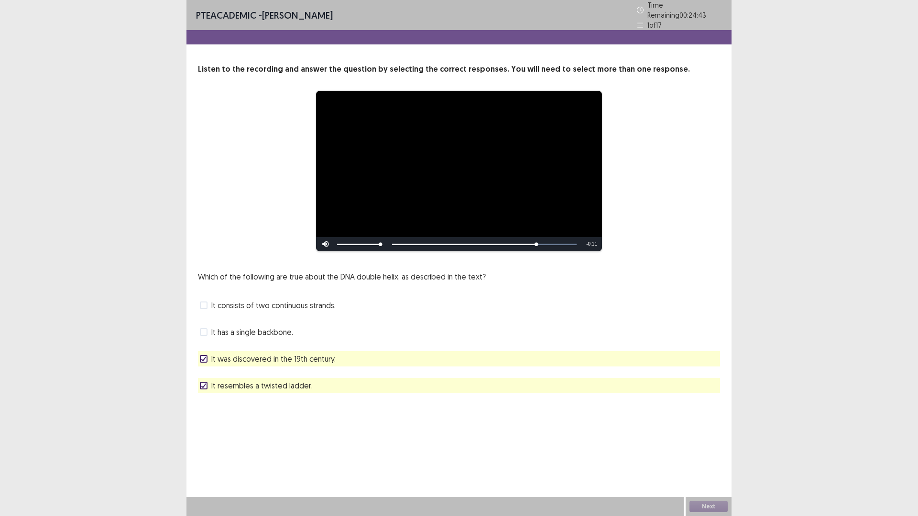
click at [259, 355] on span "It was discovered in the 19th century." at bounding box center [273, 358] width 124 height 11
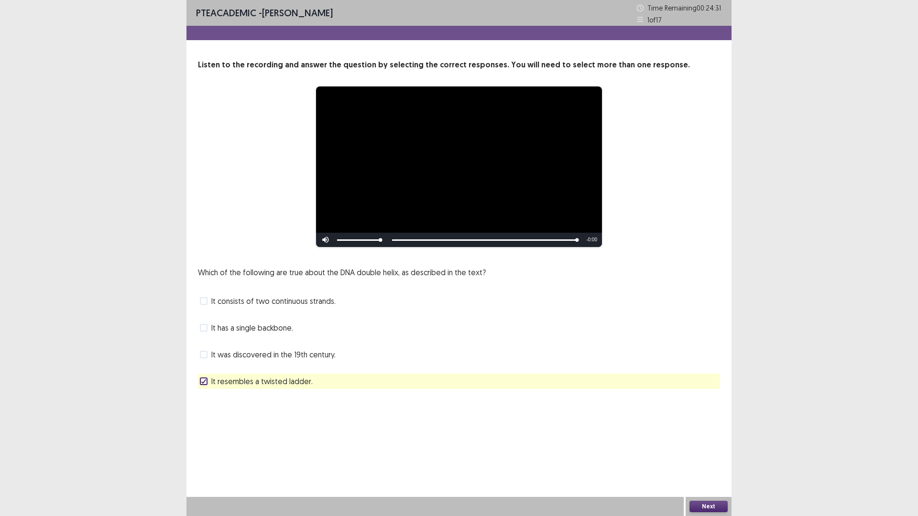
click at [301, 303] on span "It consists of two continuous strands." at bounding box center [273, 300] width 124 height 11
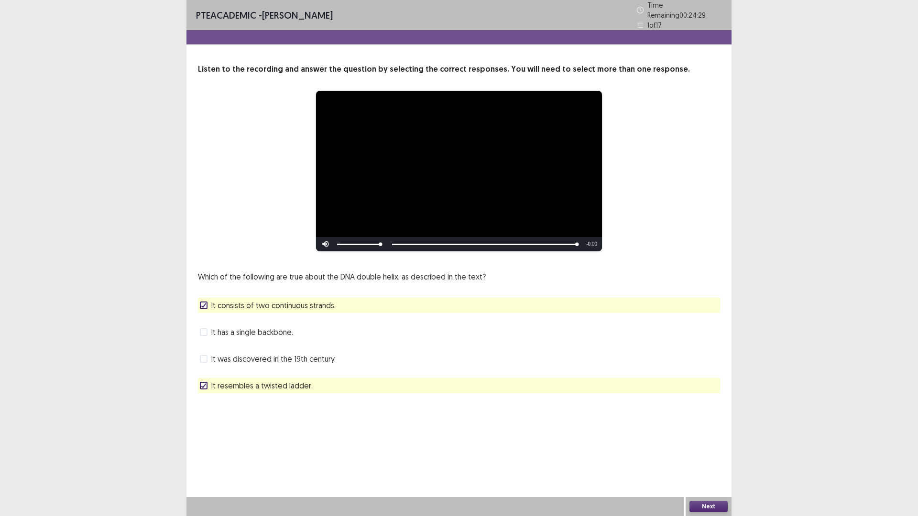
click at [705, 451] on button "Next" at bounding box center [708, 506] width 38 height 11
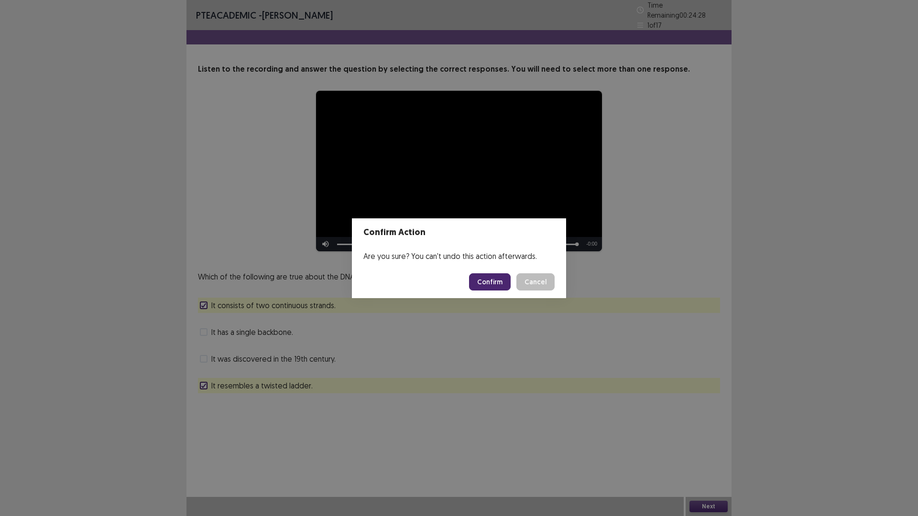
click at [496, 281] on button "Confirm" at bounding box center [490, 281] width 42 height 17
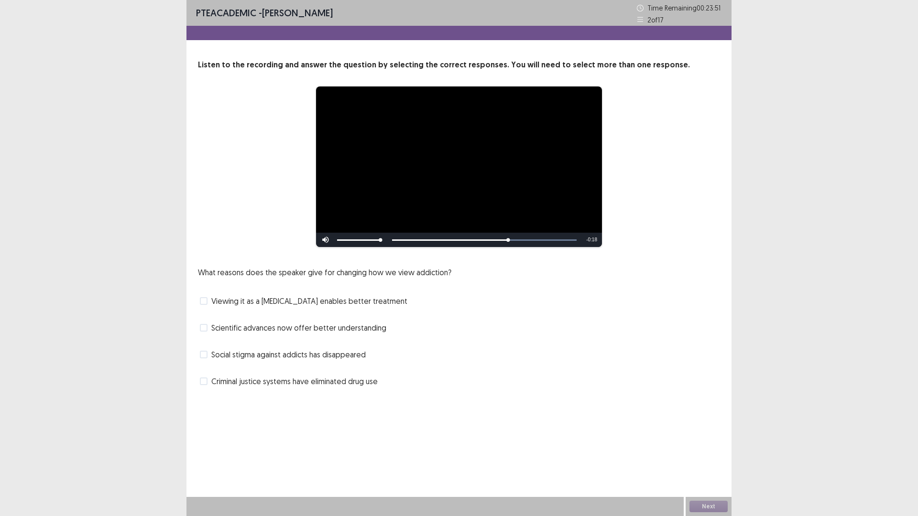
click at [356, 355] on span "Social stigma against addicts has disappeared" at bounding box center [288, 354] width 154 height 11
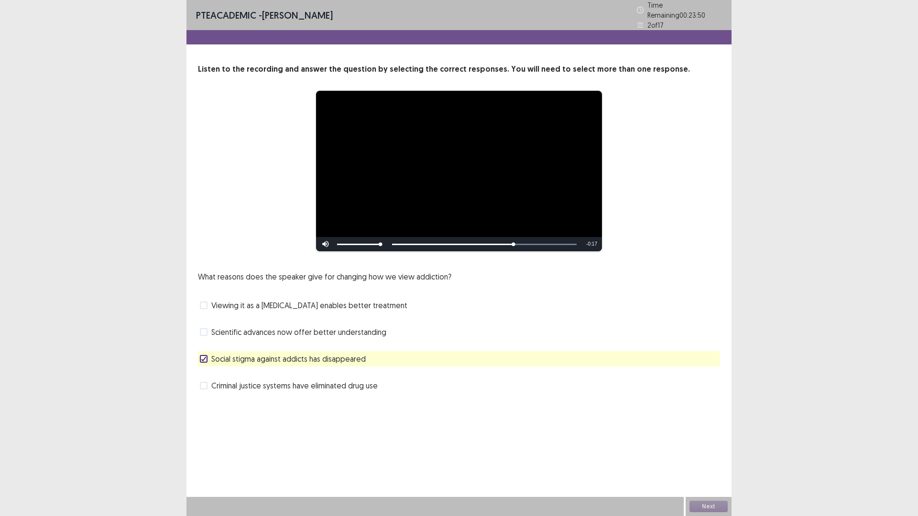
click at [320, 355] on span "Social stigma against addicts has disappeared" at bounding box center [288, 358] width 154 height 11
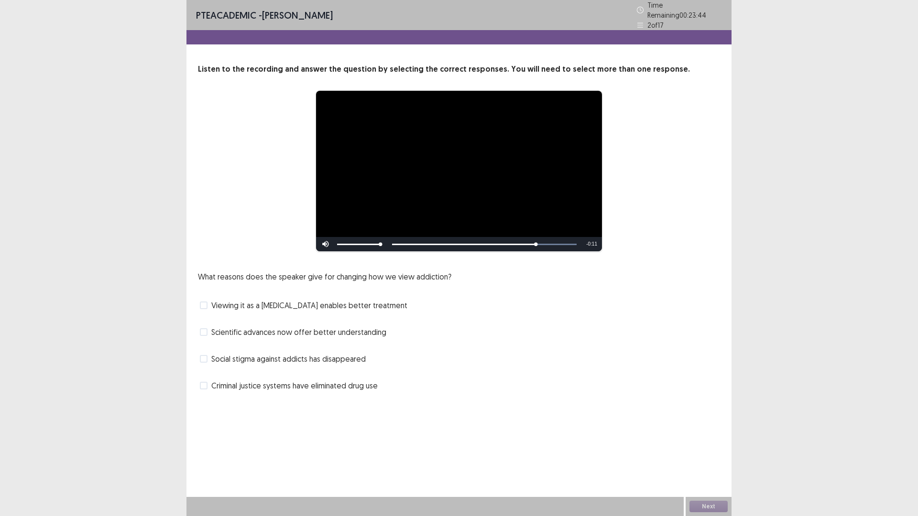
click at [382, 301] on span "Viewing it as a [MEDICAL_DATA] enables better treatment" at bounding box center [309, 305] width 196 height 11
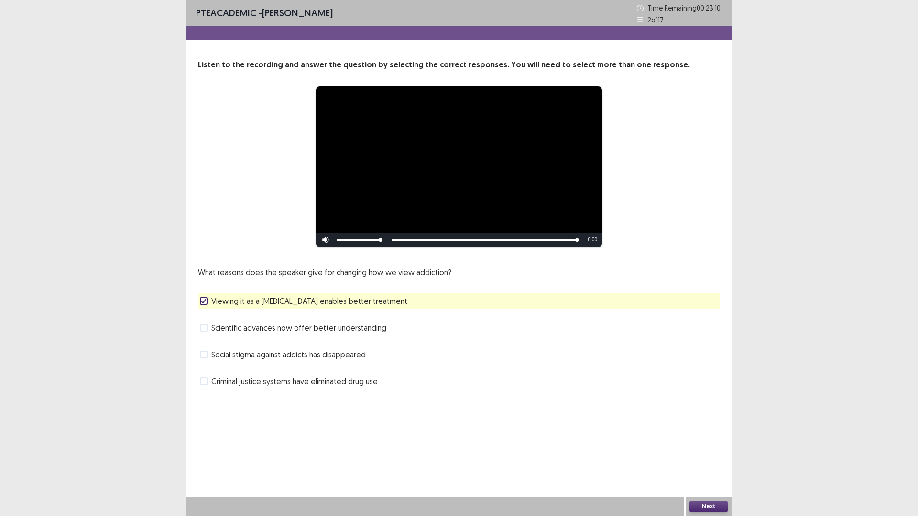
click at [711, 451] on button "Next" at bounding box center [708, 506] width 38 height 11
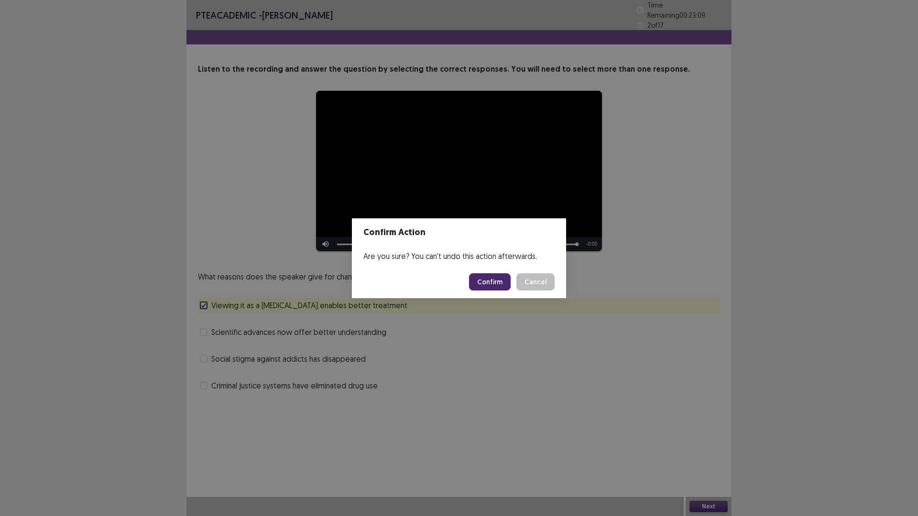
click at [501, 281] on button "Confirm" at bounding box center [490, 281] width 42 height 17
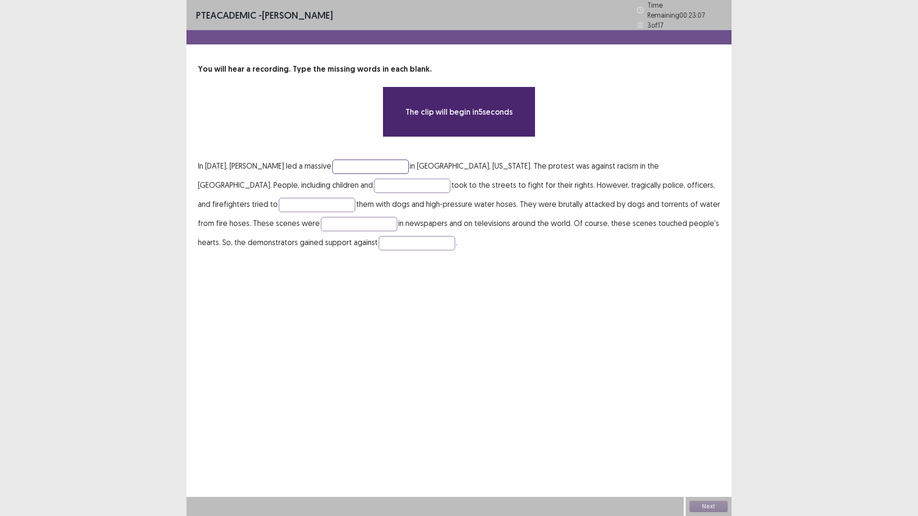
click at [373, 160] on input "text" at bounding box center [370, 167] width 76 height 14
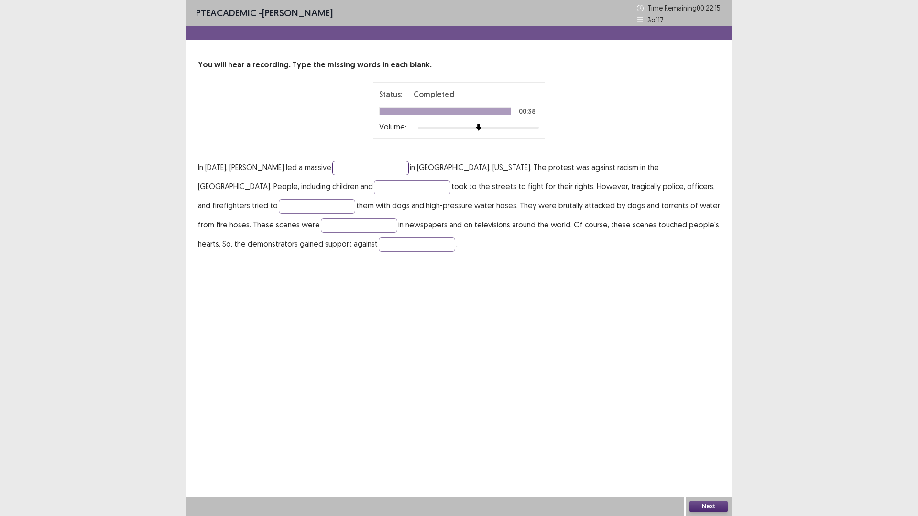
click at [366, 167] on input "text" at bounding box center [370, 168] width 76 height 14
type input "**********"
click at [374, 185] on input "text" at bounding box center [412, 187] width 76 height 14
click at [374, 186] on input "********" at bounding box center [412, 187] width 76 height 14
type input "*********"
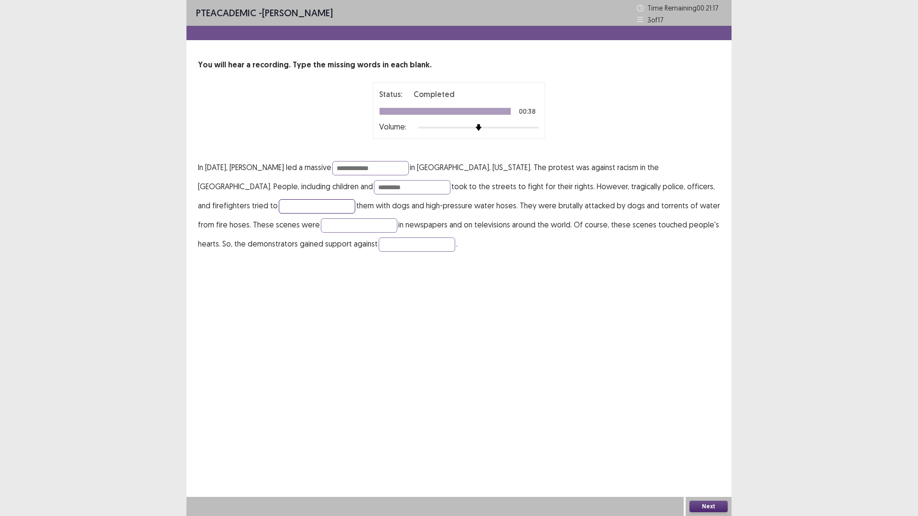
click at [279, 201] on input "text" at bounding box center [317, 206] width 76 height 14
click at [279, 207] on input "****" at bounding box center [317, 206] width 76 height 14
type input "****"
click at [321, 224] on input "text" at bounding box center [359, 225] width 76 height 14
type input "*****"
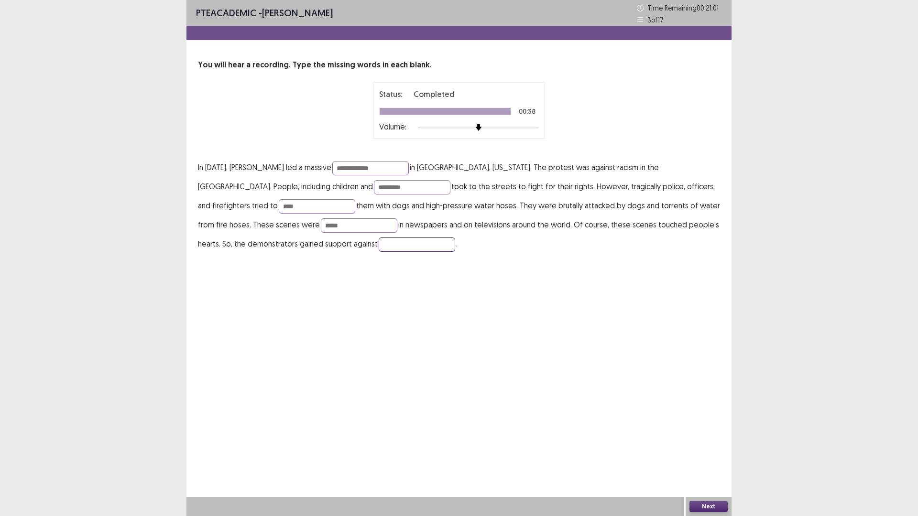
click at [378, 246] on input "text" at bounding box center [416, 245] width 76 height 14
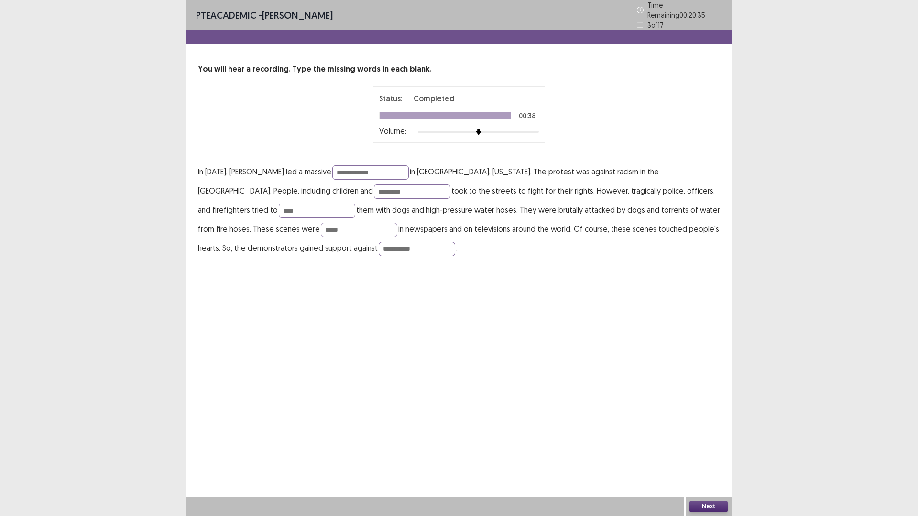
type input "**********"
click at [715, 451] on button "Next" at bounding box center [708, 506] width 38 height 11
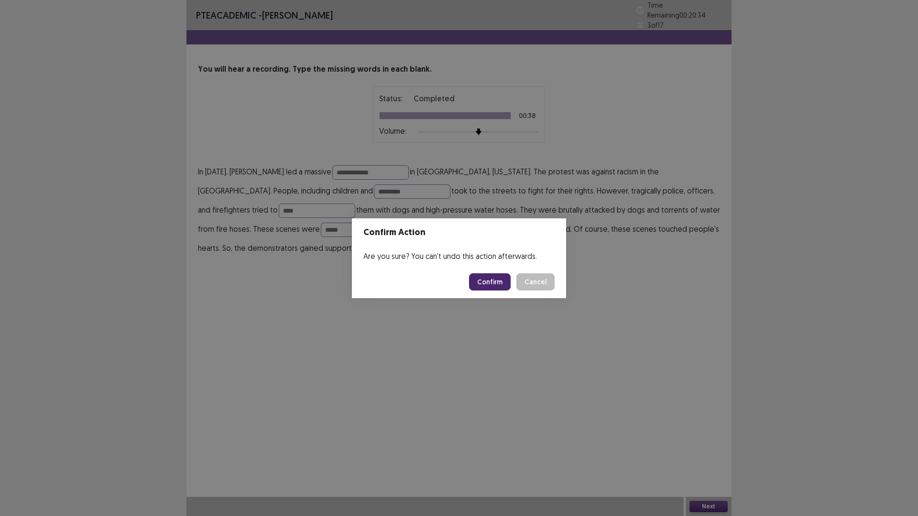
click at [490, 283] on button "Confirm" at bounding box center [490, 281] width 42 height 17
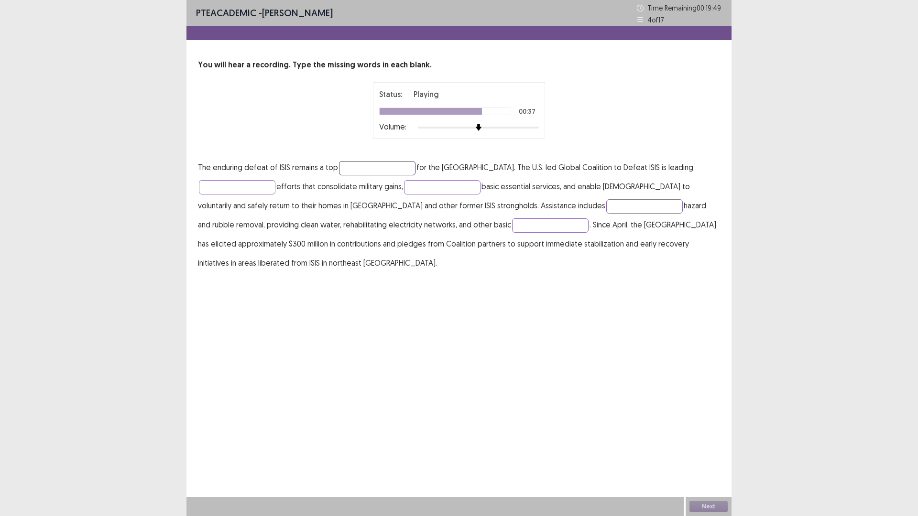
click at [365, 167] on input "text" at bounding box center [377, 168] width 76 height 14
type input "********"
click at [253, 187] on input "text" at bounding box center [237, 187] width 76 height 14
type input "**********"
click at [433, 188] on input "text" at bounding box center [442, 187] width 76 height 14
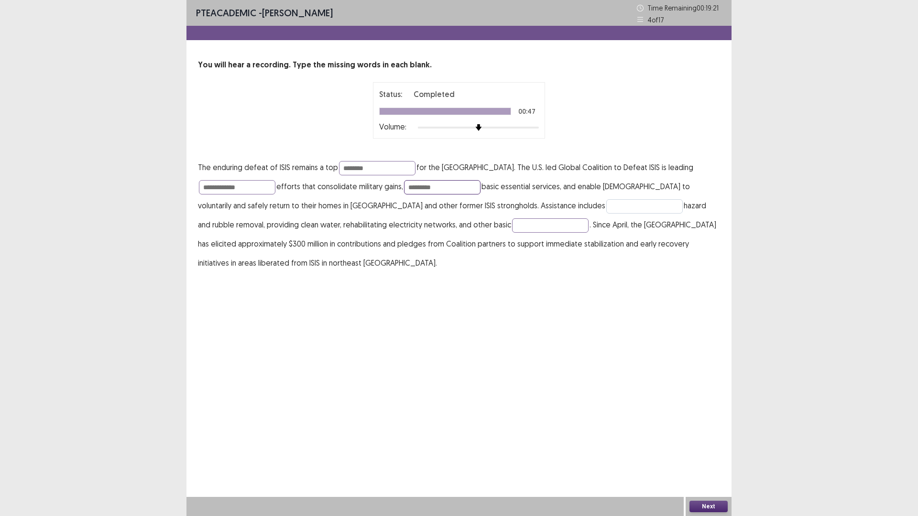
type input "*********"
click at [606, 206] on input "text" at bounding box center [644, 206] width 76 height 14
type input "*********"
click at [451, 186] on input "*********" at bounding box center [442, 187] width 76 height 14
type input "*"
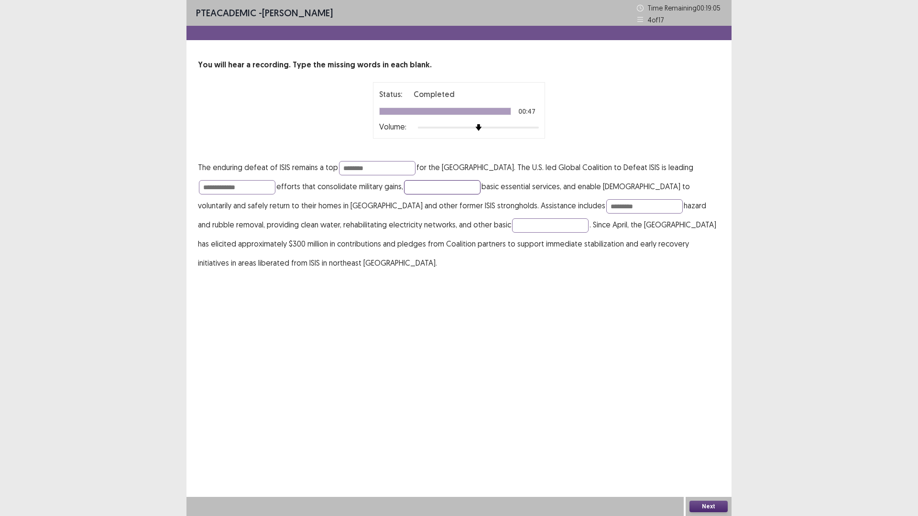
click at [447, 184] on input "text" at bounding box center [442, 187] width 76 height 14
type input "*******"
click at [512, 228] on input "text" at bounding box center [550, 225] width 76 height 14
click at [512, 226] on input "**********" at bounding box center [550, 225] width 76 height 14
click at [512, 227] on input "**********" at bounding box center [550, 225] width 76 height 14
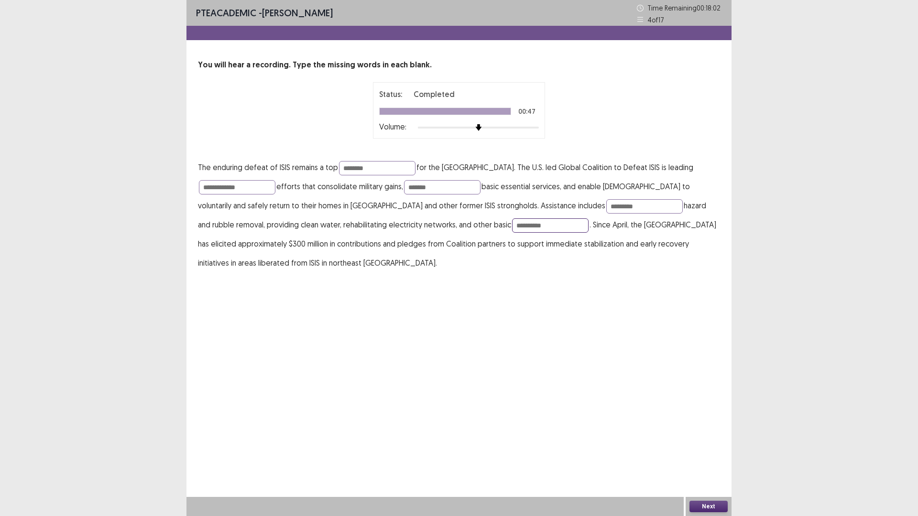
type input "**********"
click at [716, 451] on button "Next" at bounding box center [708, 506] width 38 height 11
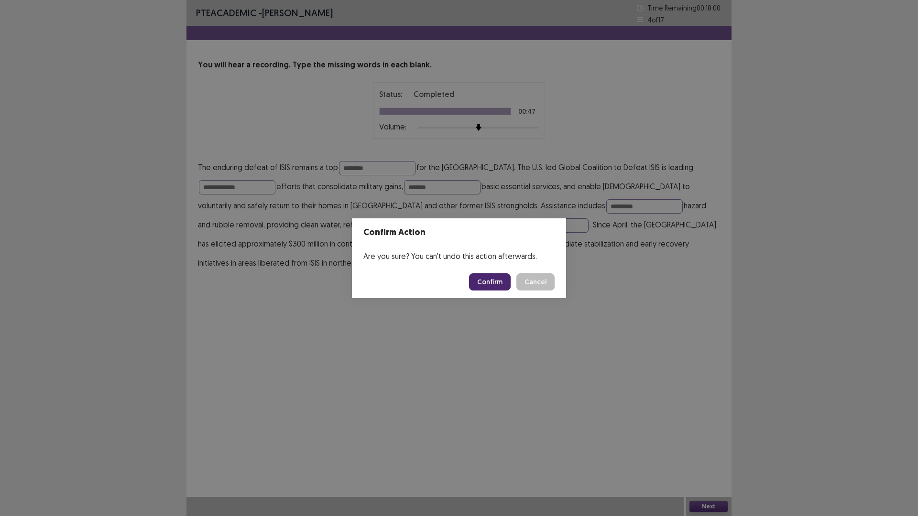
click at [503, 282] on button "Confirm" at bounding box center [490, 281] width 42 height 17
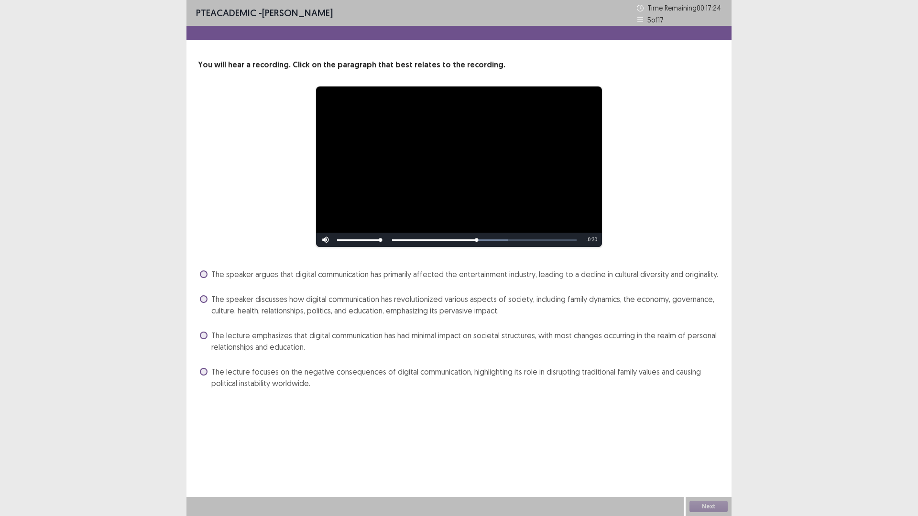
click at [207, 299] on span at bounding box center [204, 299] width 8 height 8
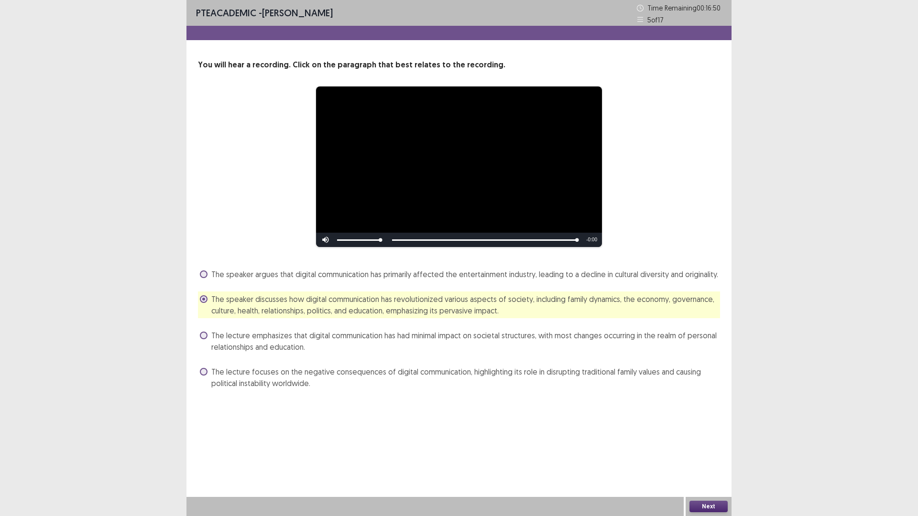
click at [710, 451] on button "Next" at bounding box center [708, 506] width 38 height 11
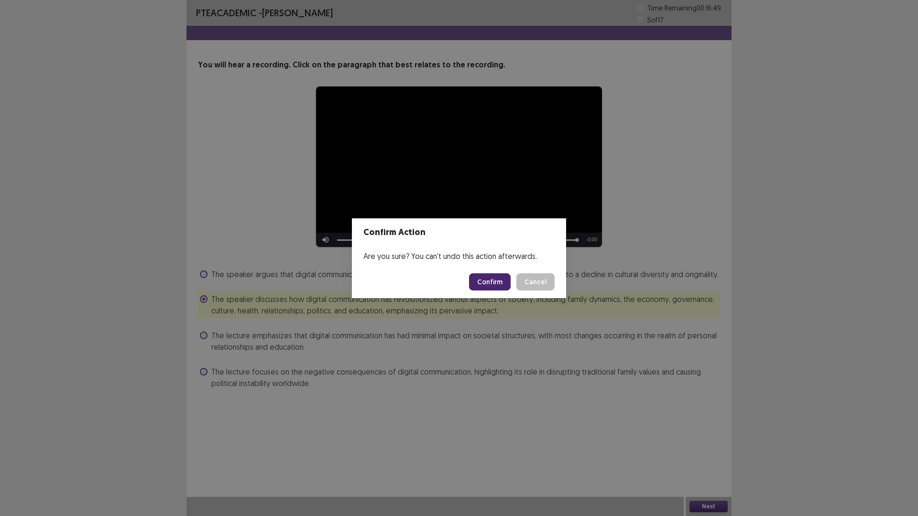
click at [491, 285] on button "Confirm" at bounding box center [490, 281] width 42 height 17
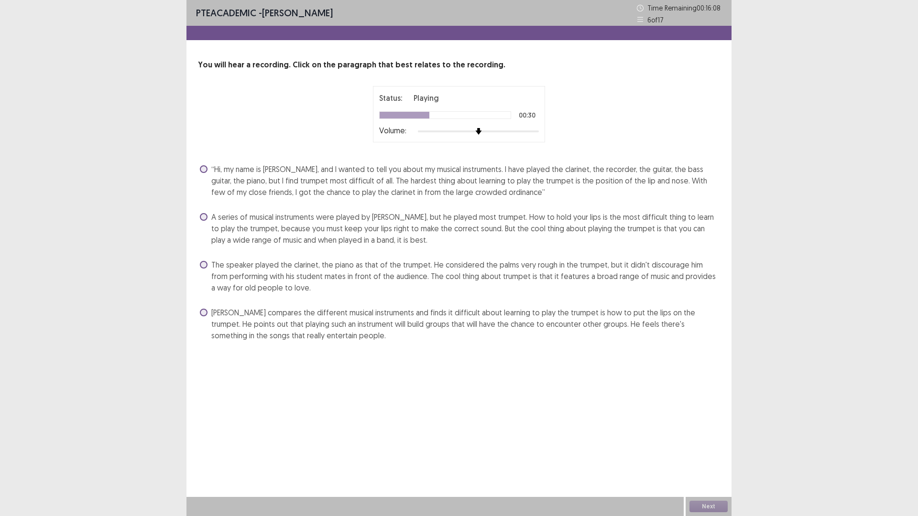
click at [492, 185] on span "“Hi, my name is [PERSON_NAME], and I wanted to tell you about my musical instru…" at bounding box center [465, 180] width 508 height 34
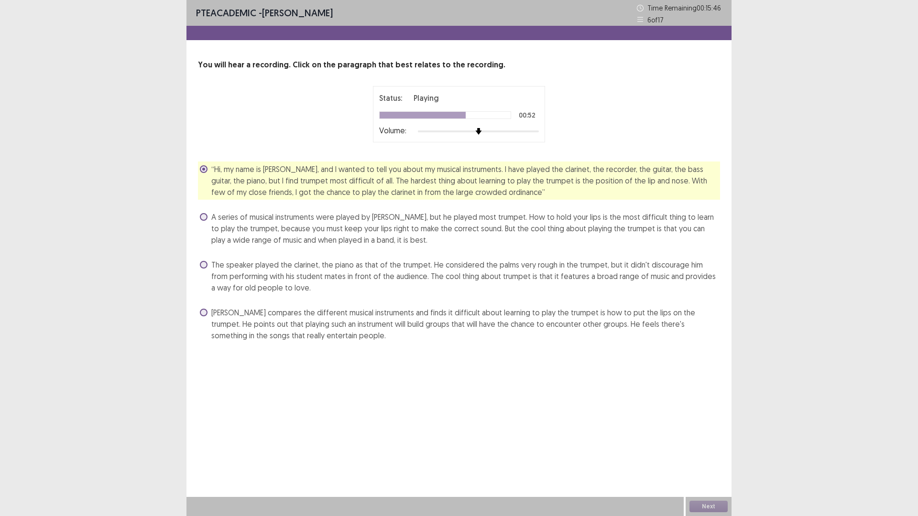
click at [338, 237] on span "A series of musical instruments were played by [PERSON_NAME], but he played mos…" at bounding box center [465, 228] width 508 height 34
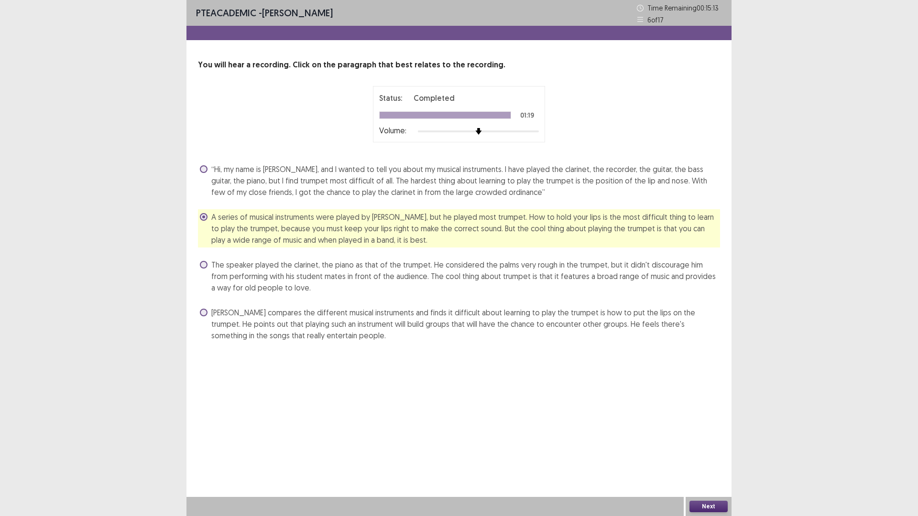
click at [709, 451] on button "Next" at bounding box center [708, 506] width 38 height 11
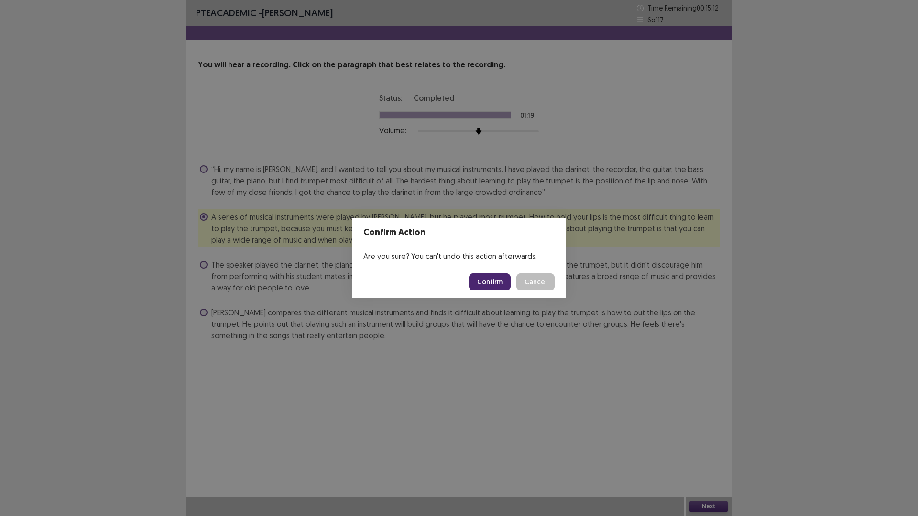
click at [489, 281] on button "Confirm" at bounding box center [490, 281] width 42 height 17
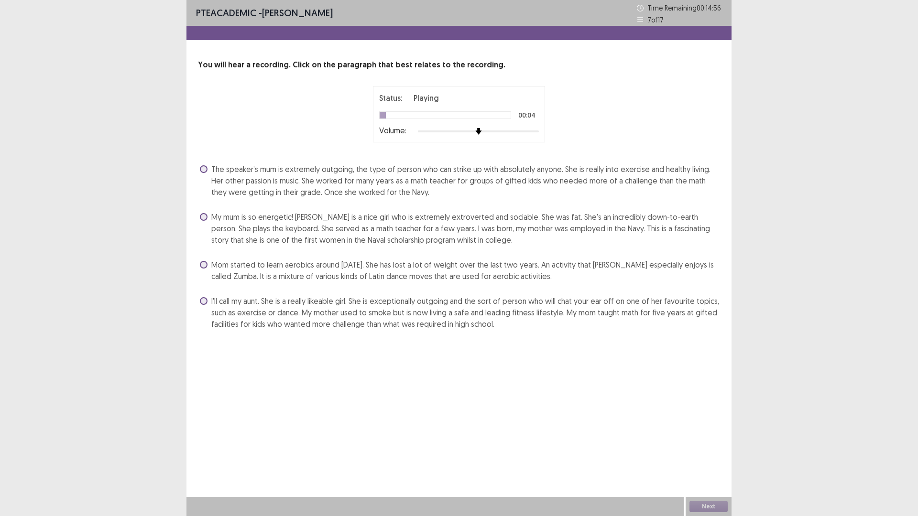
click at [285, 222] on span "My mum is so energetic! [PERSON_NAME] is a nice girl who is extremely extrovert…" at bounding box center [465, 228] width 508 height 34
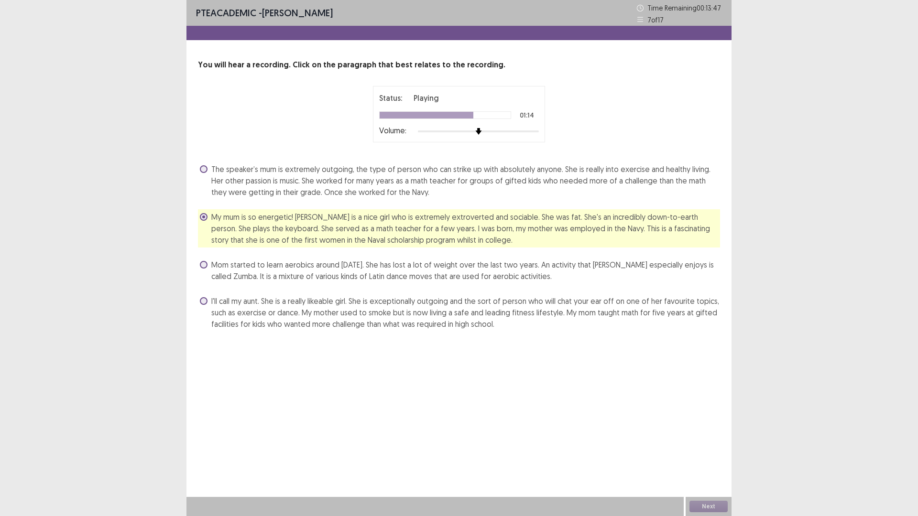
click at [340, 186] on span "The speaker’s mum is extremely outgoing, the type of person who can strike up w…" at bounding box center [465, 180] width 508 height 34
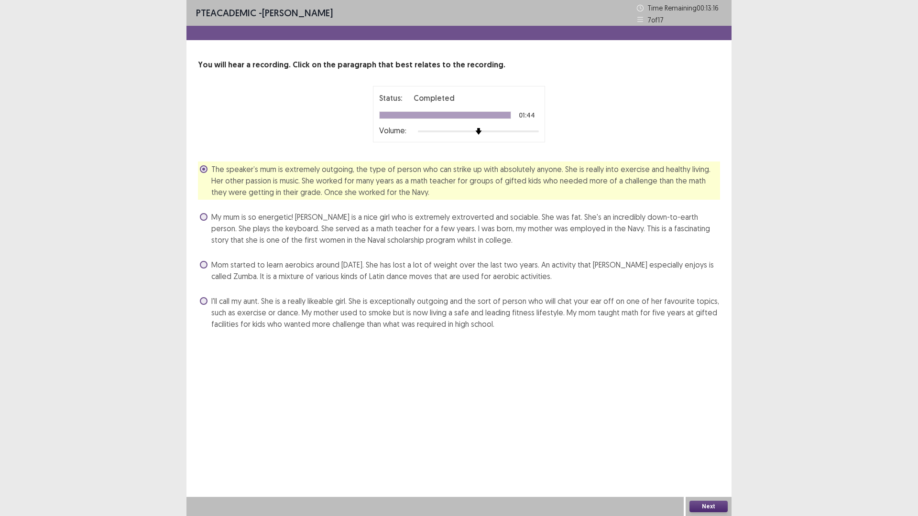
click at [706, 451] on button "Next" at bounding box center [708, 506] width 38 height 11
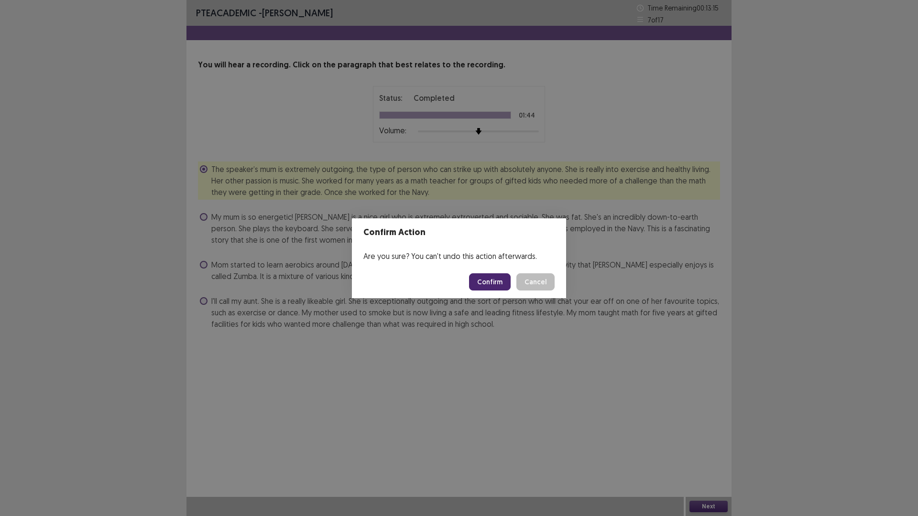
click at [494, 278] on button "Confirm" at bounding box center [490, 281] width 42 height 17
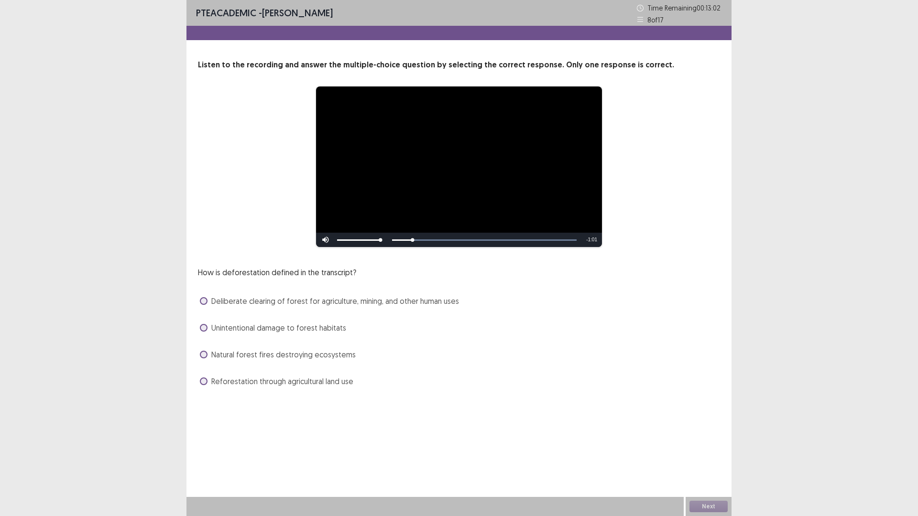
click at [427, 303] on span "Deliberate clearing of forest for agriculture, mining, and other human uses" at bounding box center [335, 300] width 248 height 11
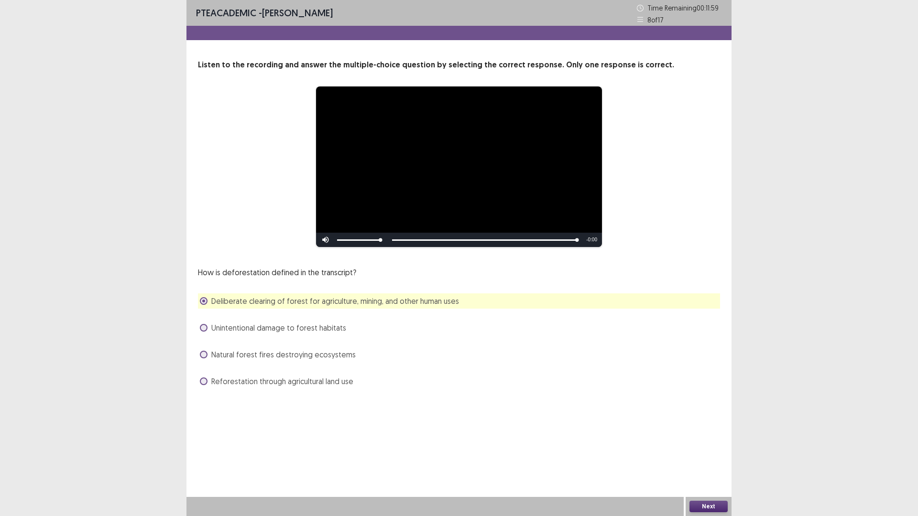
click at [702, 451] on button "Next" at bounding box center [708, 506] width 38 height 11
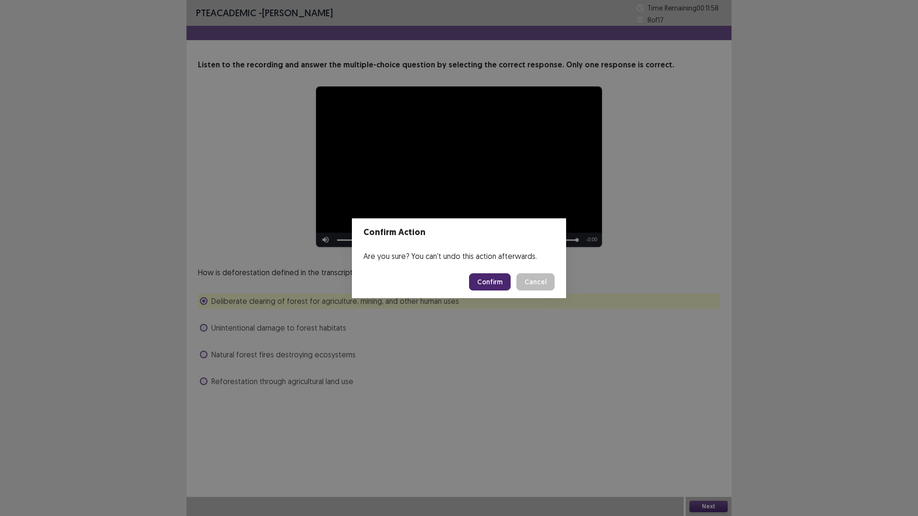
click at [490, 279] on button "Confirm" at bounding box center [490, 281] width 42 height 17
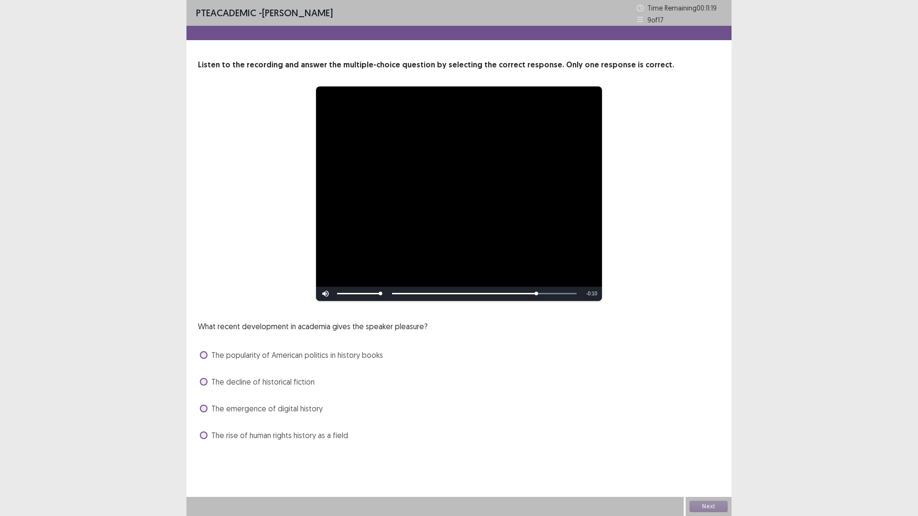
click at [286, 437] on span "The rise of human rights history as a field" at bounding box center [279, 435] width 137 height 11
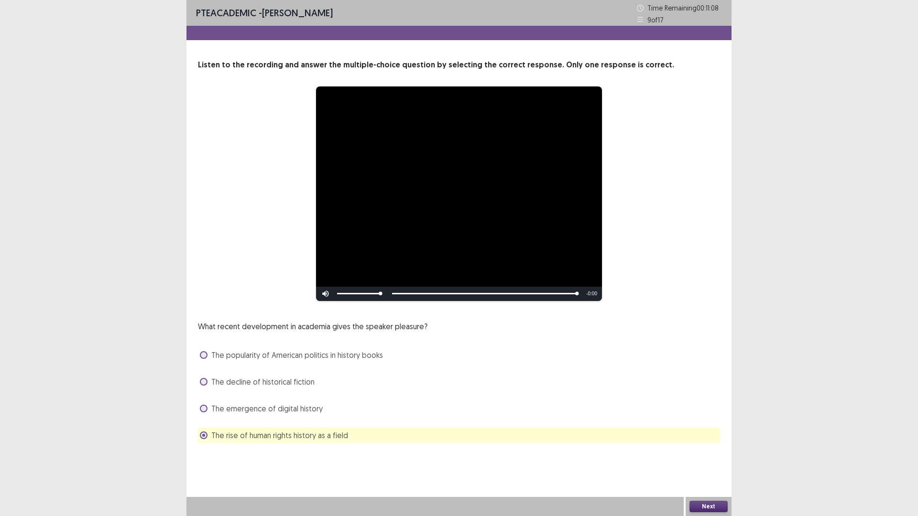
click at [708, 451] on button "Next" at bounding box center [708, 506] width 38 height 11
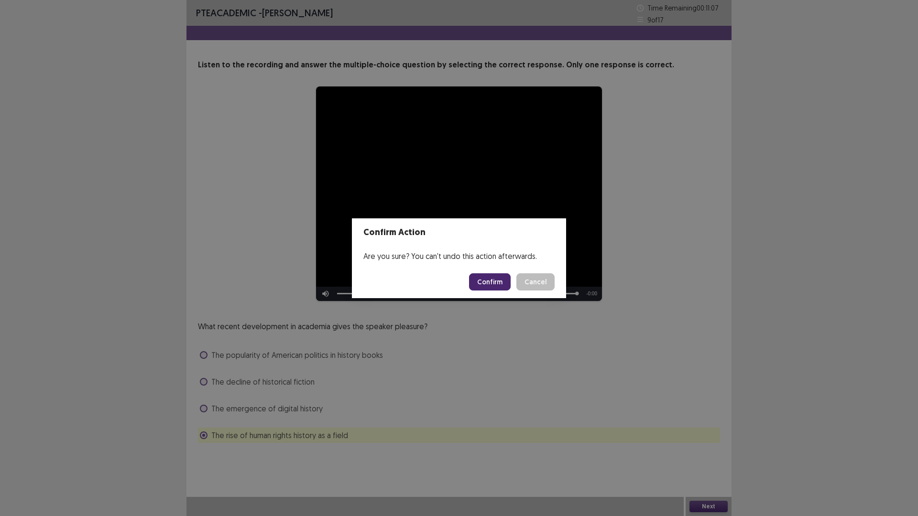
click at [502, 279] on button "Confirm" at bounding box center [490, 281] width 42 height 17
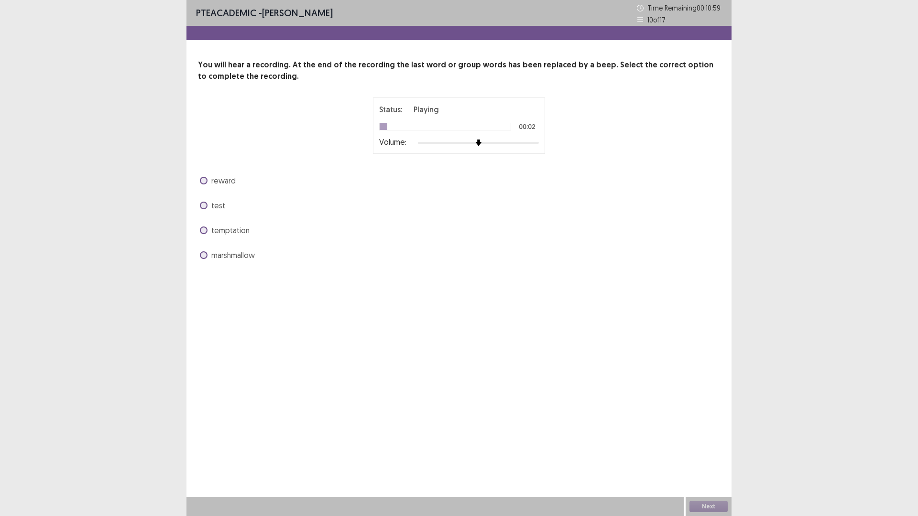
click at [531, 143] on div at bounding box center [478, 143] width 121 height 2
click at [546, 140] on div "Status: Playing 00:06 Volume:" at bounding box center [458, 125] width 239 height 56
click at [222, 182] on span "reward" at bounding box center [223, 180] width 24 height 11
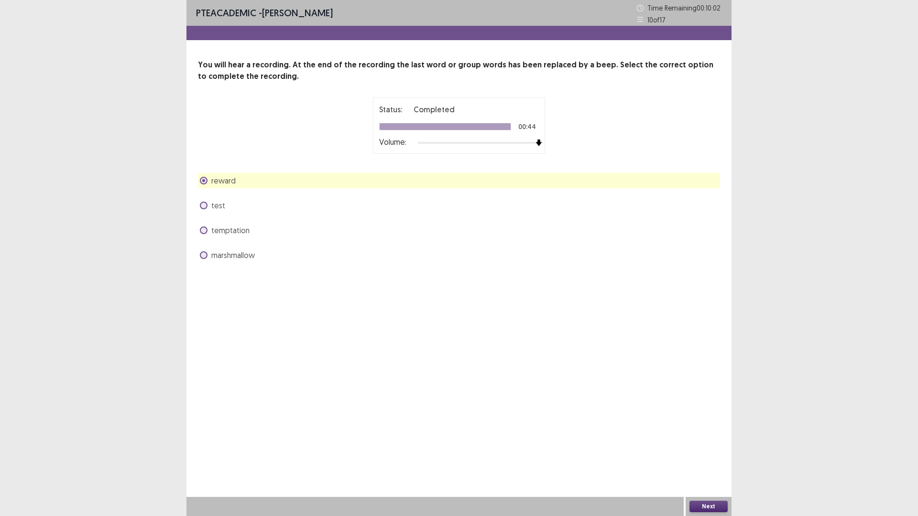
click at [697, 451] on button "Next" at bounding box center [708, 506] width 38 height 11
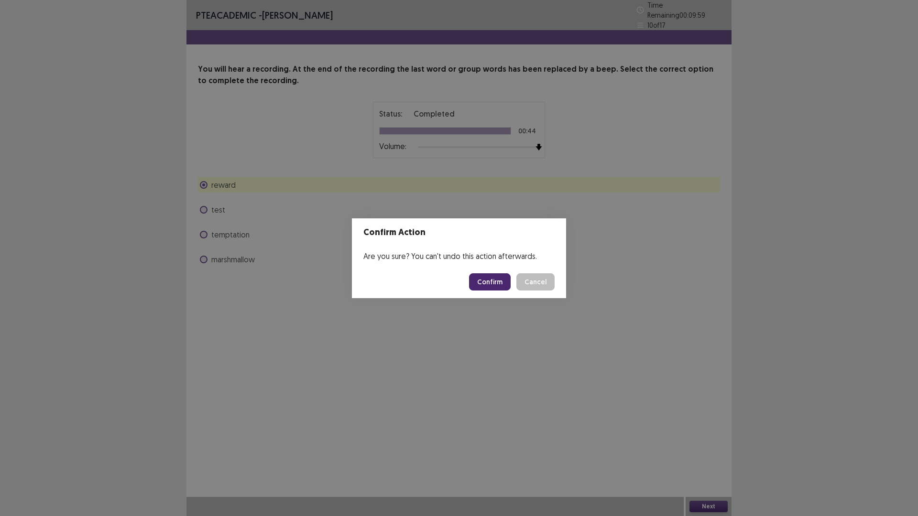
click at [494, 282] on button "Confirm" at bounding box center [490, 281] width 42 height 17
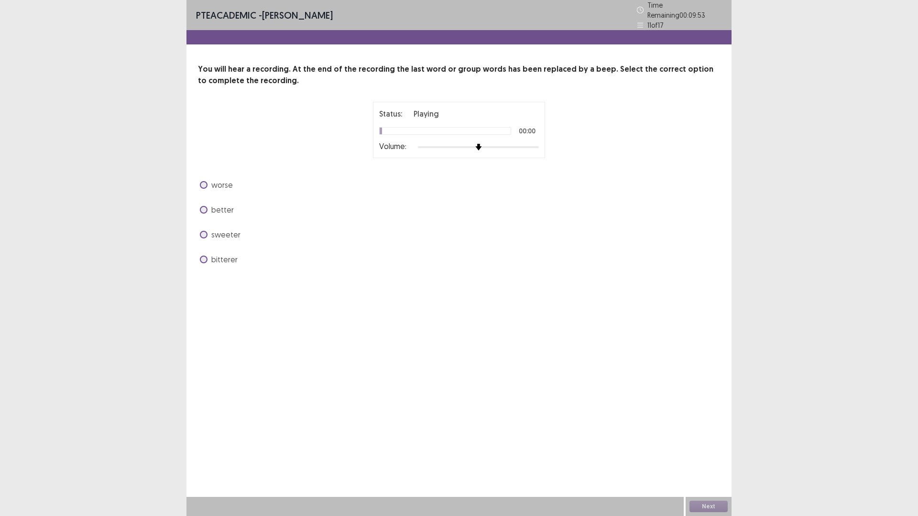
click at [539, 144] on div at bounding box center [478, 147] width 121 height 8
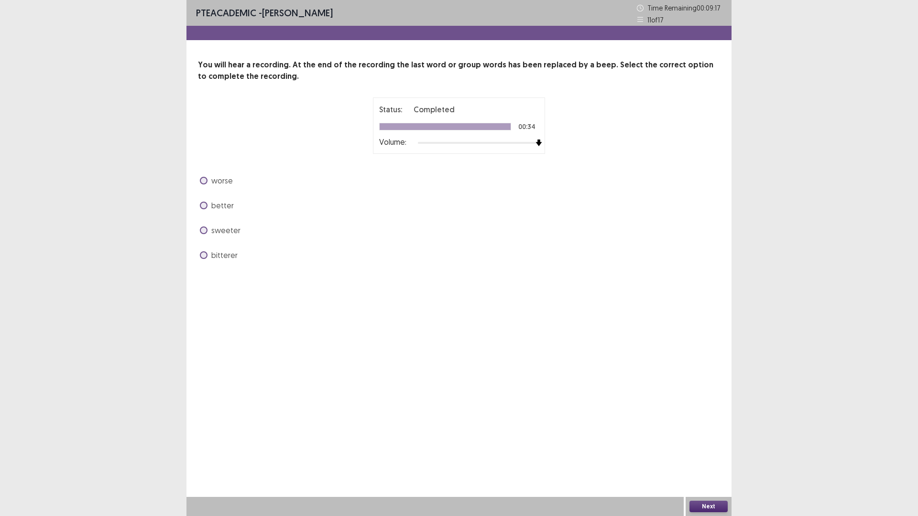
click at [222, 230] on span "sweeter" at bounding box center [225, 230] width 29 height 11
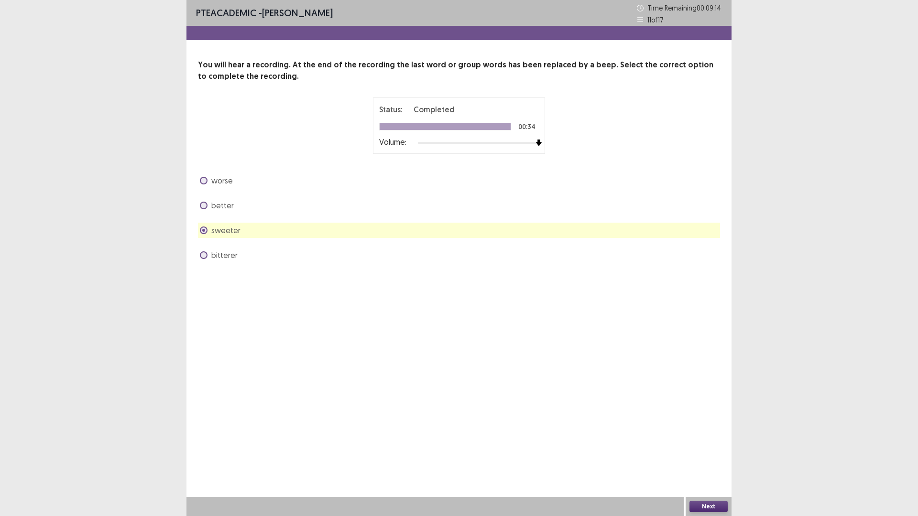
click at [707, 451] on button "Next" at bounding box center [708, 506] width 38 height 11
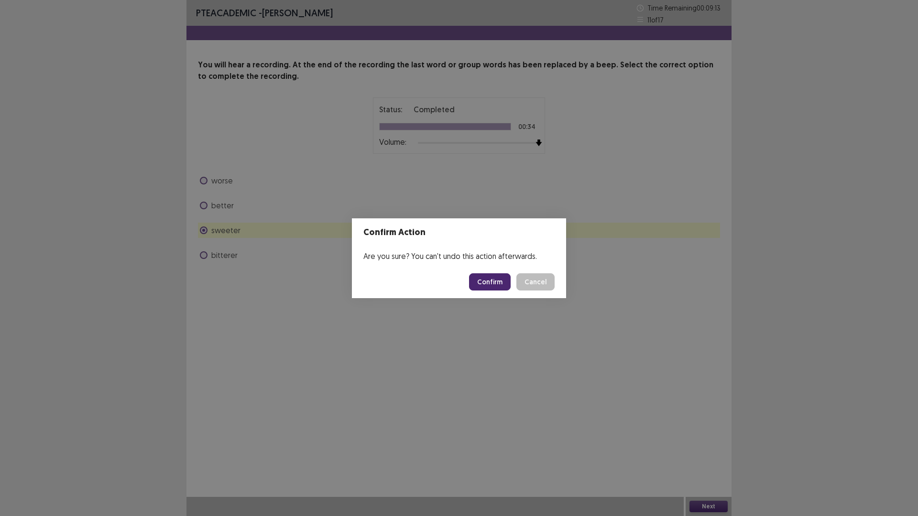
click at [487, 275] on button "Confirm" at bounding box center [490, 281] width 42 height 17
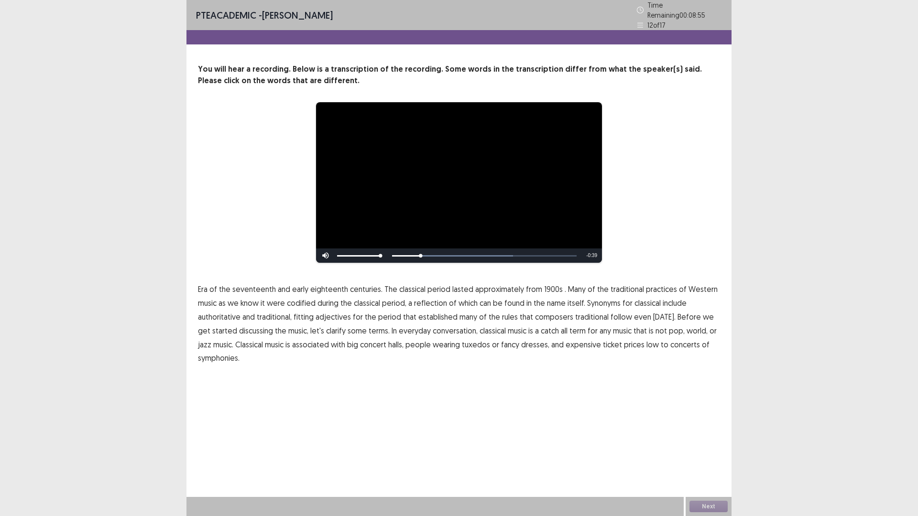
click at [549, 284] on span "1900s" at bounding box center [553, 288] width 19 height 11
click at [585, 314] on span "traditional" at bounding box center [591, 316] width 33 height 11
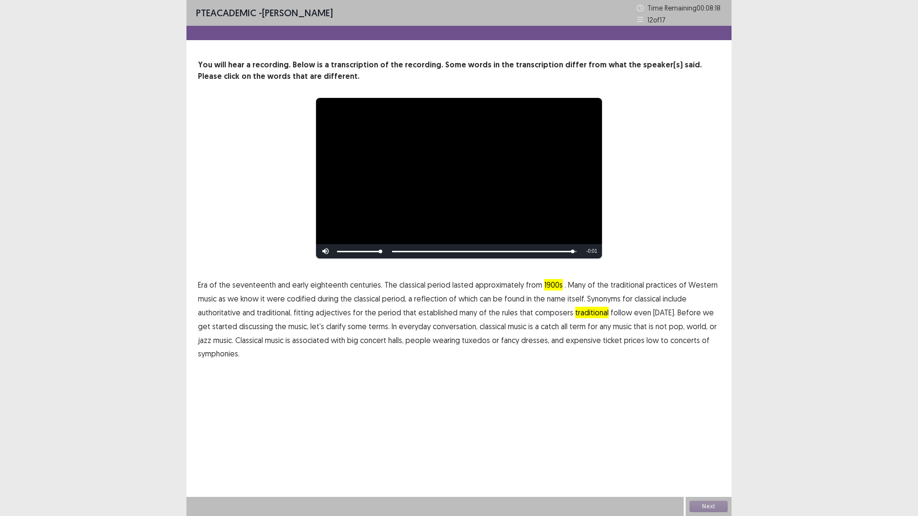
click at [646, 339] on span "low" at bounding box center [652, 340] width 12 height 11
click at [706, 451] on button "Next" at bounding box center [708, 506] width 38 height 11
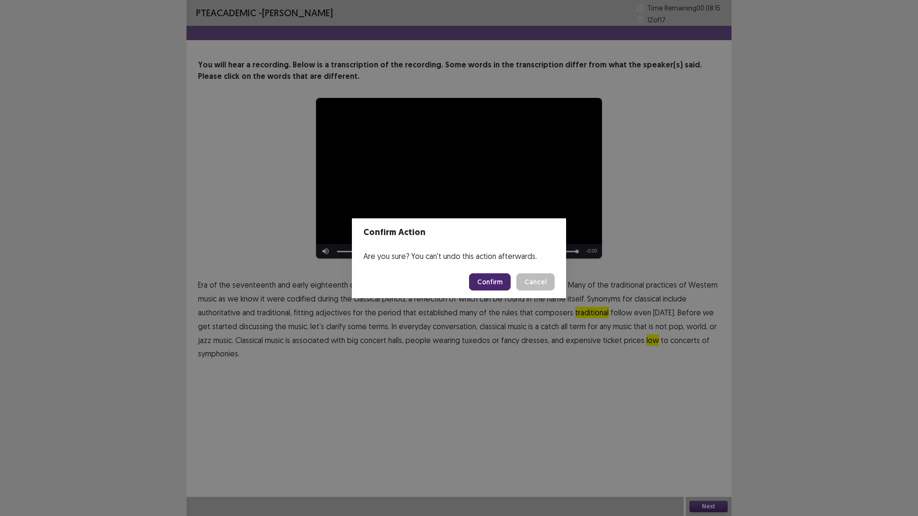
click at [487, 275] on button "Confirm" at bounding box center [490, 281] width 42 height 17
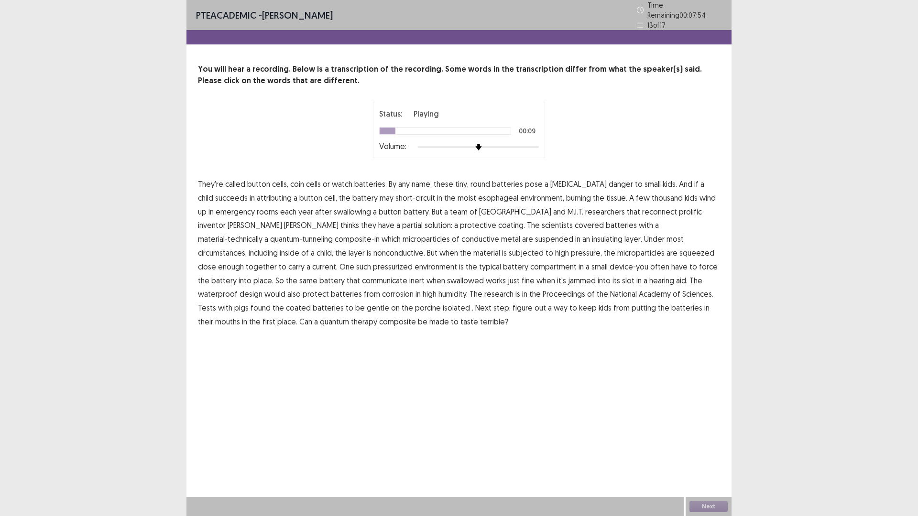
click at [265, 195] on span "attributing" at bounding box center [274, 197] width 35 height 11
click at [642, 206] on span "reconnect" at bounding box center [659, 211] width 35 height 11
click at [407, 275] on span "communicate" at bounding box center [384, 280] width 45 height 11
click at [443, 305] on span "isolated" at bounding box center [456, 307] width 27 height 11
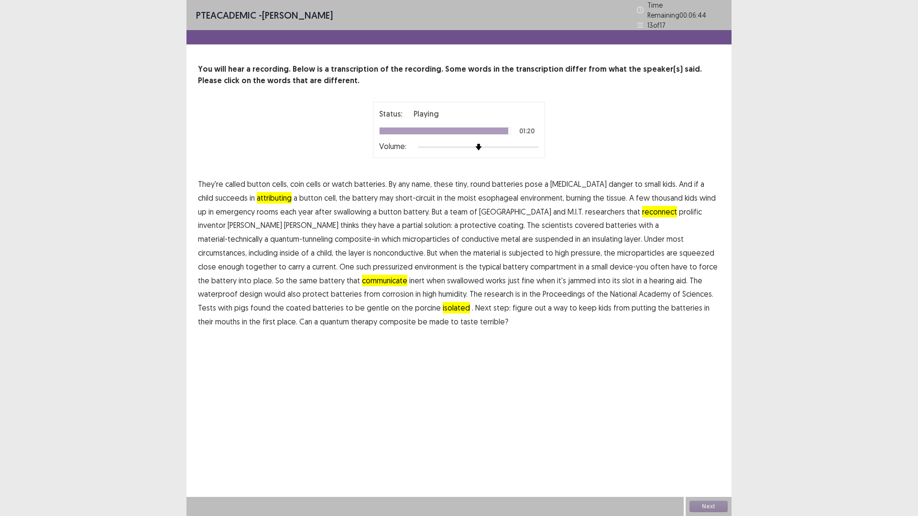
drag, startPoint x: 654, startPoint y: 304, endPoint x: 687, endPoint y: 305, distance: 33.5
click at [377, 316] on span "therapy" at bounding box center [364, 321] width 26 height 11
click at [711, 451] on button "Next" at bounding box center [708, 506] width 38 height 11
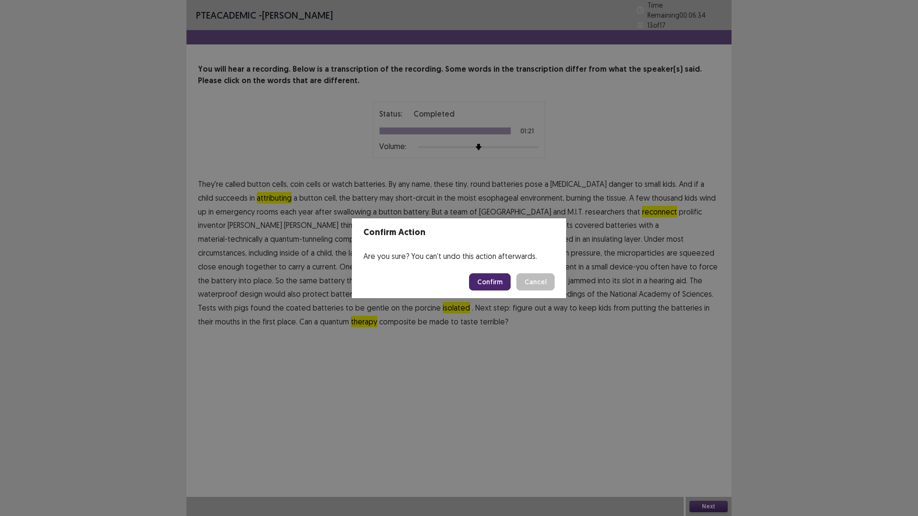
click at [488, 280] on button "Confirm" at bounding box center [490, 281] width 42 height 17
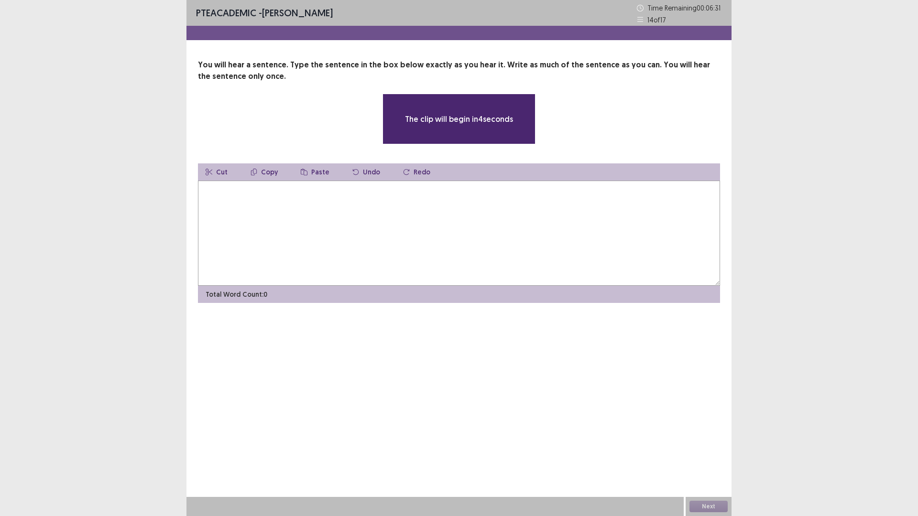
click at [290, 237] on textarea at bounding box center [459, 233] width 522 height 105
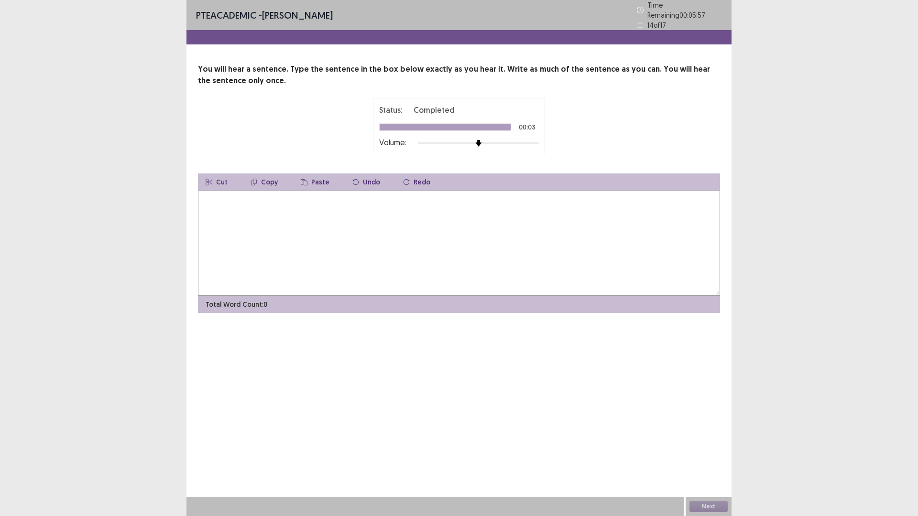
click at [311, 254] on textarea at bounding box center [459, 243] width 522 height 105
type textarea "**********"
click at [718, 451] on button "Next" at bounding box center [708, 506] width 38 height 11
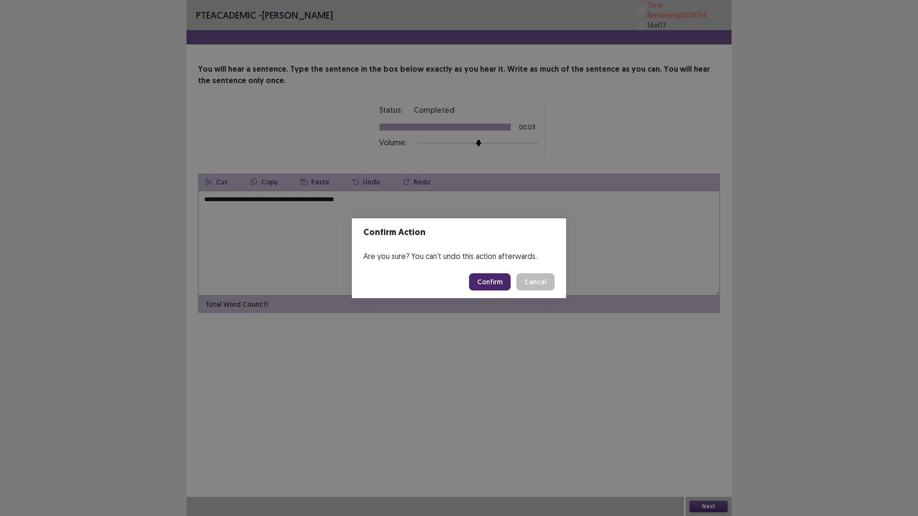
click at [500, 283] on button "Confirm" at bounding box center [490, 281] width 42 height 17
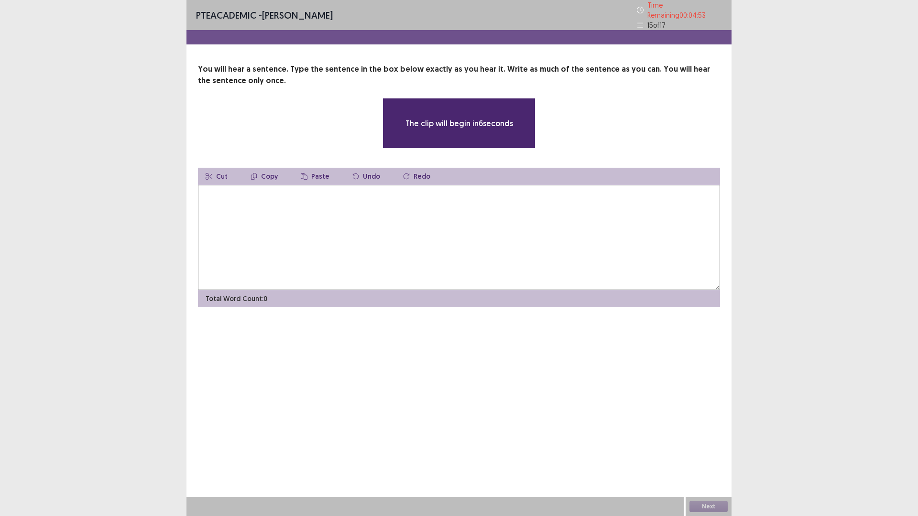
click at [395, 218] on textarea at bounding box center [459, 237] width 522 height 105
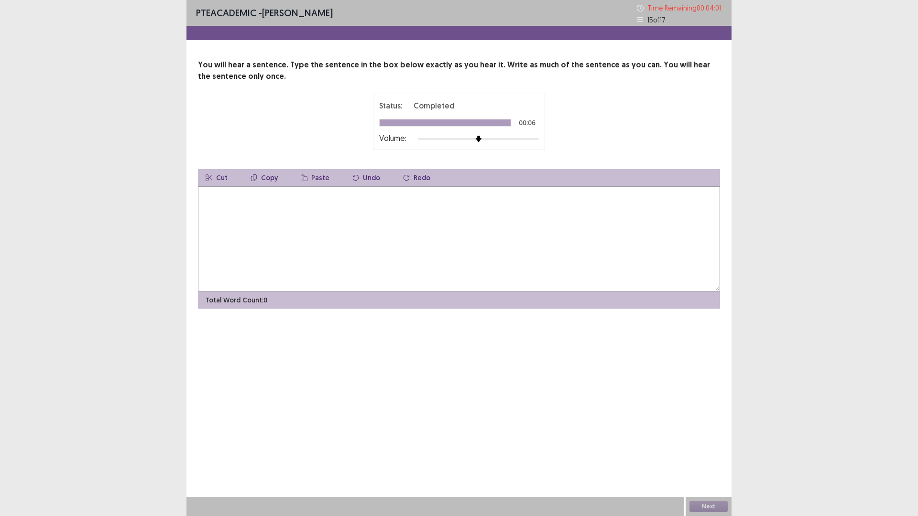
click at [393, 273] on textarea at bounding box center [459, 238] width 522 height 105
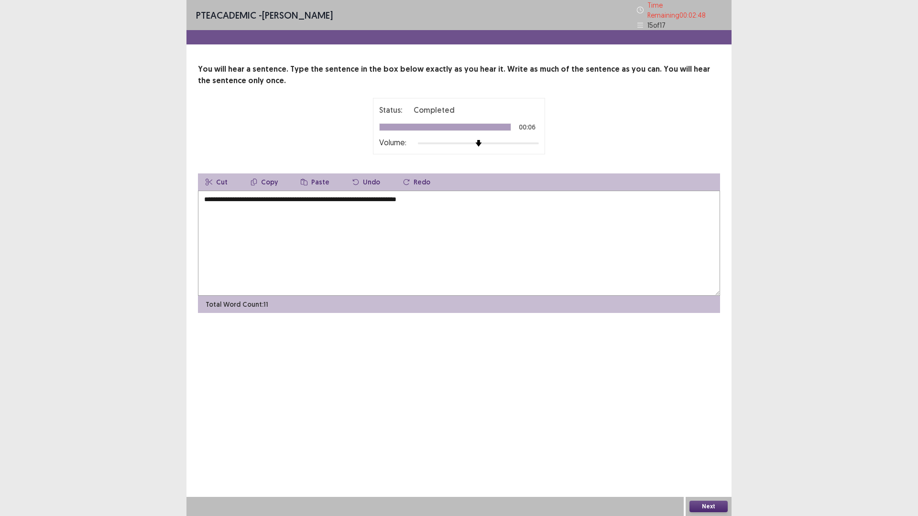
click at [345, 195] on textarea "**********" at bounding box center [459, 243] width 522 height 105
click at [367, 195] on textarea "**********" at bounding box center [459, 243] width 522 height 105
click at [347, 196] on textarea "**********" at bounding box center [459, 243] width 522 height 105
click at [396, 195] on textarea "**********" at bounding box center [459, 243] width 522 height 105
click at [396, 196] on textarea "**********" at bounding box center [459, 243] width 522 height 105
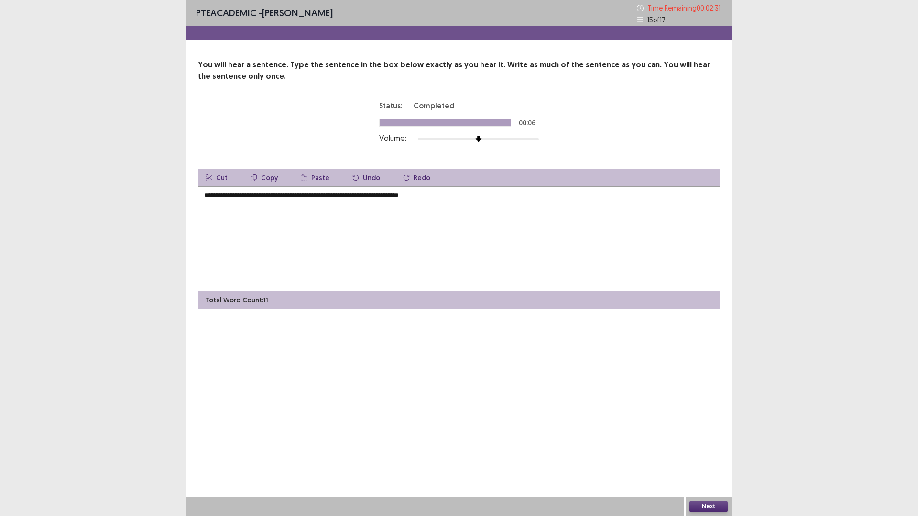
click at [396, 196] on textarea "**********" at bounding box center [459, 238] width 522 height 105
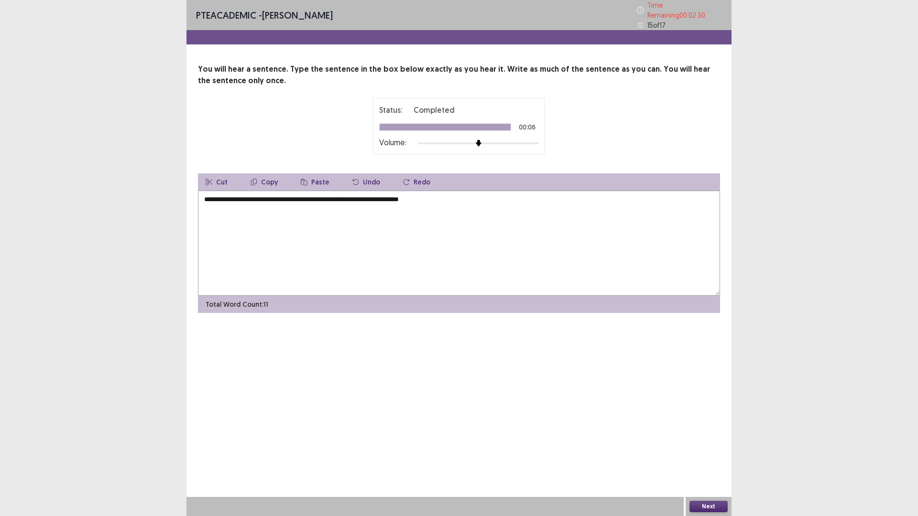
click at [394, 196] on textarea "**********" at bounding box center [459, 243] width 522 height 105
click at [395, 195] on textarea "**********" at bounding box center [459, 243] width 522 height 105
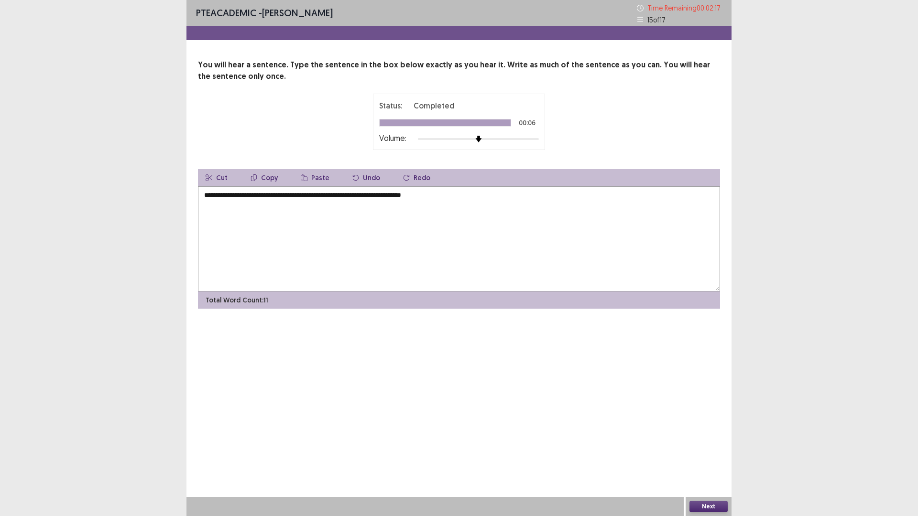
click at [346, 194] on textarea "**********" at bounding box center [459, 238] width 522 height 105
click at [348, 195] on textarea "**********" at bounding box center [459, 238] width 522 height 105
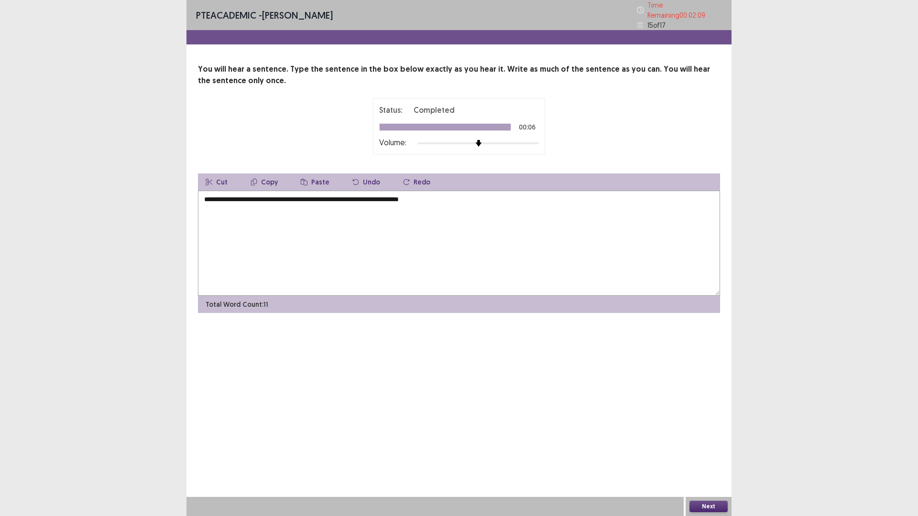
click at [398, 194] on textarea "**********" at bounding box center [459, 243] width 522 height 105
click at [437, 196] on textarea "**********" at bounding box center [459, 243] width 522 height 105
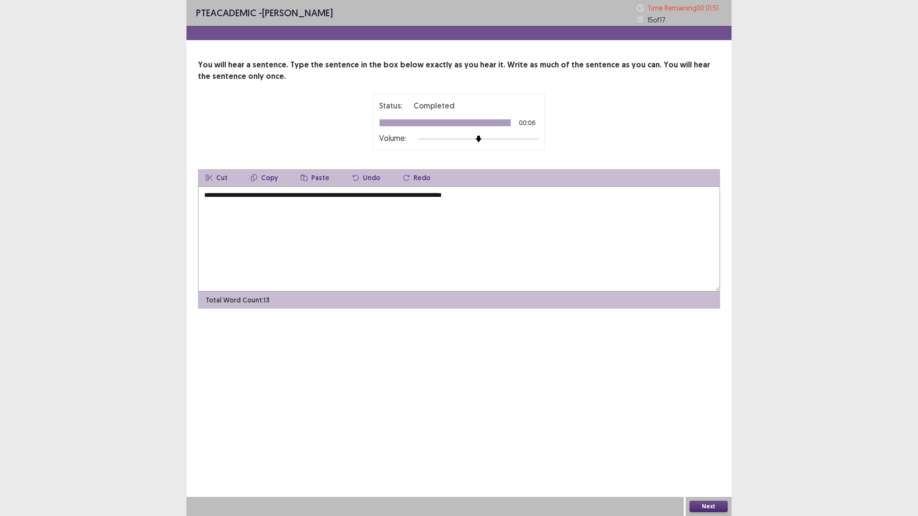
type textarea "**********"
click at [712, 451] on button "Next" at bounding box center [708, 506] width 38 height 11
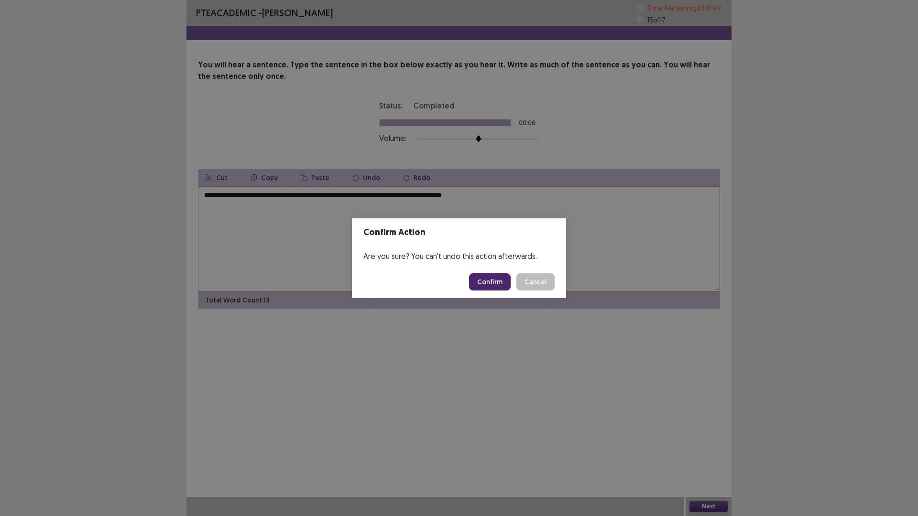
click at [493, 281] on button "Confirm" at bounding box center [490, 281] width 42 height 17
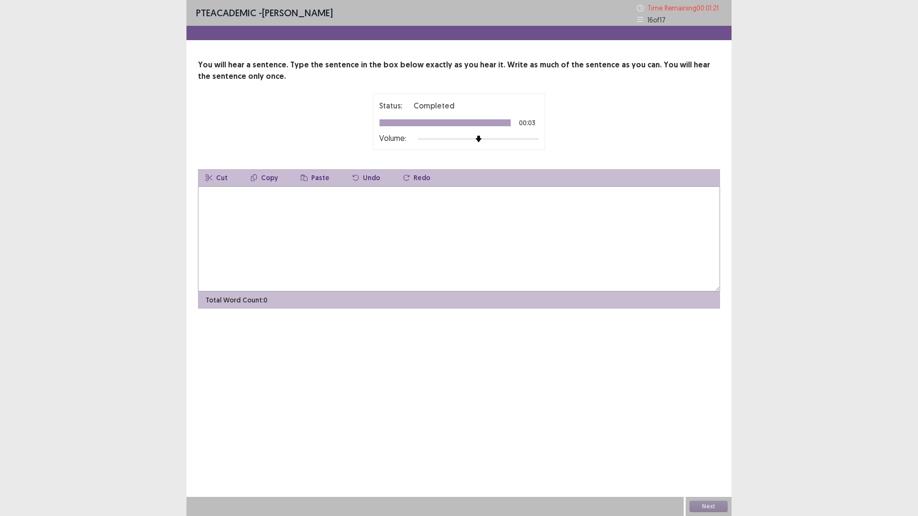
click at [549, 239] on textarea at bounding box center [459, 238] width 522 height 105
click at [297, 196] on textarea "**********" at bounding box center [459, 238] width 522 height 105
click at [303, 195] on textarea "**********" at bounding box center [459, 238] width 522 height 105
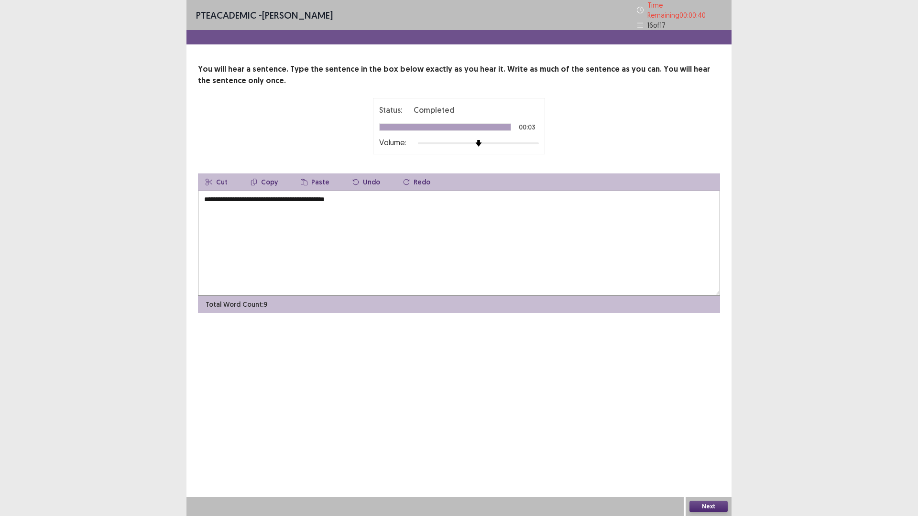
click at [230, 196] on textarea "**********" at bounding box center [459, 243] width 522 height 105
click at [334, 196] on textarea "**********" at bounding box center [459, 243] width 522 height 105
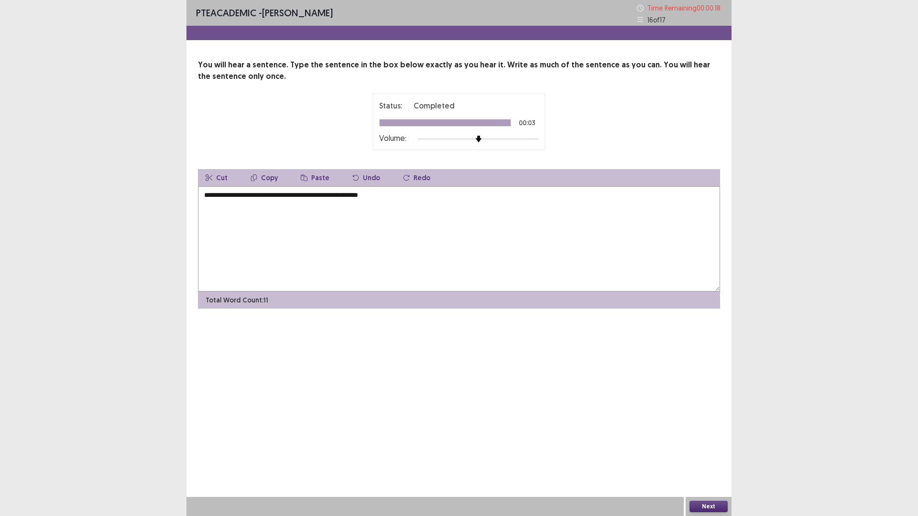
type textarea "**********"
click at [713, 451] on button "Next" at bounding box center [708, 506] width 38 height 11
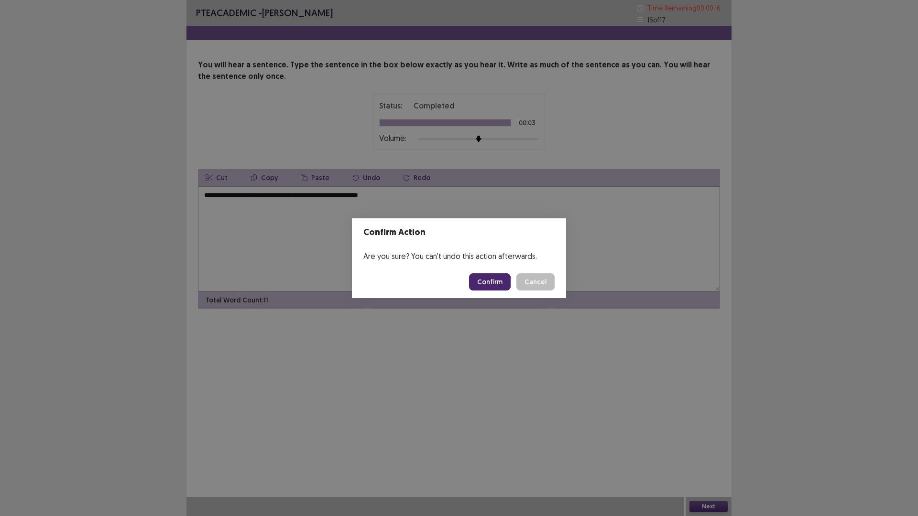
click at [495, 281] on button "Confirm" at bounding box center [490, 281] width 42 height 17
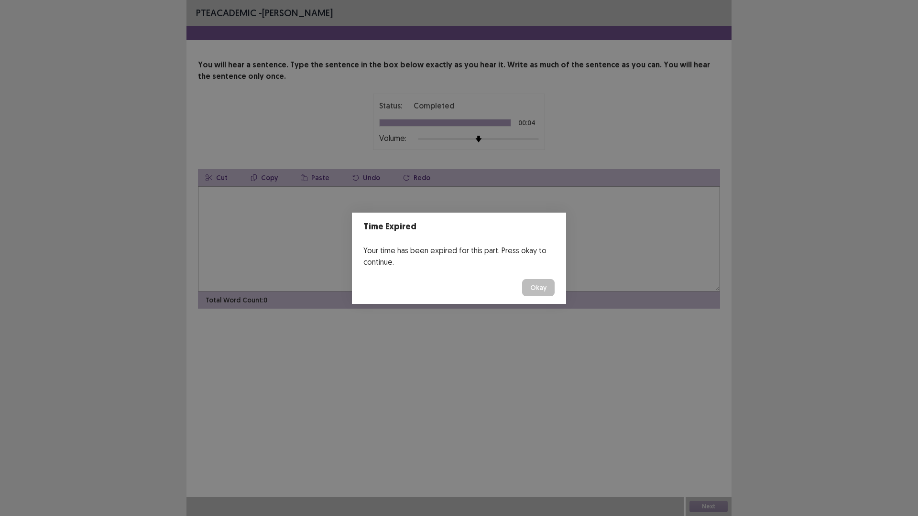
click at [542, 288] on button "Okay" at bounding box center [538, 287] width 32 height 17
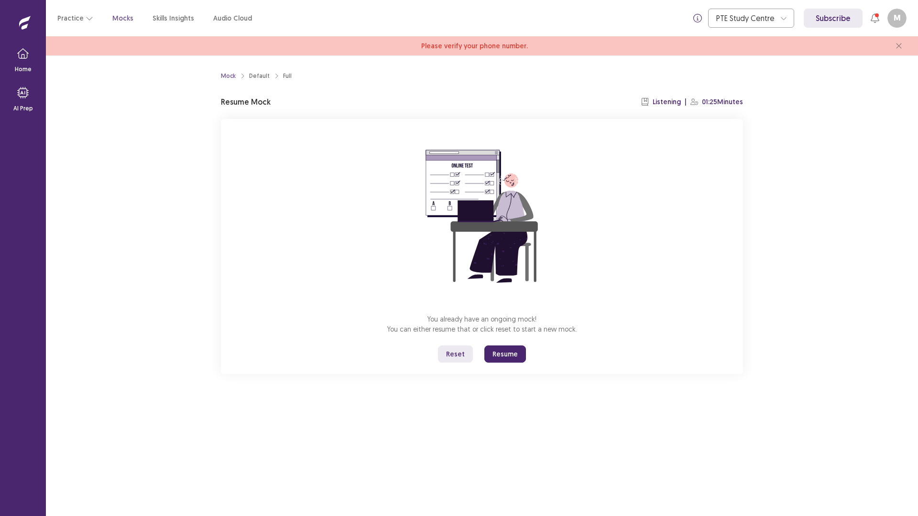
click at [506, 356] on button "Resume" at bounding box center [505, 354] width 42 height 17
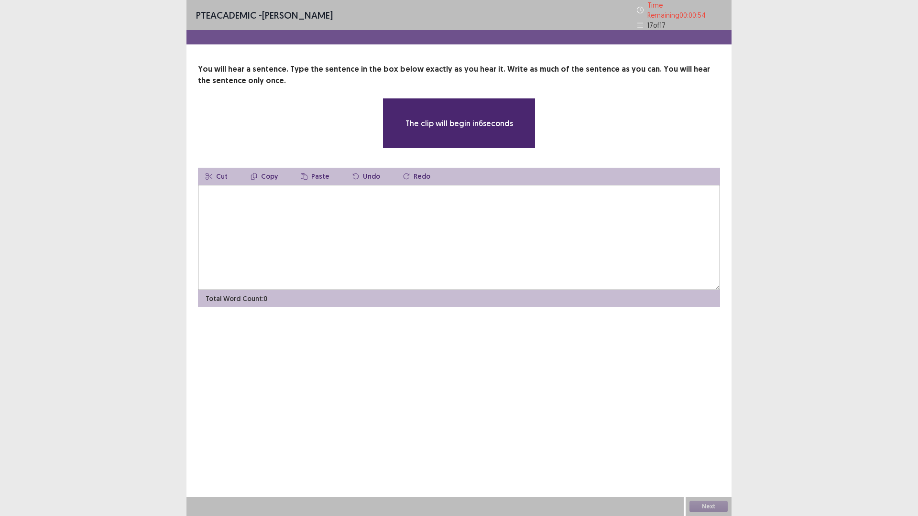
click at [498, 253] on textarea at bounding box center [459, 237] width 522 height 105
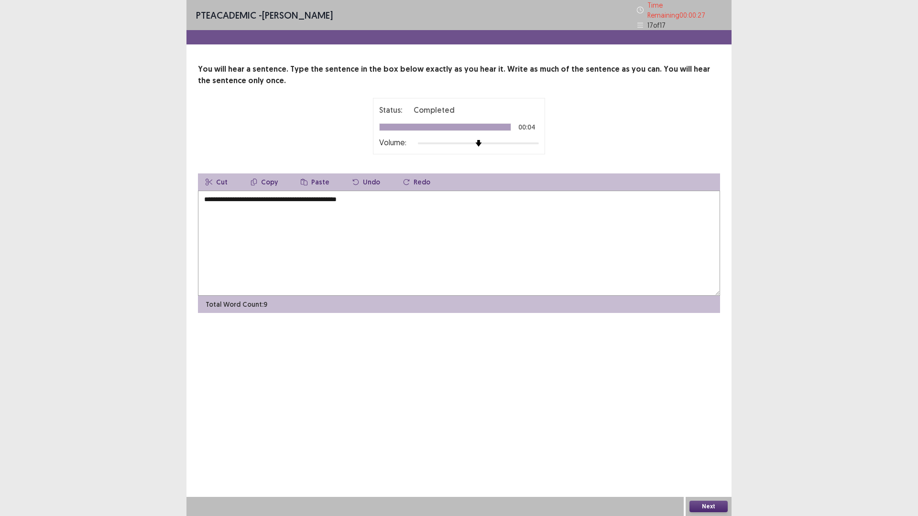
click at [234, 197] on textarea "**********" at bounding box center [459, 243] width 522 height 105
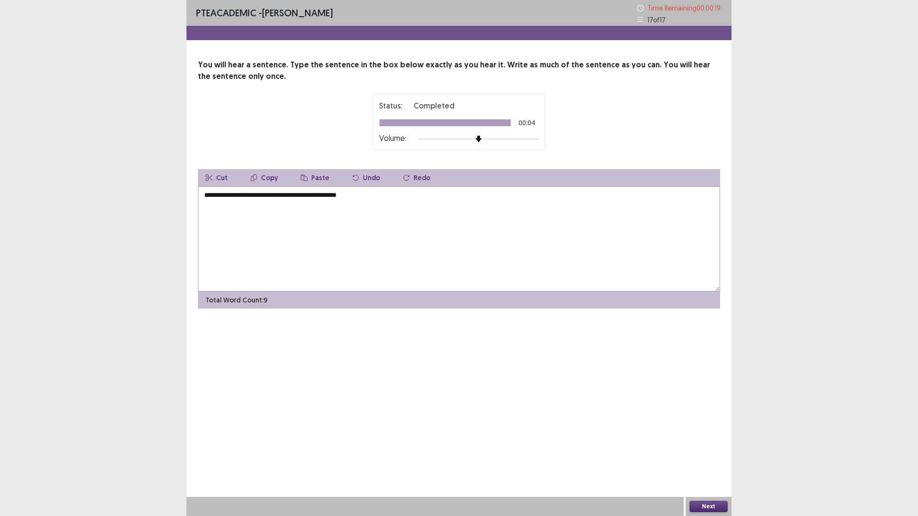
click at [222, 195] on textarea "**********" at bounding box center [459, 238] width 522 height 105
click at [250, 195] on textarea "**********" at bounding box center [459, 238] width 522 height 105
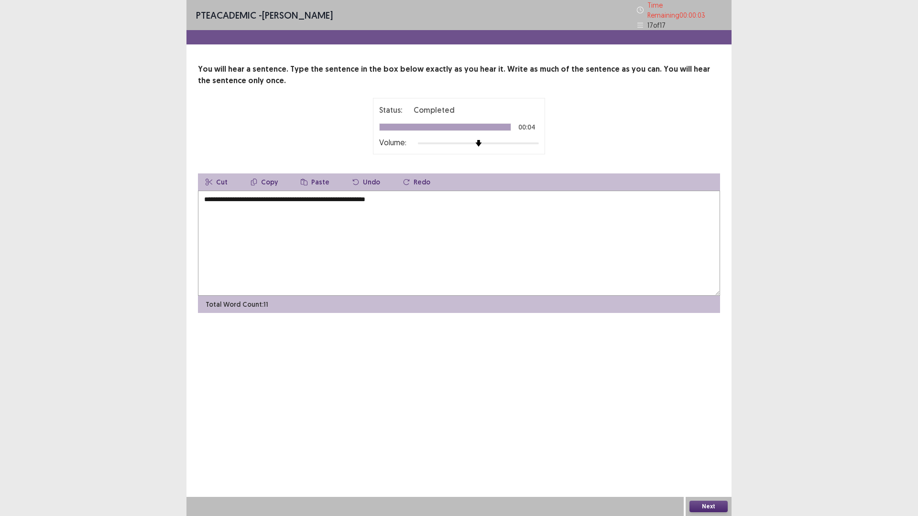
type textarea "**********"
click at [710, 451] on button "Next" at bounding box center [708, 506] width 38 height 11
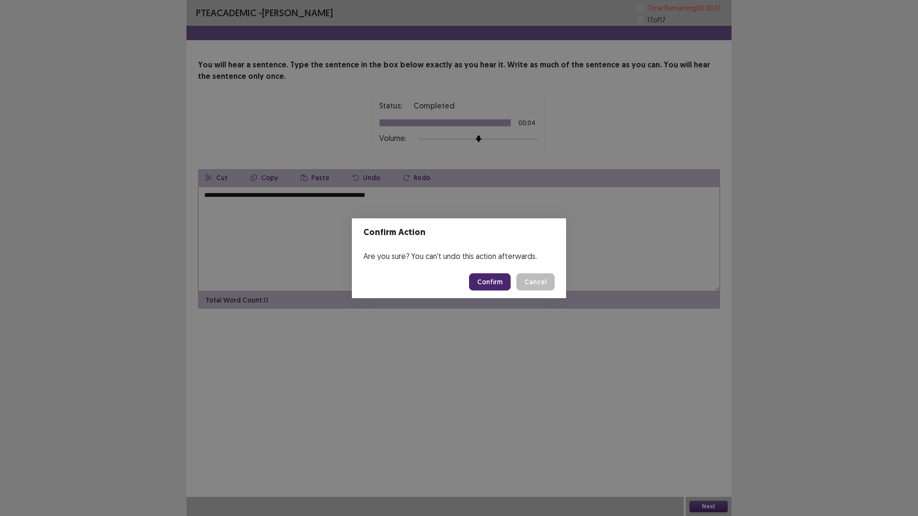
click at [503, 285] on button "Confirm" at bounding box center [490, 281] width 42 height 17
